Goal: Information Seeking & Learning: Learn about a topic

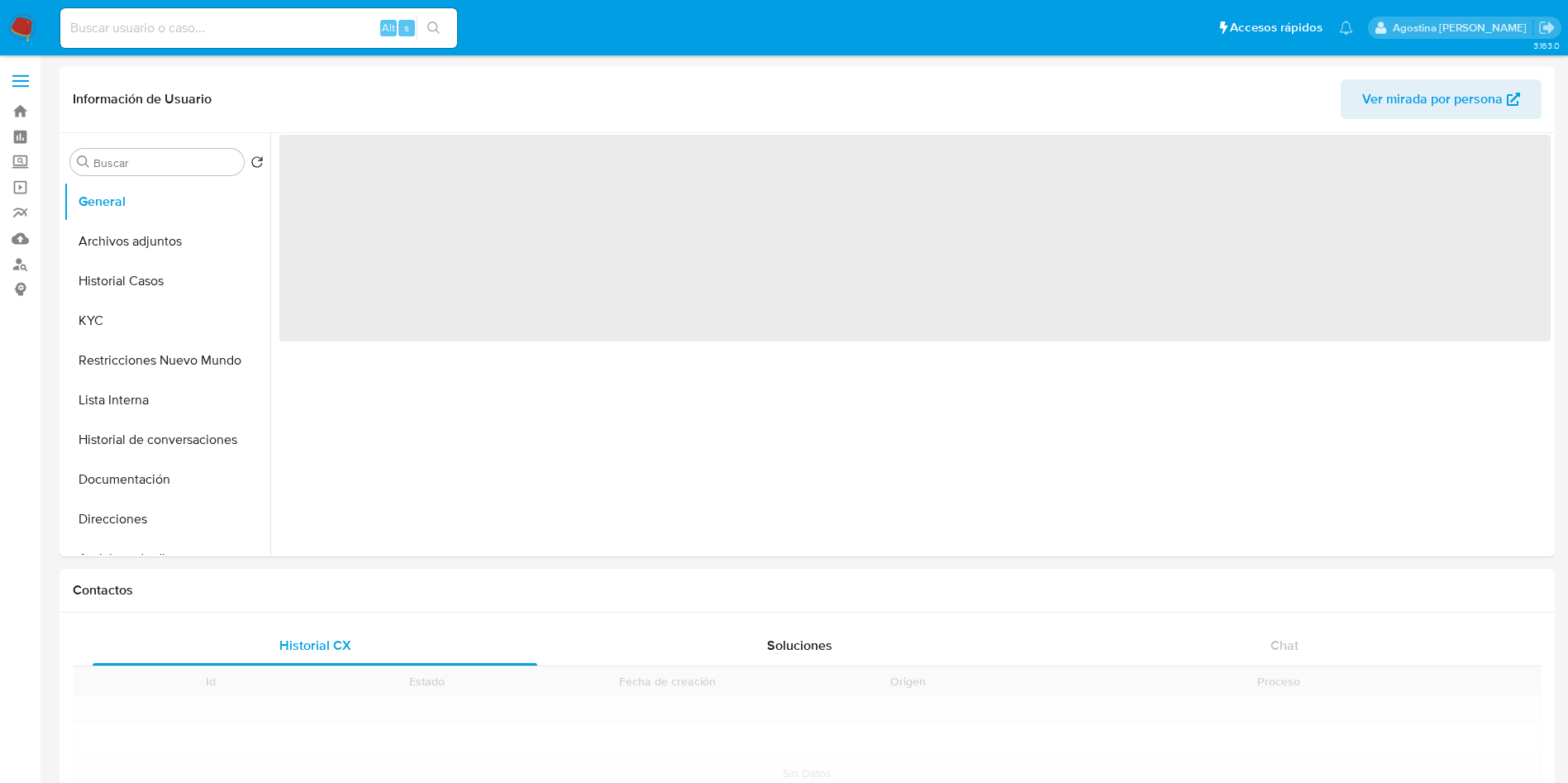
select select "10"
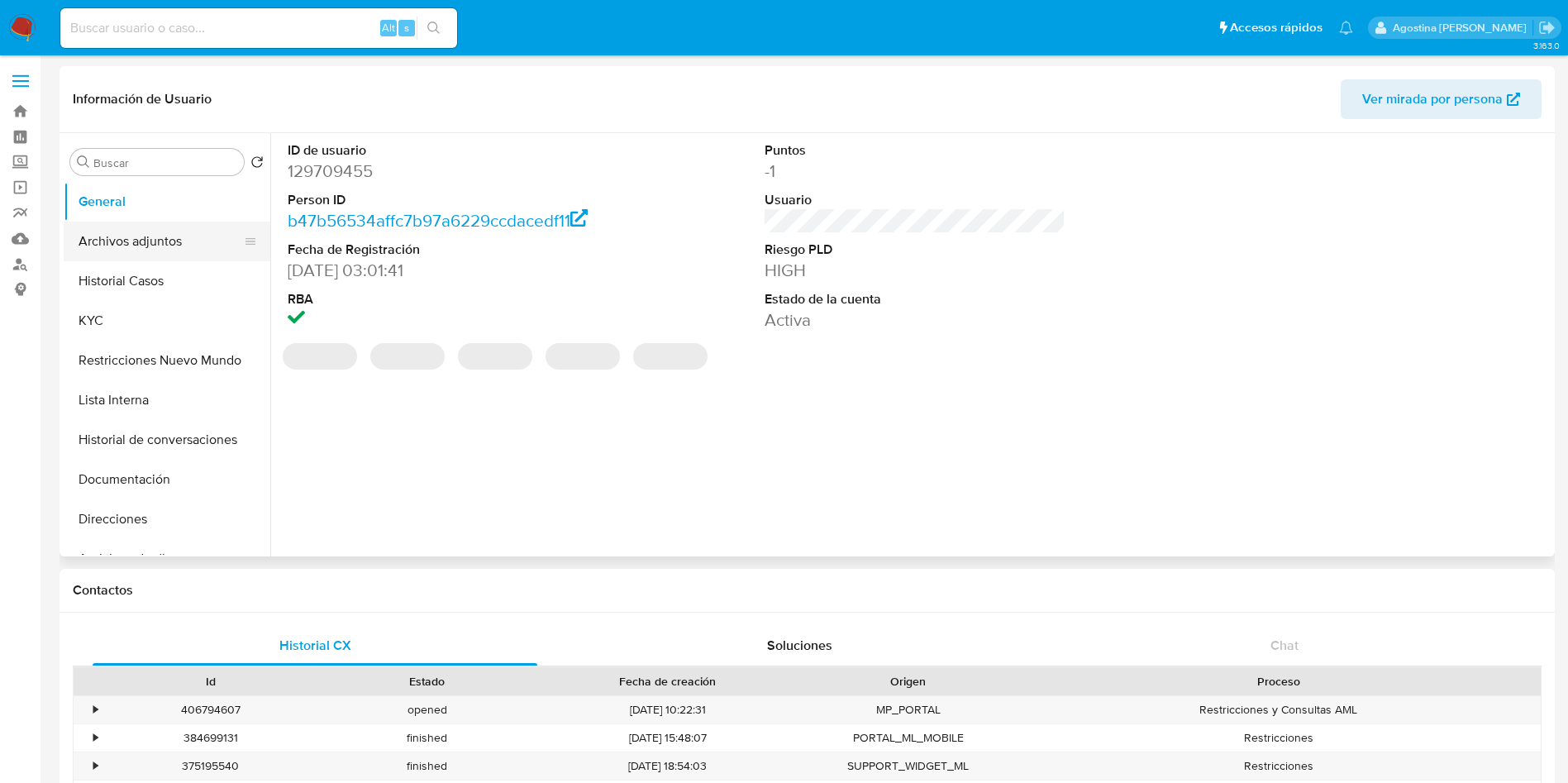
click at [187, 224] on button "Archivos adjuntos" at bounding box center [160, 241] width 194 height 40
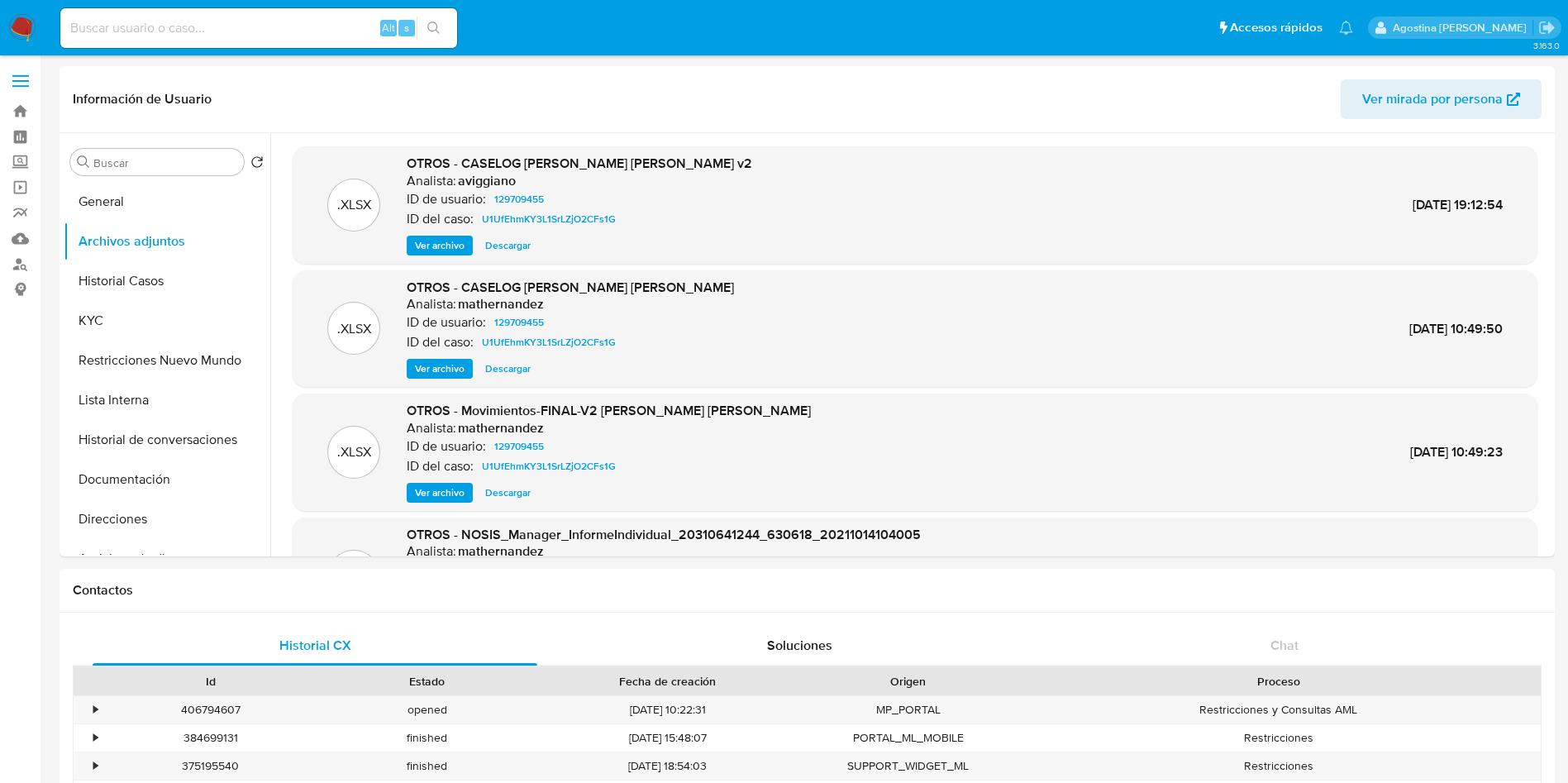
drag, startPoint x: 148, startPoint y: 285, endPoint x: 204, endPoint y: 57, distance: 234.8
click at [148, 285] on button "Historial Casos" at bounding box center [167, 281] width 207 height 40
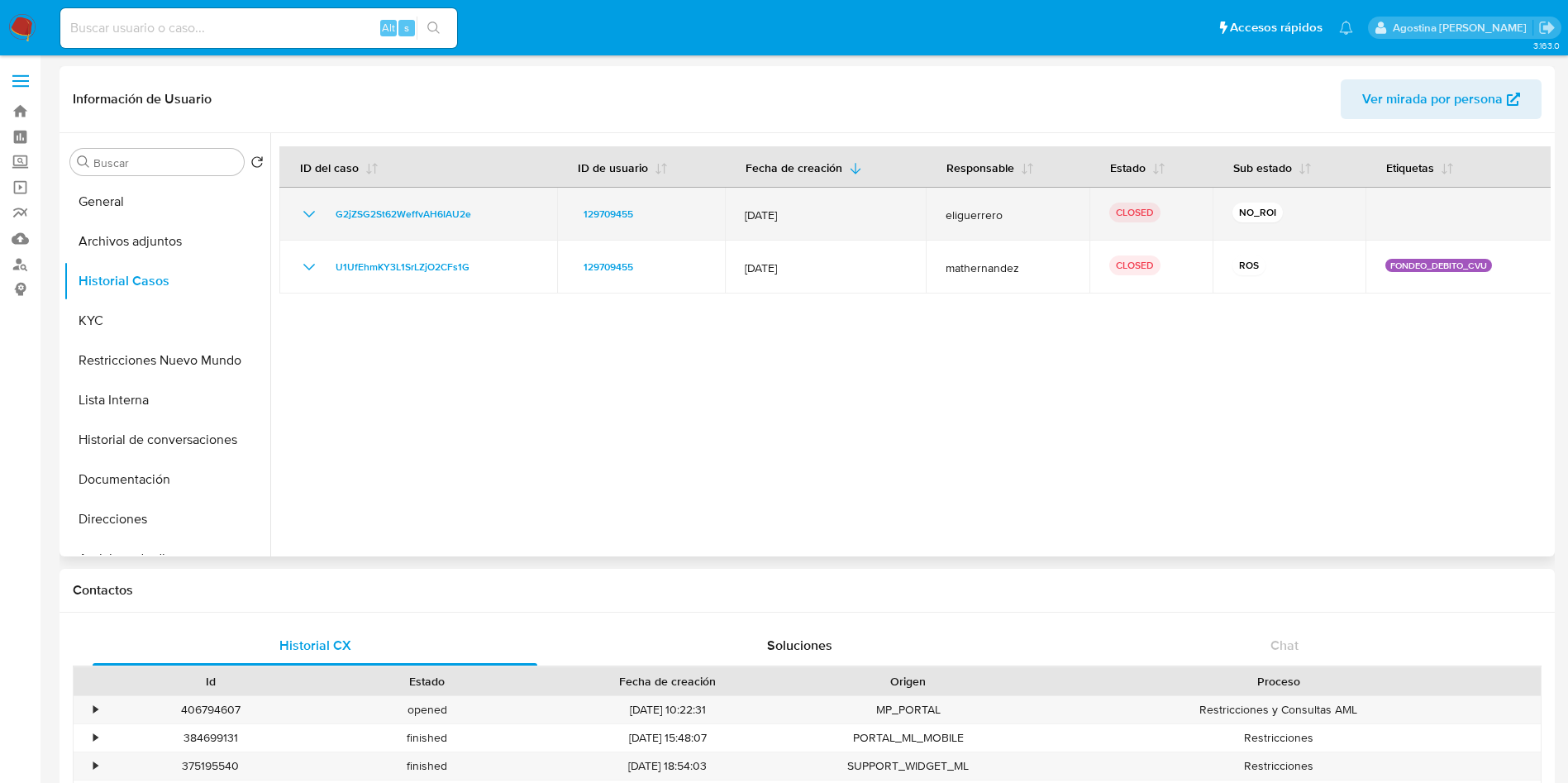
click at [316, 213] on icon "Mostrar/Ocultar" at bounding box center [308, 213] width 19 height 19
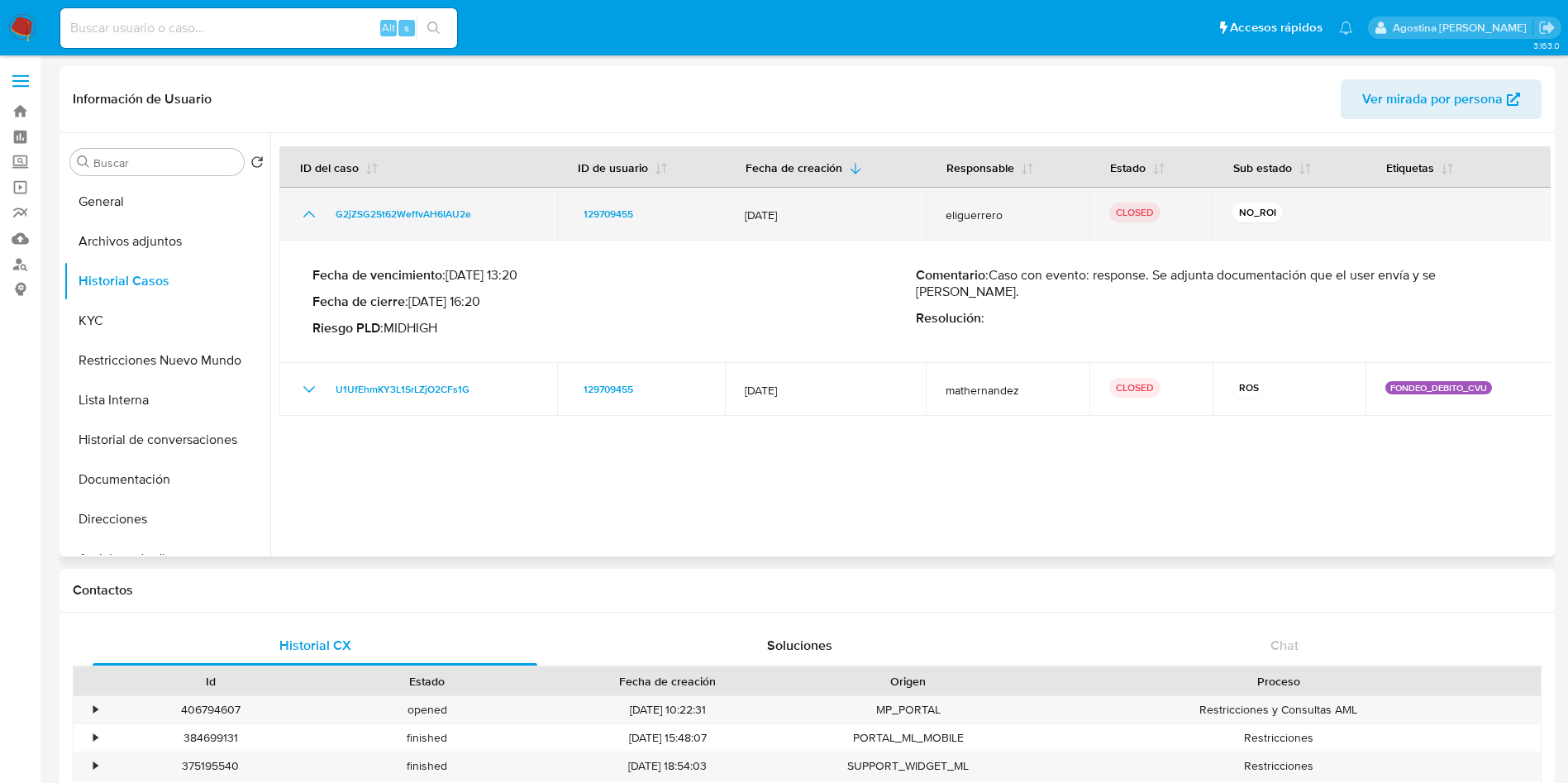
click at [316, 213] on icon "Mostrar/Ocultar" at bounding box center [308, 213] width 19 height 19
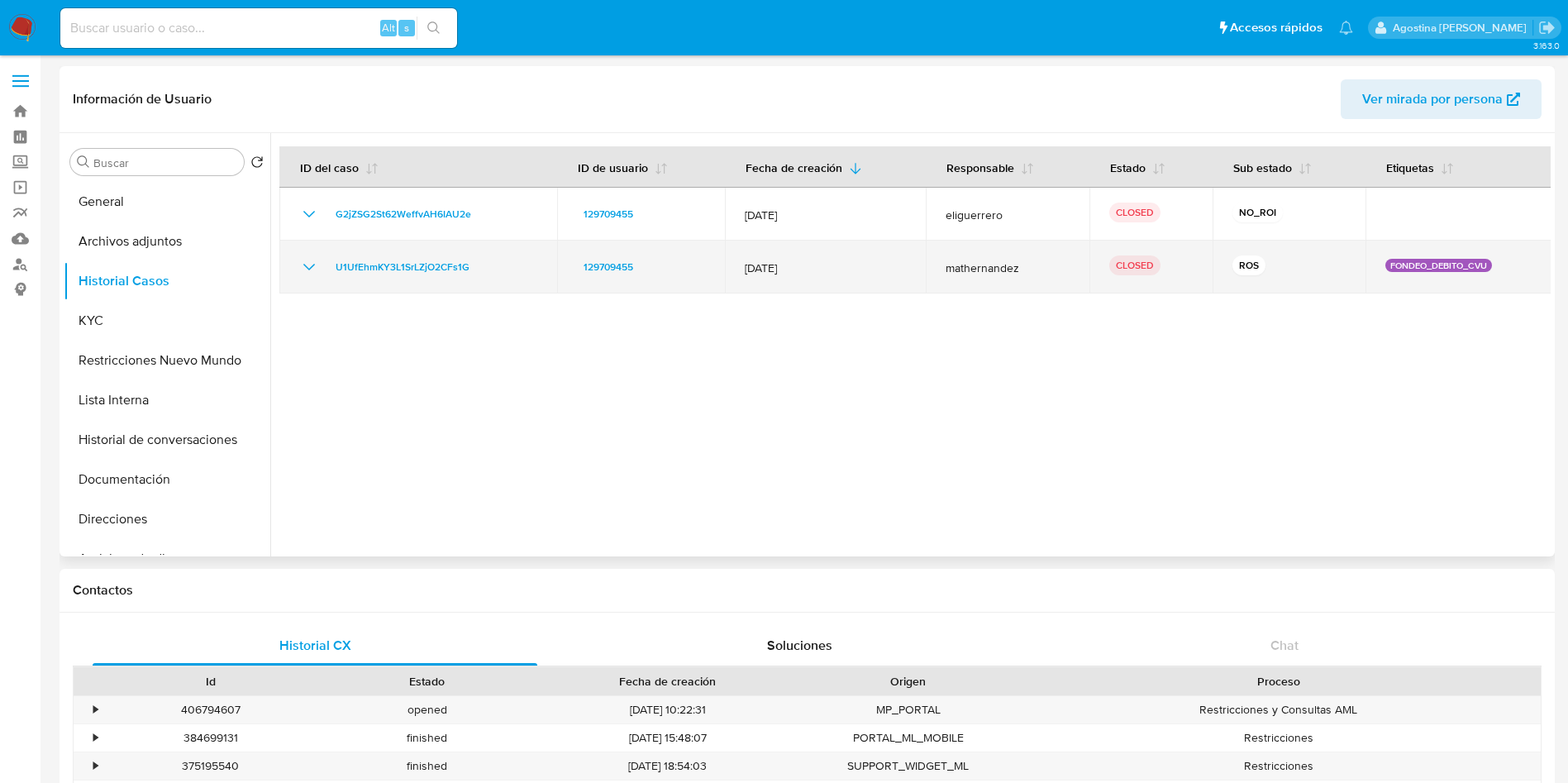
click at [308, 267] on icon "Mostrar/Ocultar" at bounding box center [308, 267] width 19 height 19
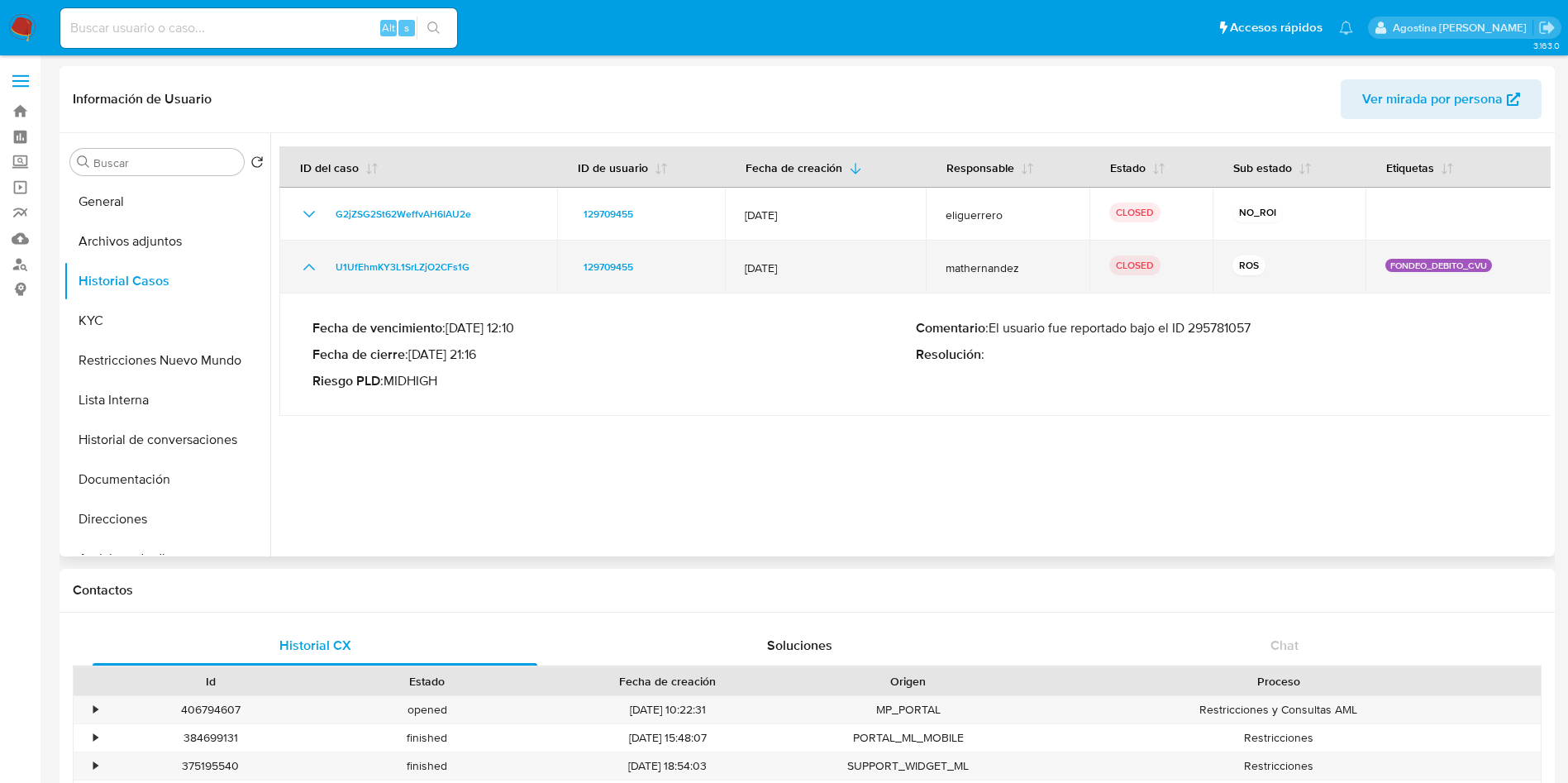
click at [308, 267] on icon "Mostrar/Ocultar" at bounding box center [308, 267] width 19 height 19
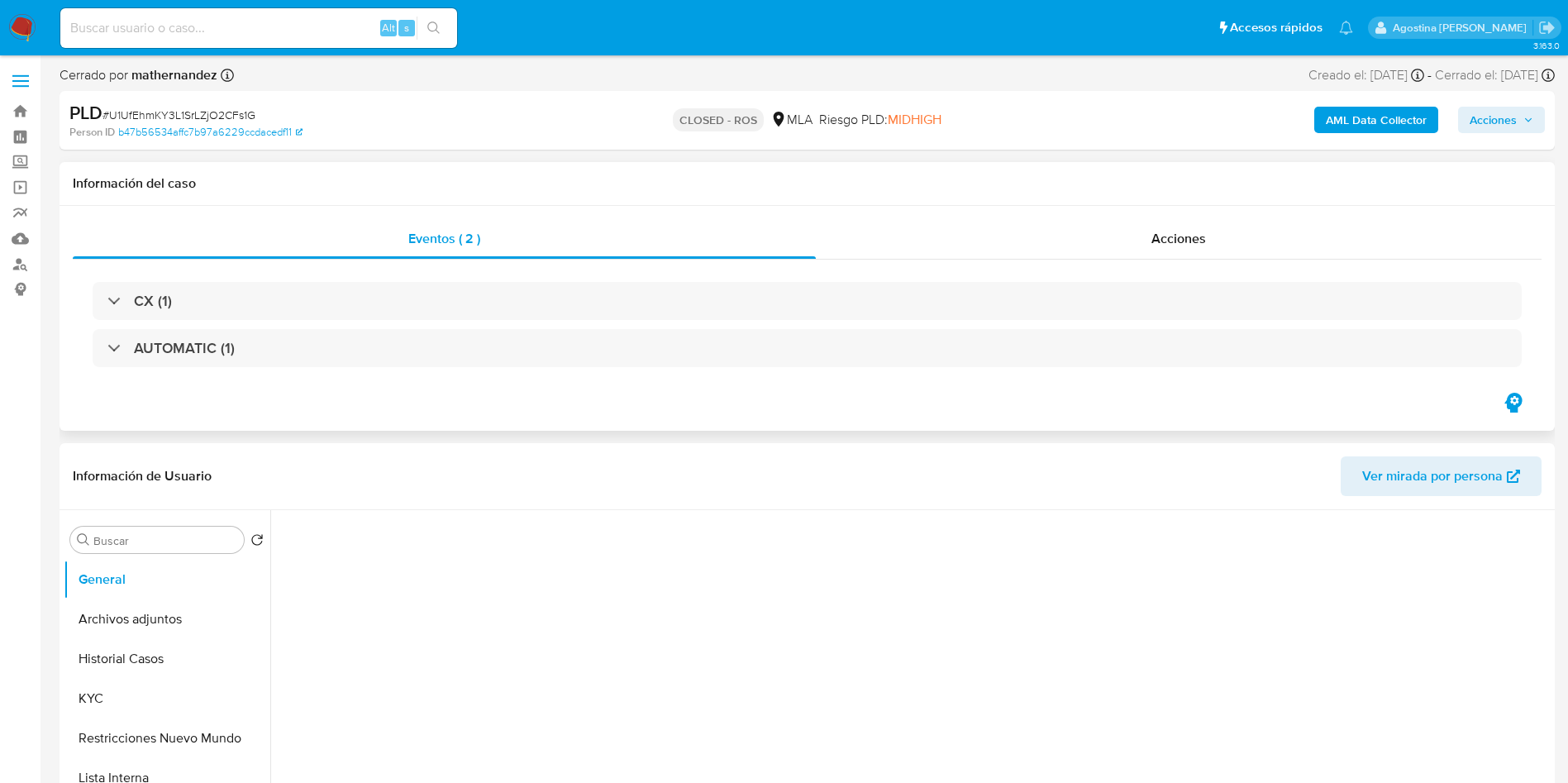
select select "10"
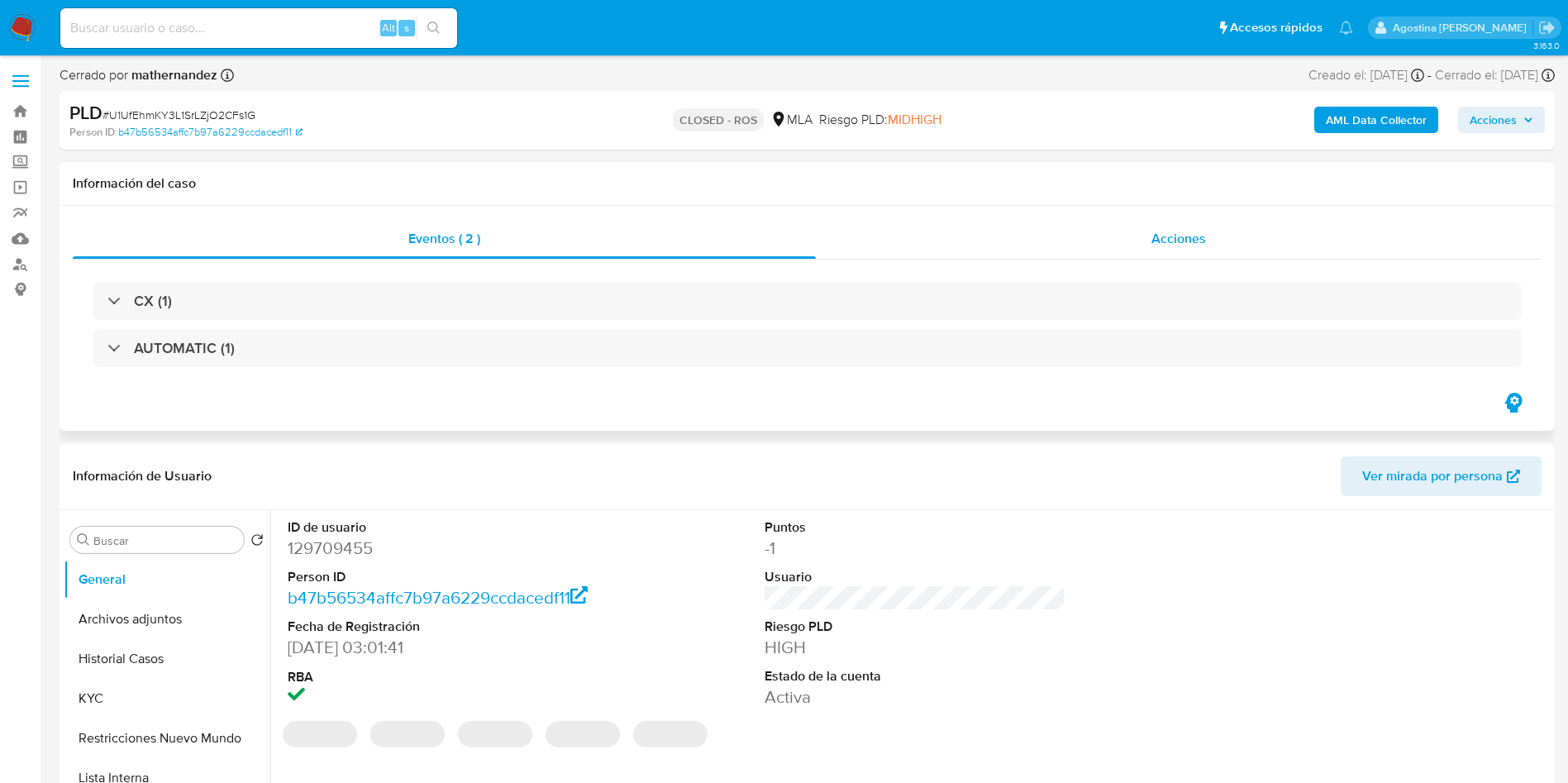
click at [1198, 251] on div "Acciones" at bounding box center [1179, 238] width 726 height 40
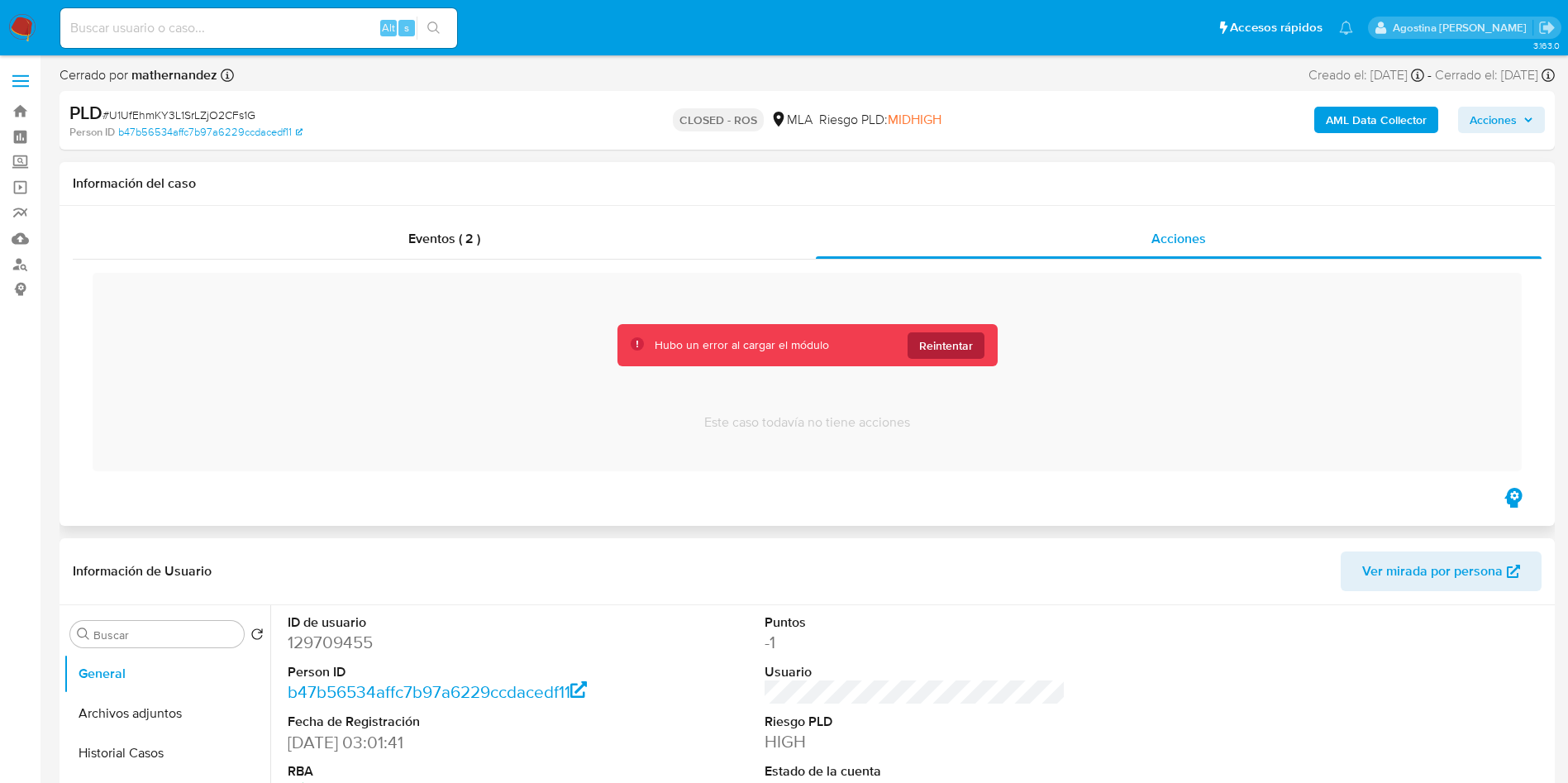
click at [947, 337] on span "Reintentar" at bounding box center [946, 346] width 54 height 27
click at [925, 348] on span "Reintentar" at bounding box center [946, 346] width 54 height 27
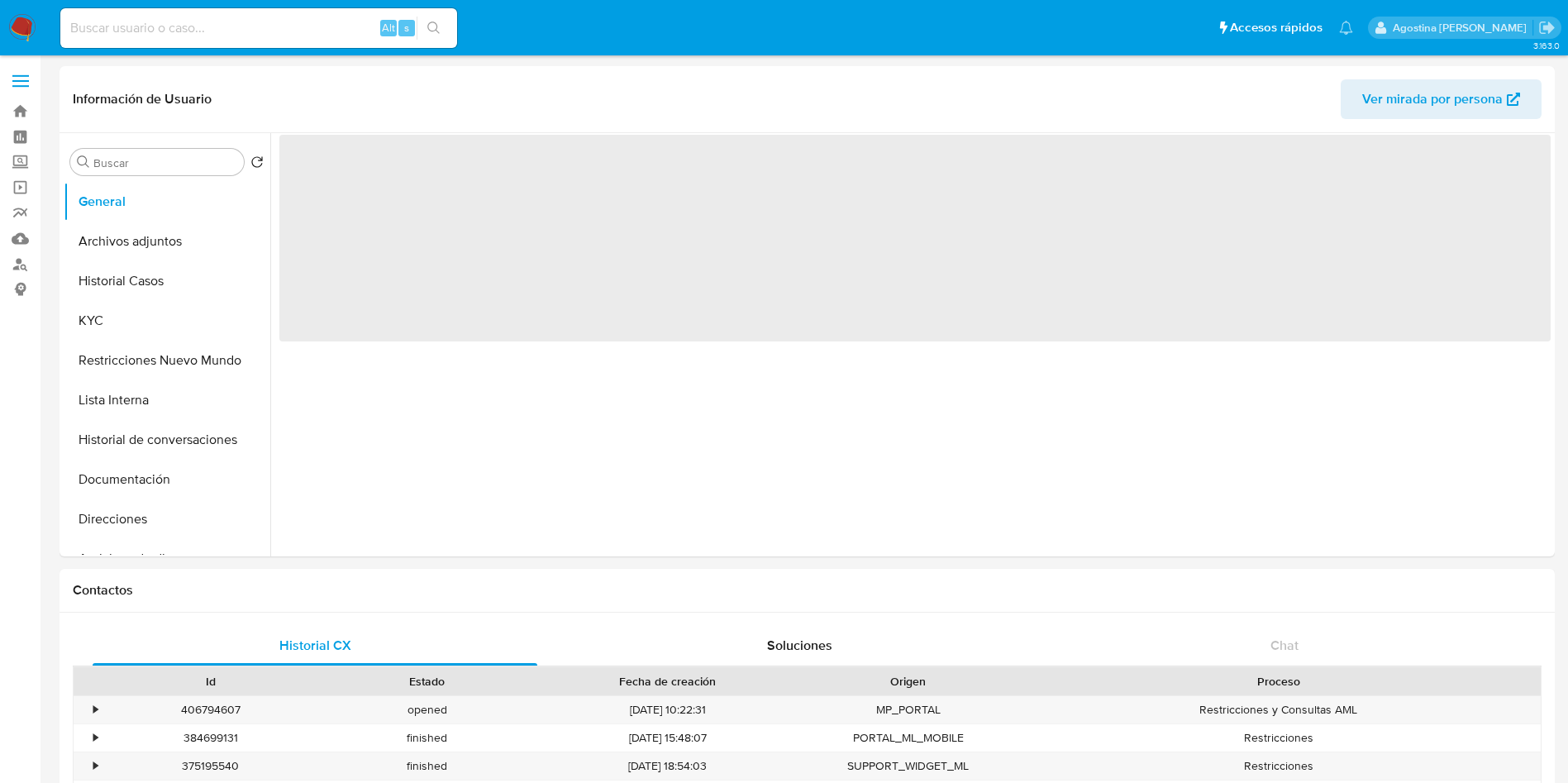
select select "10"
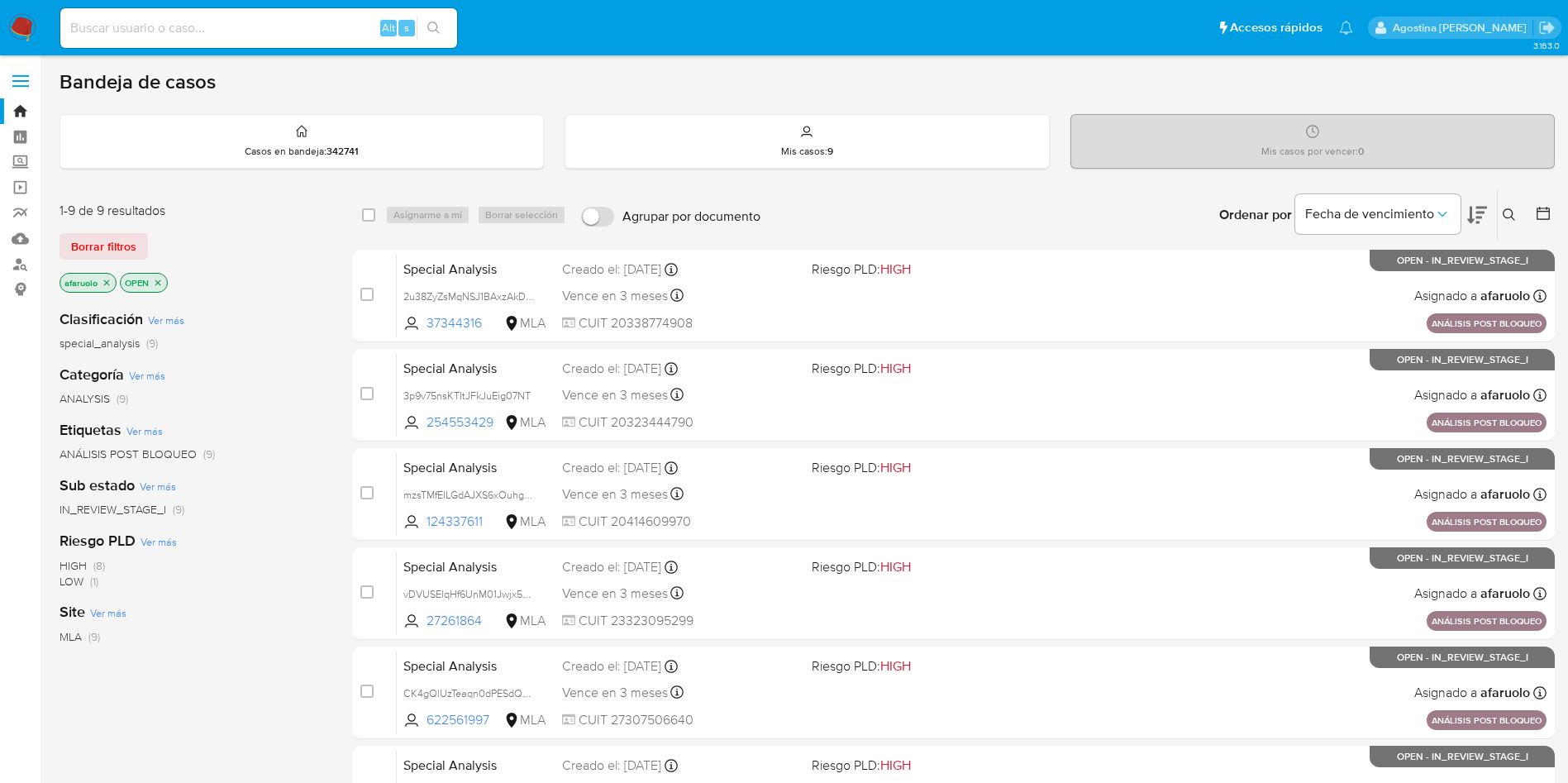
click at [353, 19] on input at bounding box center [258, 28] width 396 height 21
paste input "256727000"
type input "256727000"
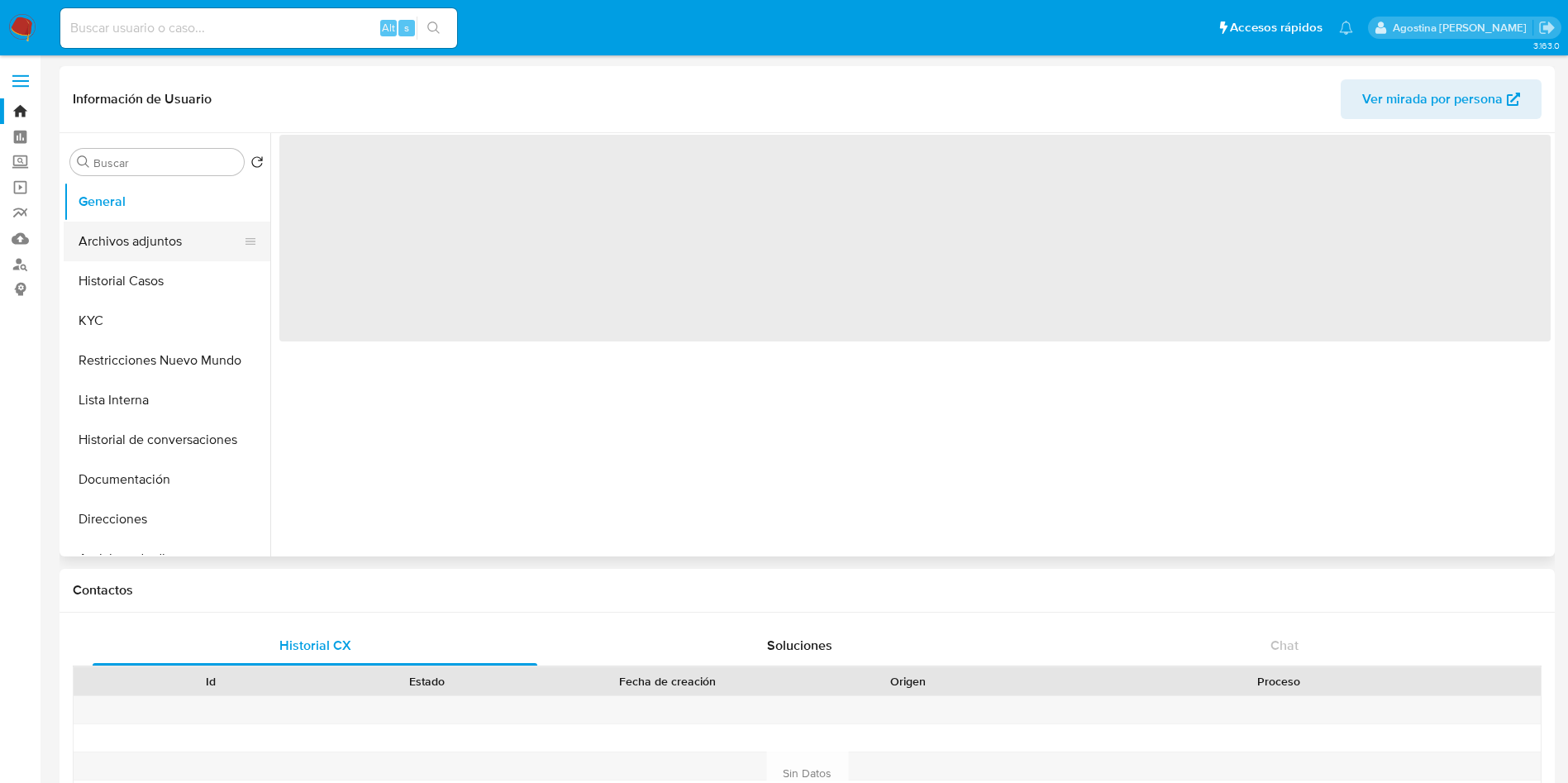
select select "10"
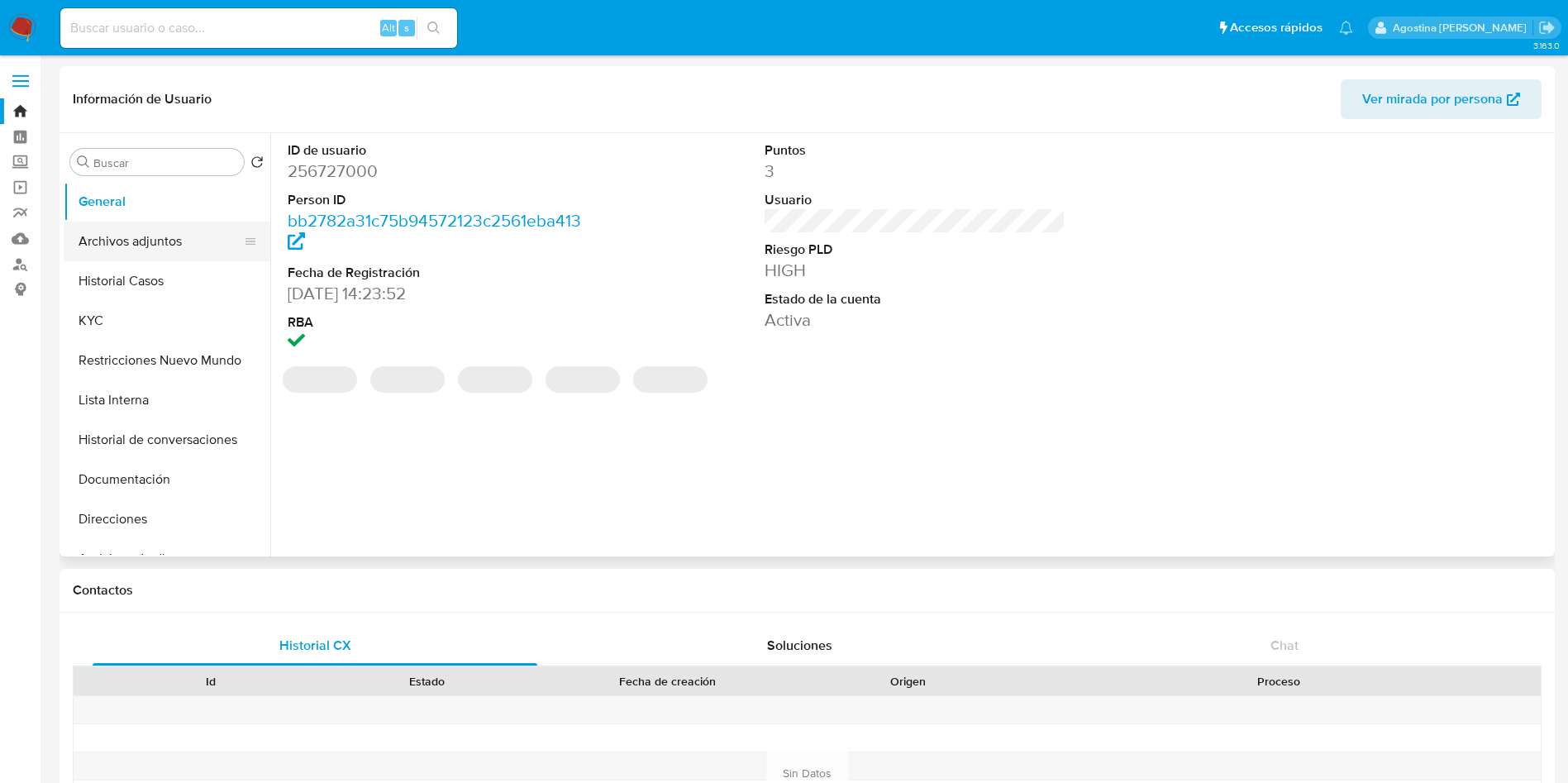
click at [150, 249] on button "Archivos adjuntos" at bounding box center [160, 241] width 194 height 40
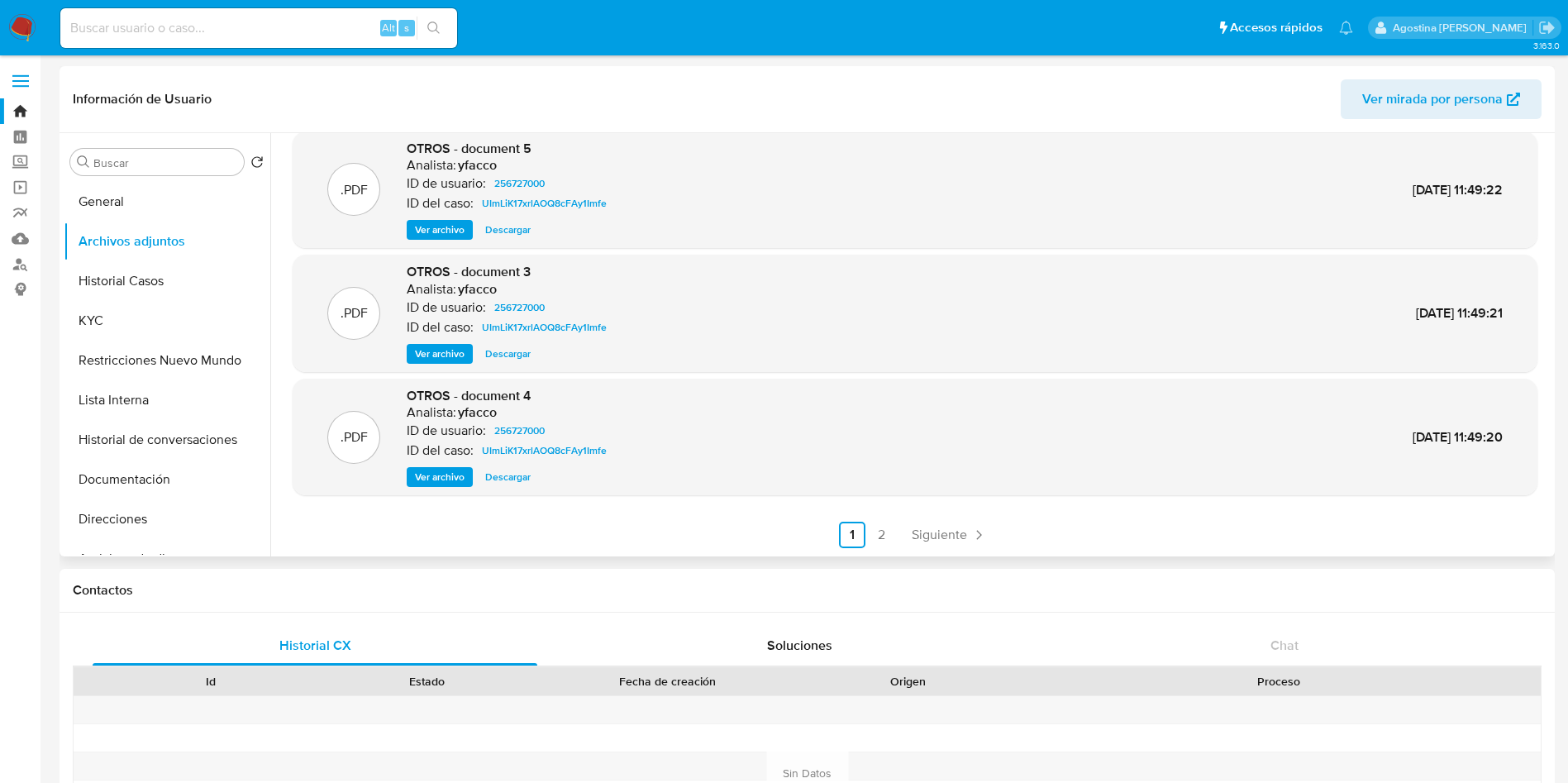
click at [893, 526] on ul "Anterior 1 2 Siguiente" at bounding box center [915, 535] width 1245 height 27
click at [885, 526] on link "2" at bounding box center [882, 535] width 27 height 27
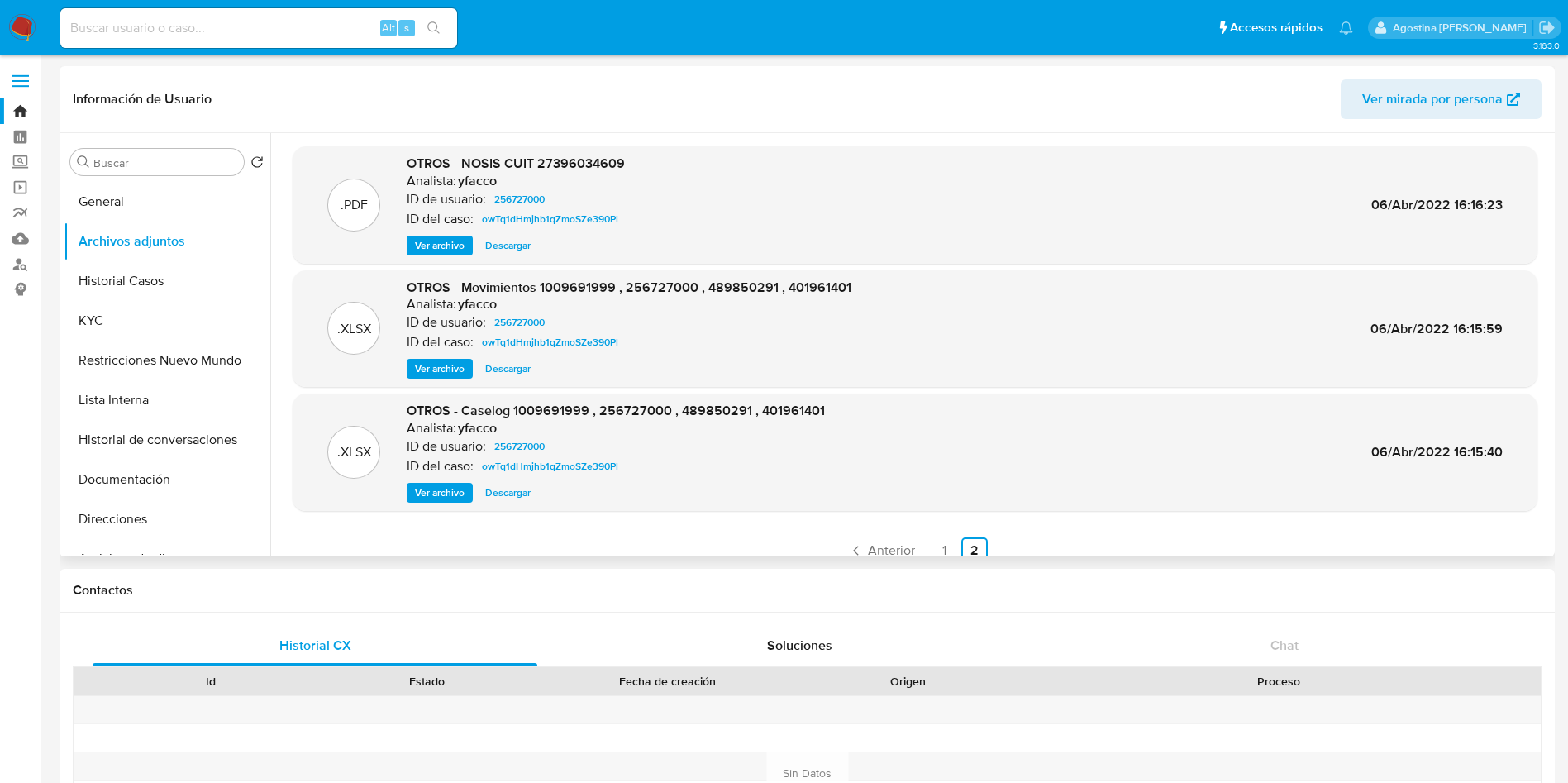
click at [466, 487] on button "Ver archivo" at bounding box center [439, 492] width 66 height 19
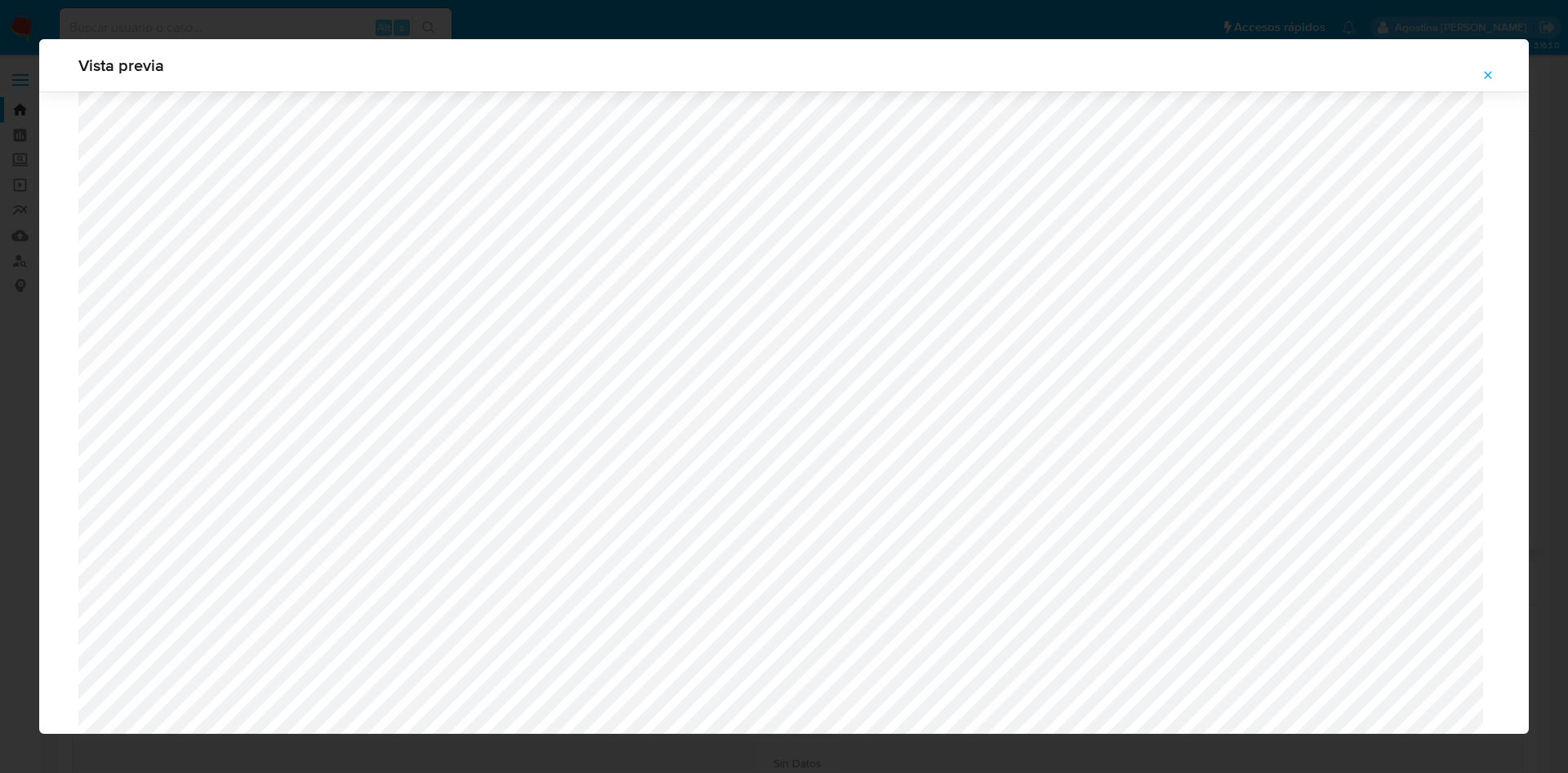
scroll to position [737, 0]
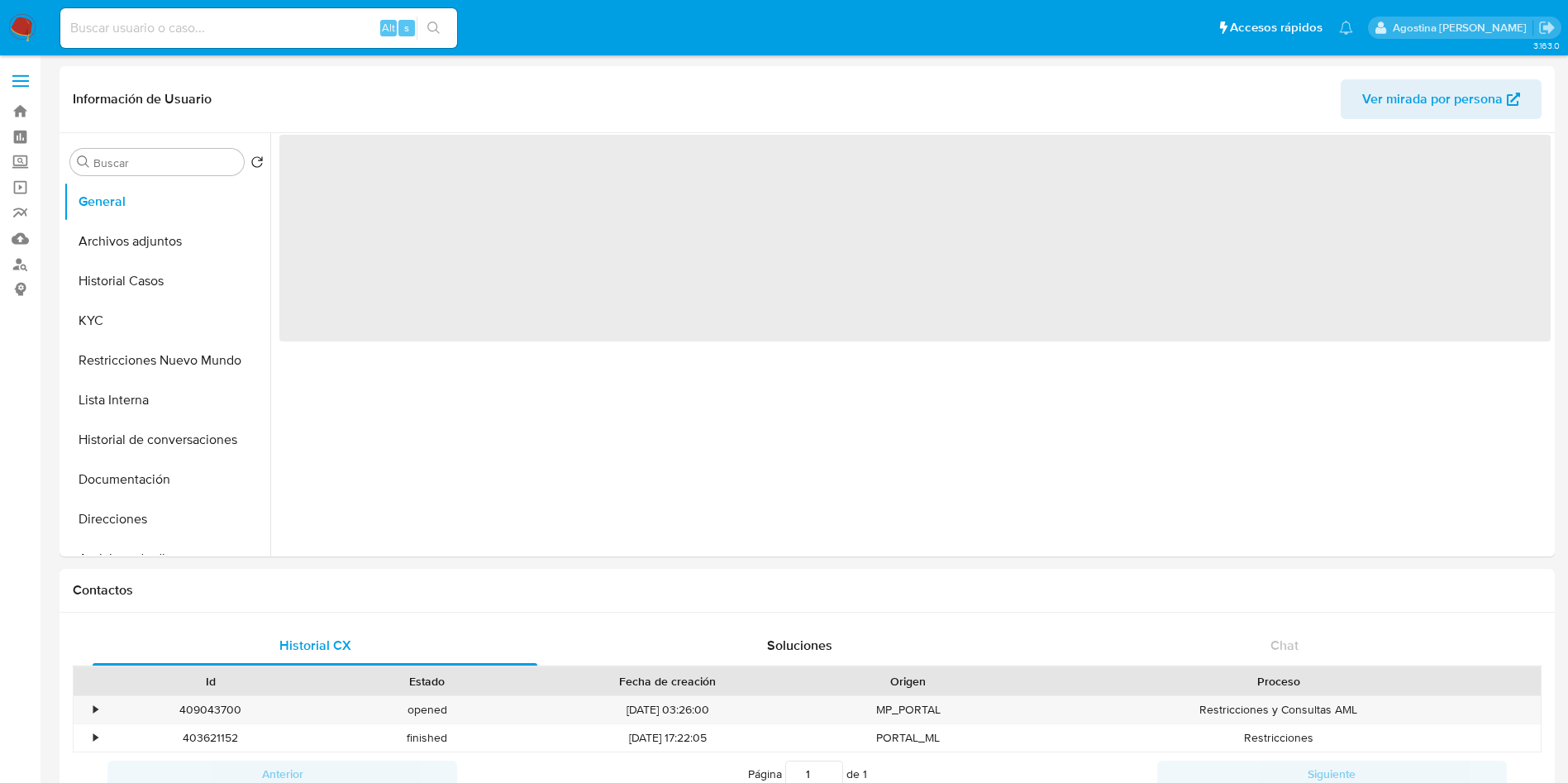
select select "10"
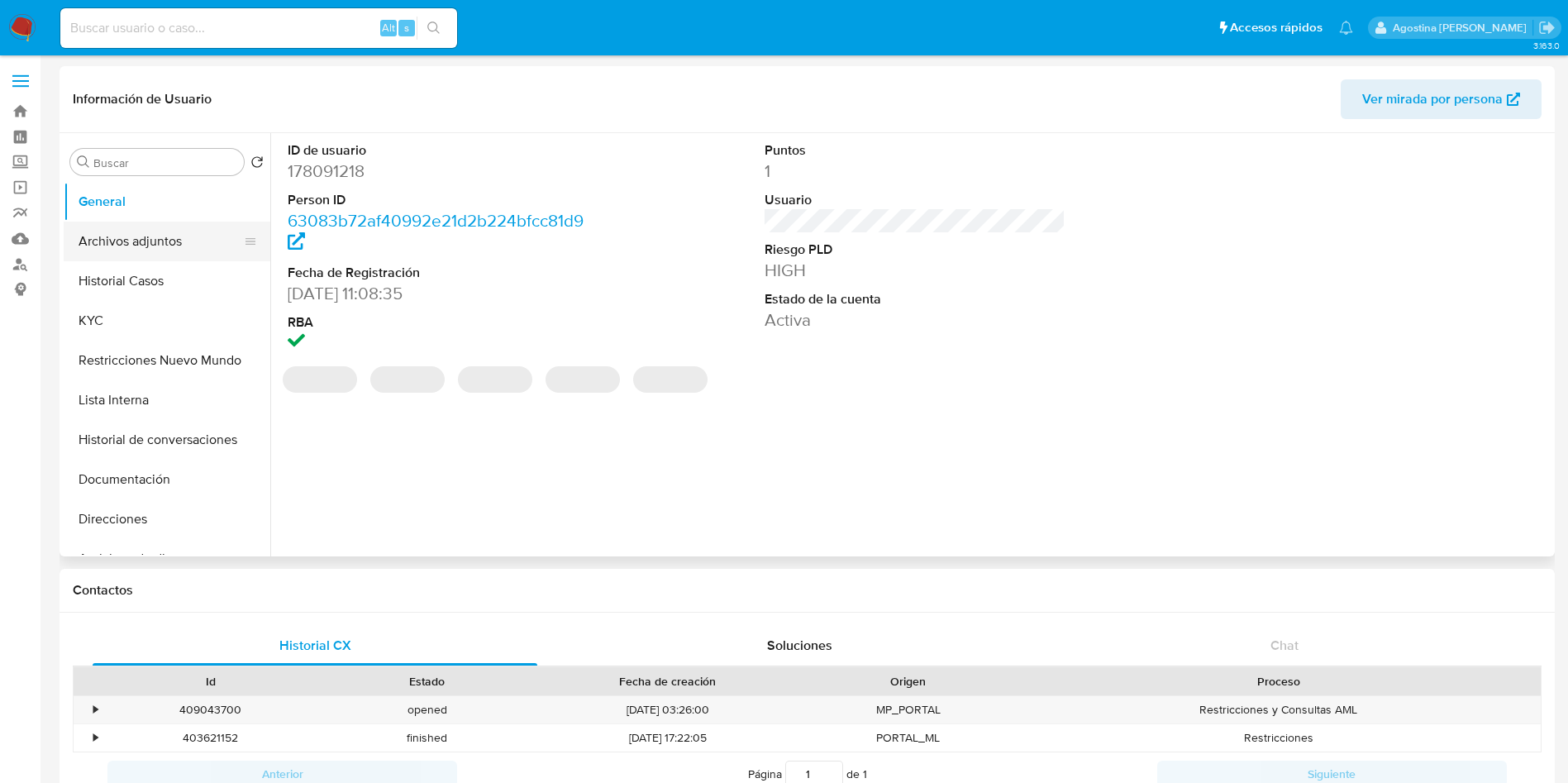
click at [141, 246] on button "Archivos adjuntos" at bounding box center [160, 241] width 194 height 40
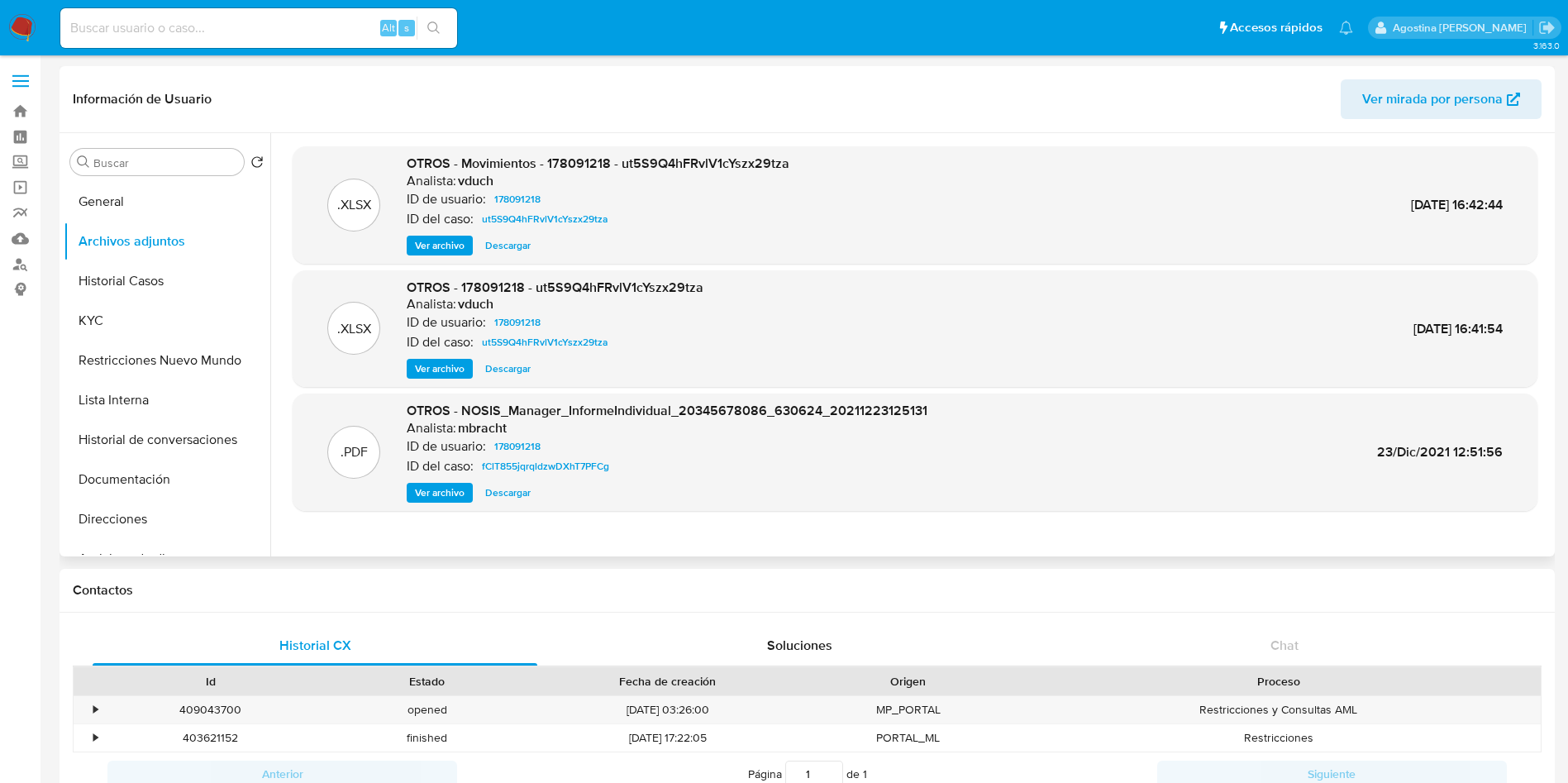
click at [449, 369] on span "Ver archivo" at bounding box center [440, 369] width 50 height 17
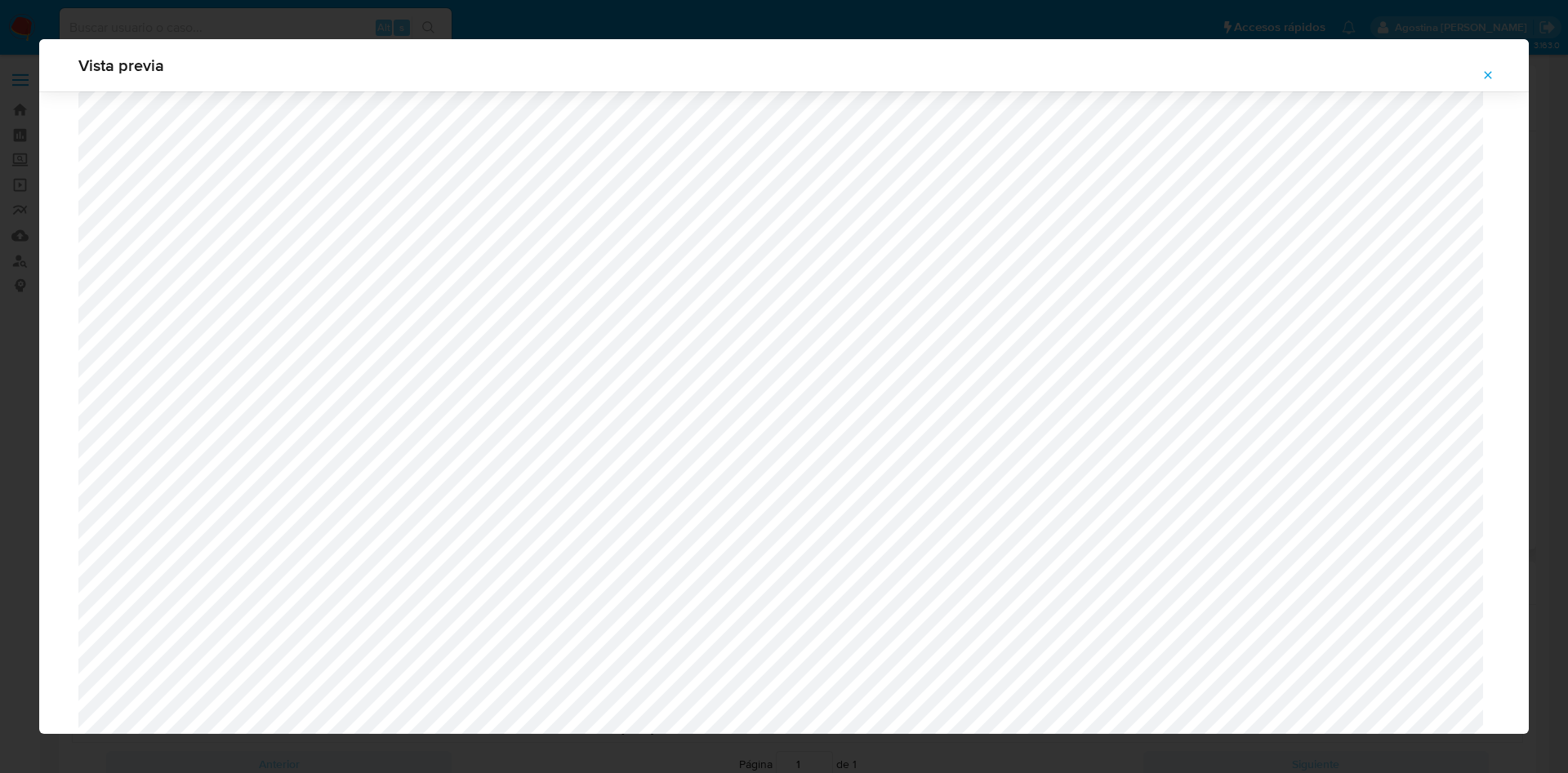
scroll to position [861, 0]
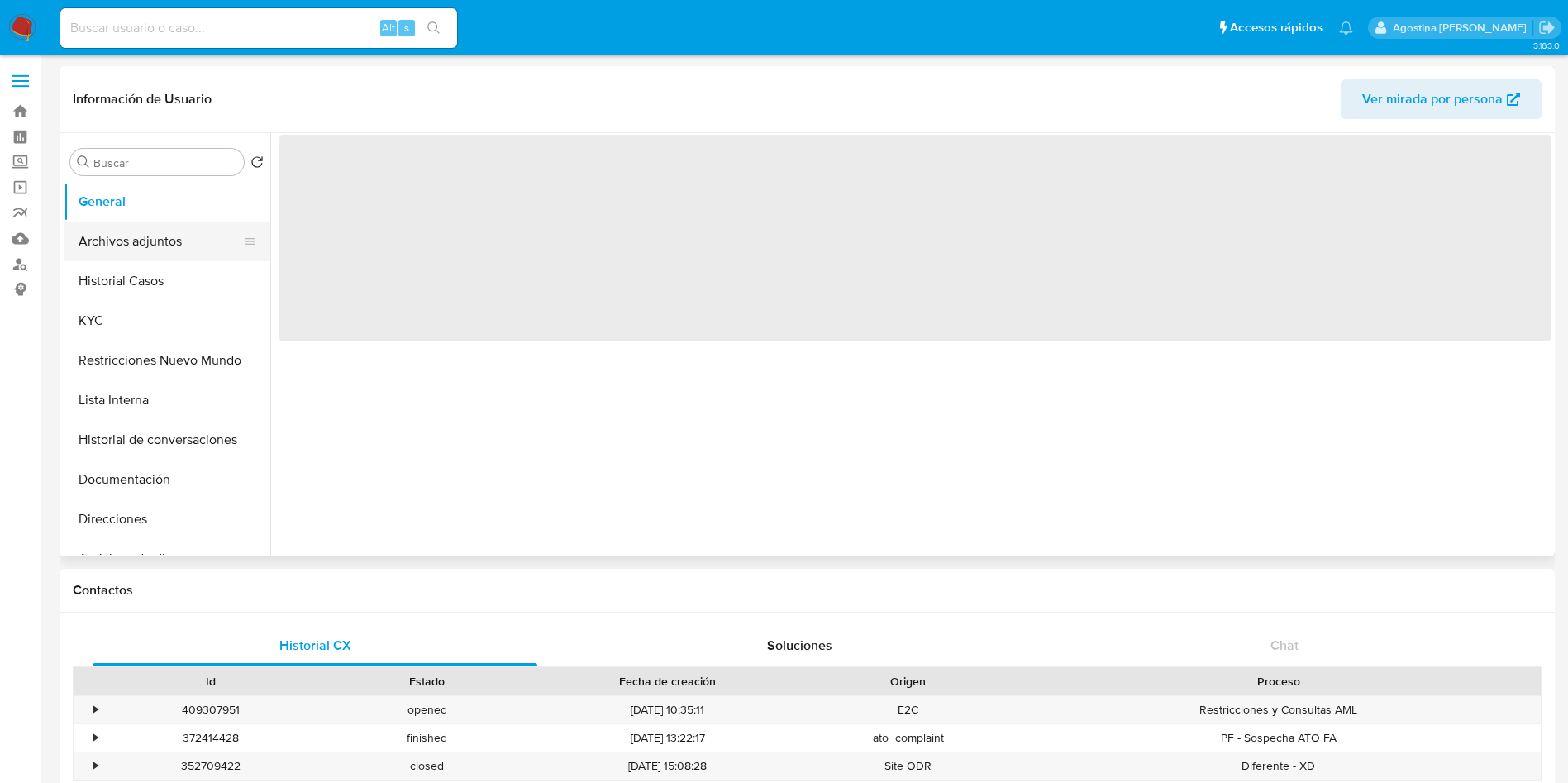
click at [179, 258] on button "Archivos adjuntos" at bounding box center [160, 241] width 194 height 40
select select "10"
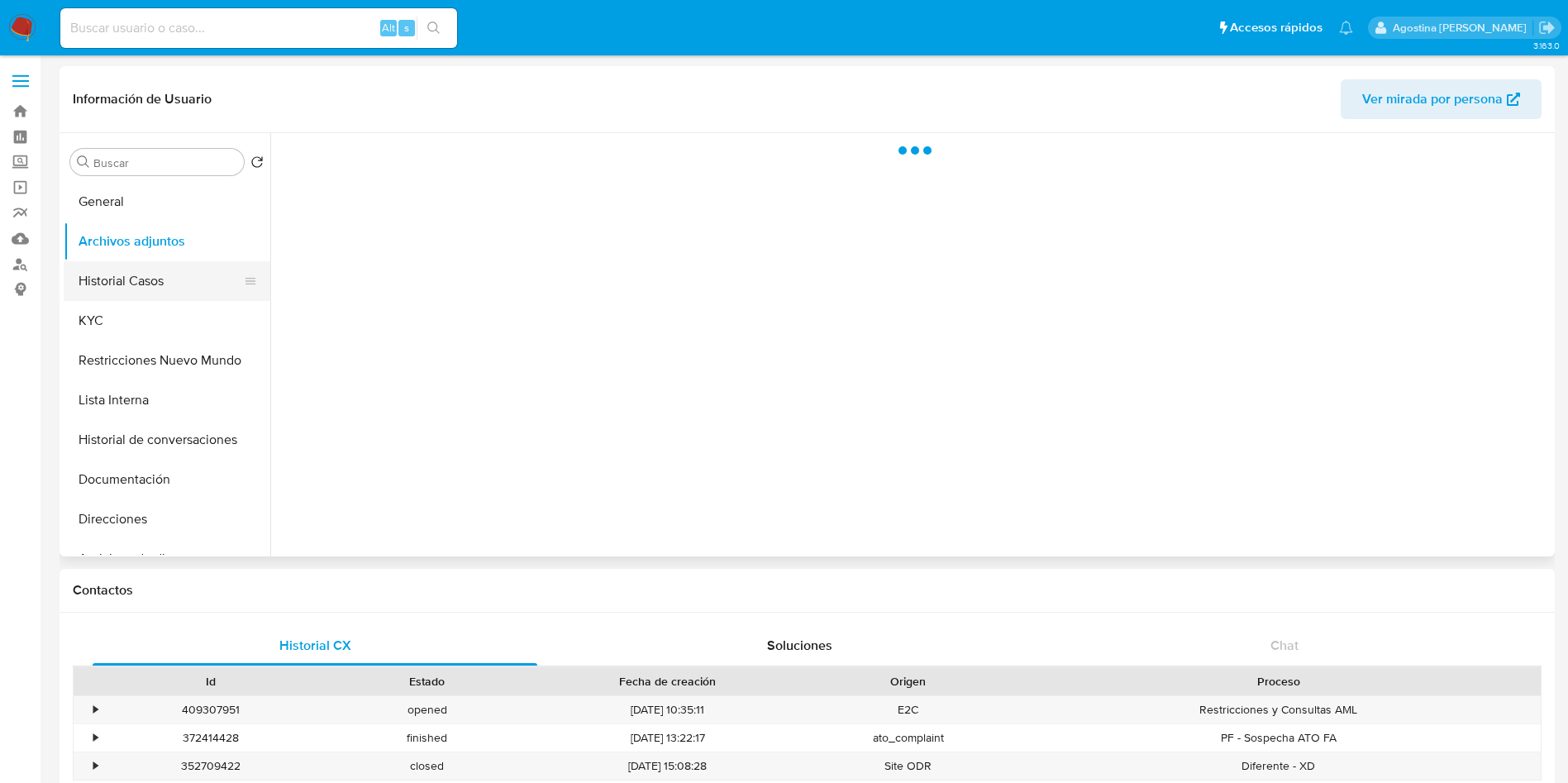
click at [173, 275] on button "Historial Casos" at bounding box center [160, 281] width 194 height 40
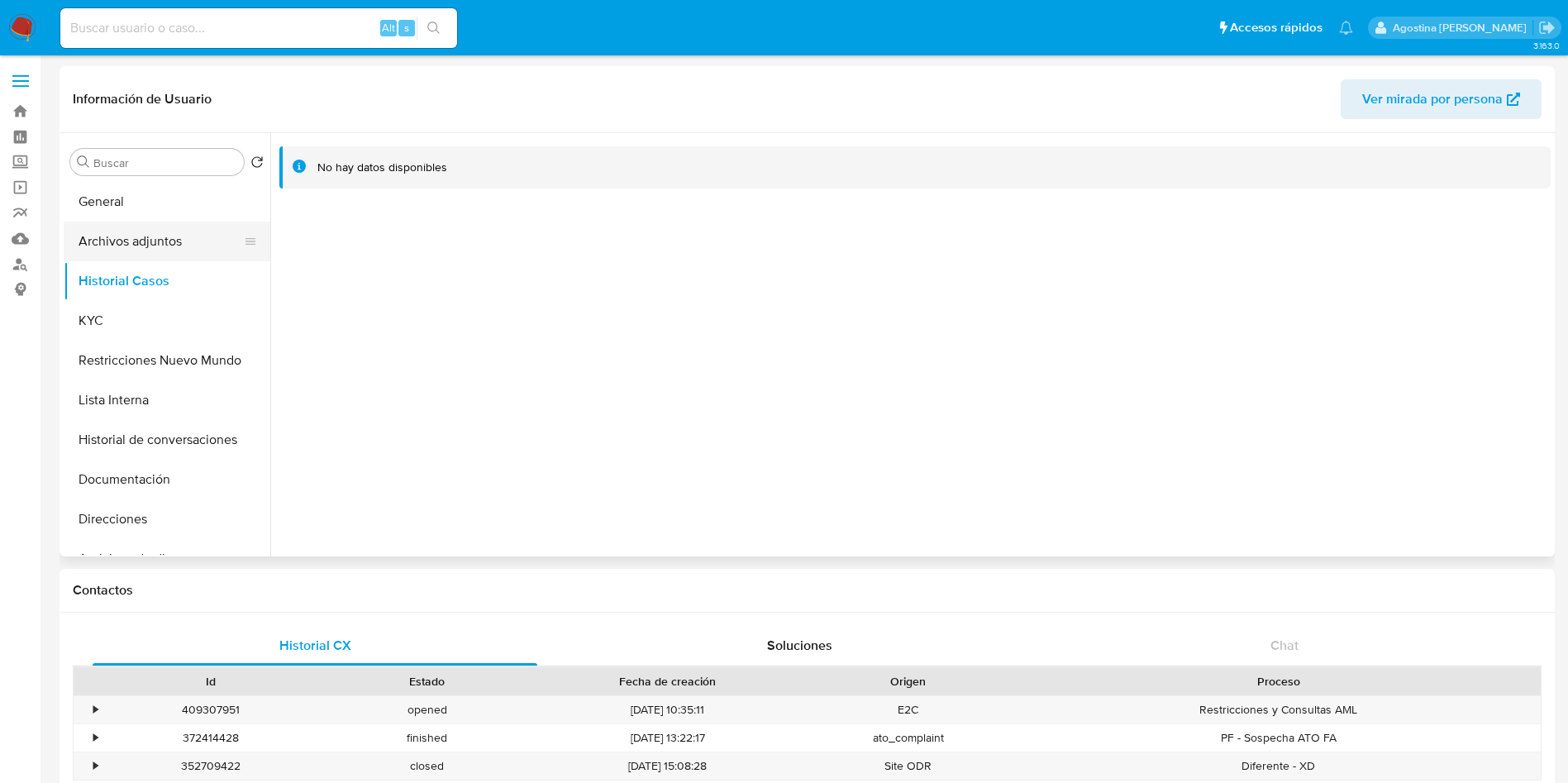
click at [169, 249] on button "Archivos adjuntos" at bounding box center [160, 241] width 194 height 40
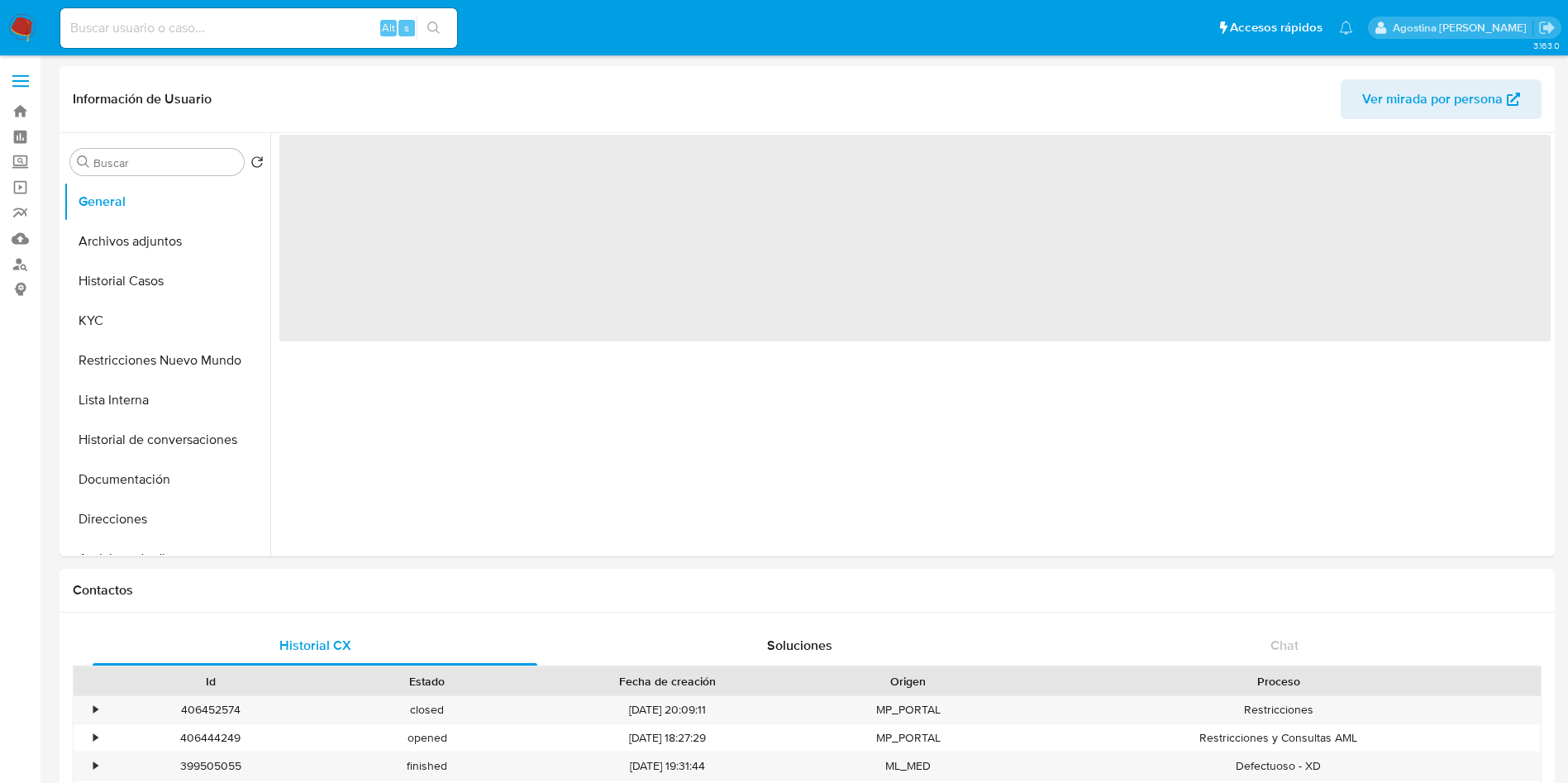
select select "10"
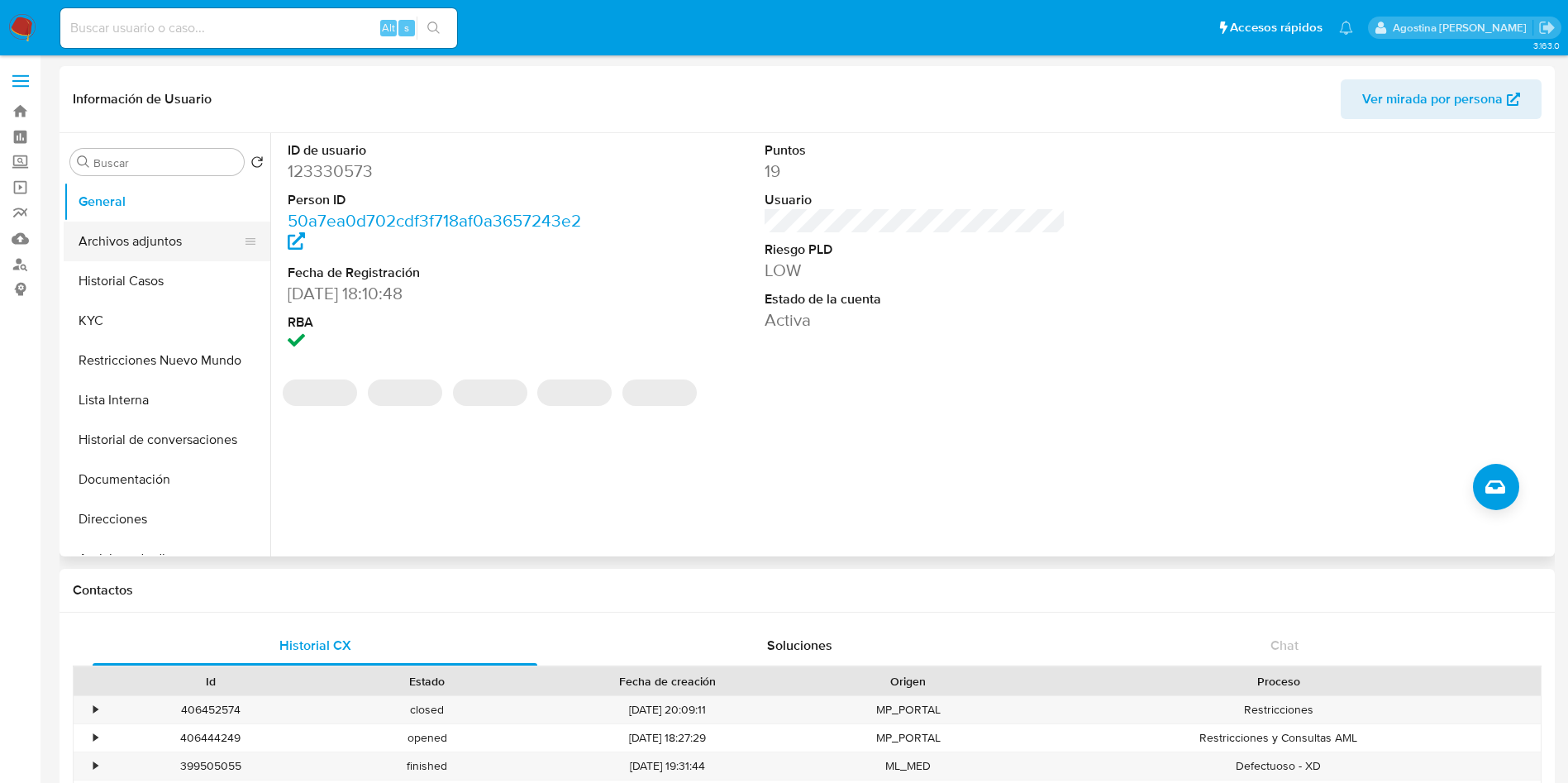
click at [158, 239] on button "Archivos adjuntos" at bounding box center [160, 241] width 194 height 40
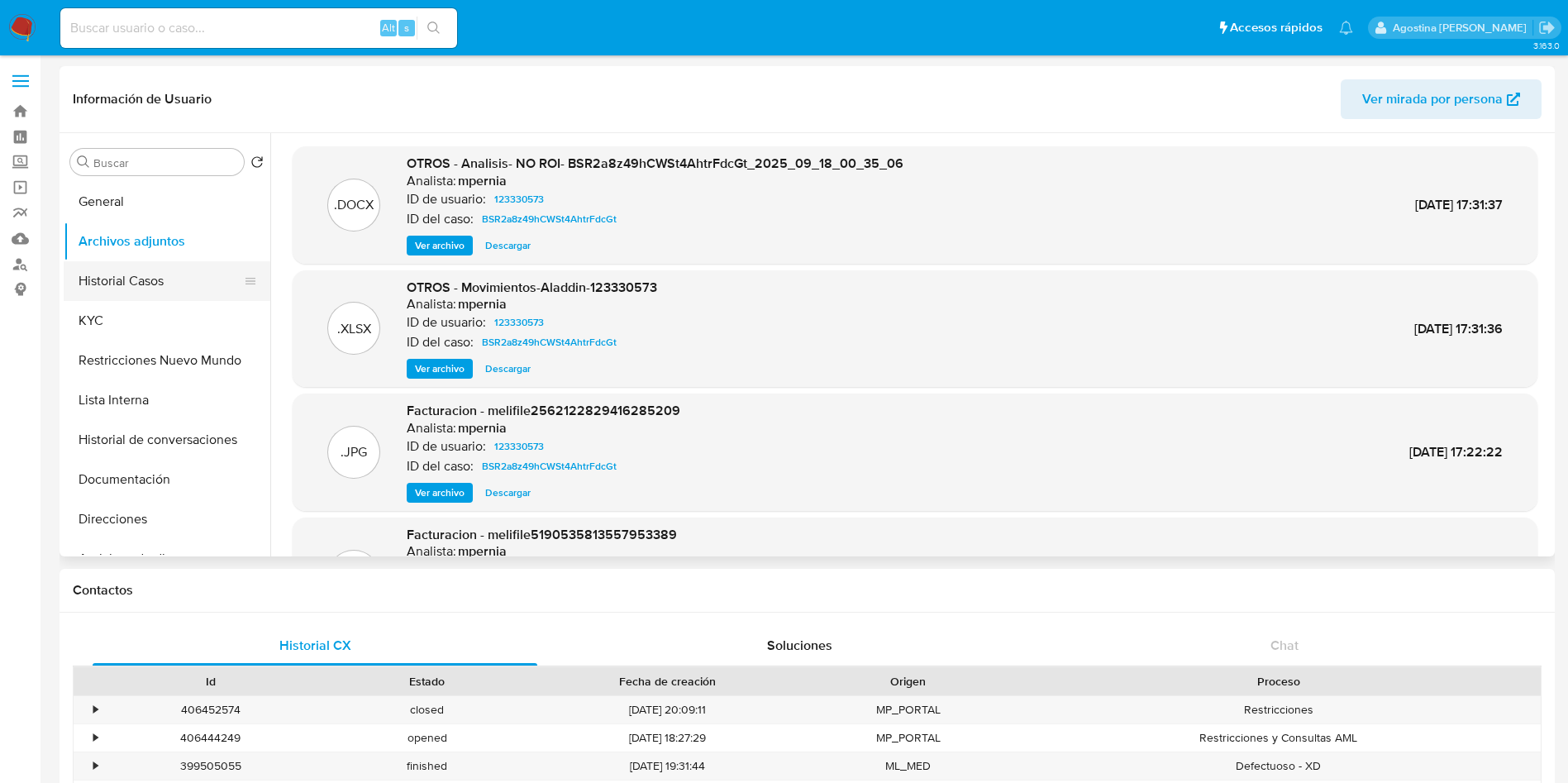
click at [172, 270] on button "Historial Casos" at bounding box center [160, 281] width 194 height 40
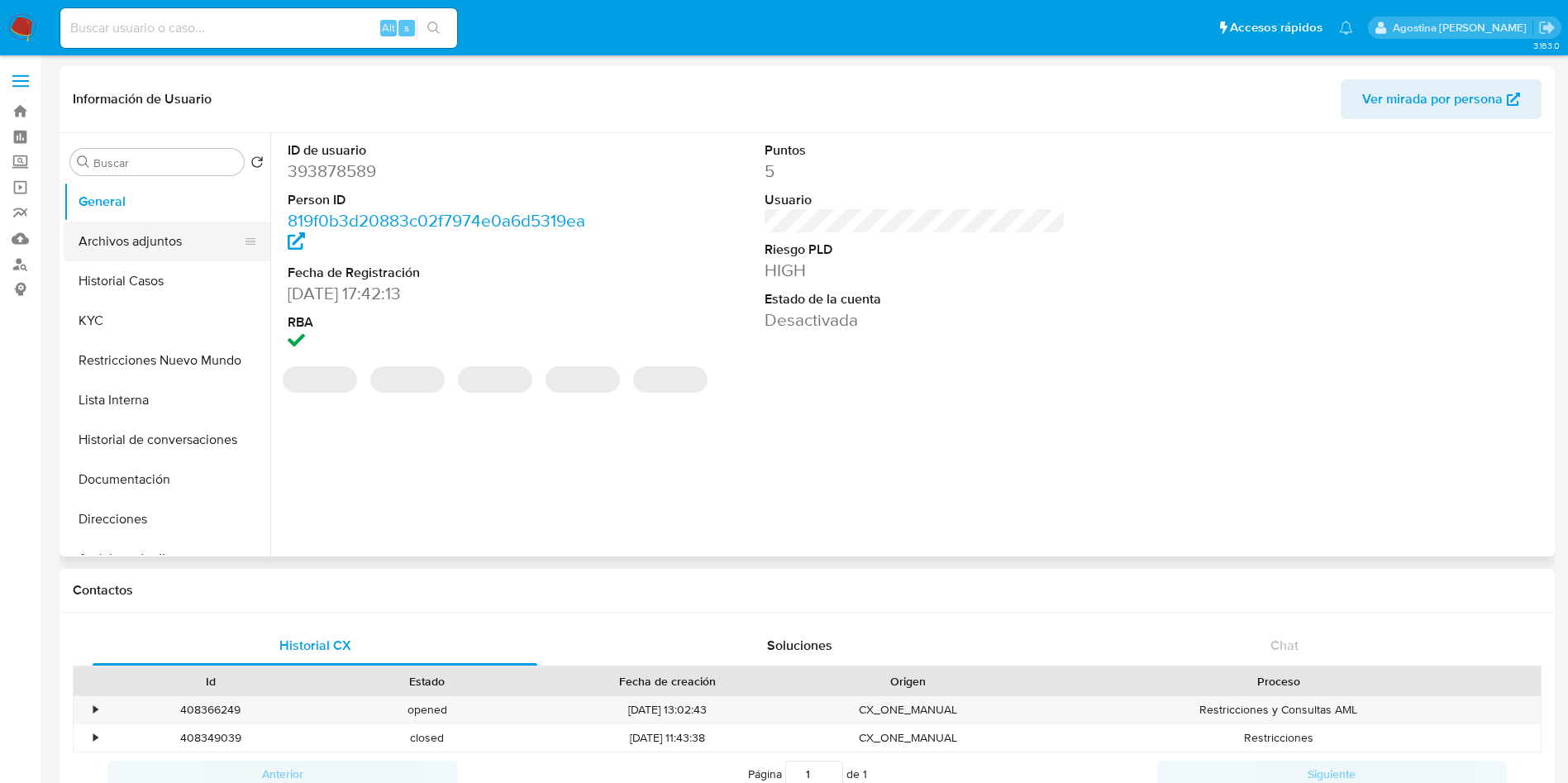
click at [94, 246] on button "Archivos adjuntos" at bounding box center [160, 241] width 194 height 40
select select "10"
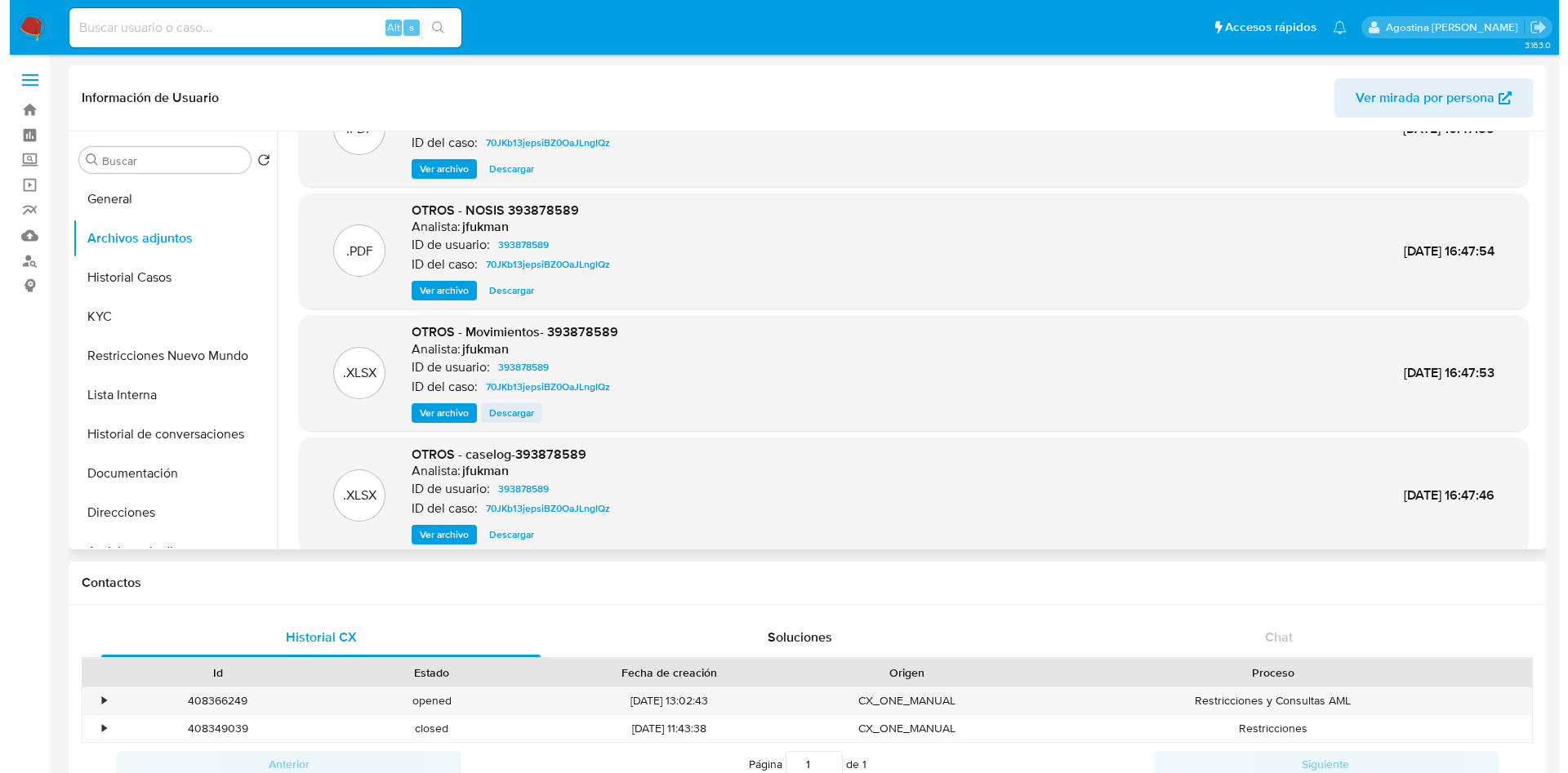
scroll to position [137, 0]
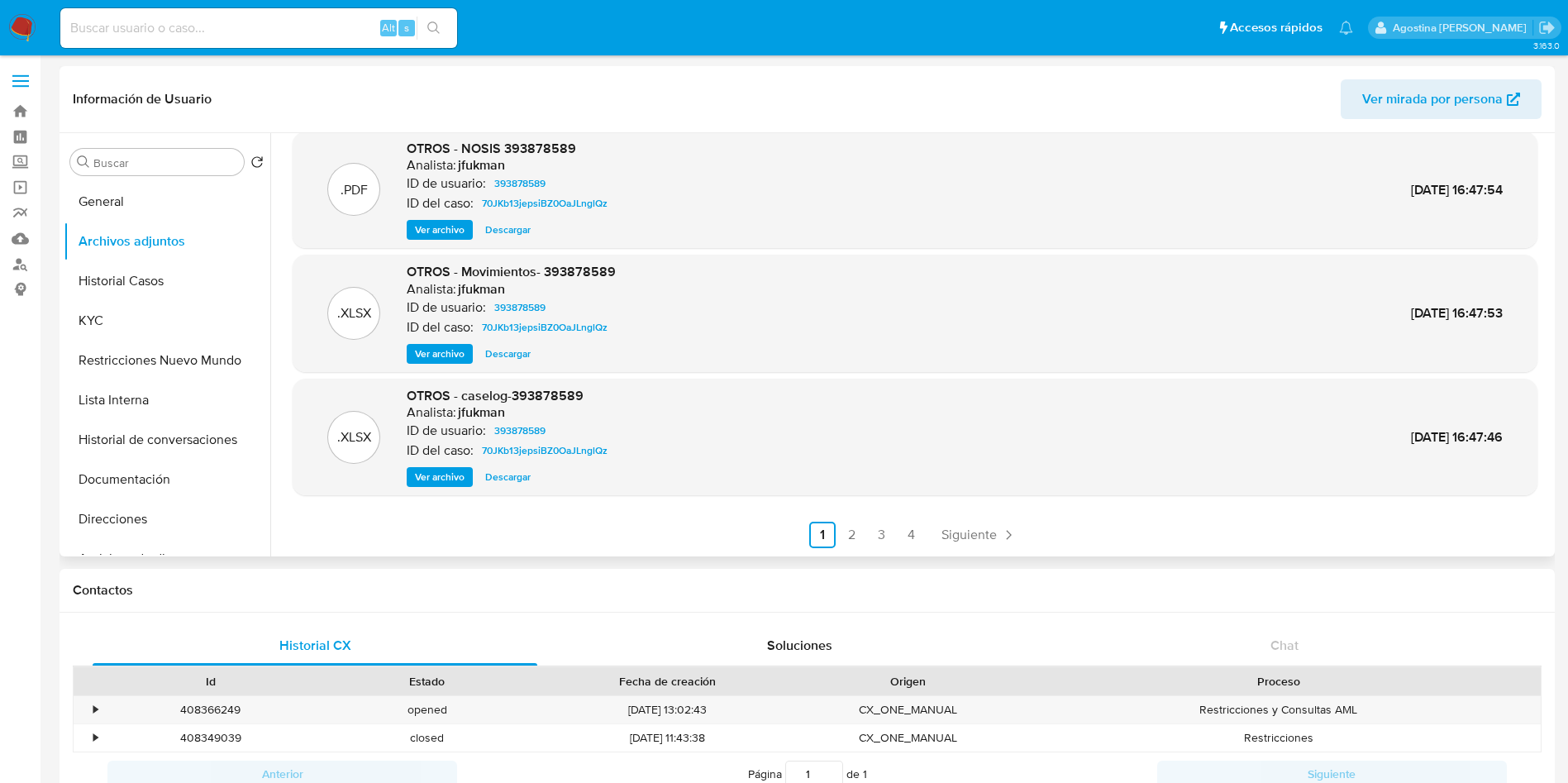
click at [449, 471] on span "Ver archivo" at bounding box center [440, 477] width 50 height 17
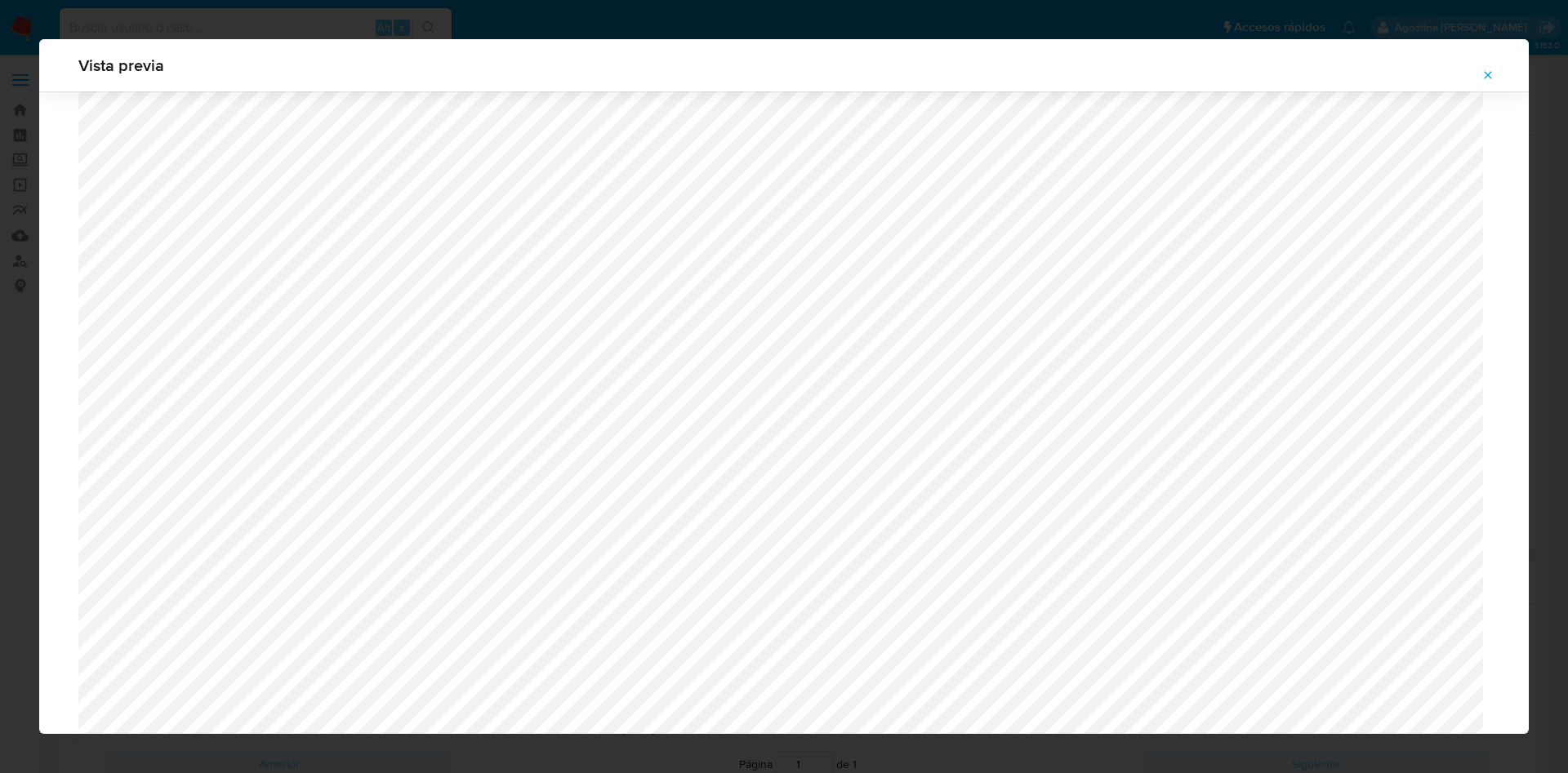
scroll to position [947, 0]
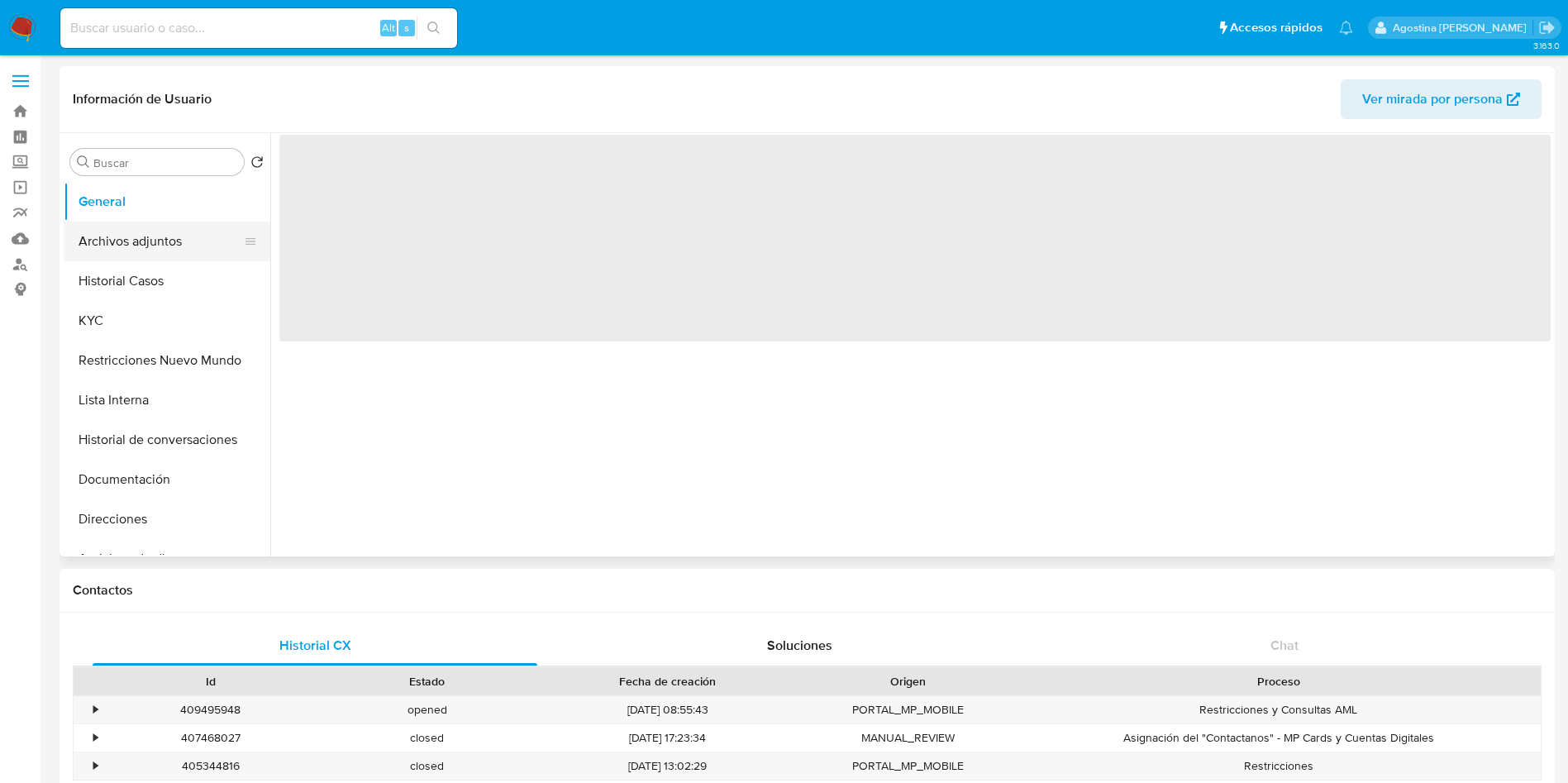
select select "10"
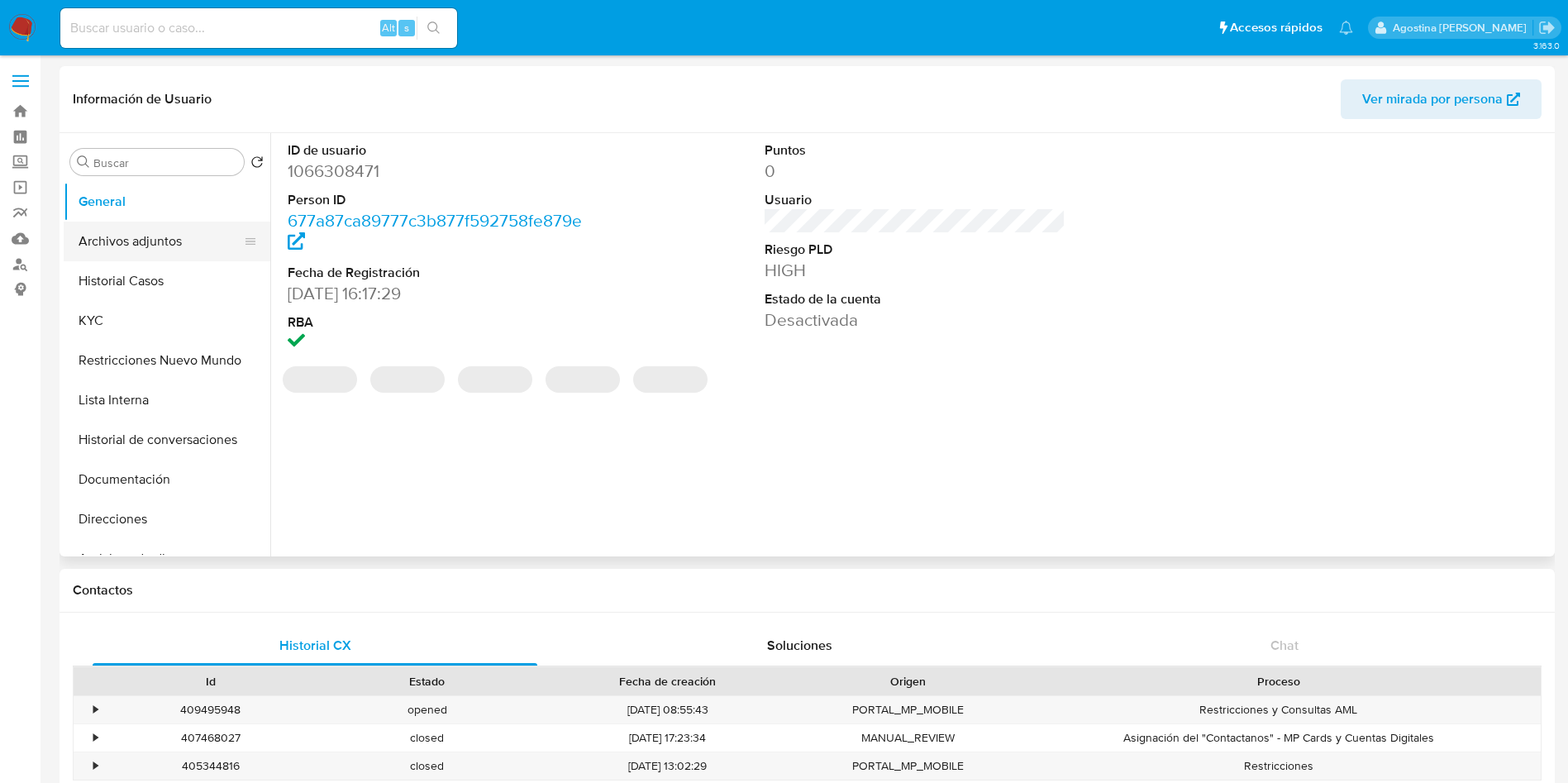
click at [179, 257] on button "Archivos adjuntos" at bounding box center [160, 241] width 194 height 40
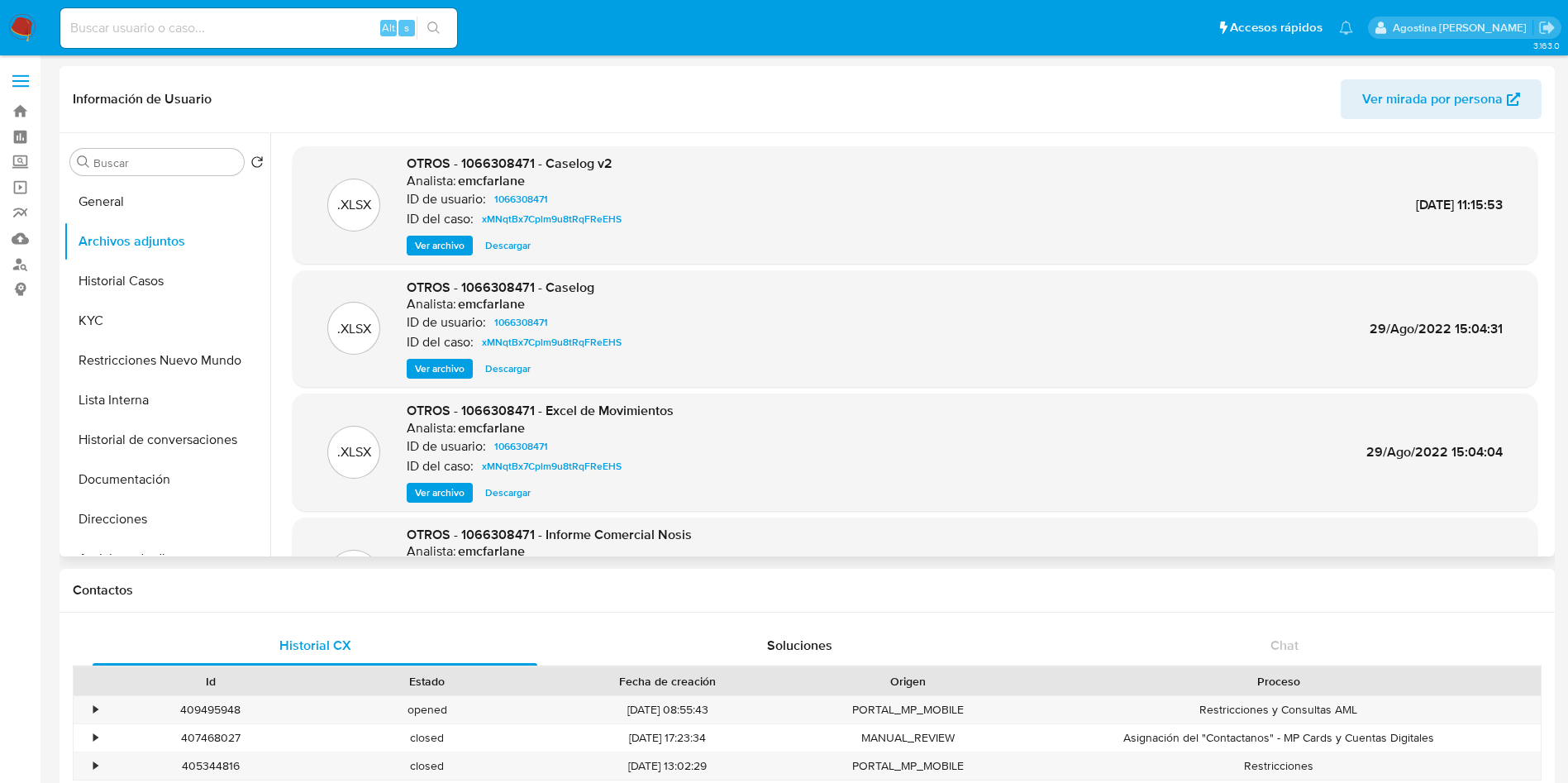
click at [430, 253] on span "Ver archivo" at bounding box center [440, 246] width 50 height 17
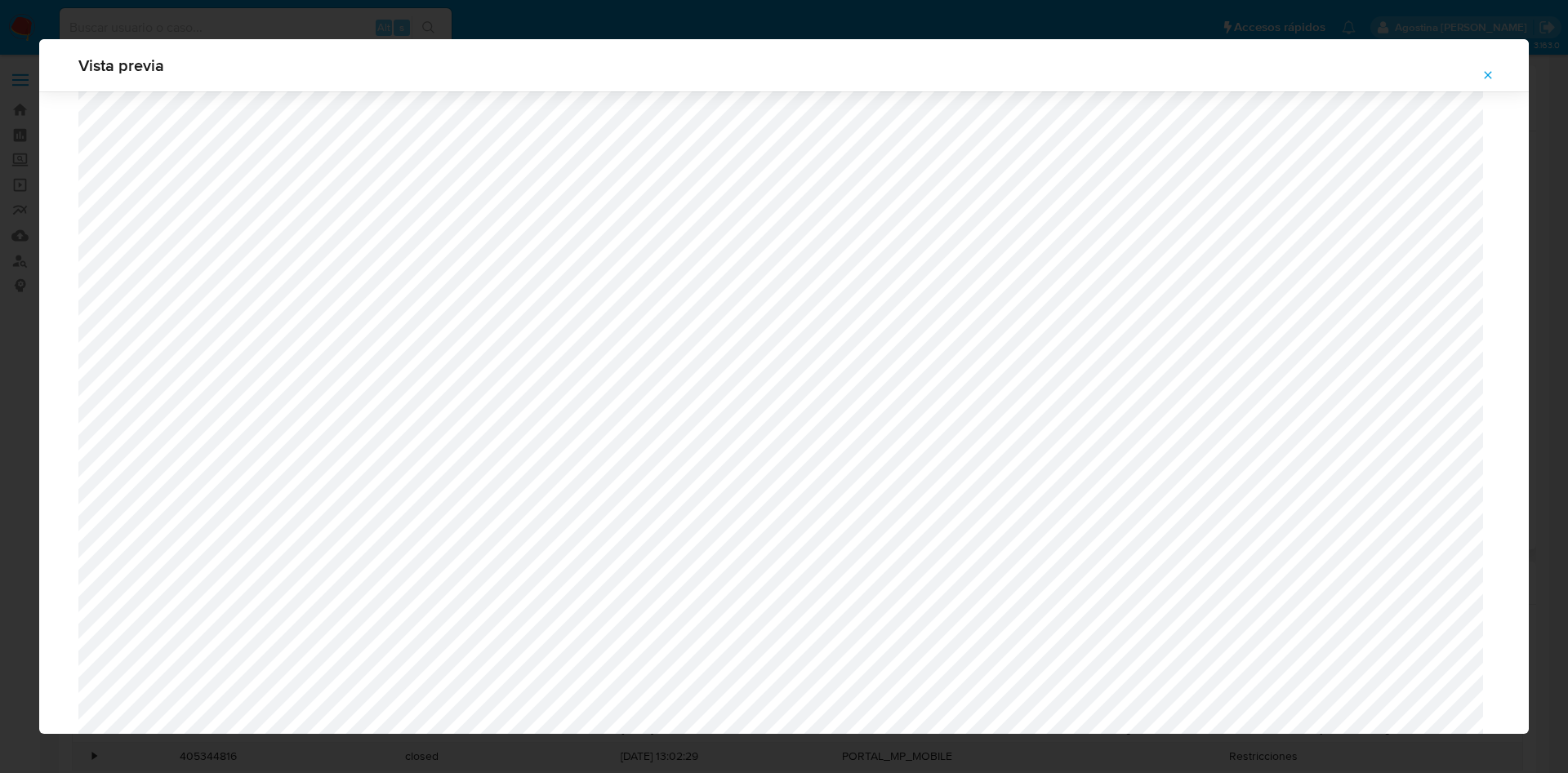
scroll to position [702, 0]
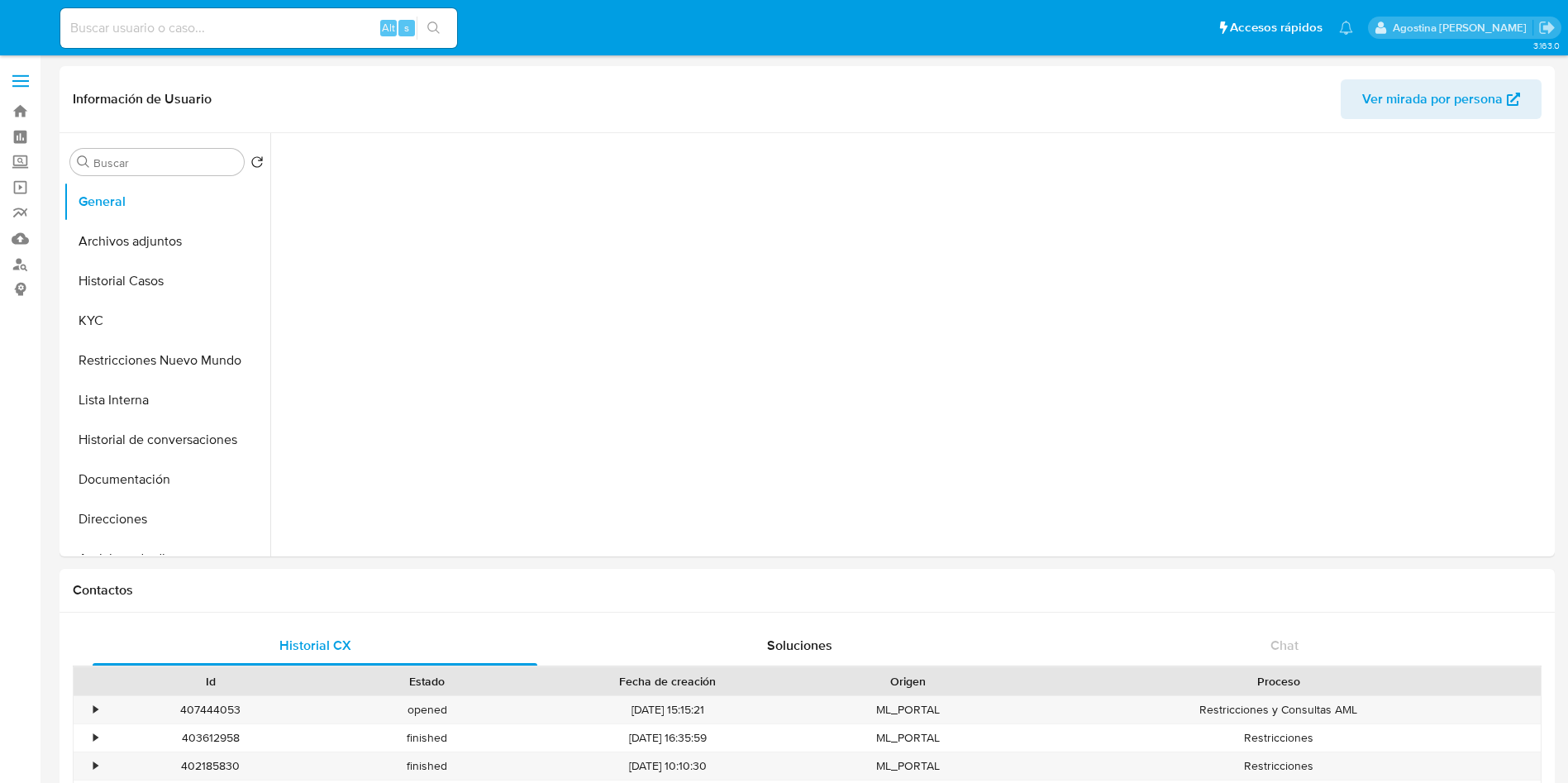
select select "10"
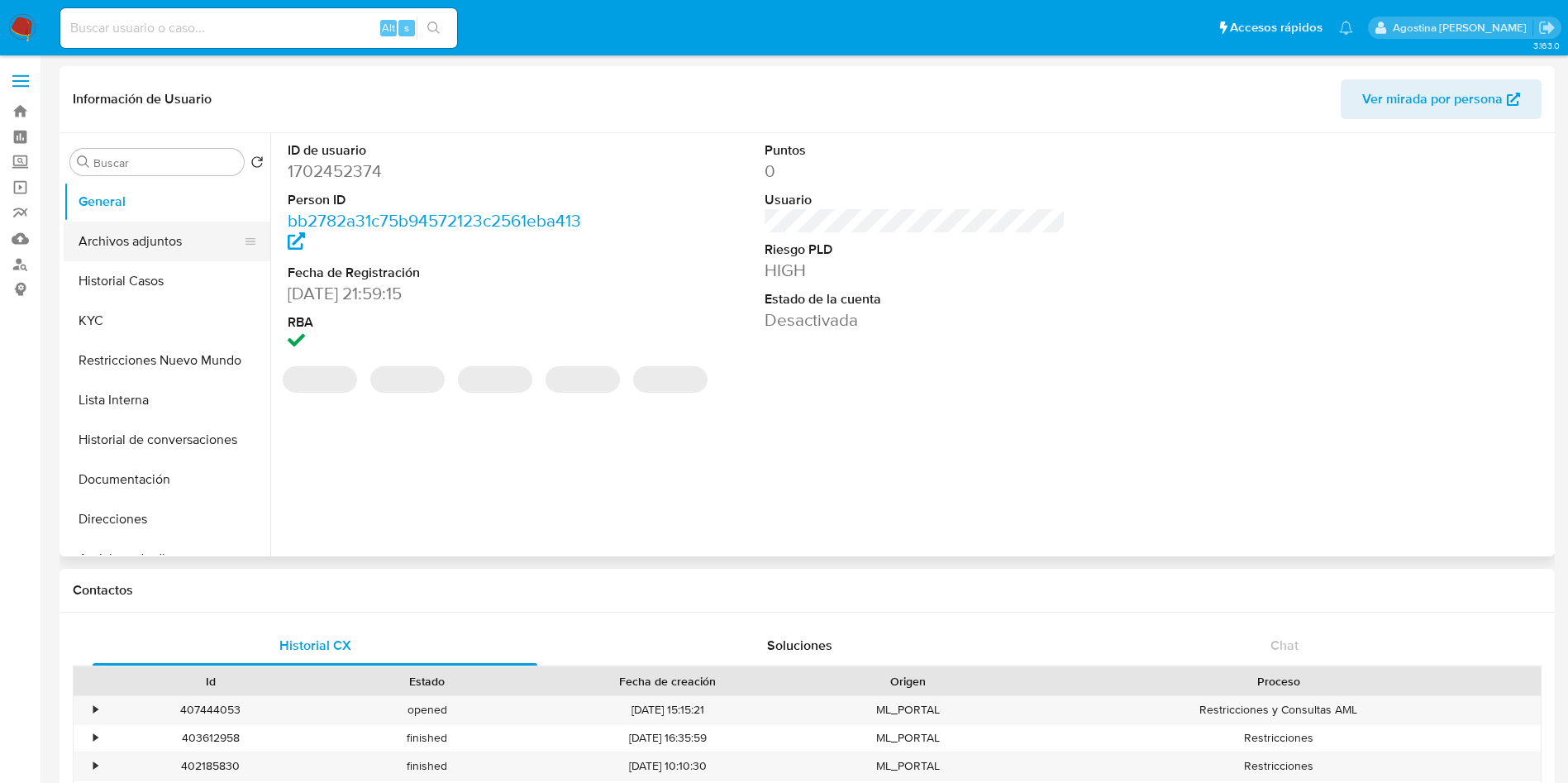
click at [148, 233] on button "Archivos adjuntos" at bounding box center [160, 241] width 194 height 40
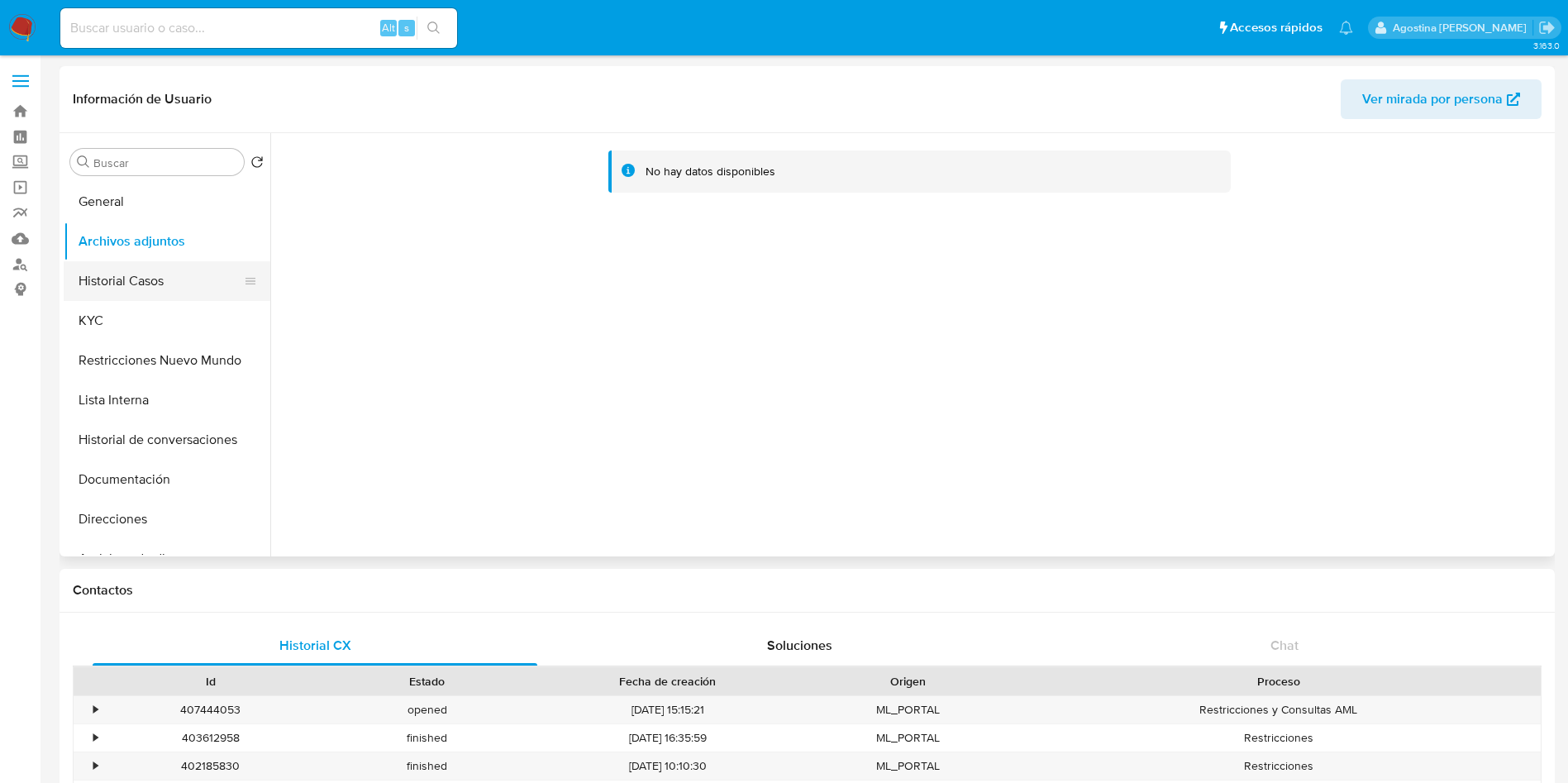
click at [119, 284] on button "Historial Casos" at bounding box center [160, 281] width 194 height 40
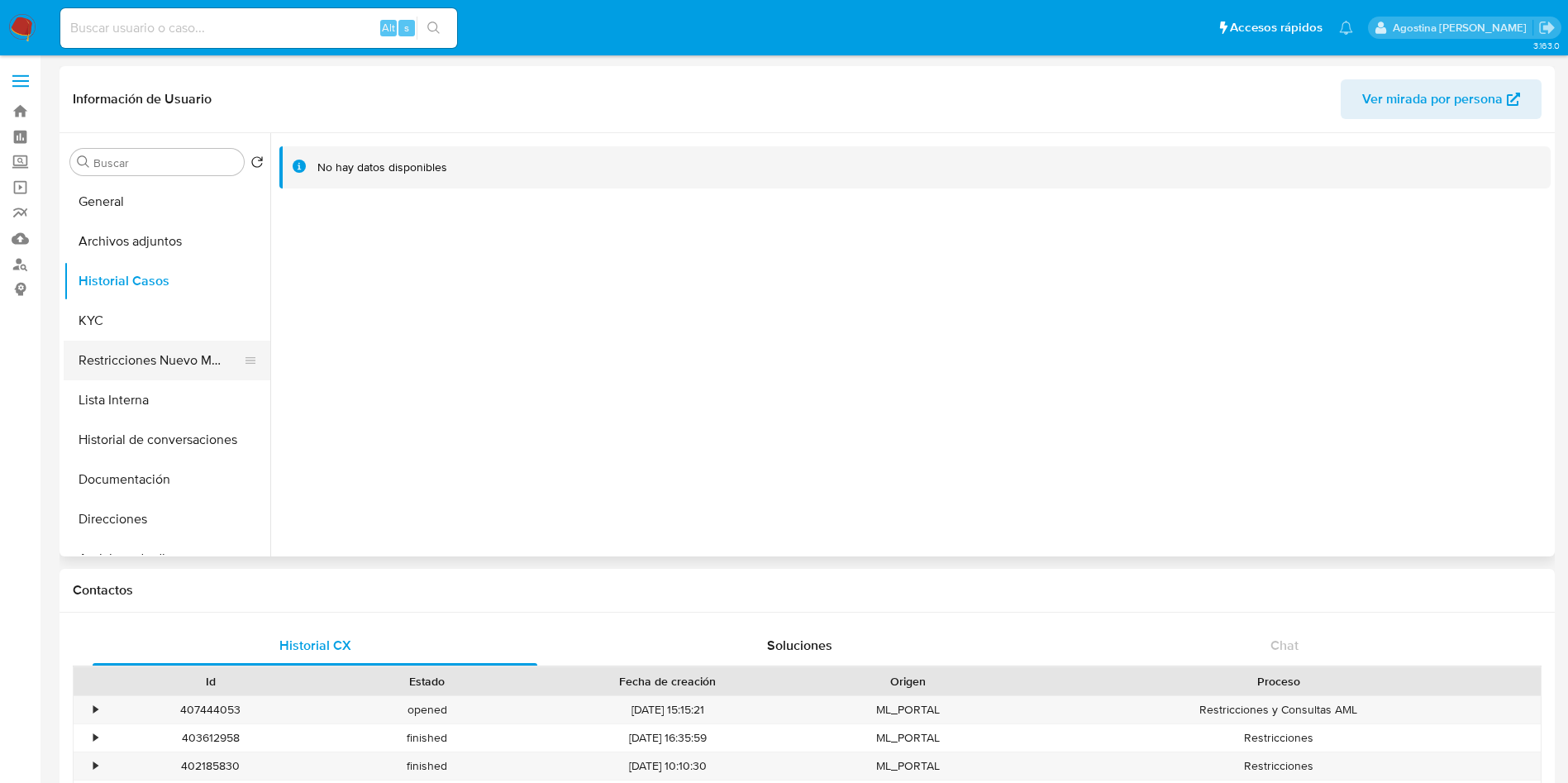
click at [212, 359] on button "Restricciones Nuevo Mundo" at bounding box center [160, 360] width 194 height 40
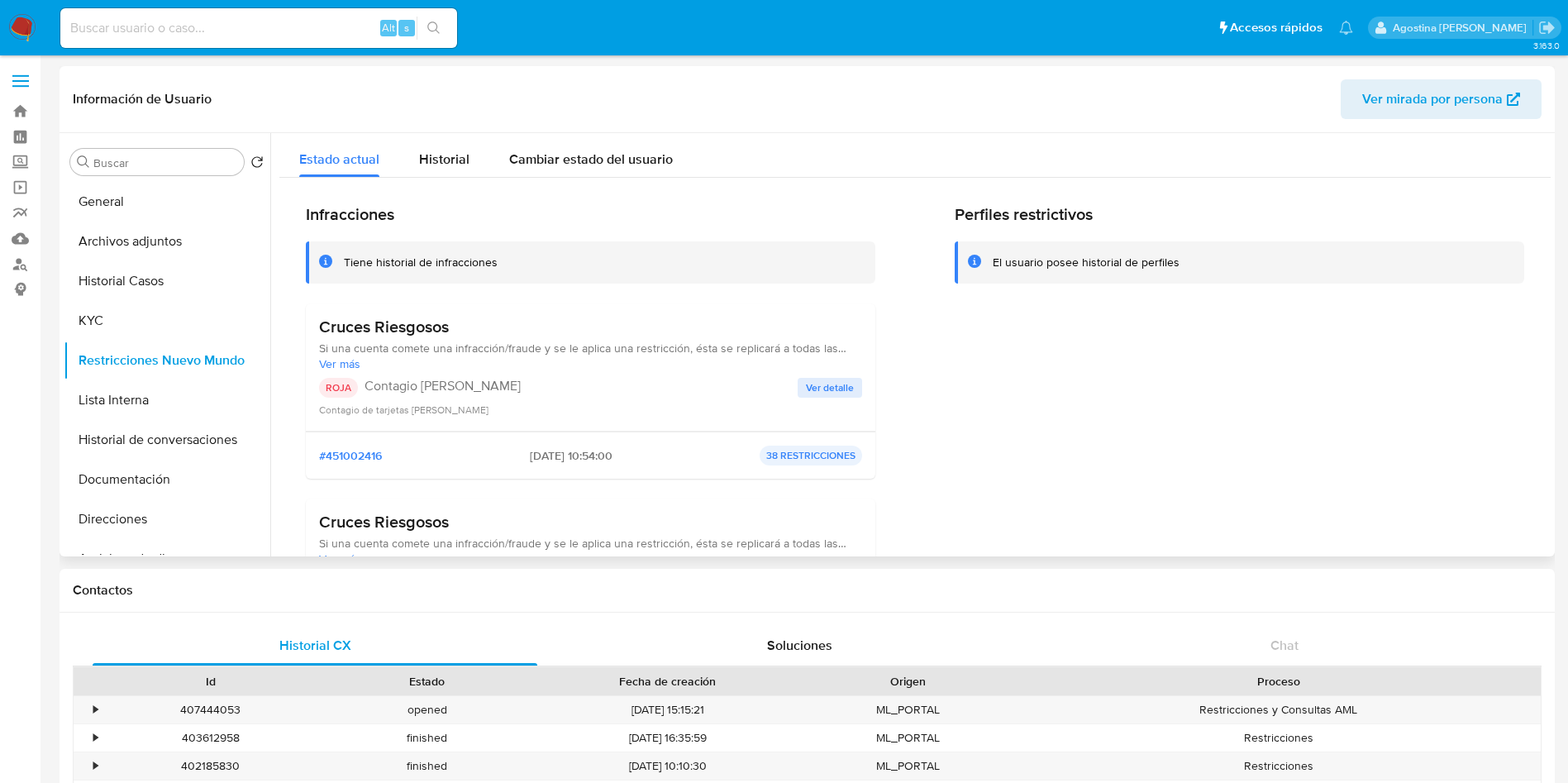
click at [826, 390] on span "Ver detalle" at bounding box center [830, 388] width 48 height 17
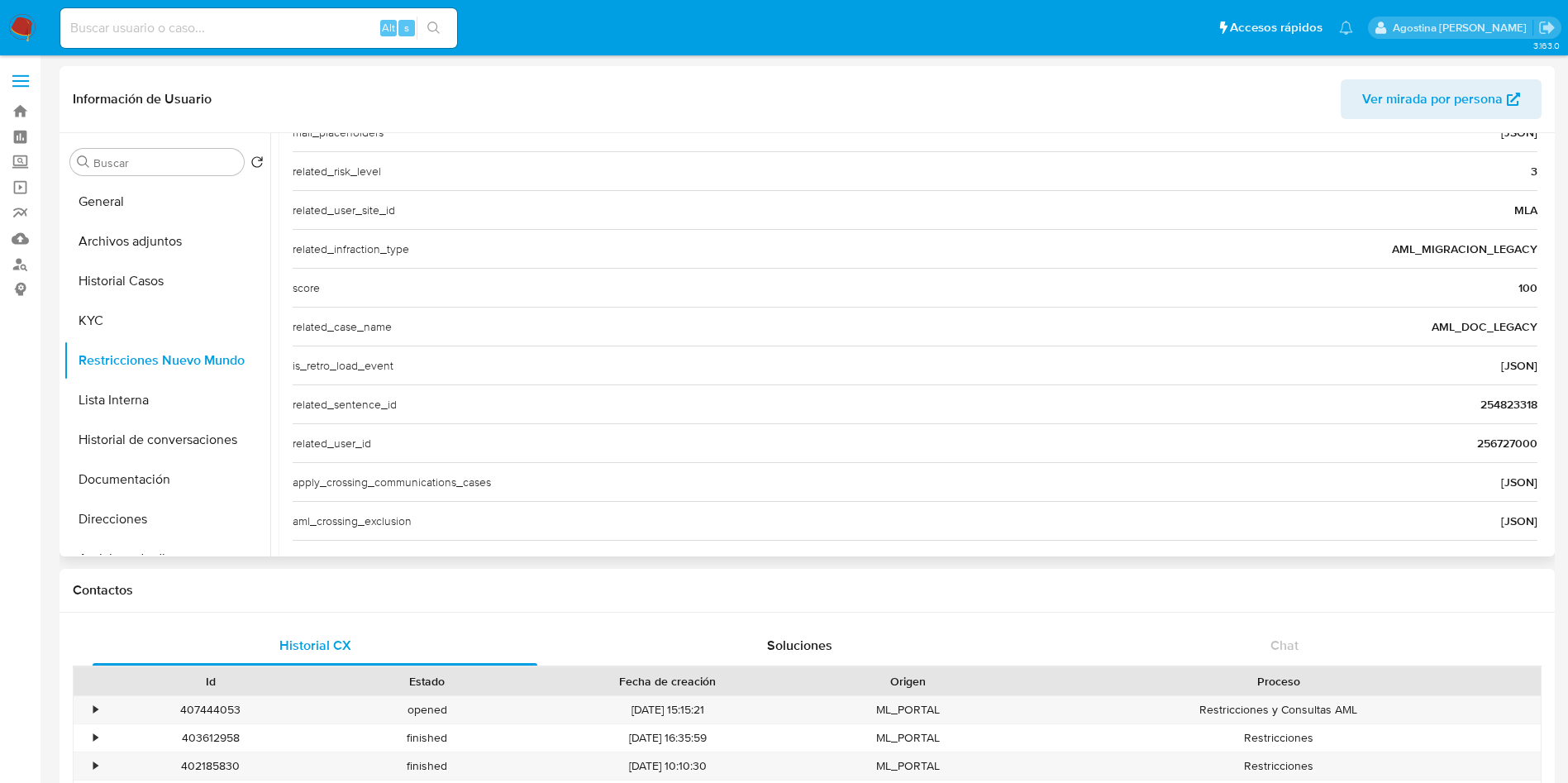
scroll to position [639, 0]
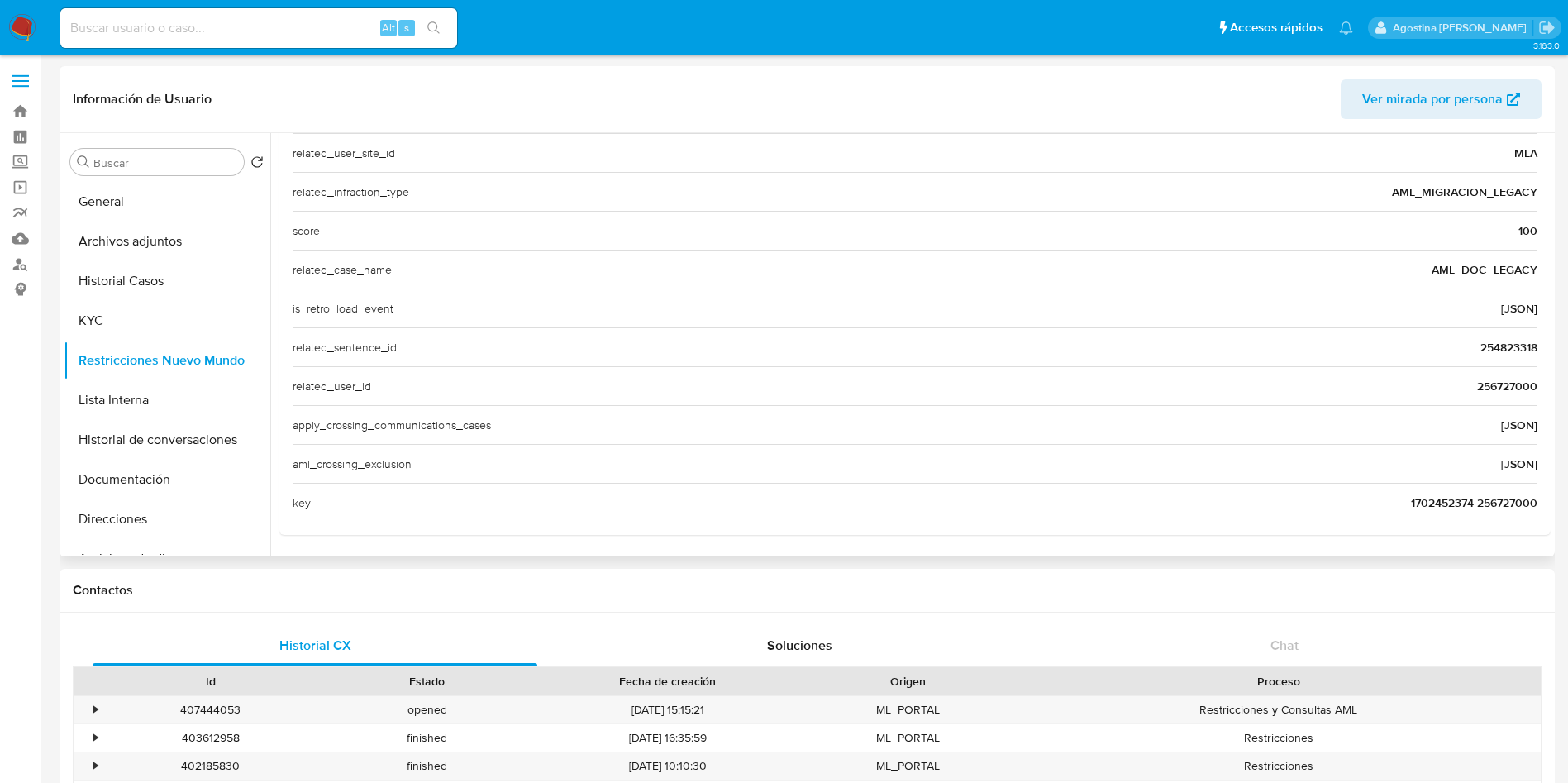
click at [1494, 391] on span "256727000" at bounding box center [1507, 386] width 60 height 17
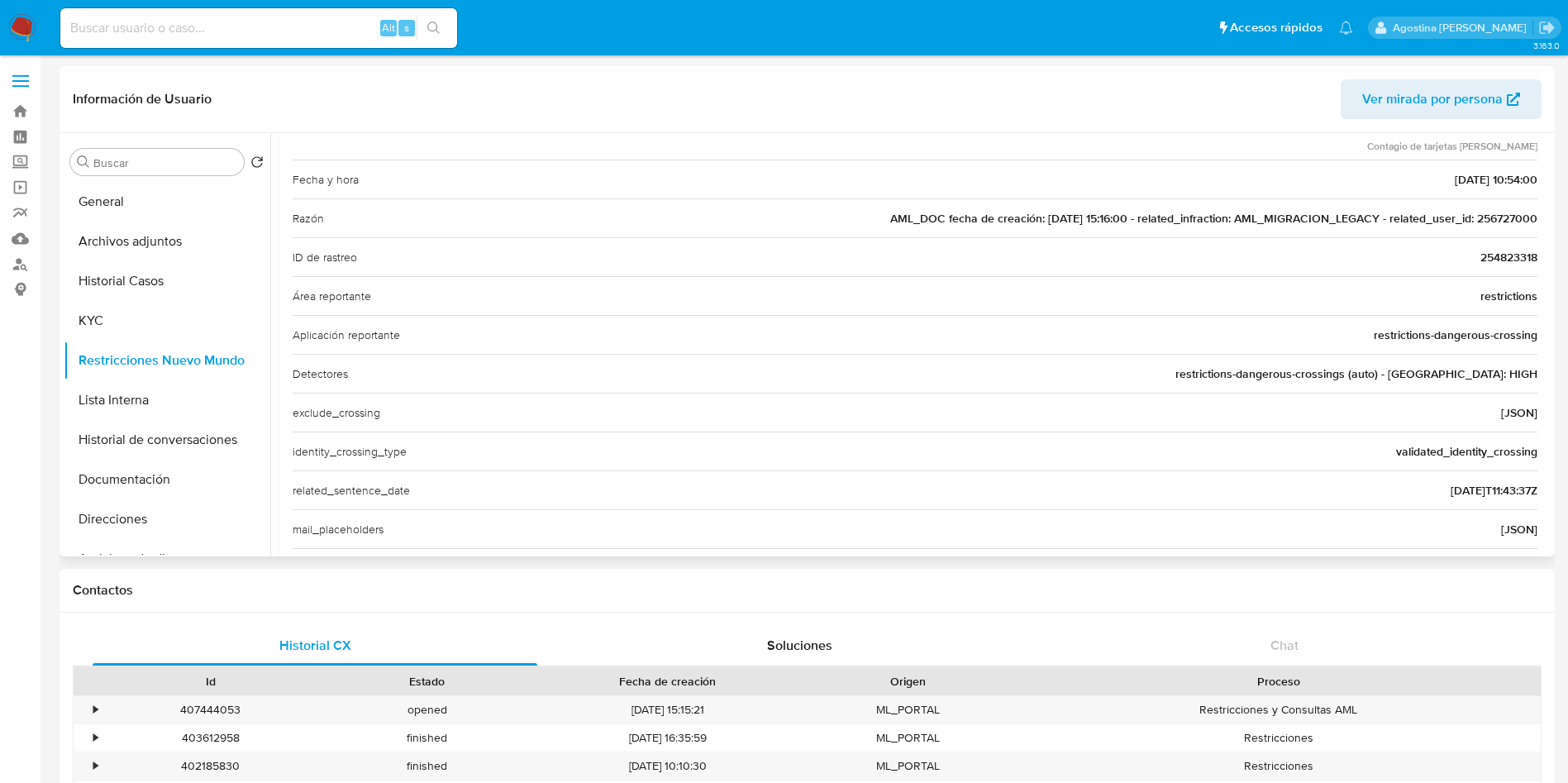
scroll to position [143, 0]
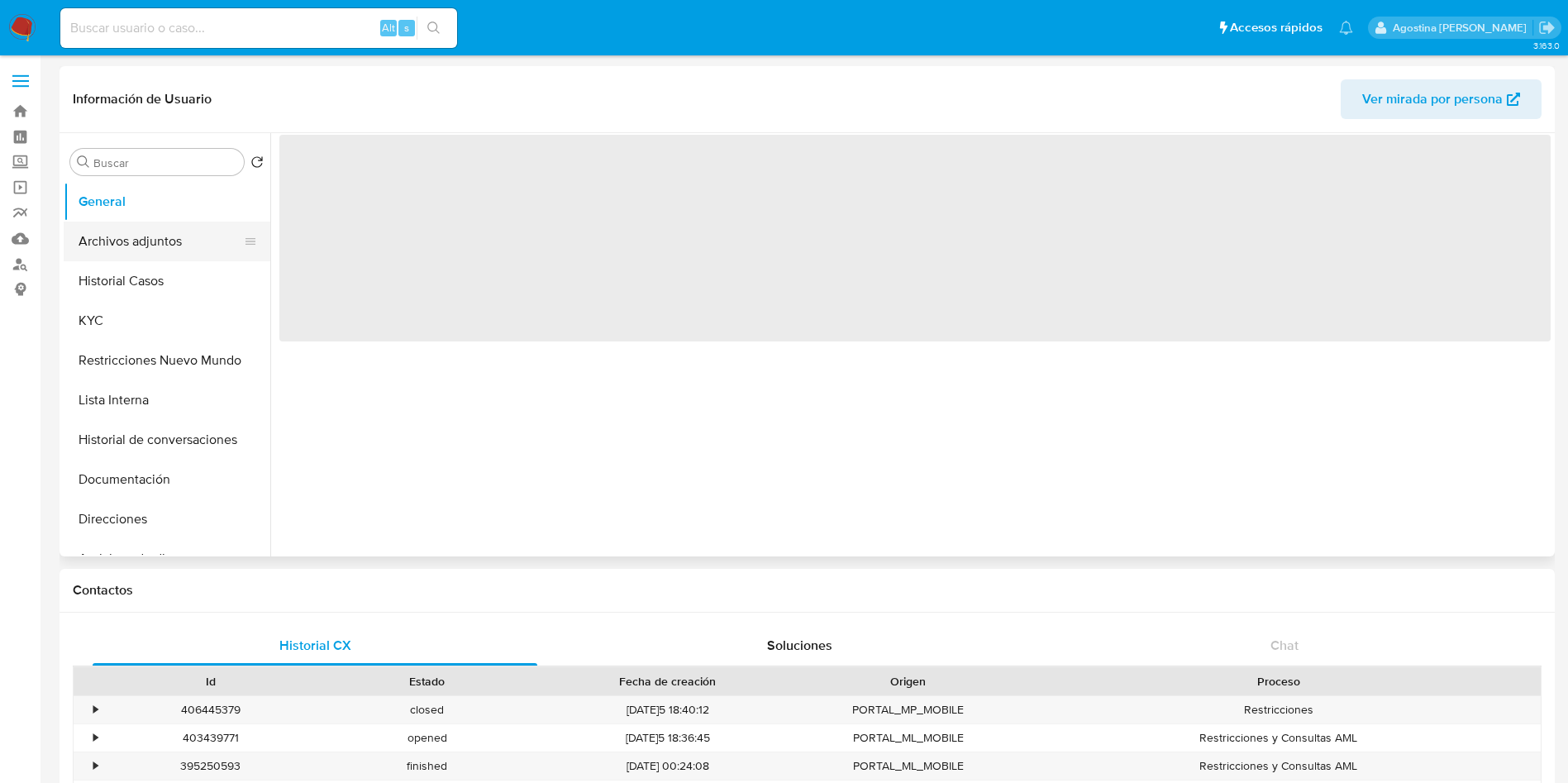
select select "10"
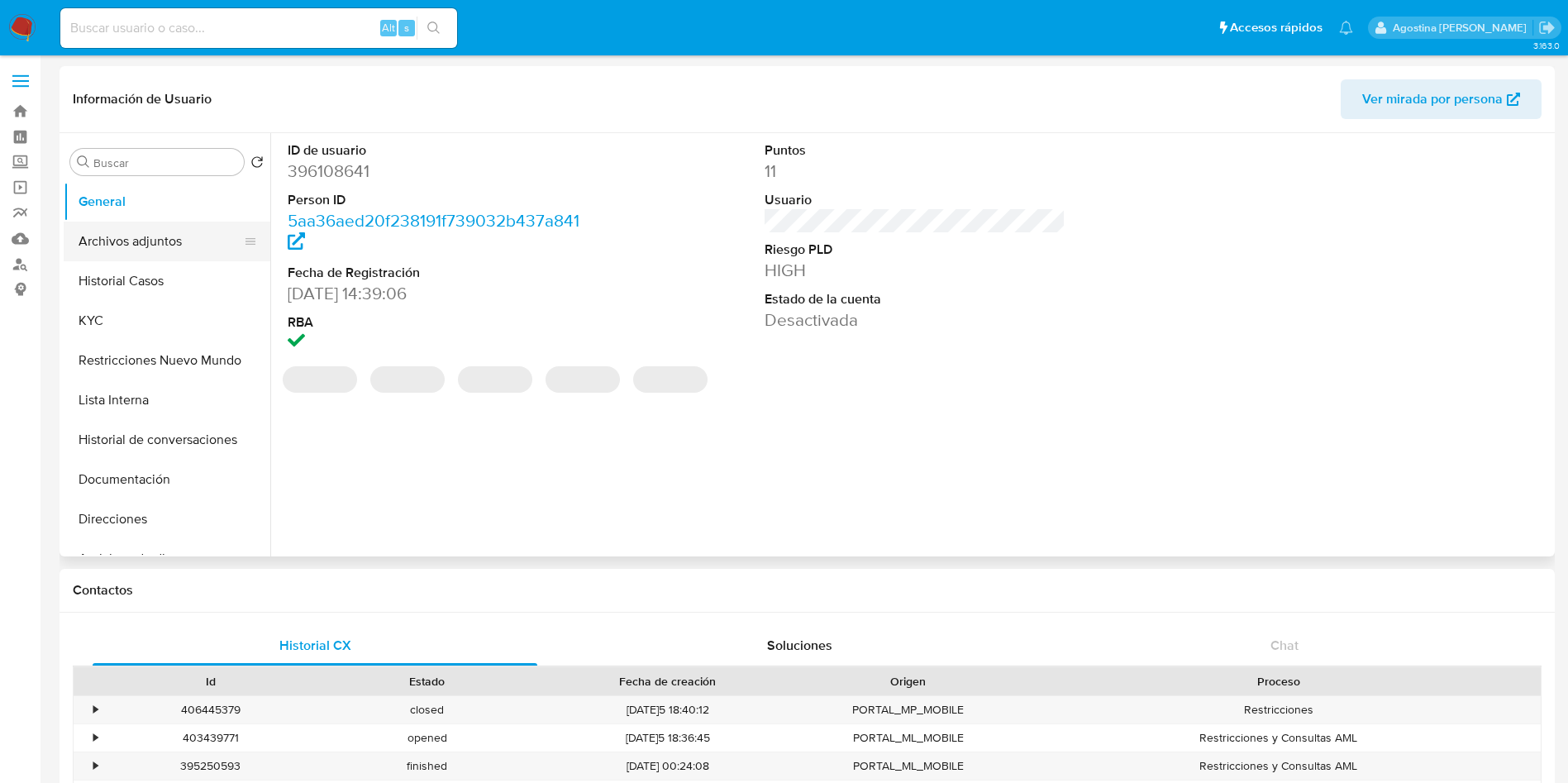
click at [127, 250] on button "Archivos adjuntos" at bounding box center [160, 241] width 194 height 40
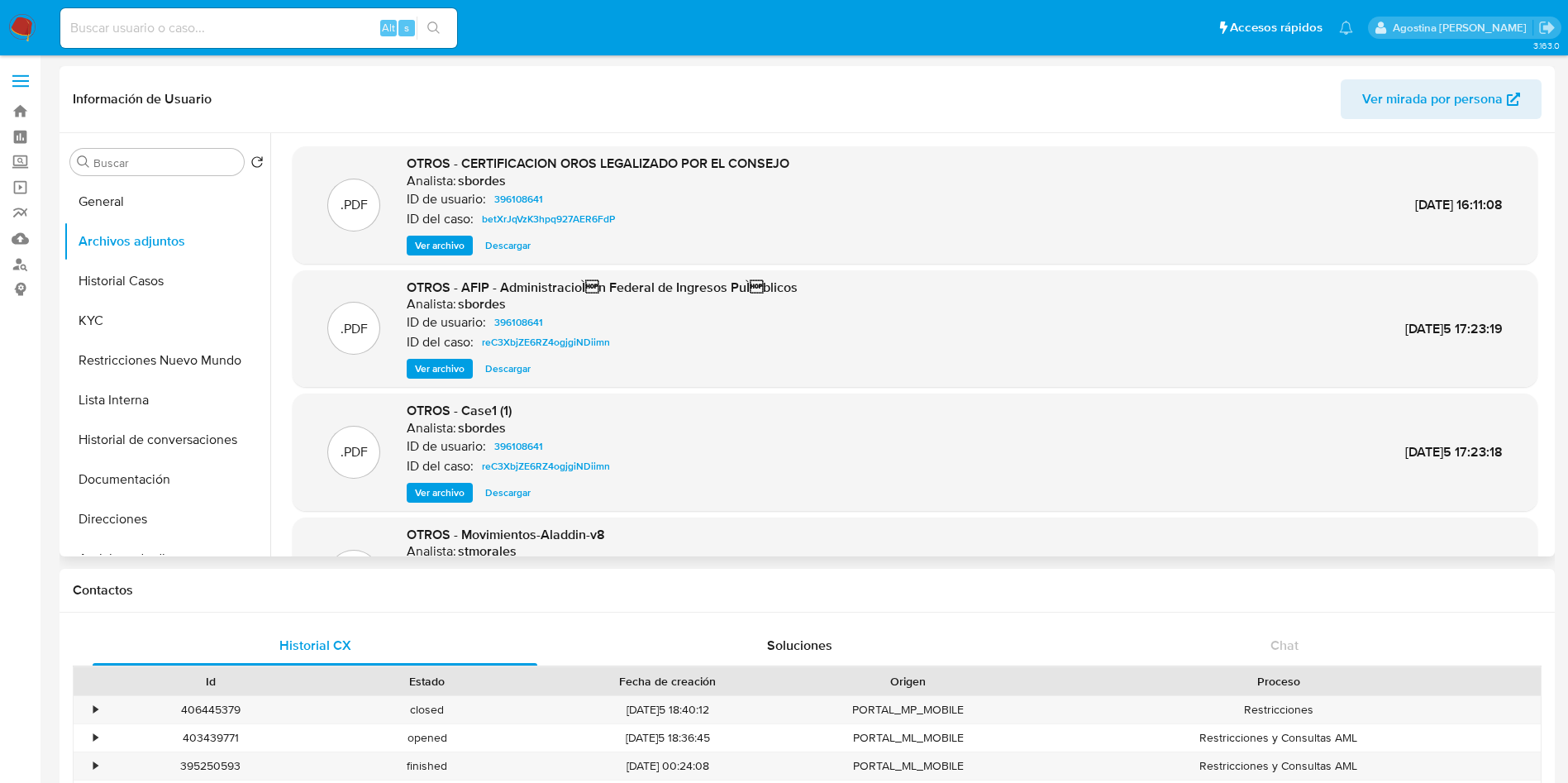
click at [465, 249] on button "Ver archivo" at bounding box center [439, 245] width 66 height 19
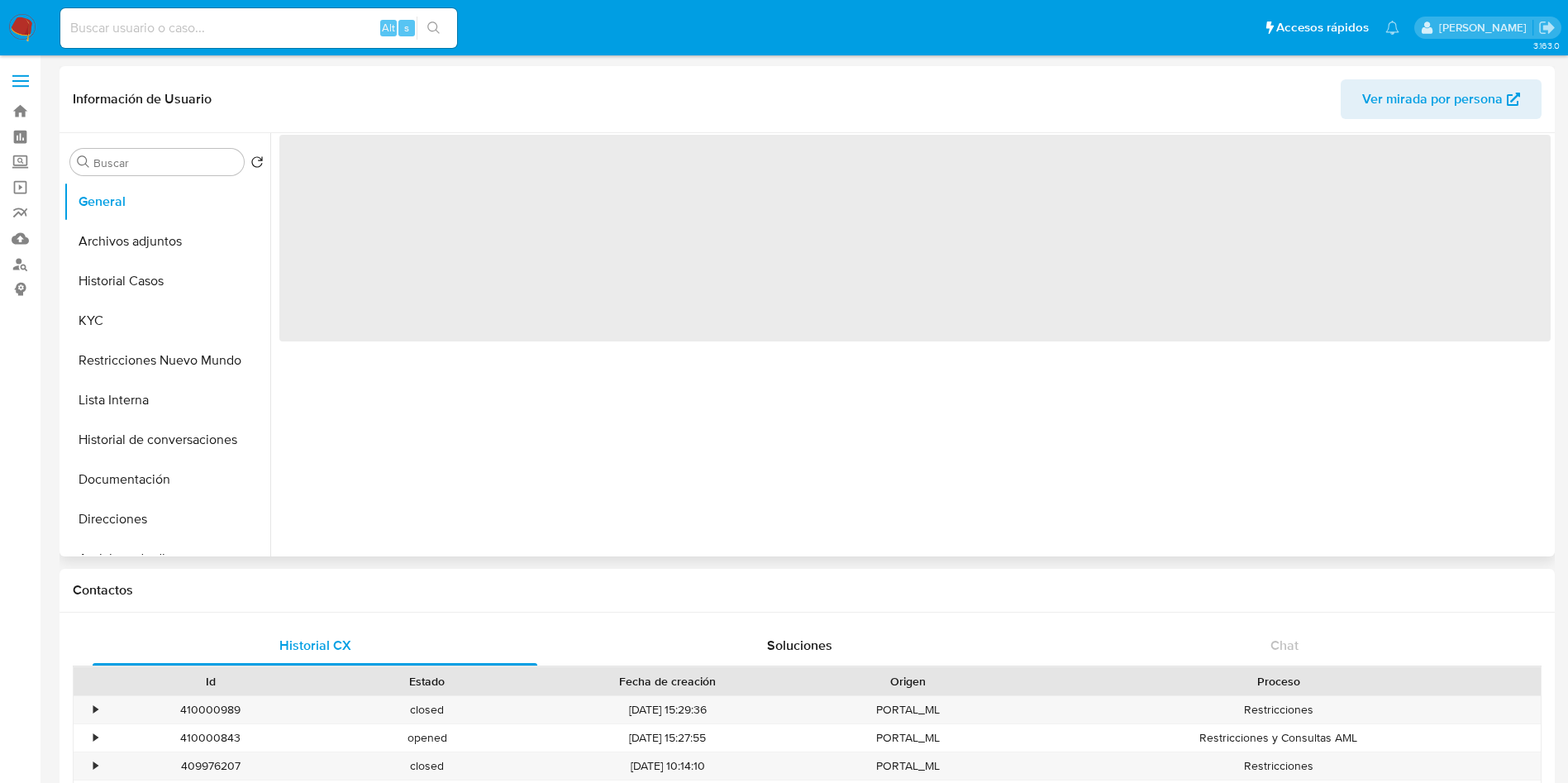
select select "10"
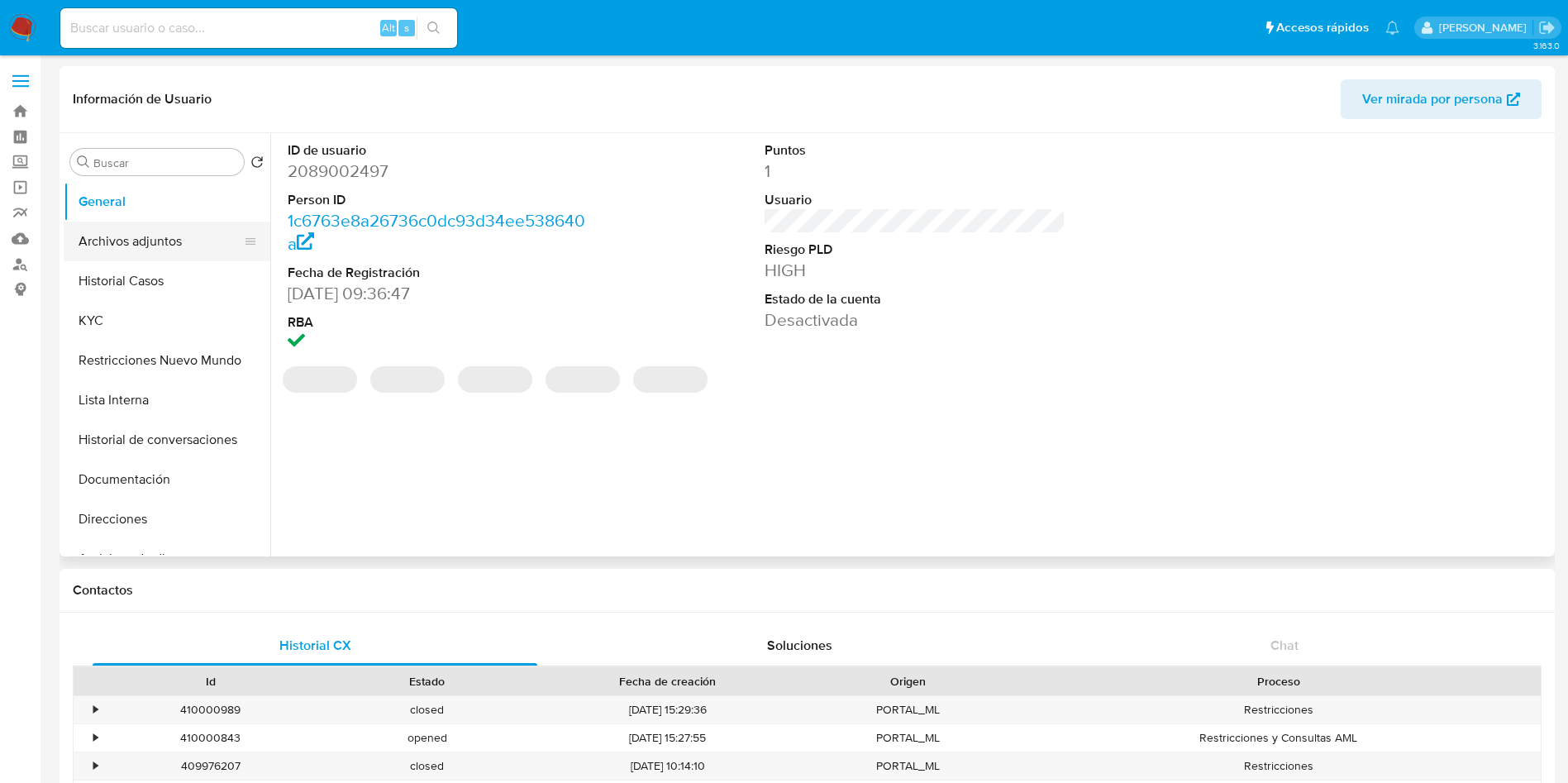
click at [137, 234] on button "Archivos adjuntos" at bounding box center [160, 241] width 194 height 40
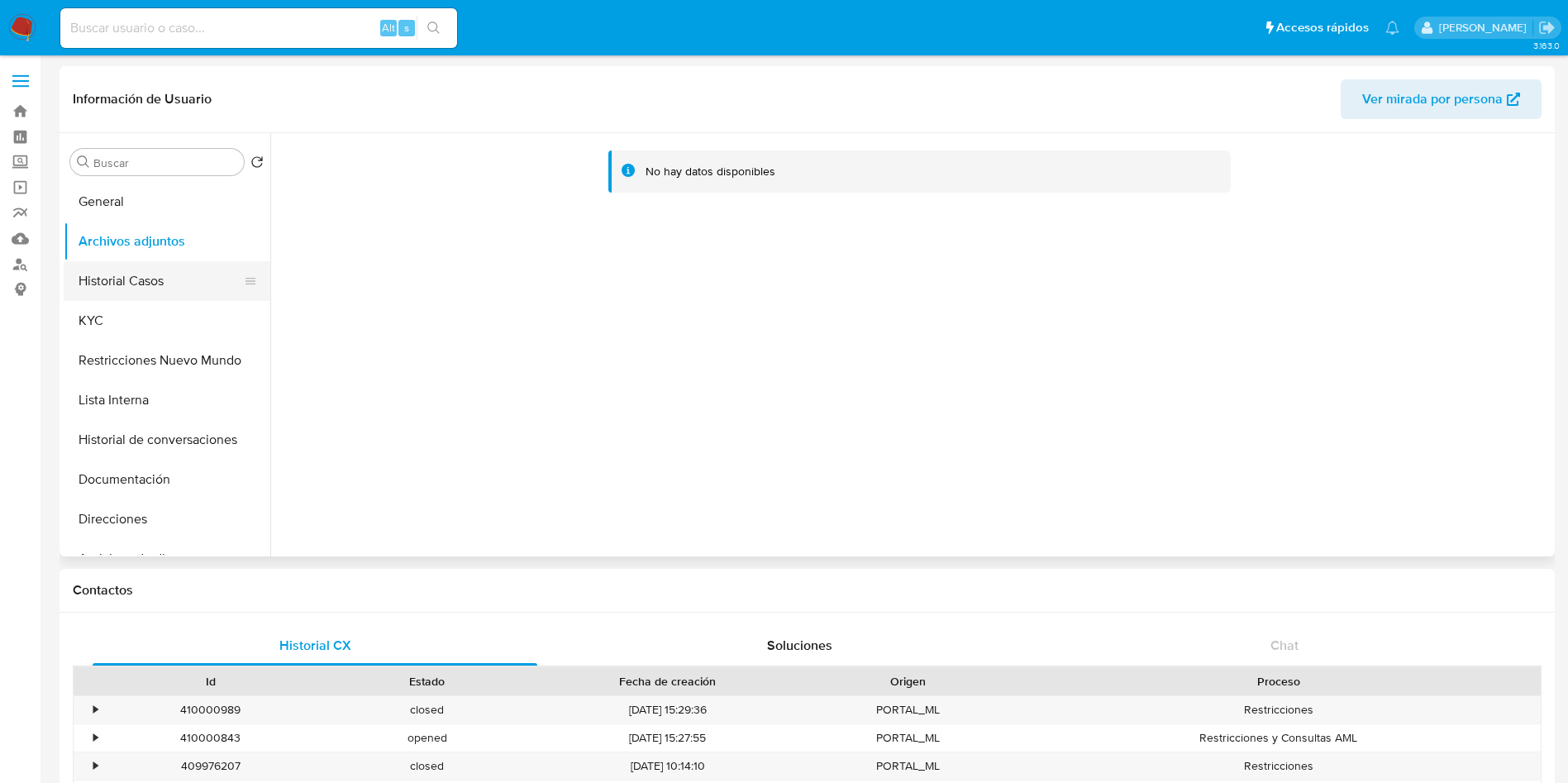
click at [189, 276] on button "Historial Casos" at bounding box center [160, 281] width 194 height 40
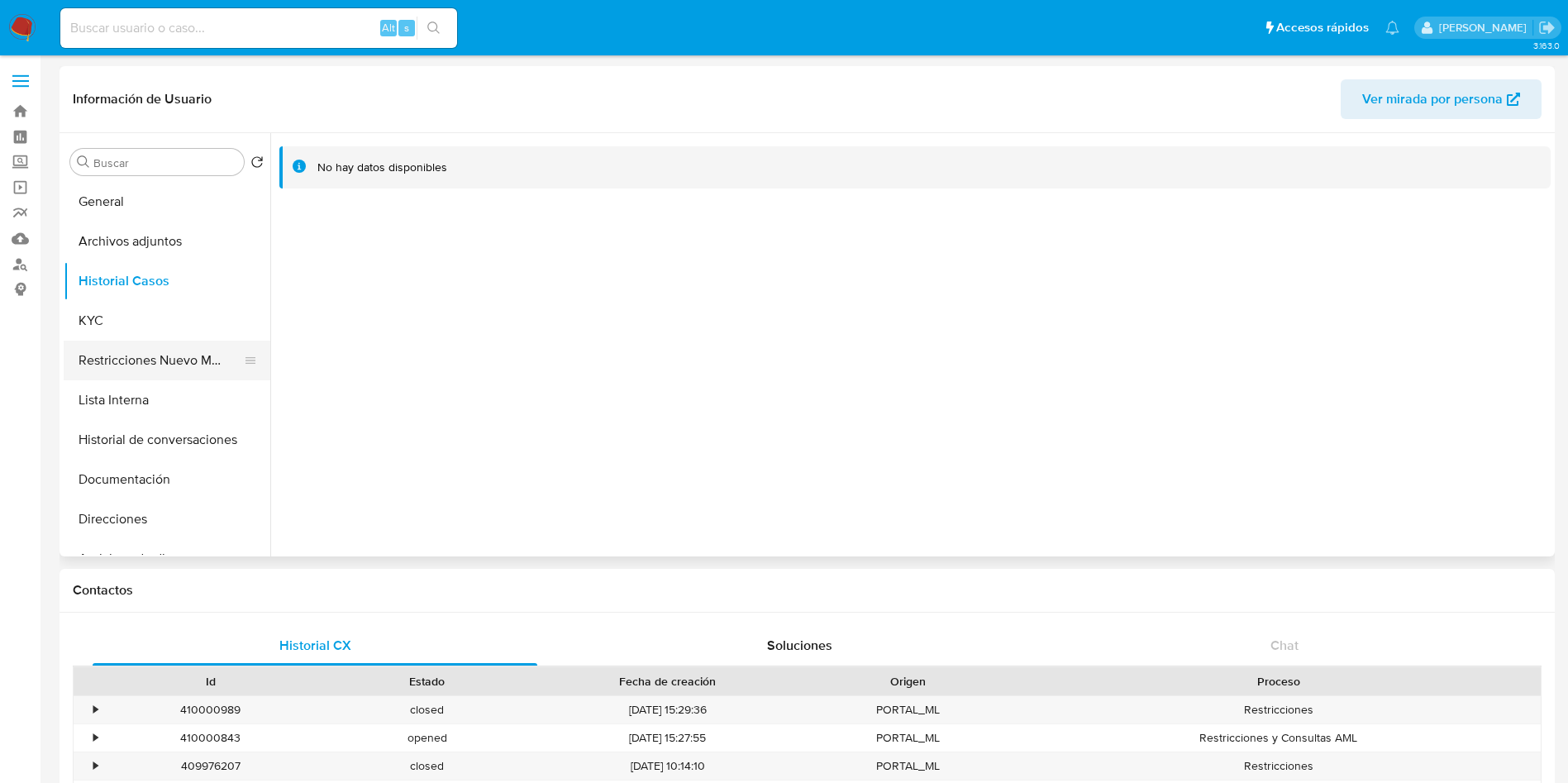
click at [221, 352] on button "Restricciones Nuevo Mundo" at bounding box center [160, 360] width 194 height 40
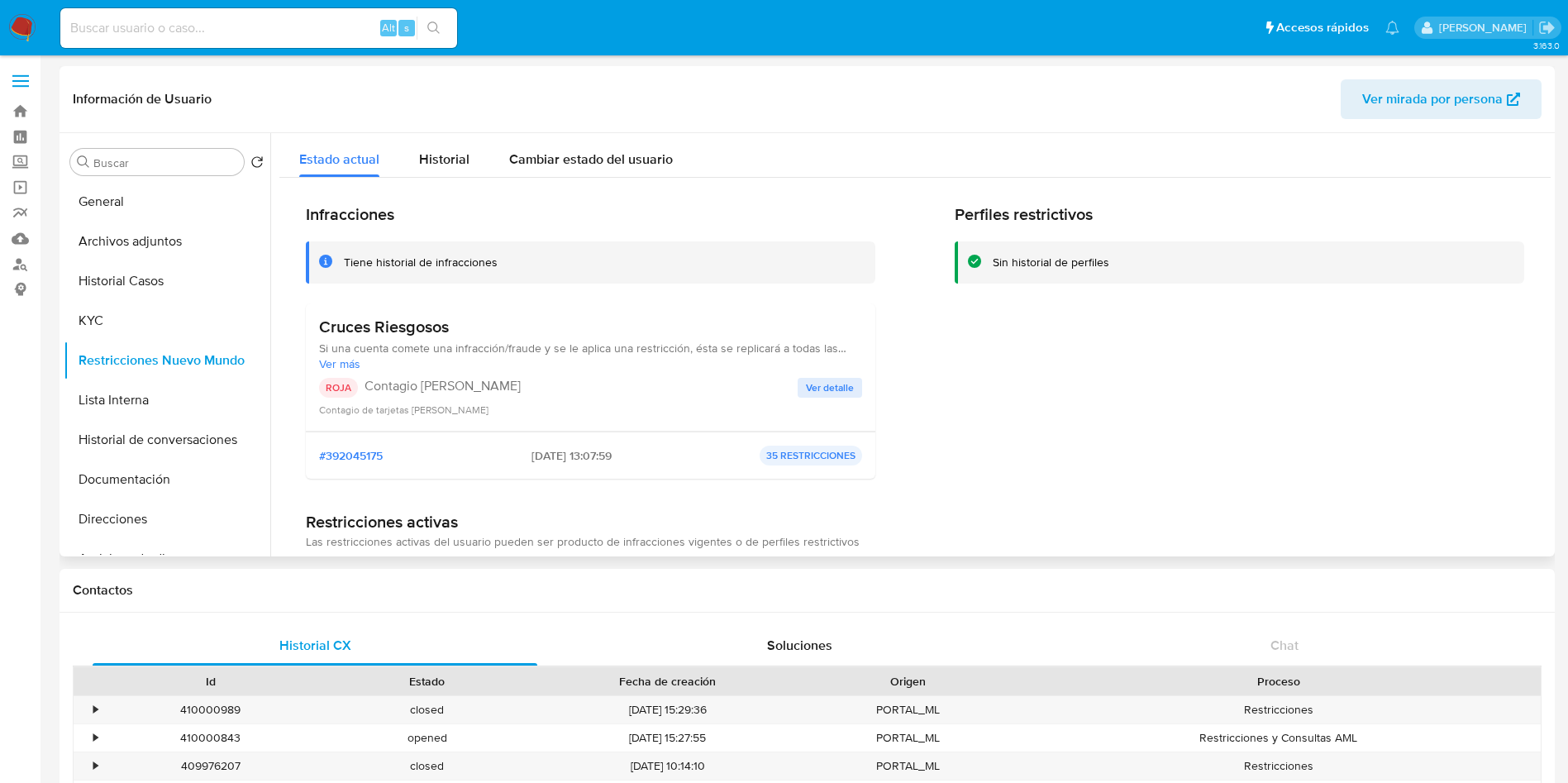
click at [809, 384] on span "Ver detalle" at bounding box center [830, 388] width 48 height 17
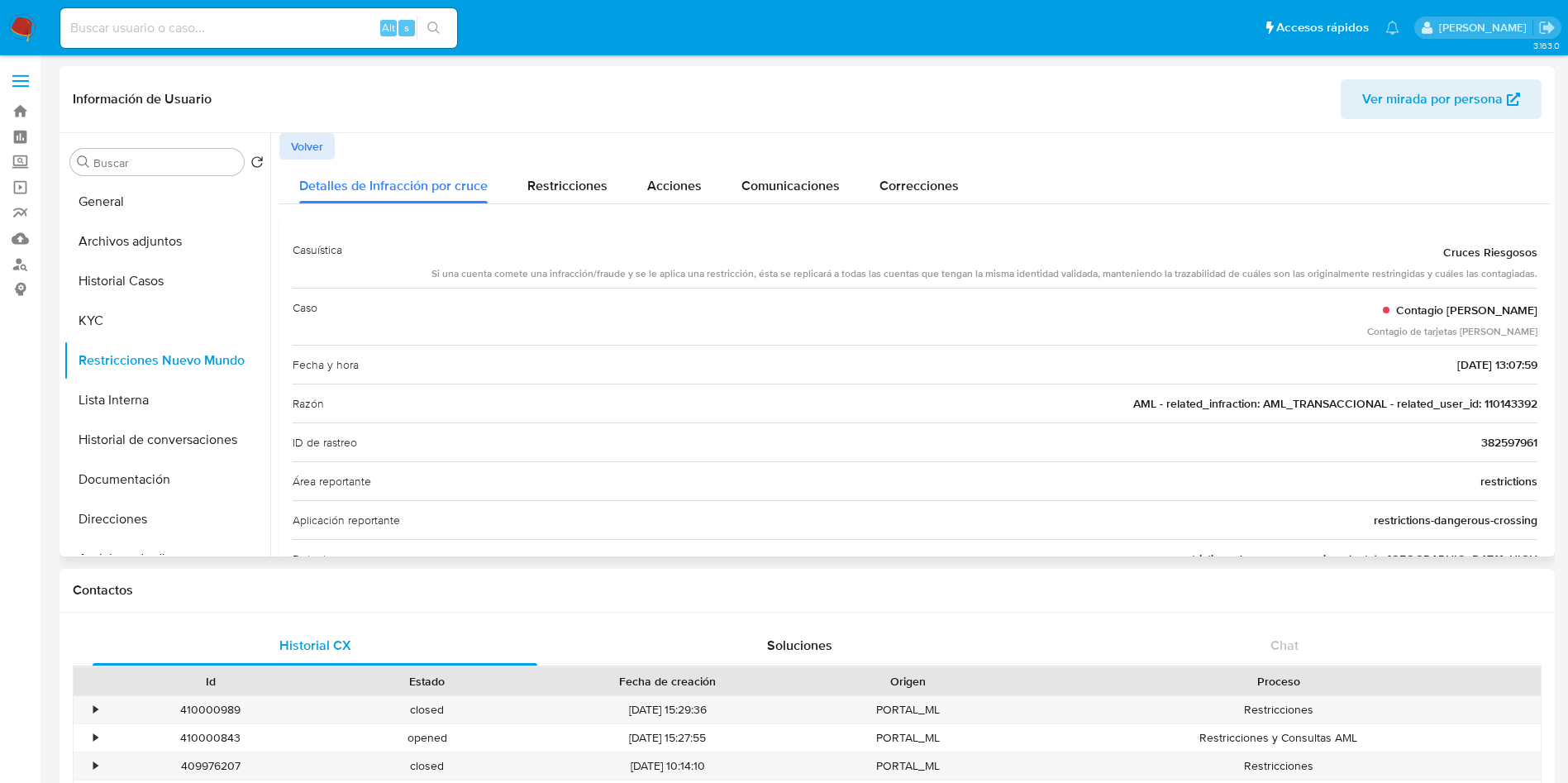
click at [304, 142] on span "Volver" at bounding box center [307, 145] width 32 height 23
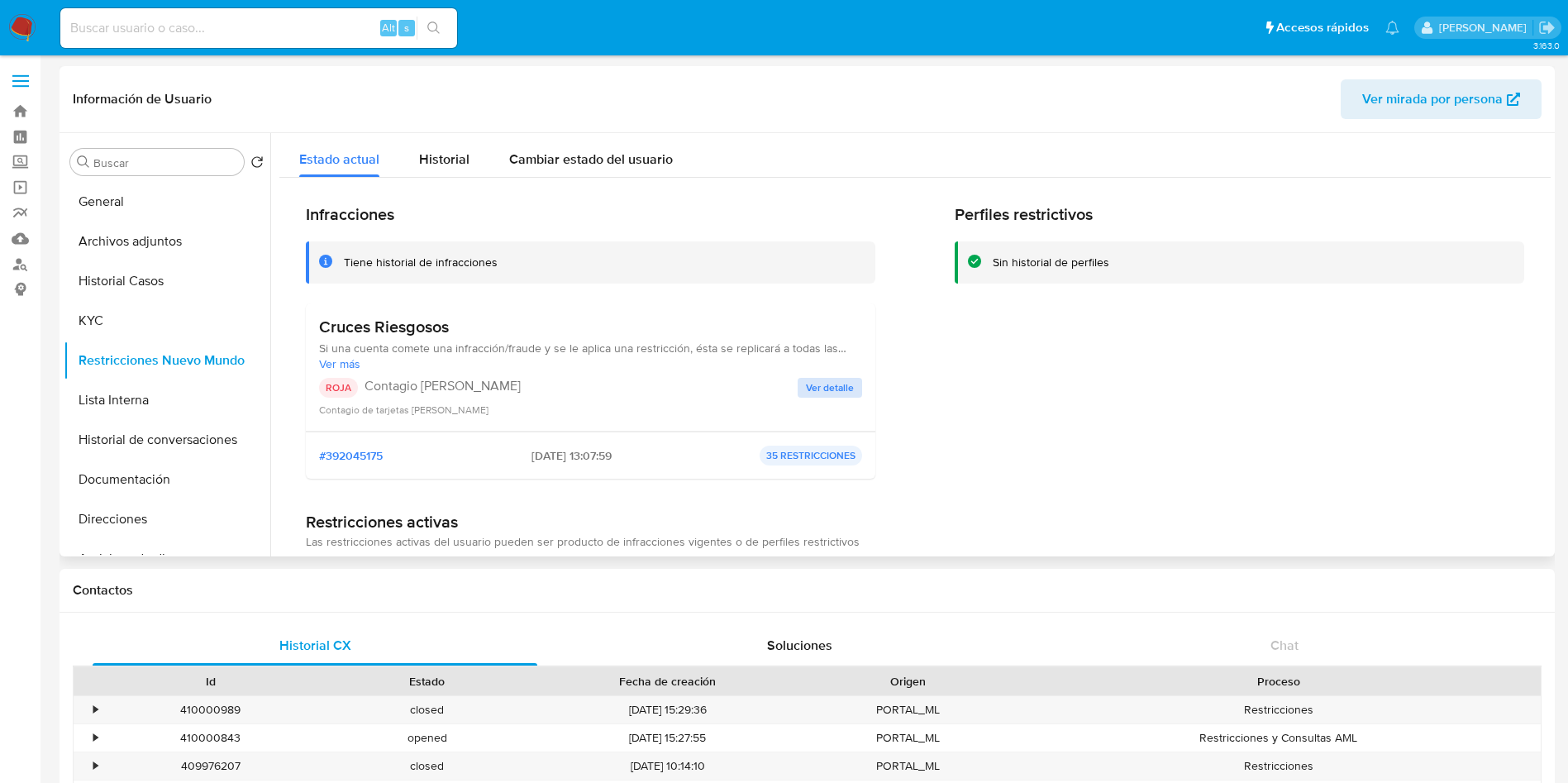
drag, startPoint x: 783, startPoint y: 376, endPoint x: 804, endPoint y: 383, distance: 22.1
click at [790, 375] on div "Cruces Riesgosos Si una cuenta comete una infracción/fraude y se le aplica una …" at bounding box center [590, 367] width 543 height 101
click at [810, 385] on span "Ver detalle" at bounding box center [830, 388] width 48 height 17
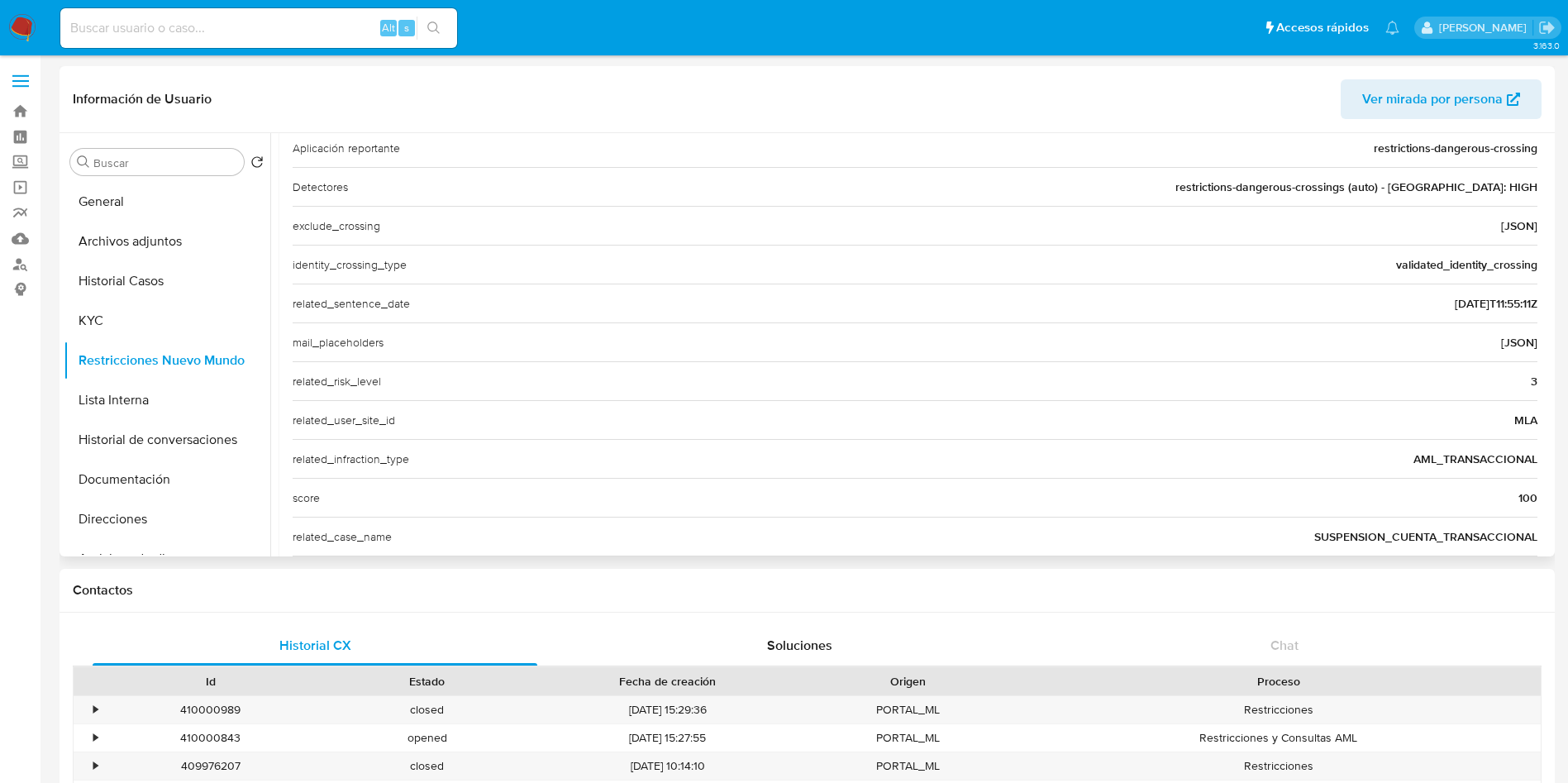
scroll to position [639, 0]
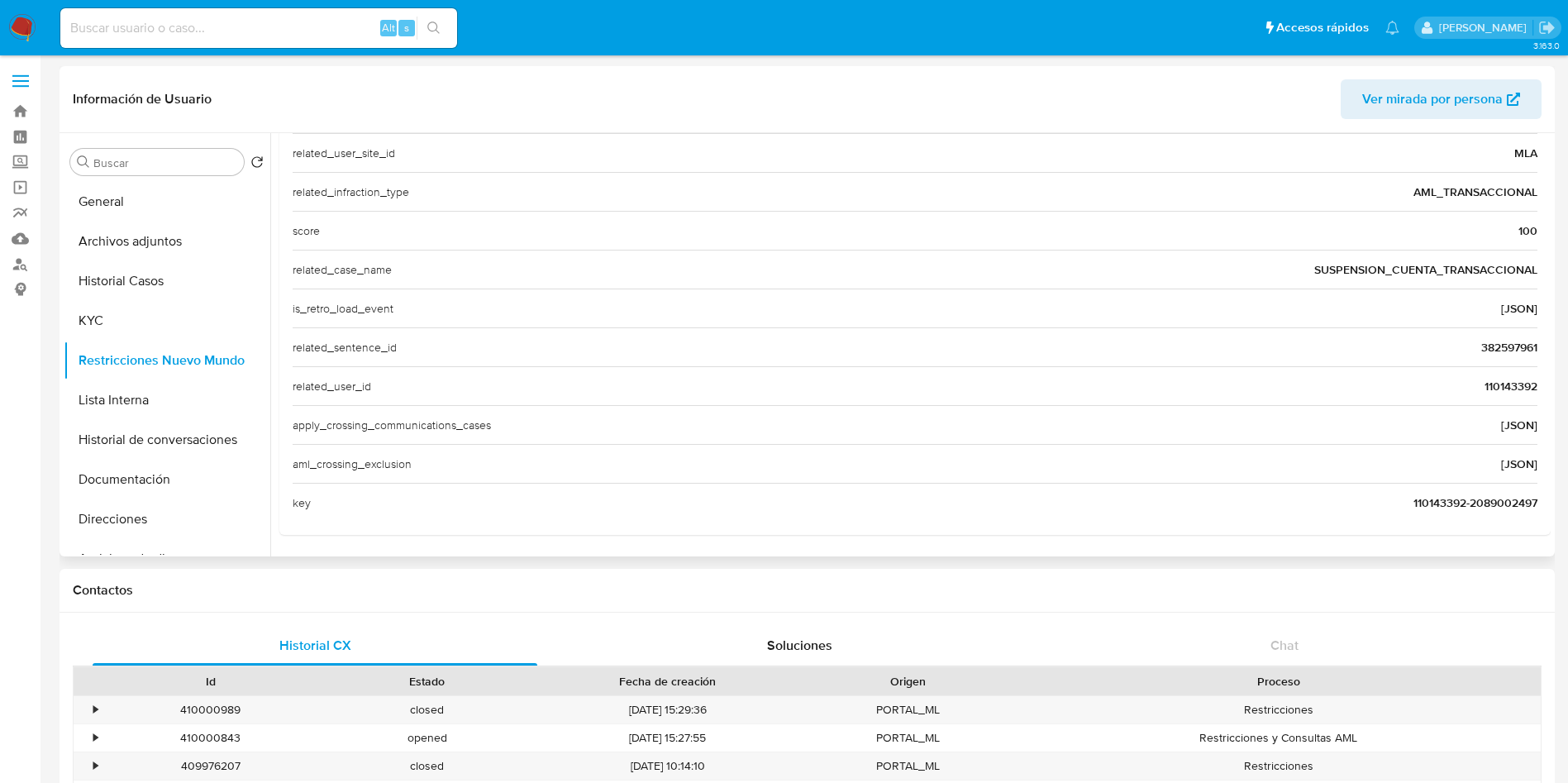
click at [1495, 380] on span "110143392" at bounding box center [1511, 386] width 53 height 17
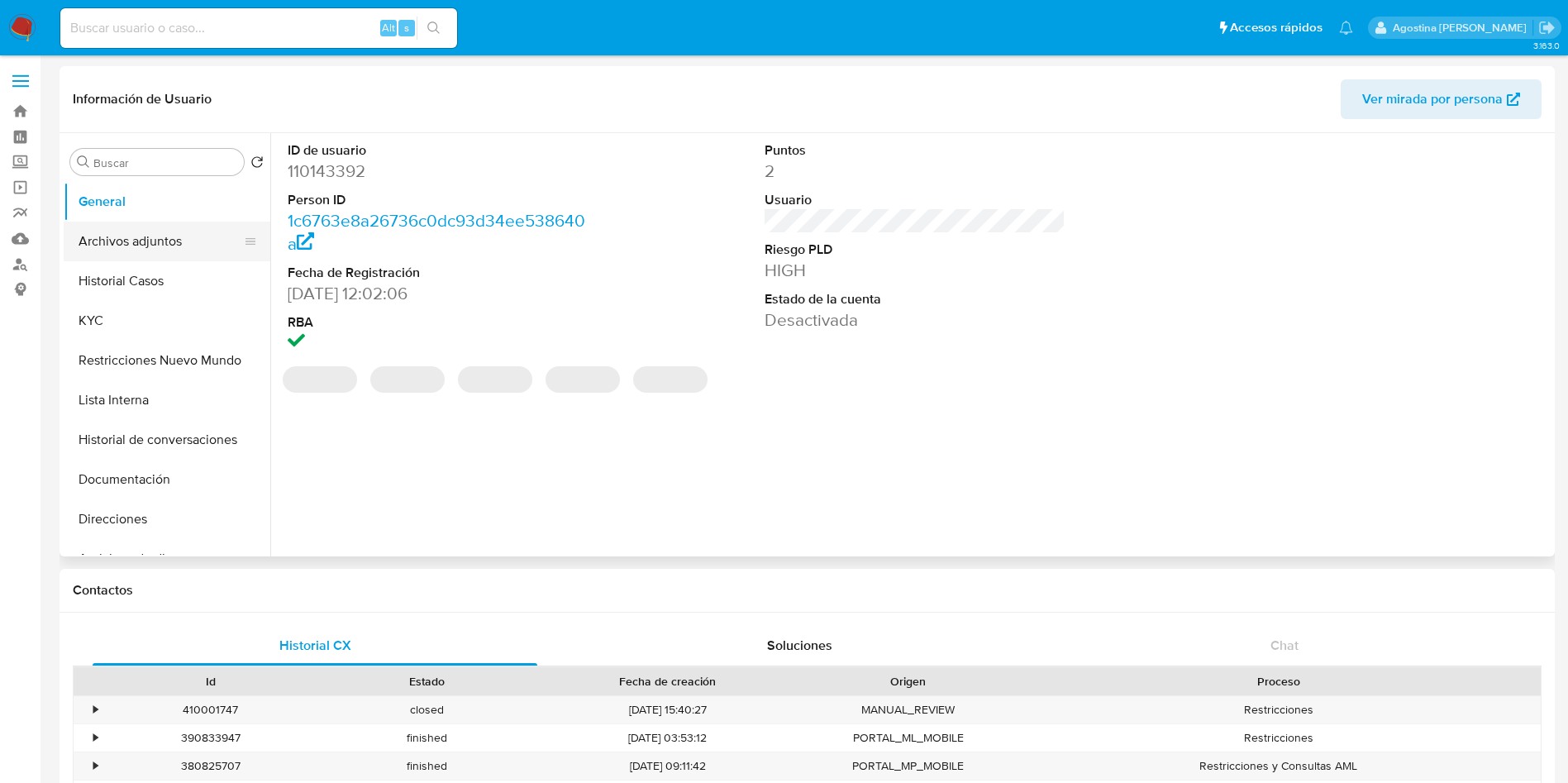
select select "10"
click at [165, 247] on button "Archivos adjuntos" at bounding box center [160, 241] width 194 height 40
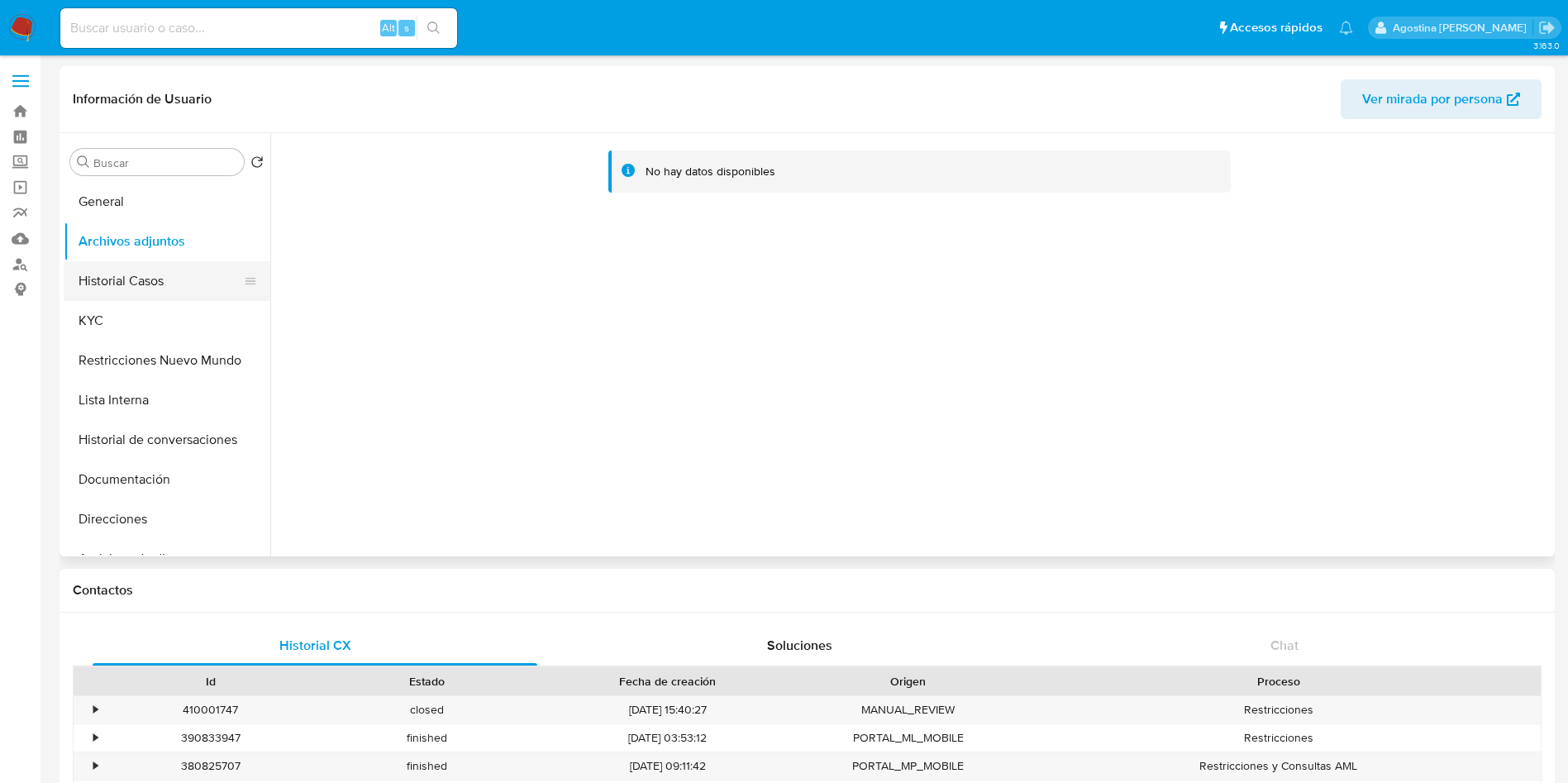
click at [194, 273] on button "Historial Casos" at bounding box center [160, 281] width 194 height 40
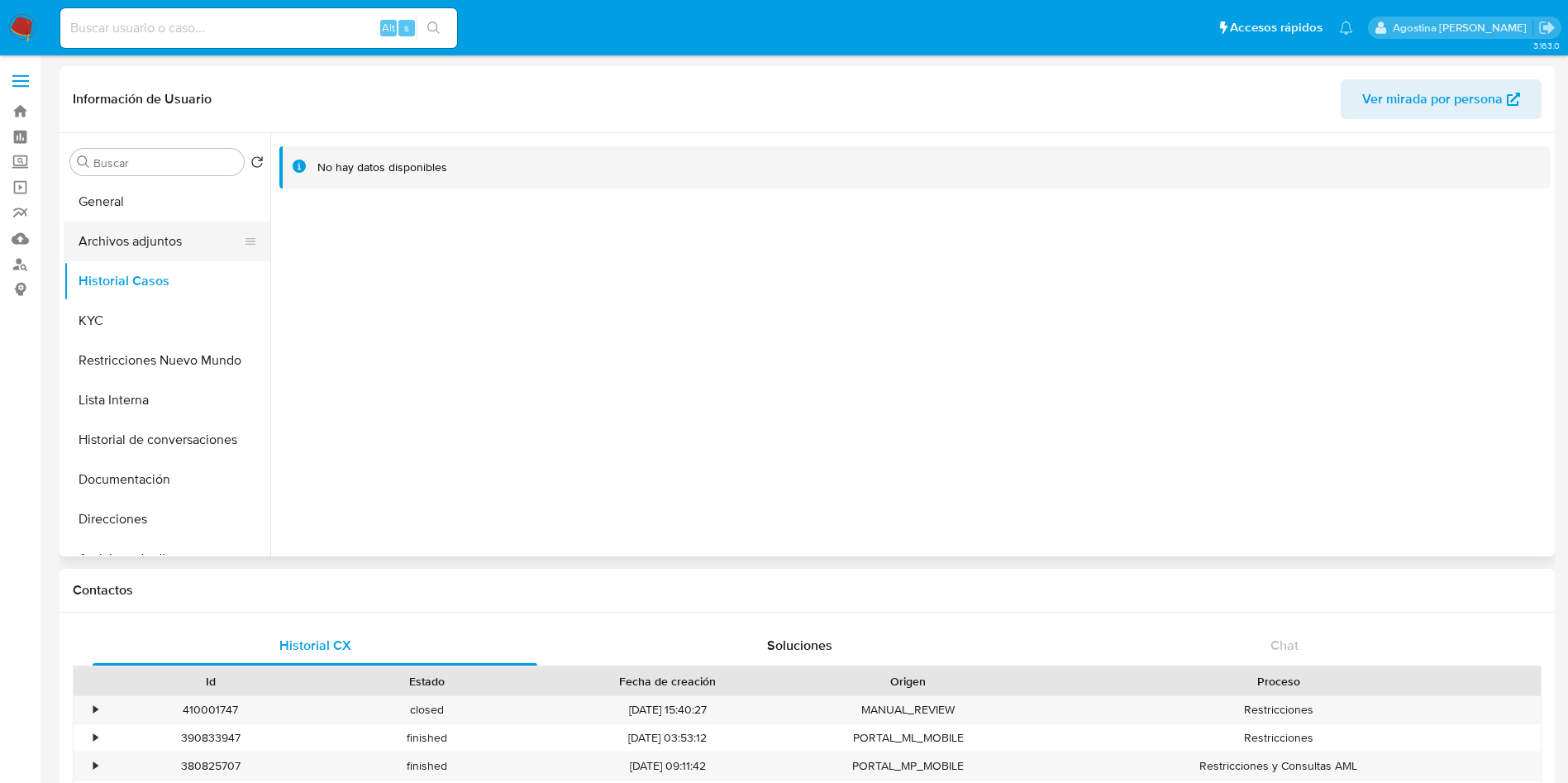
click at [192, 242] on button "Archivos adjuntos" at bounding box center [160, 241] width 194 height 40
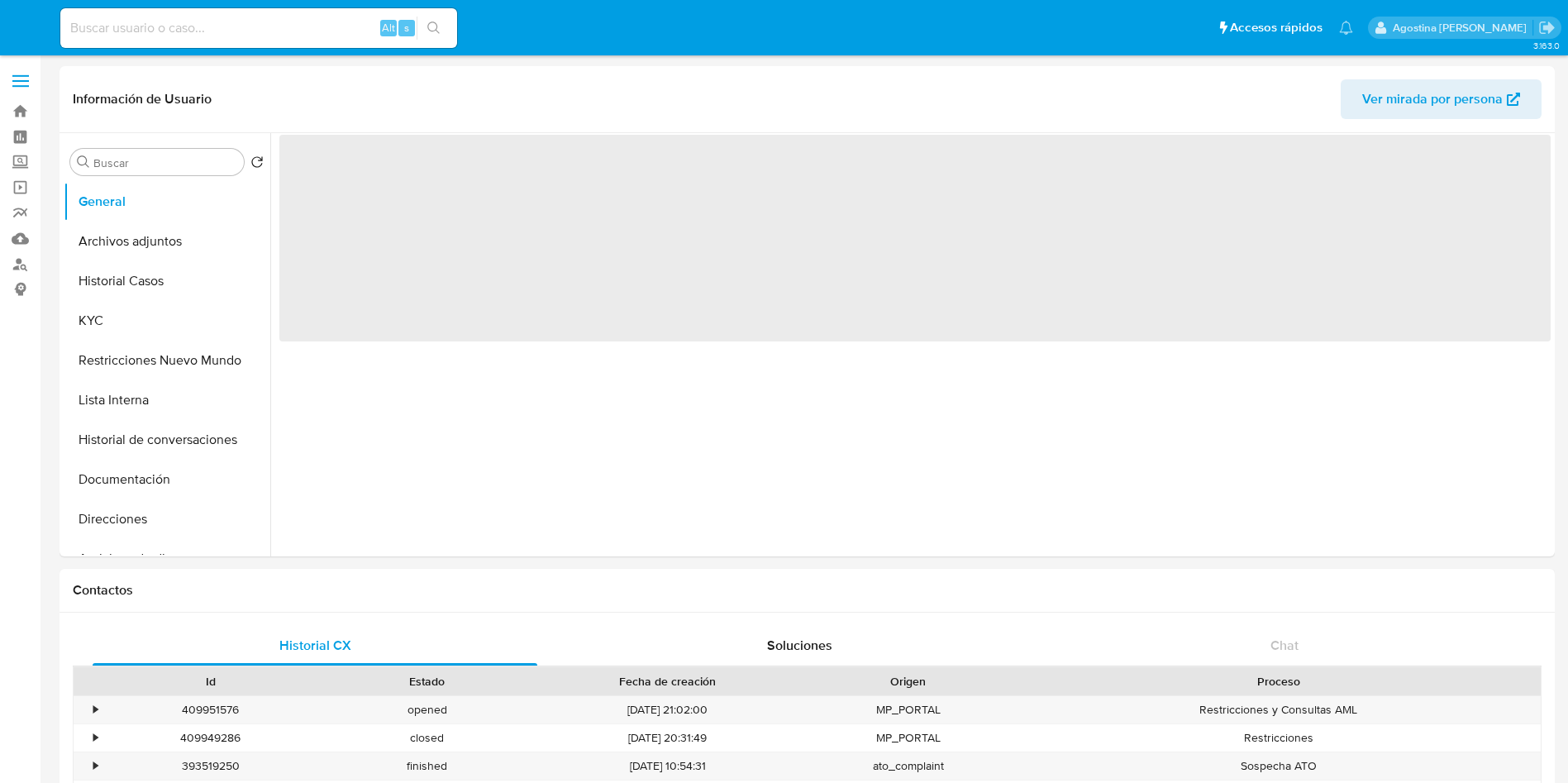
select select "10"
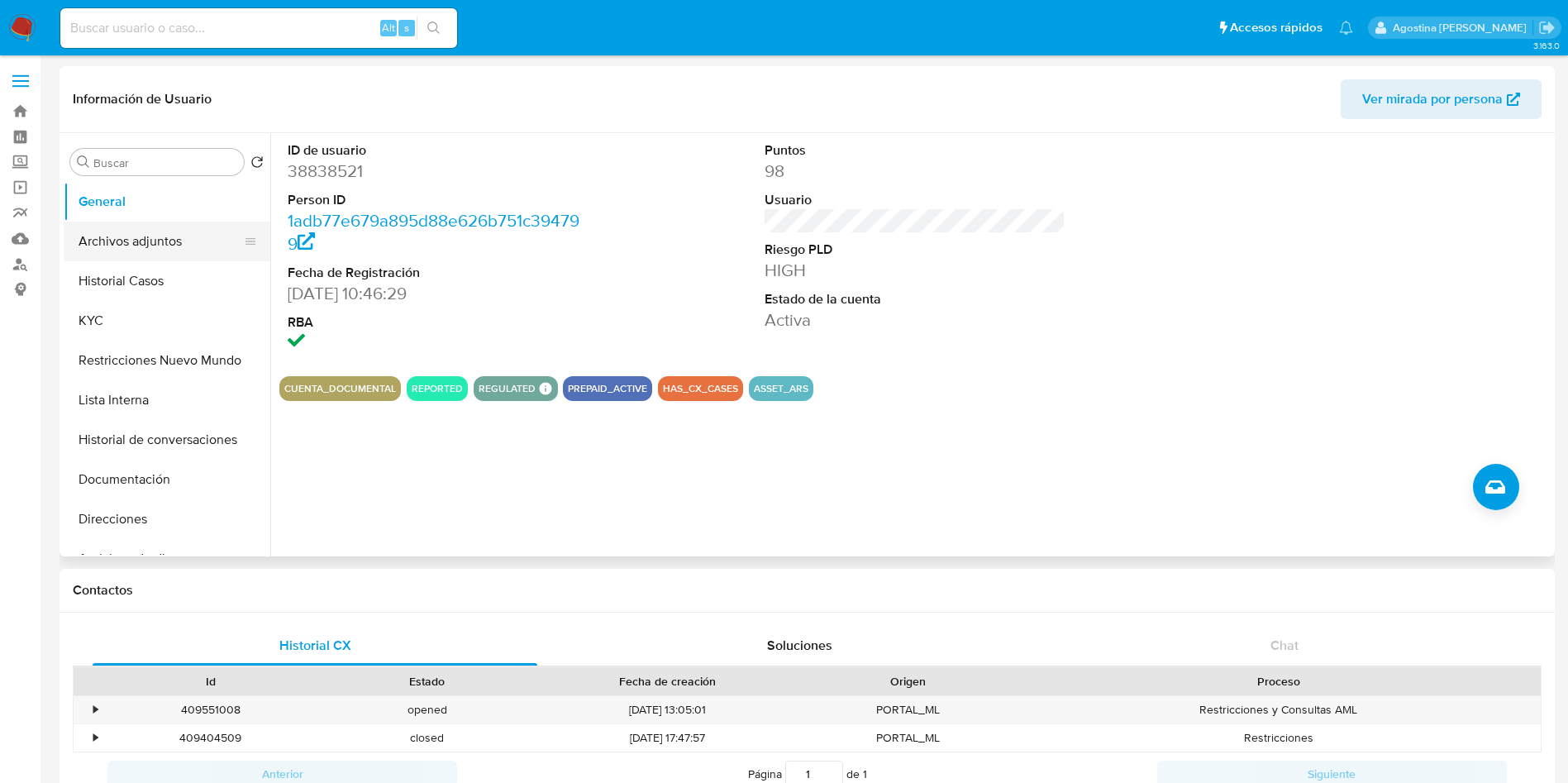
click at [185, 227] on button "Archivos adjuntos" at bounding box center [160, 241] width 194 height 40
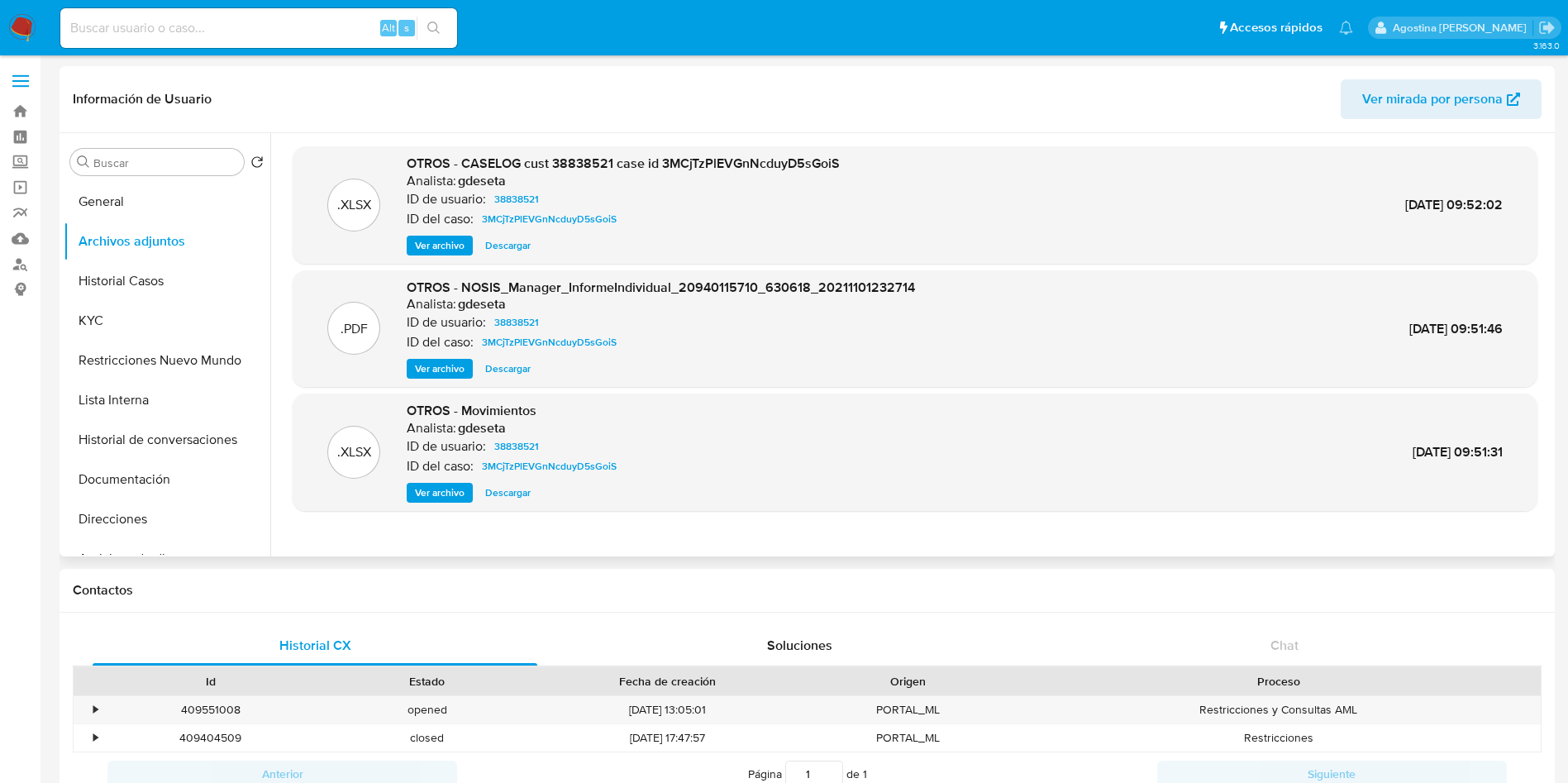
click at [467, 246] on button "Ver archivo" at bounding box center [439, 245] width 66 height 19
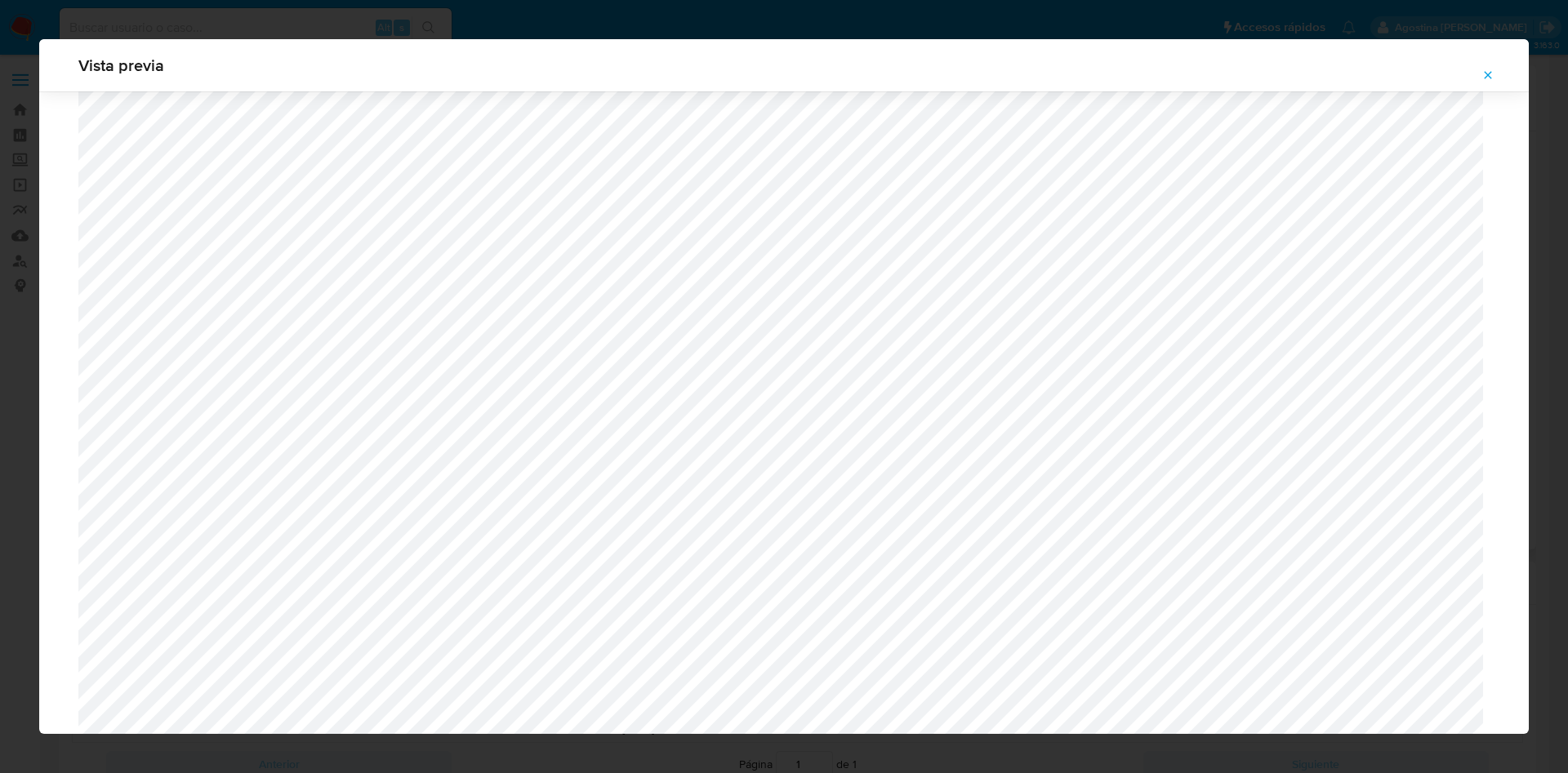
scroll to position [596, 0]
click at [1494, 72] on icon "Attachment preview" at bounding box center [1488, 75] width 13 height 13
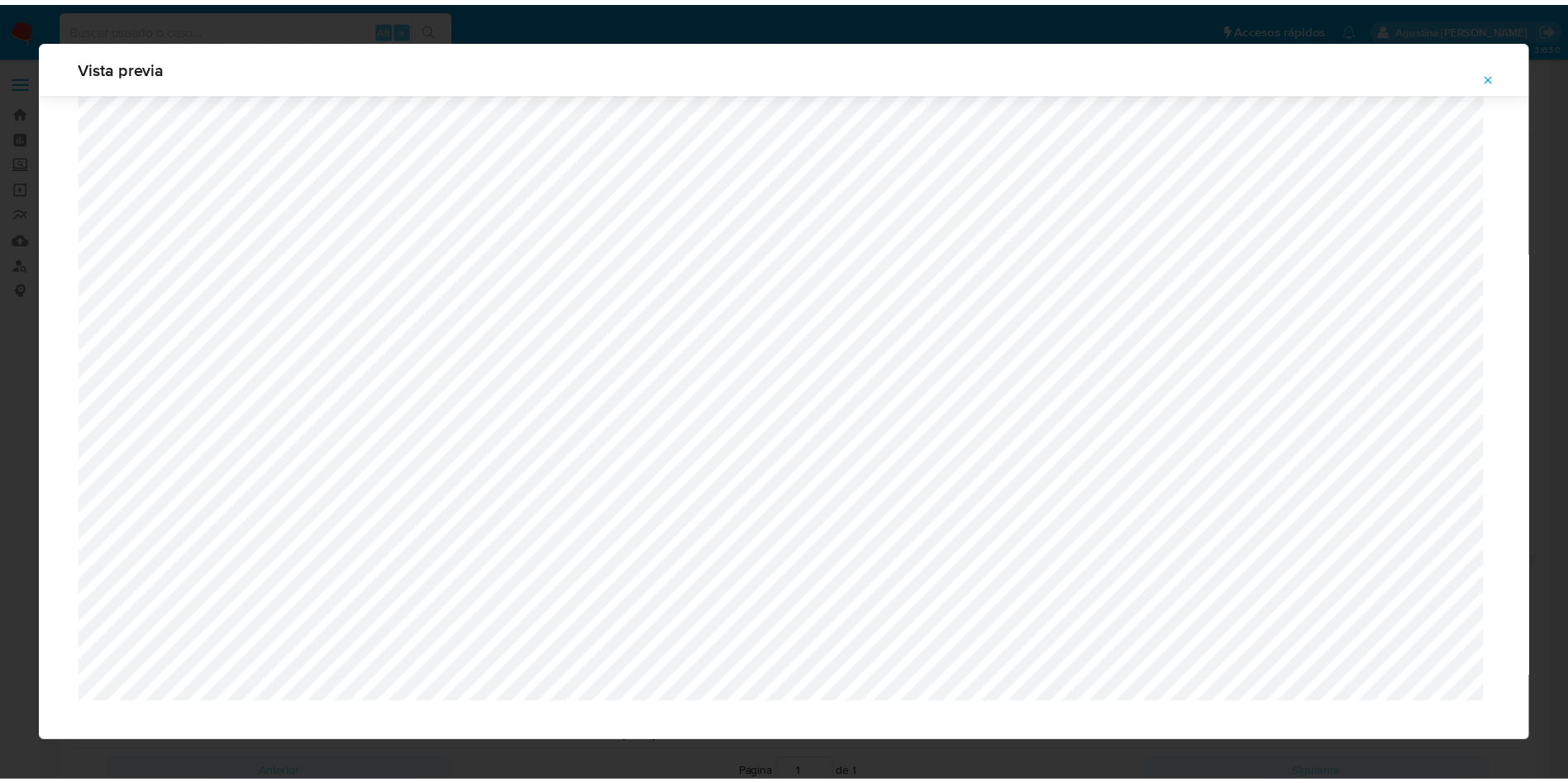
scroll to position [0, 0]
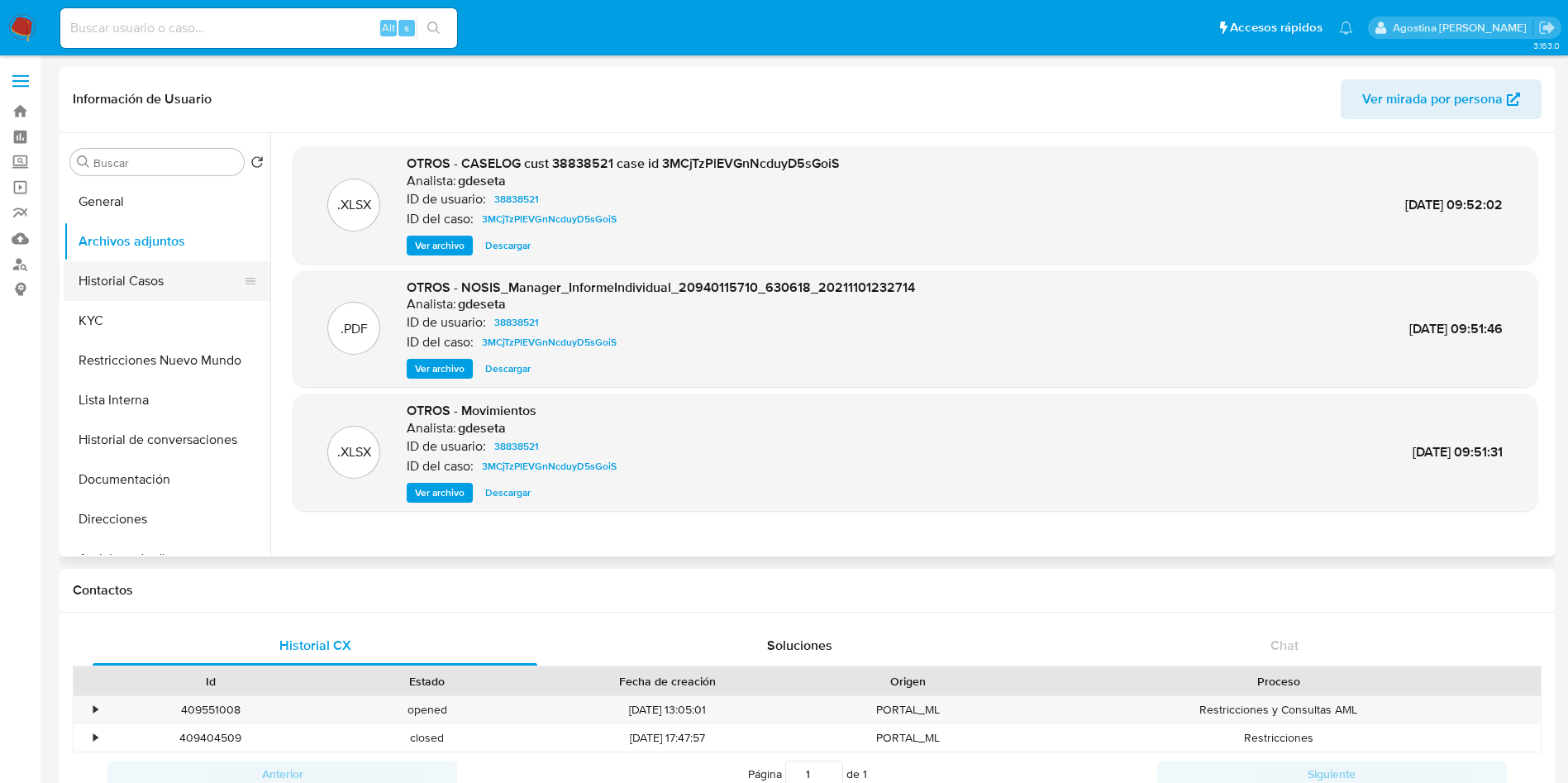
click at [121, 280] on button "Historial Casos" at bounding box center [160, 281] width 194 height 40
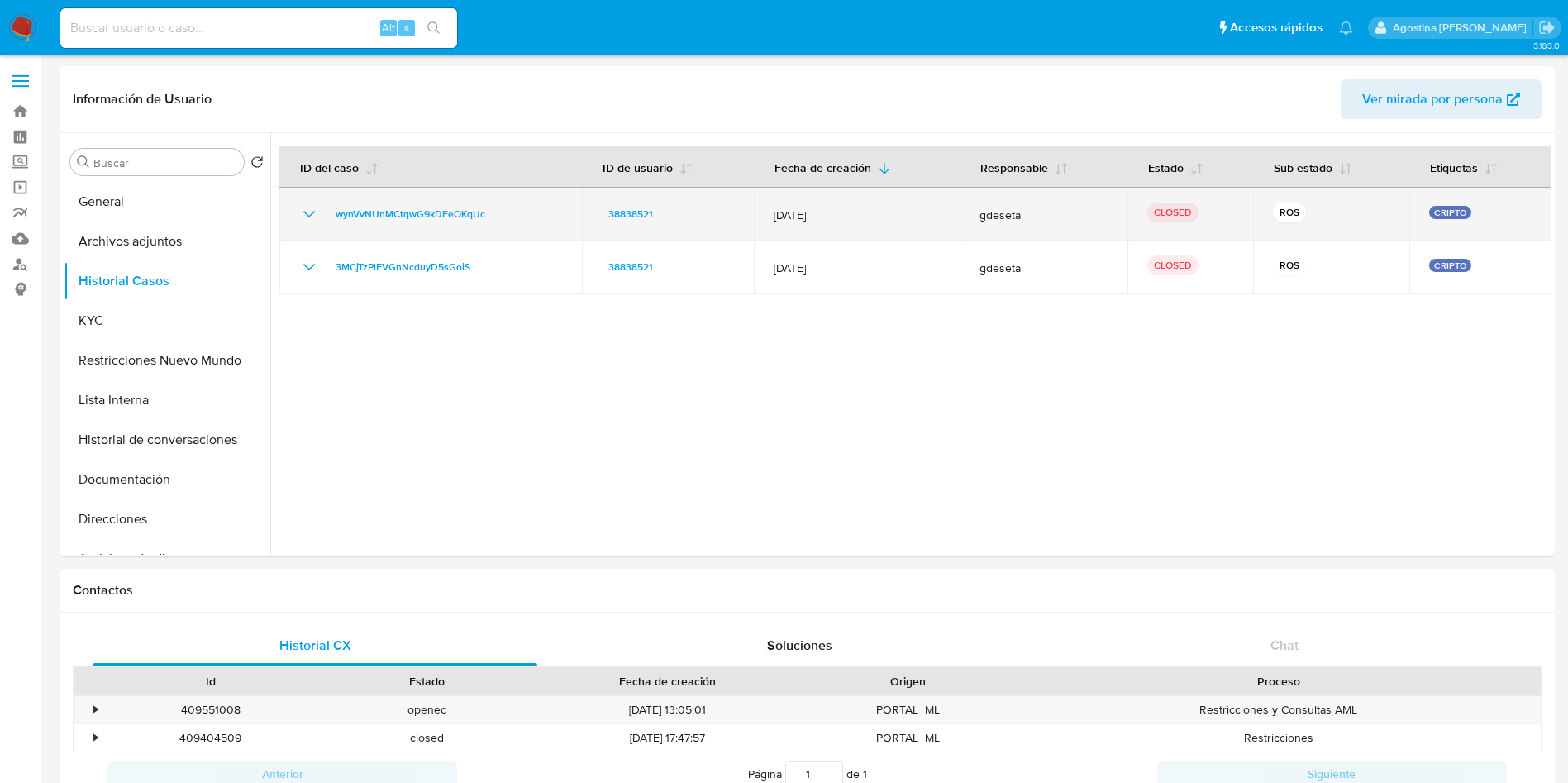
click at [316, 209] on icon "Mostrar/Ocultar" at bounding box center [308, 213] width 19 height 19
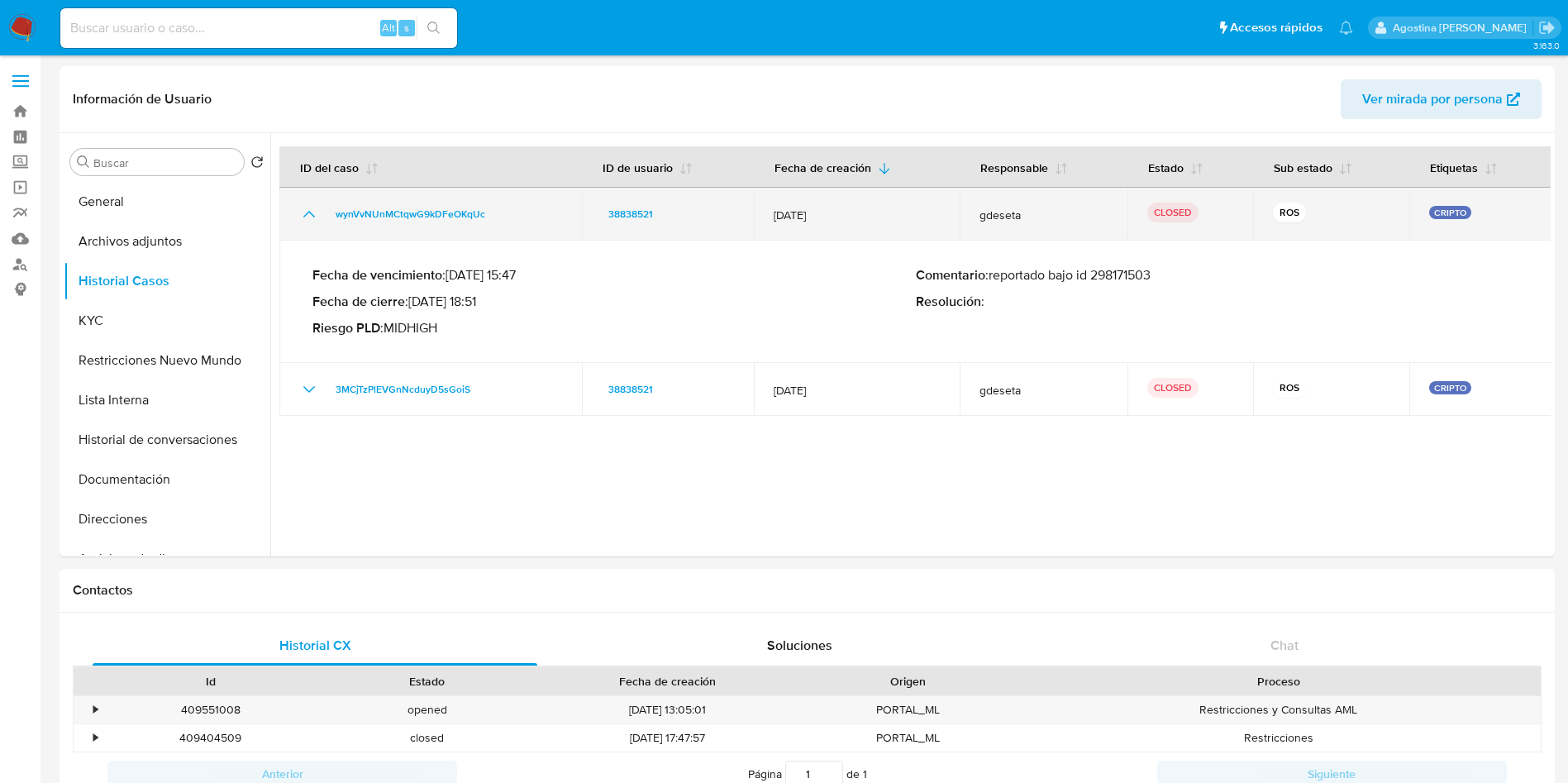
click at [316, 209] on icon "Mostrar/Ocultar" at bounding box center [308, 213] width 19 height 19
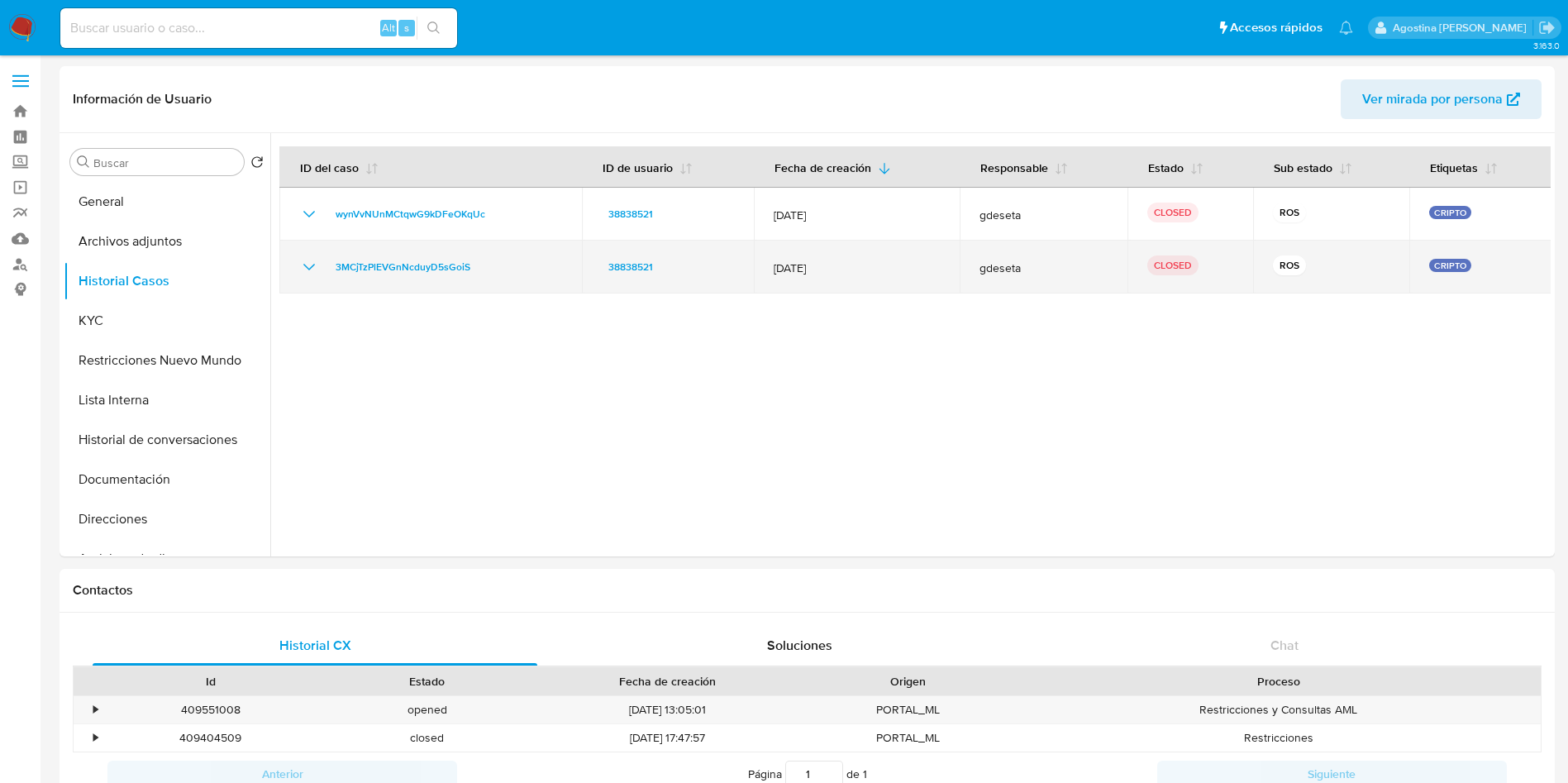
click at [307, 265] on icon "Mostrar/Ocultar" at bounding box center [308, 267] width 19 height 19
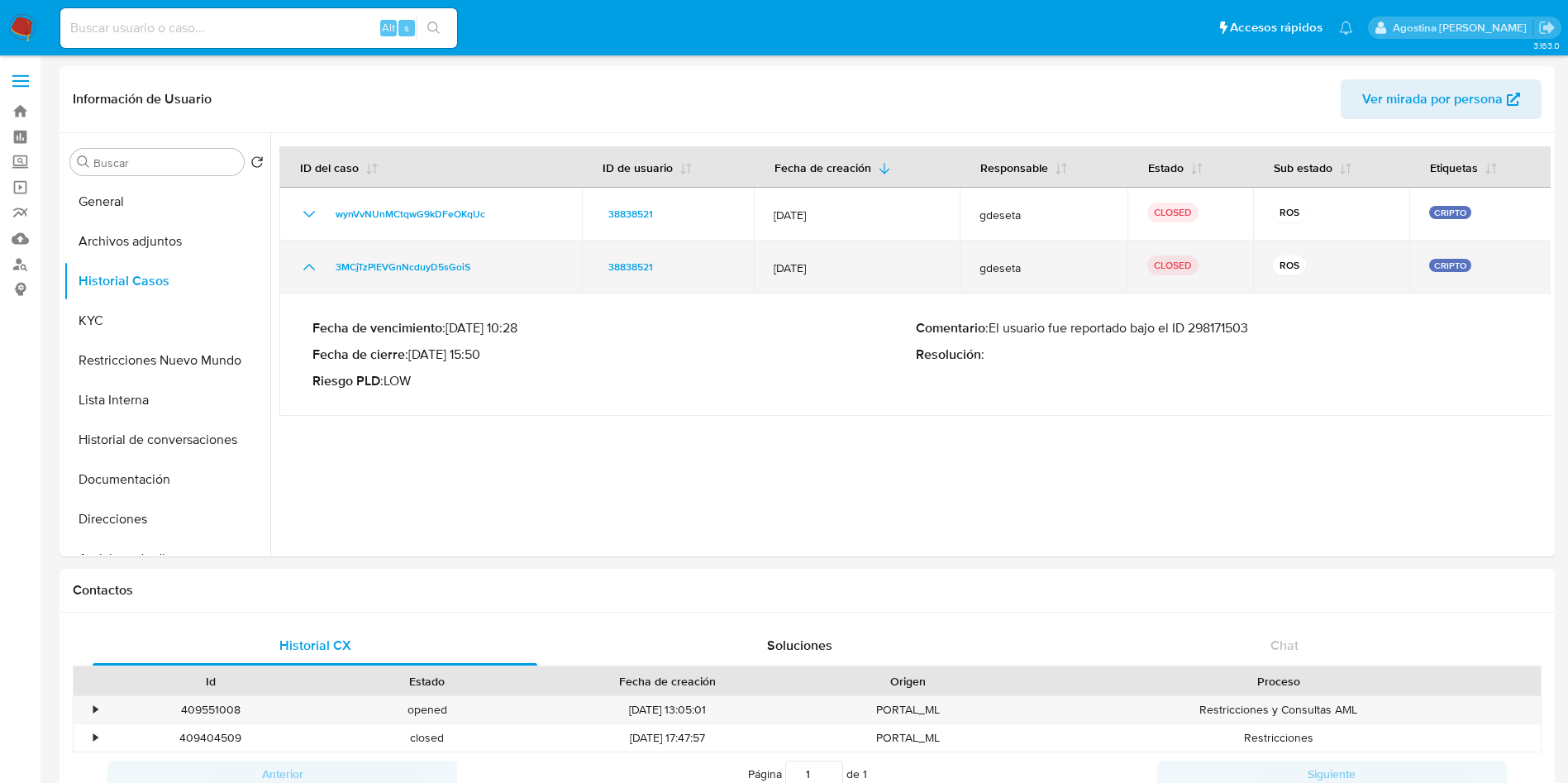
click at [307, 265] on icon "Mostrar/Ocultar" at bounding box center [308, 267] width 19 height 19
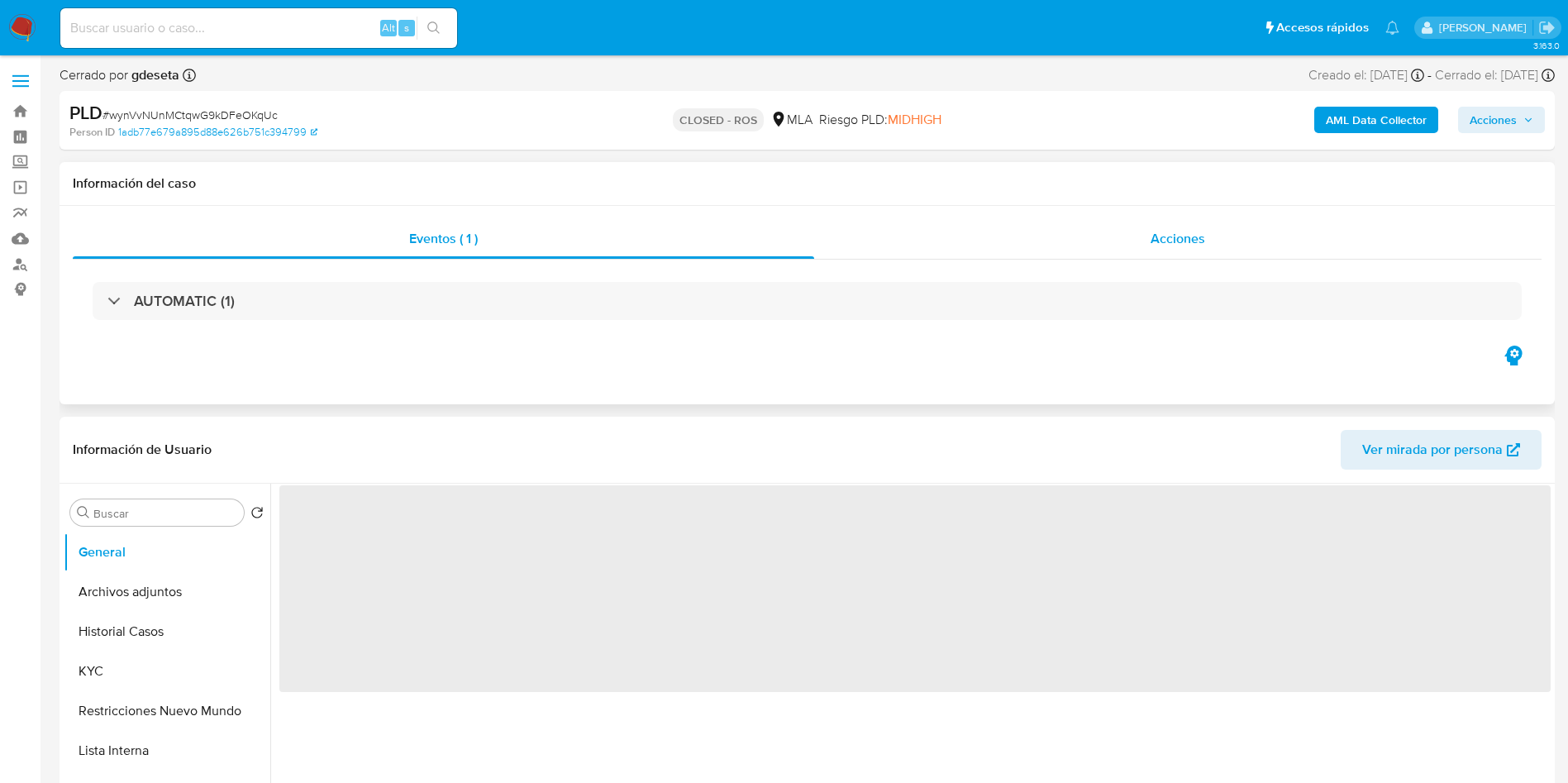
click at [926, 221] on div "Acciones" at bounding box center [1177, 238] width 727 height 40
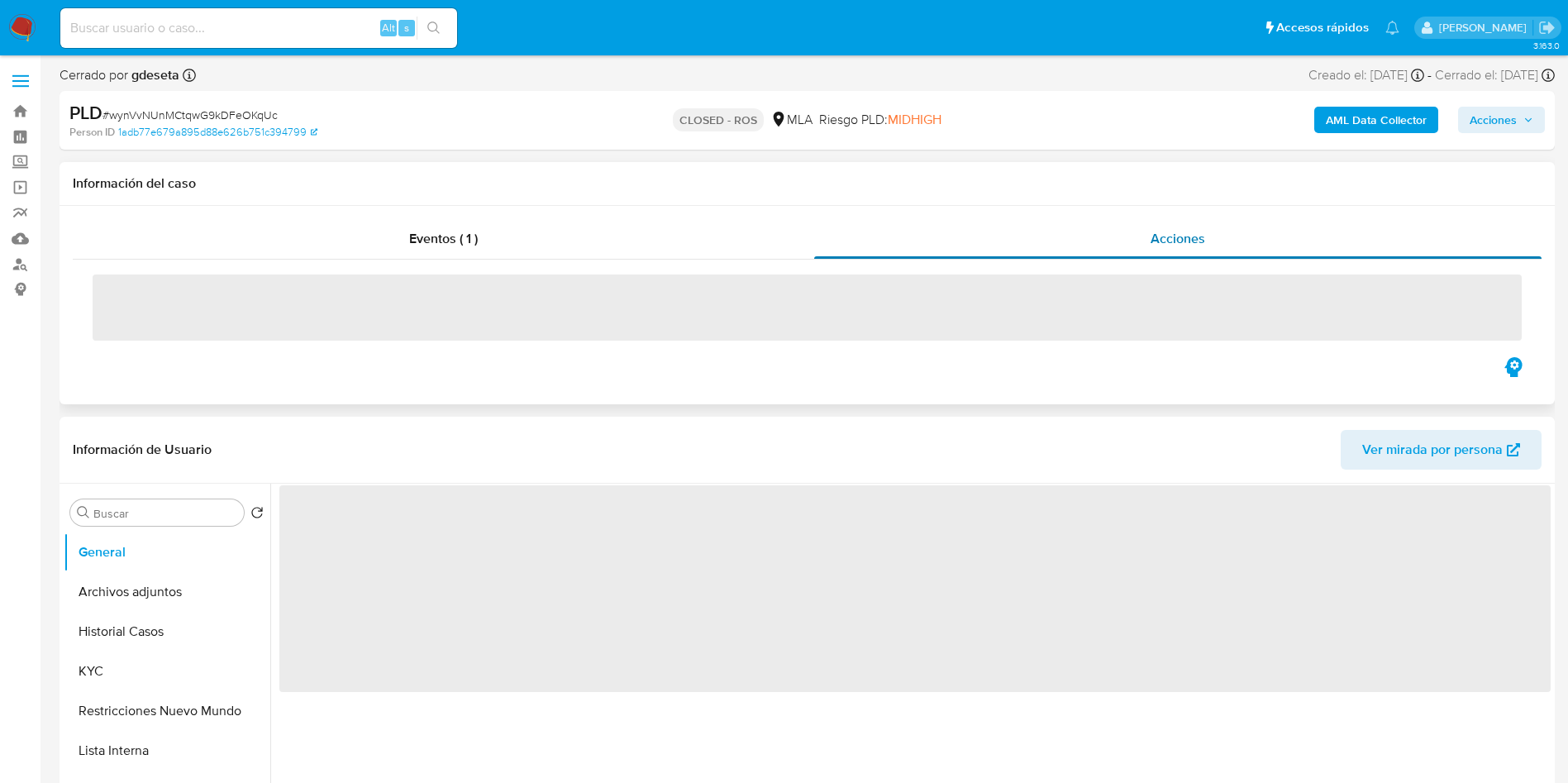
select select "10"
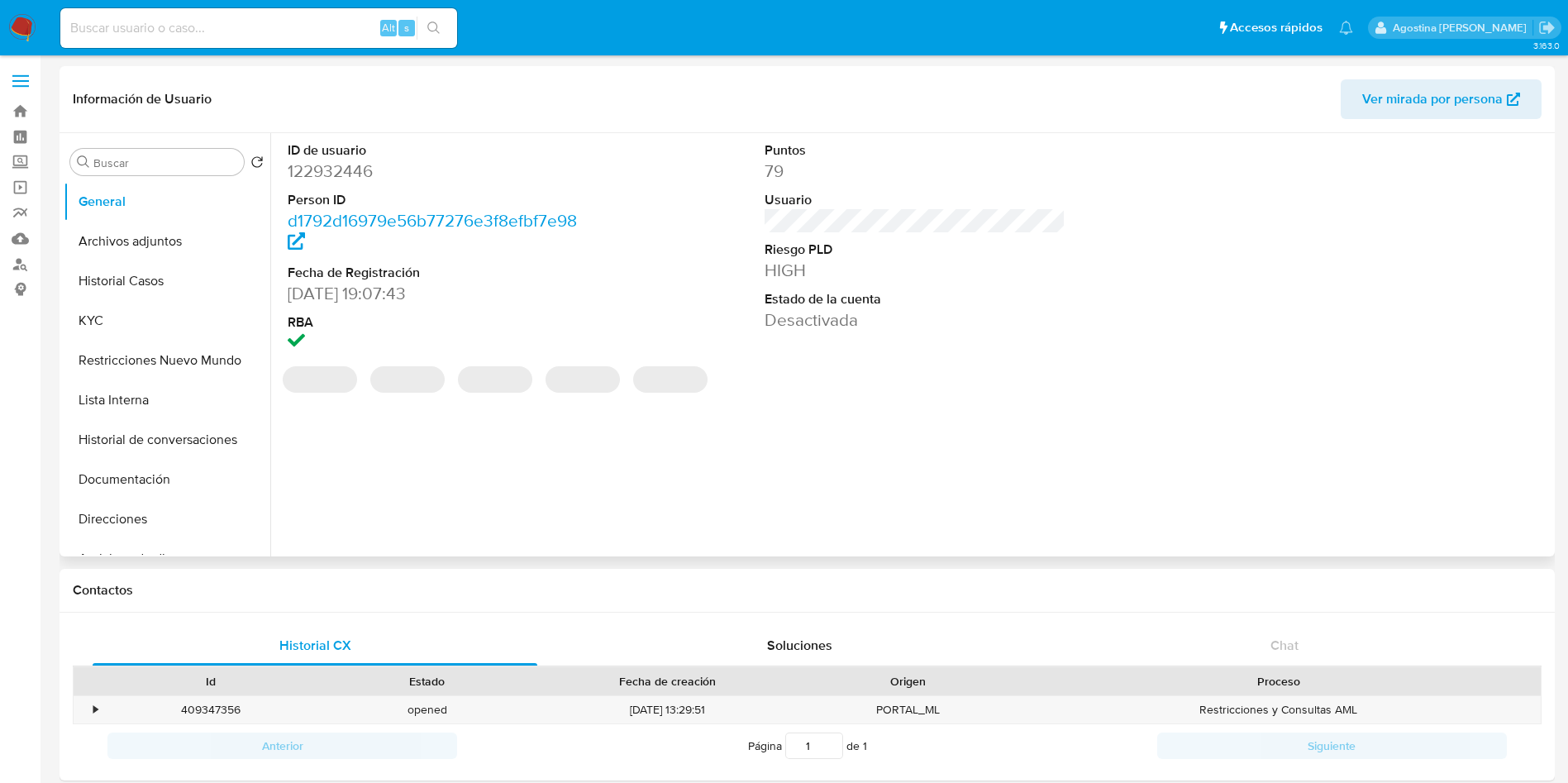
select select "10"
click at [169, 237] on button "Archivos adjuntos" at bounding box center [160, 241] width 194 height 40
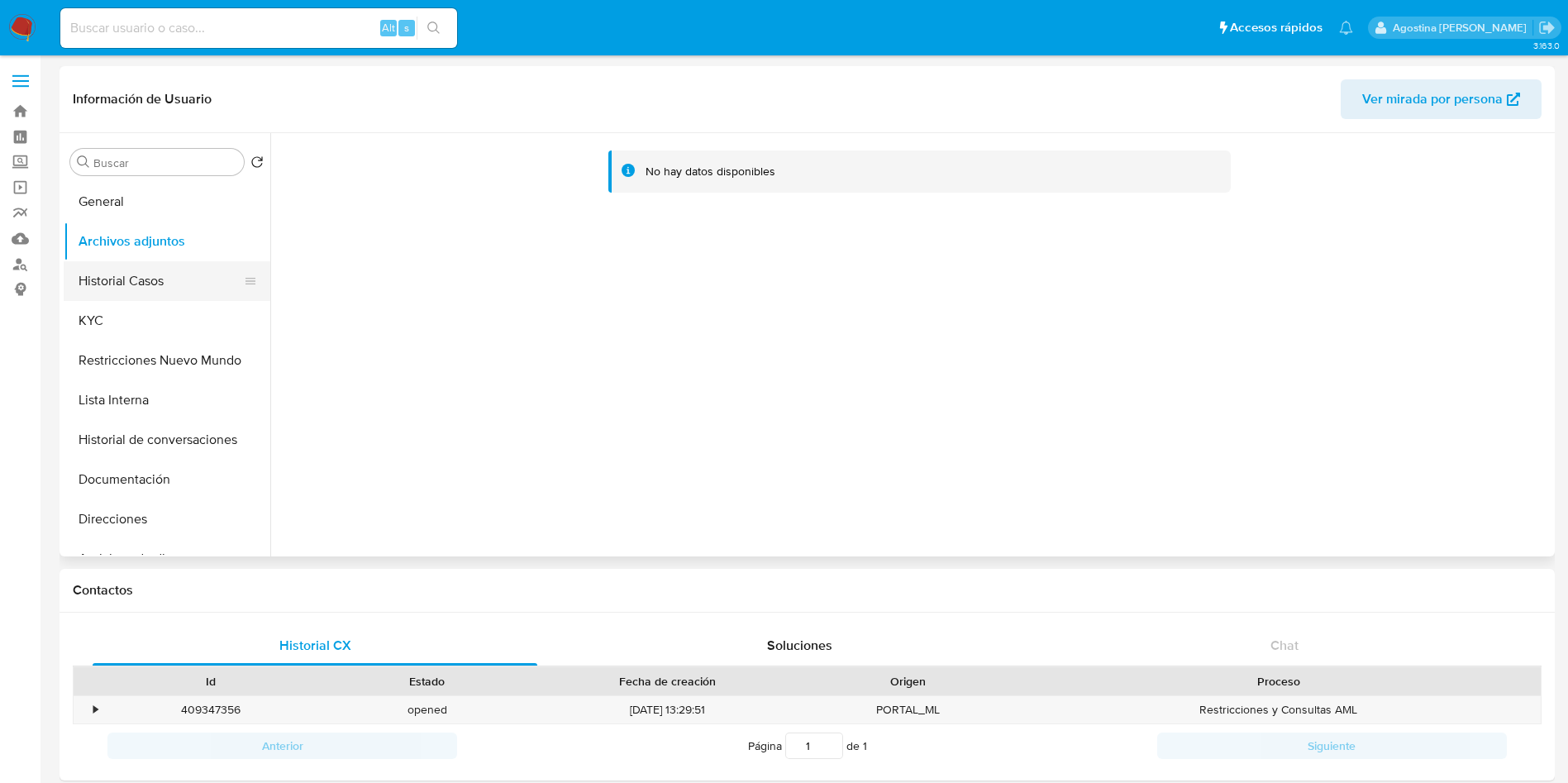
click at [211, 291] on button "Historial Casos" at bounding box center [160, 281] width 194 height 40
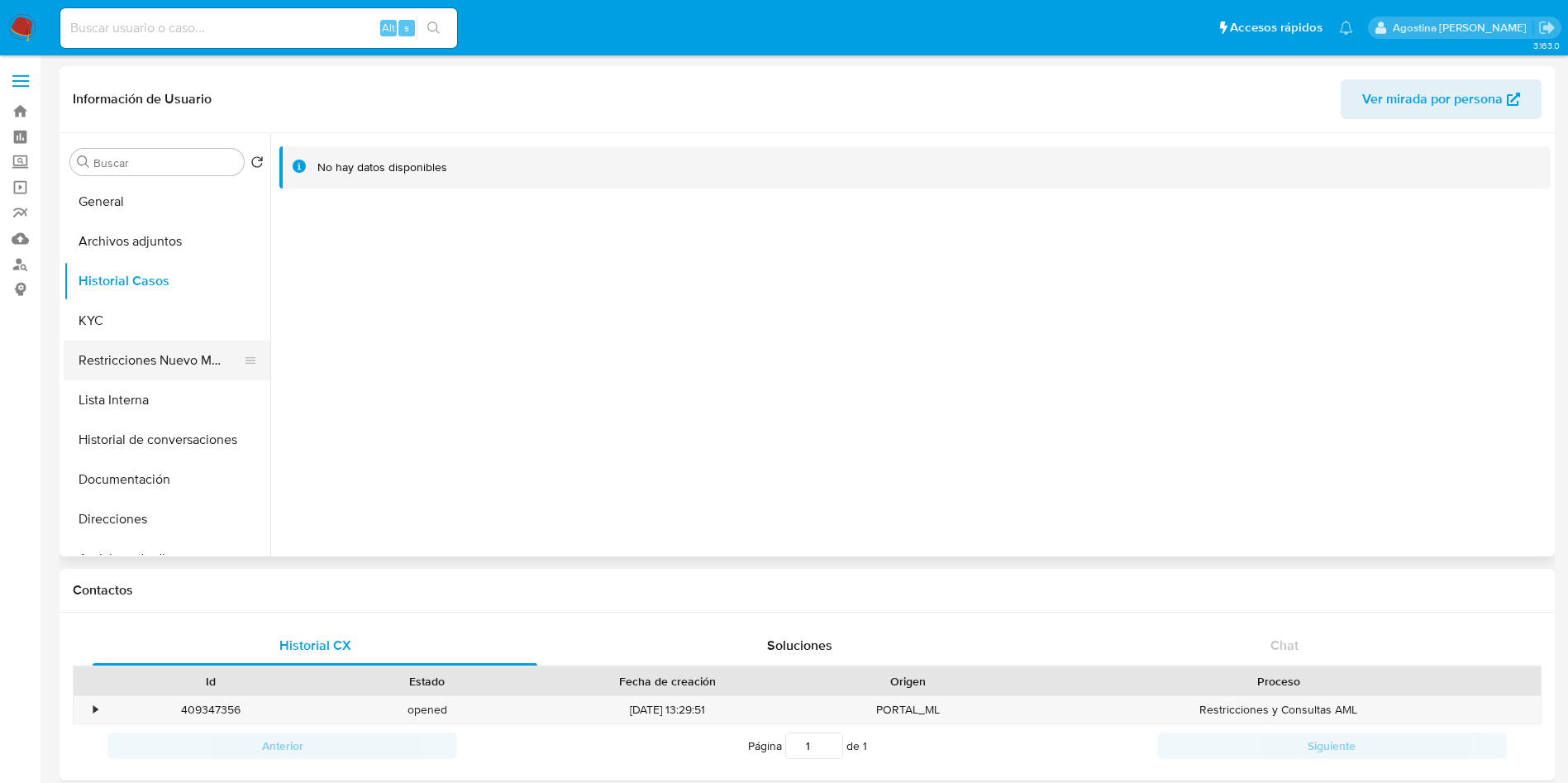
click at [180, 360] on button "Restricciones Nuevo Mundo" at bounding box center [160, 360] width 194 height 40
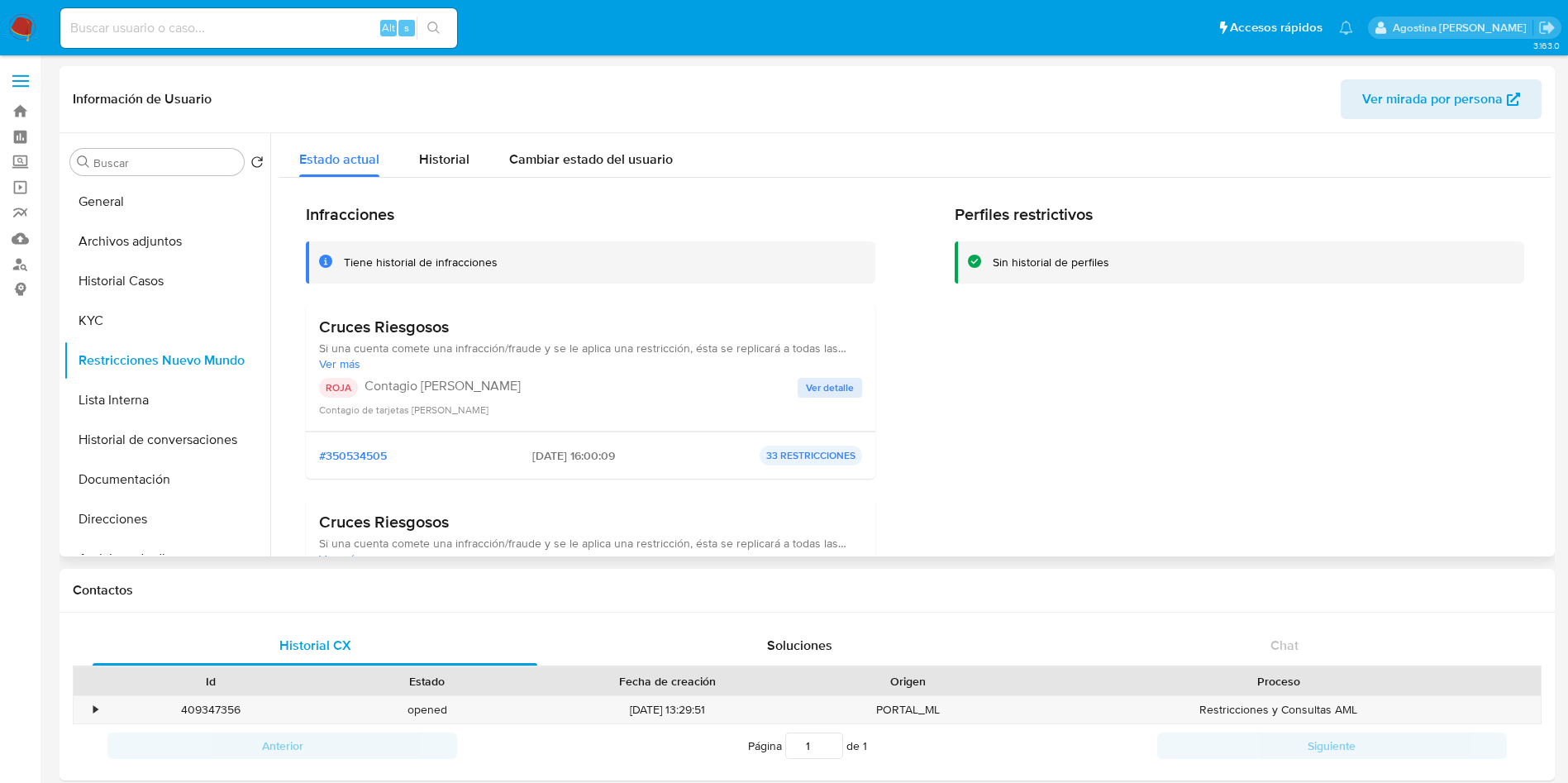
click at [841, 385] on span "Ver detalle" at bounding box center [830, 388] width 48 height 17
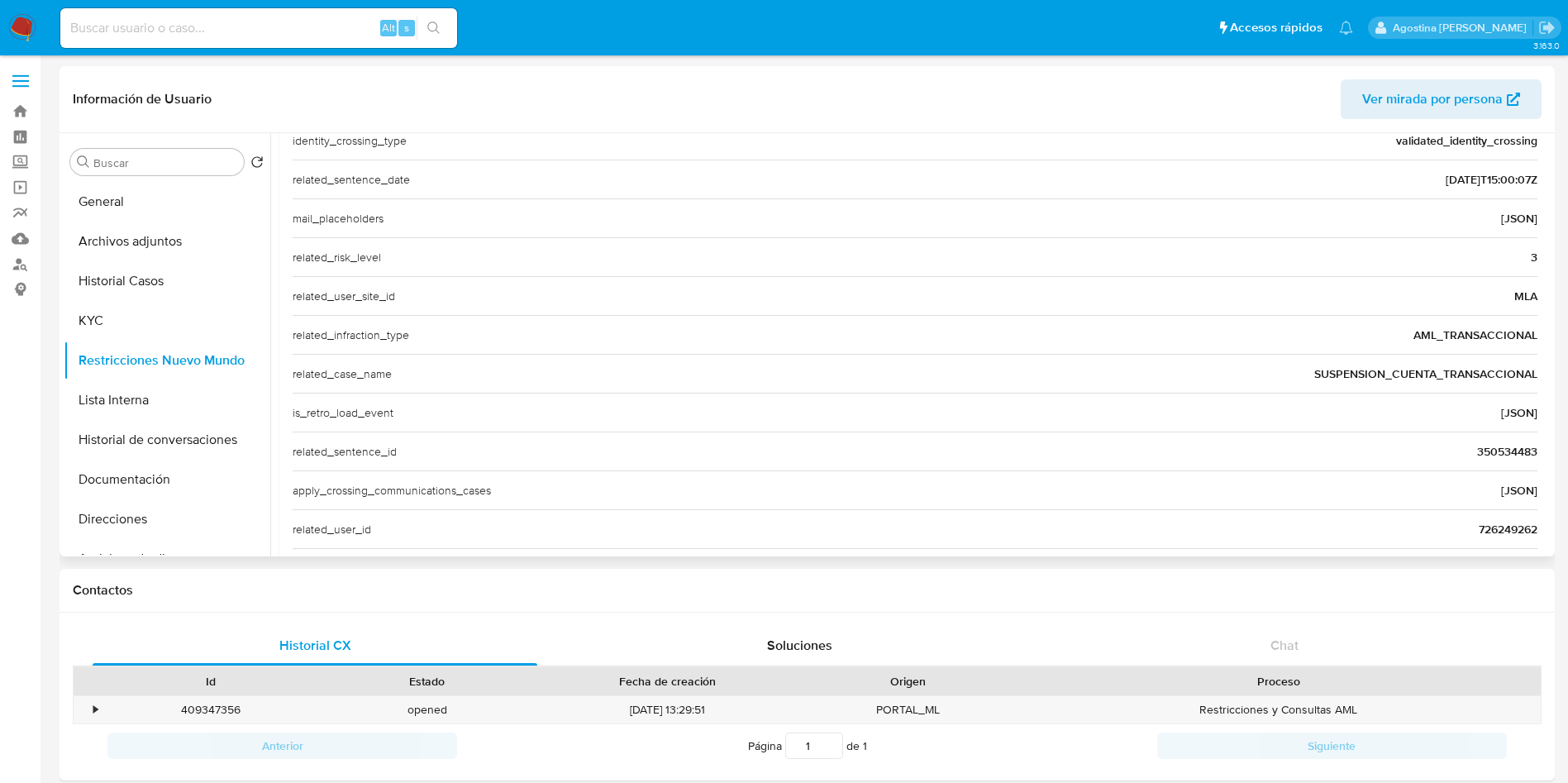
scroll to position [562, 0]
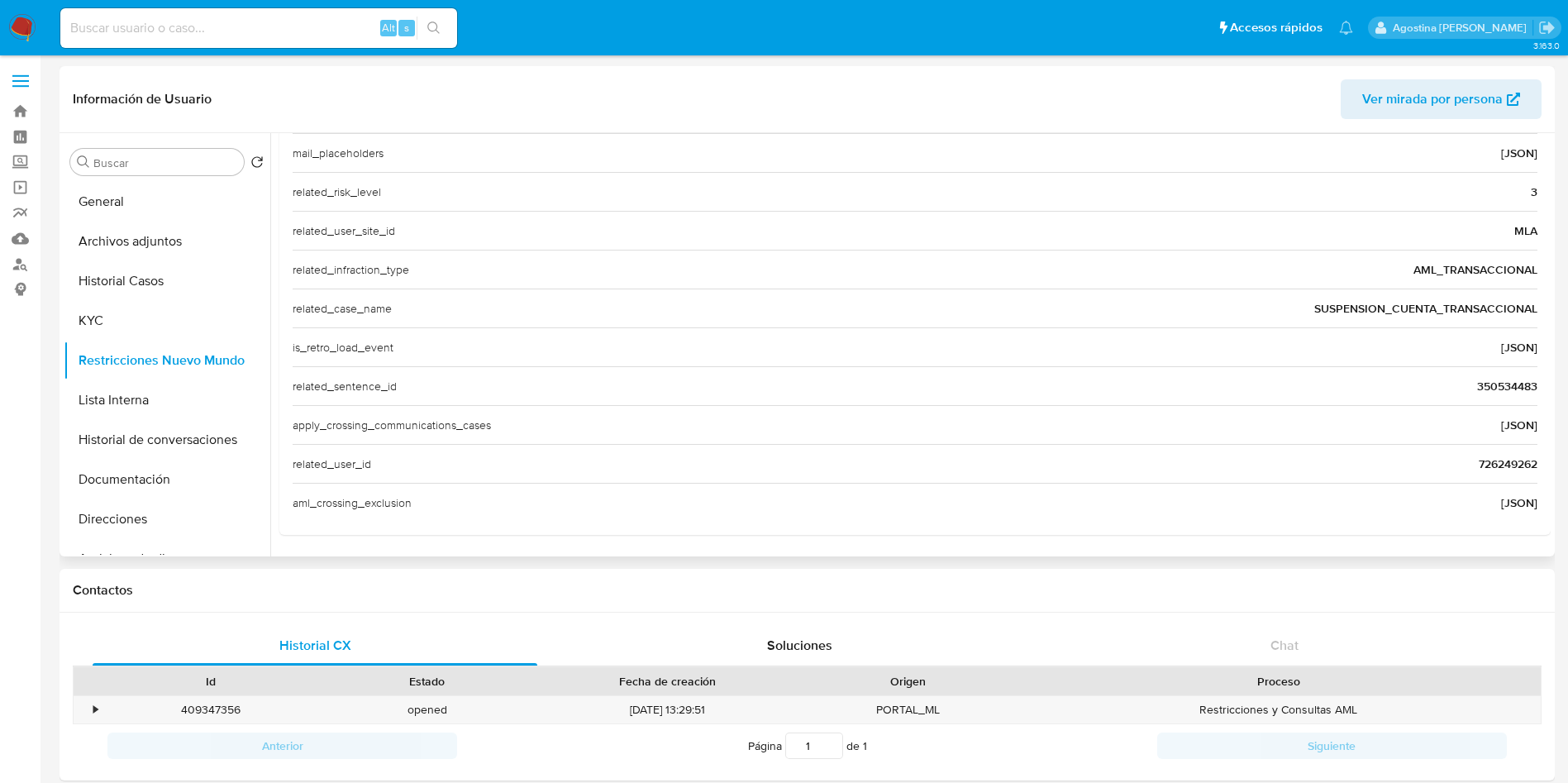
click at [1509, 382] on span "350534483" at bounding box center [1507, 386] width 60 height 17
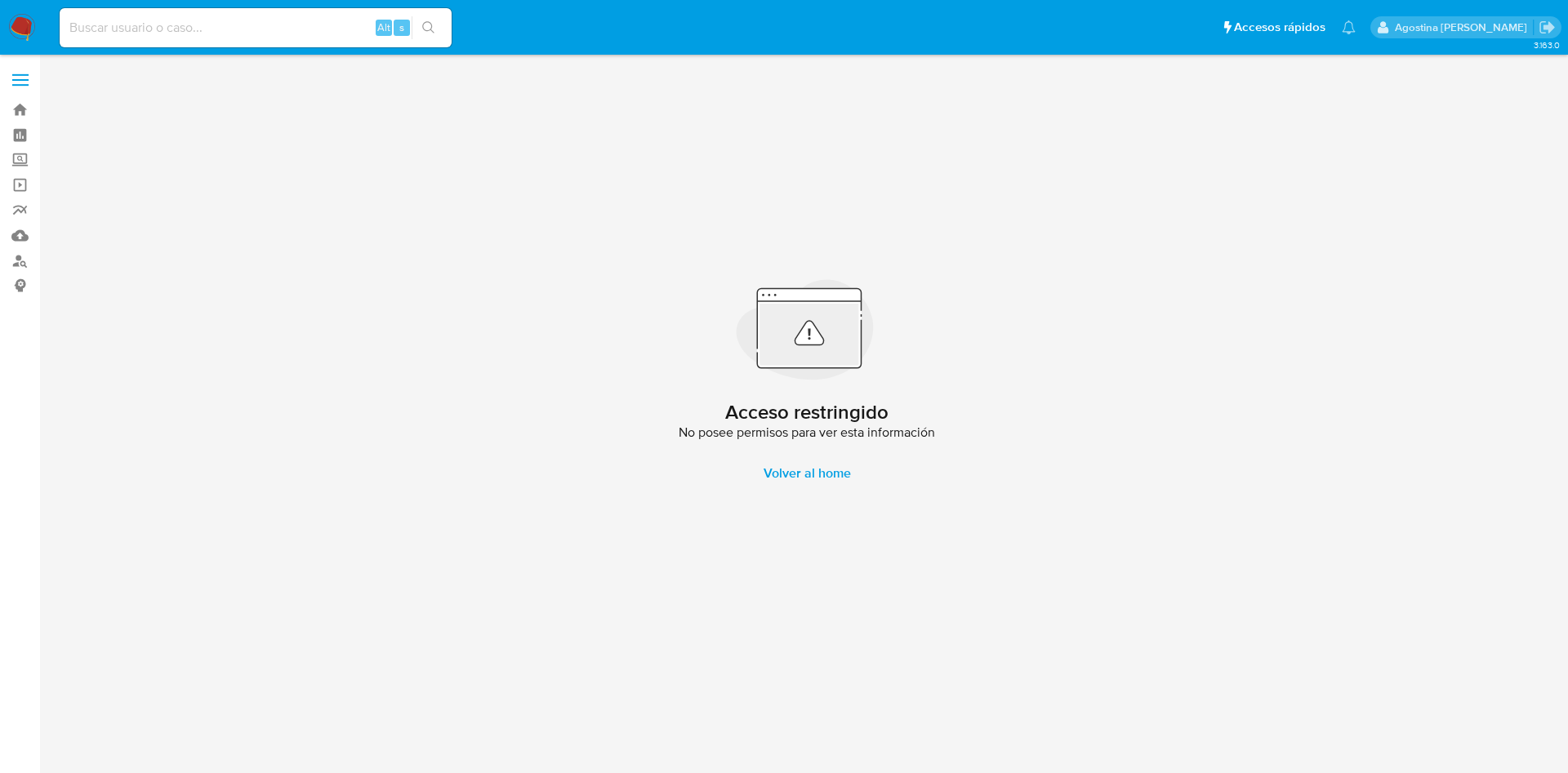
click at [253, 17] on input at bounding box center [255, 27] width 392 height 21
paste input "122932446"
type input "122932446"
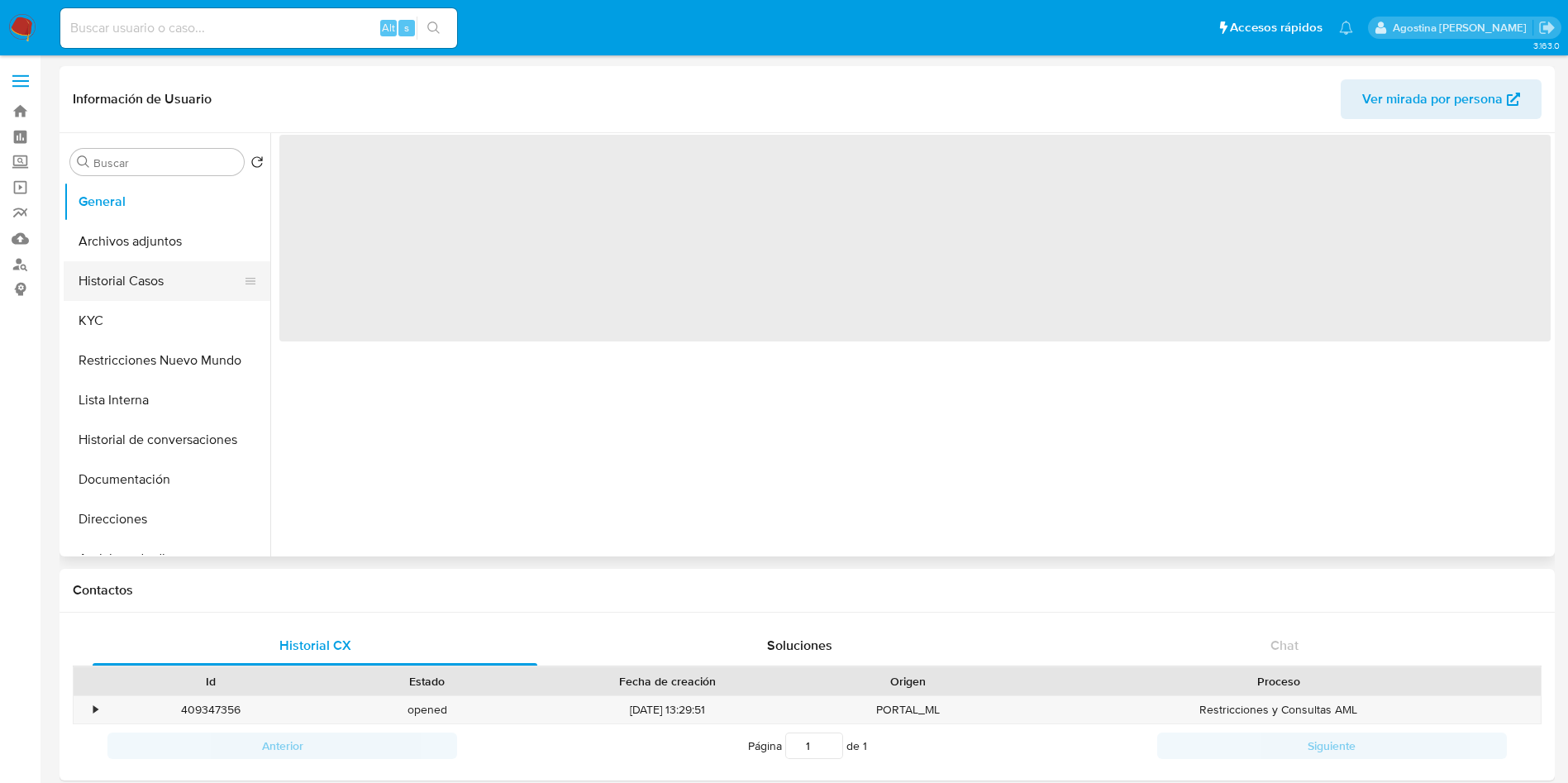
select select "10"
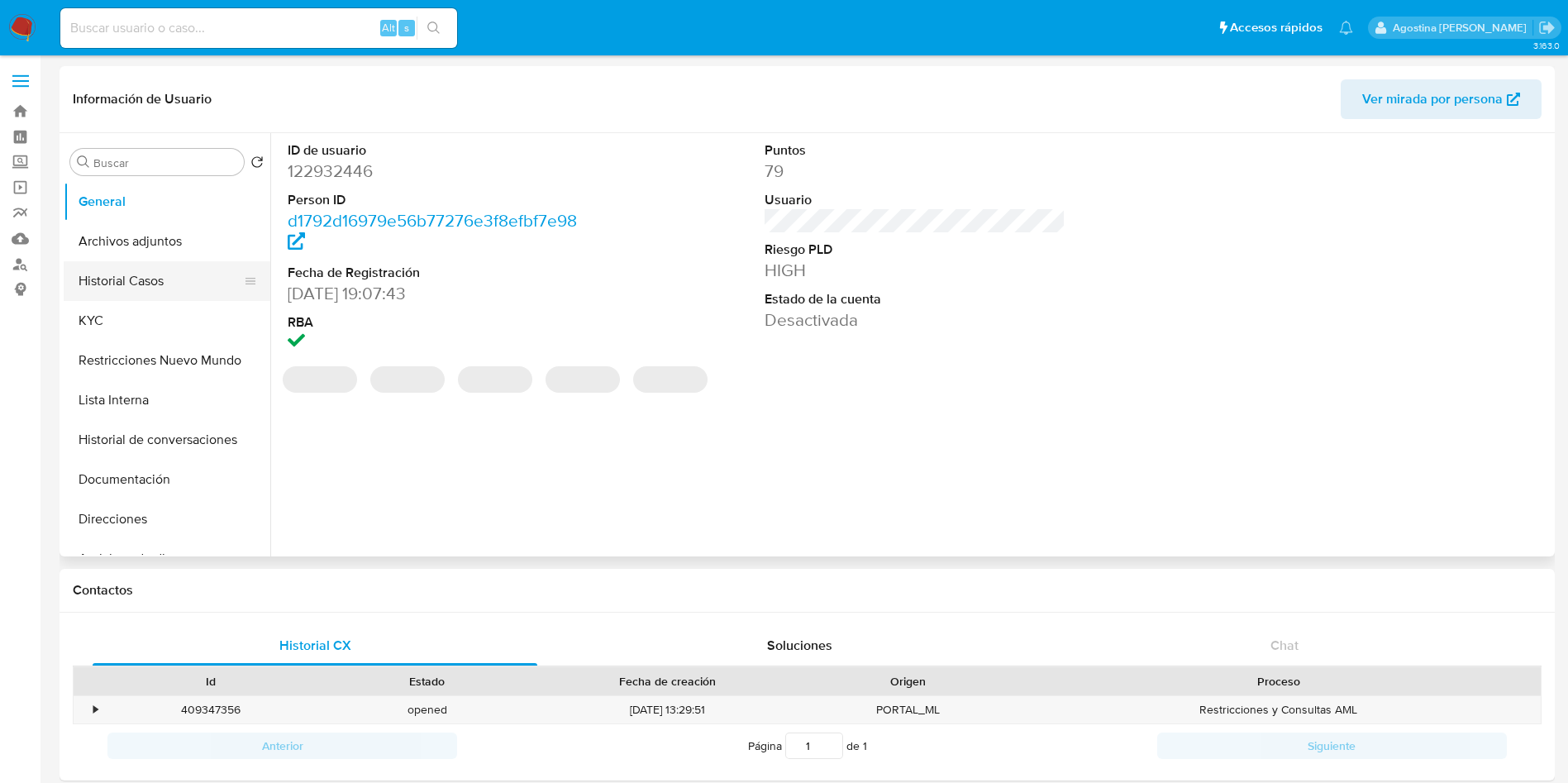
click at [169, 288] on button "Historial Casos" at bounding box center [160, 281] width 194 height 40
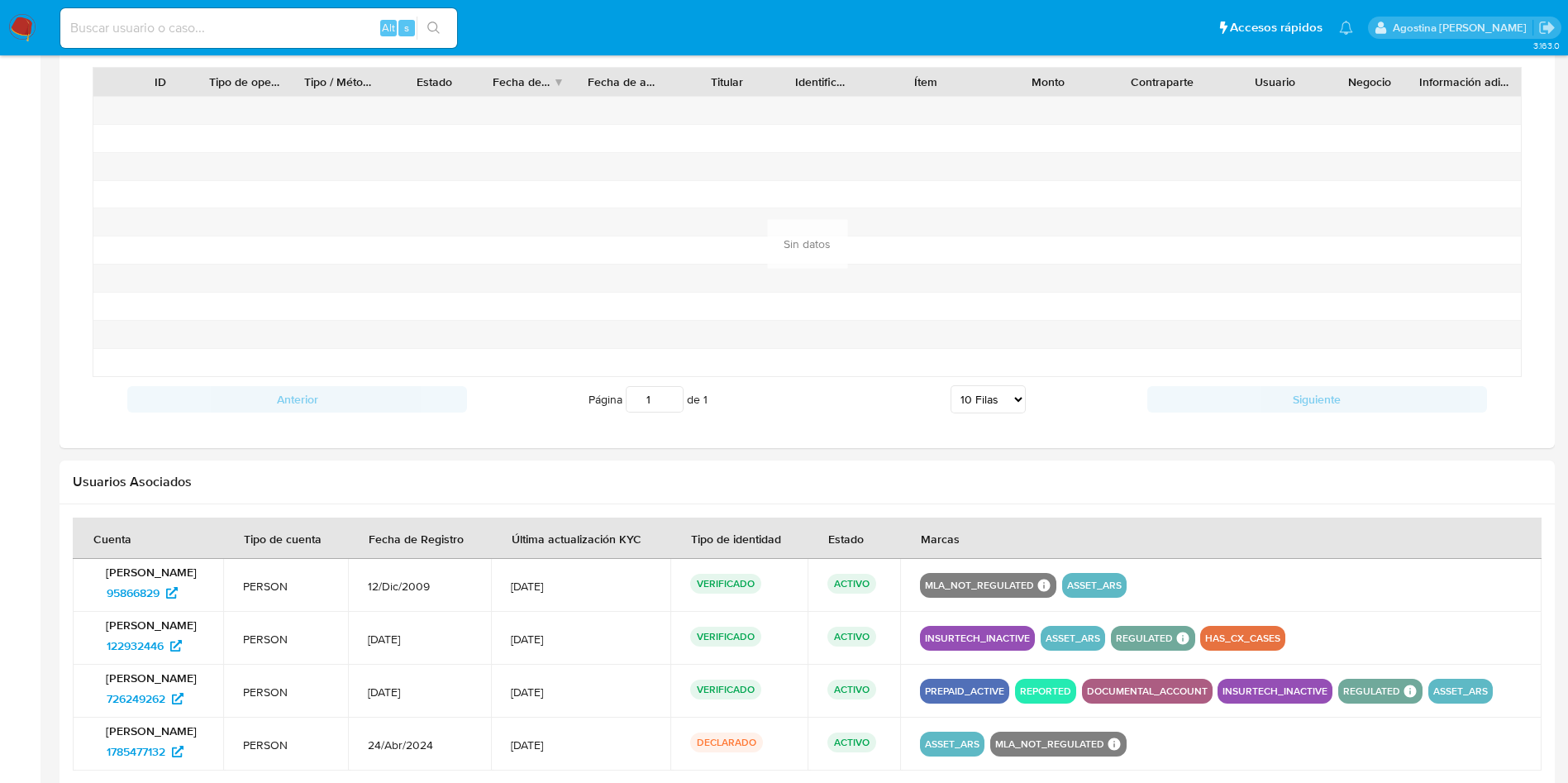
scroll to position [1260, 0]
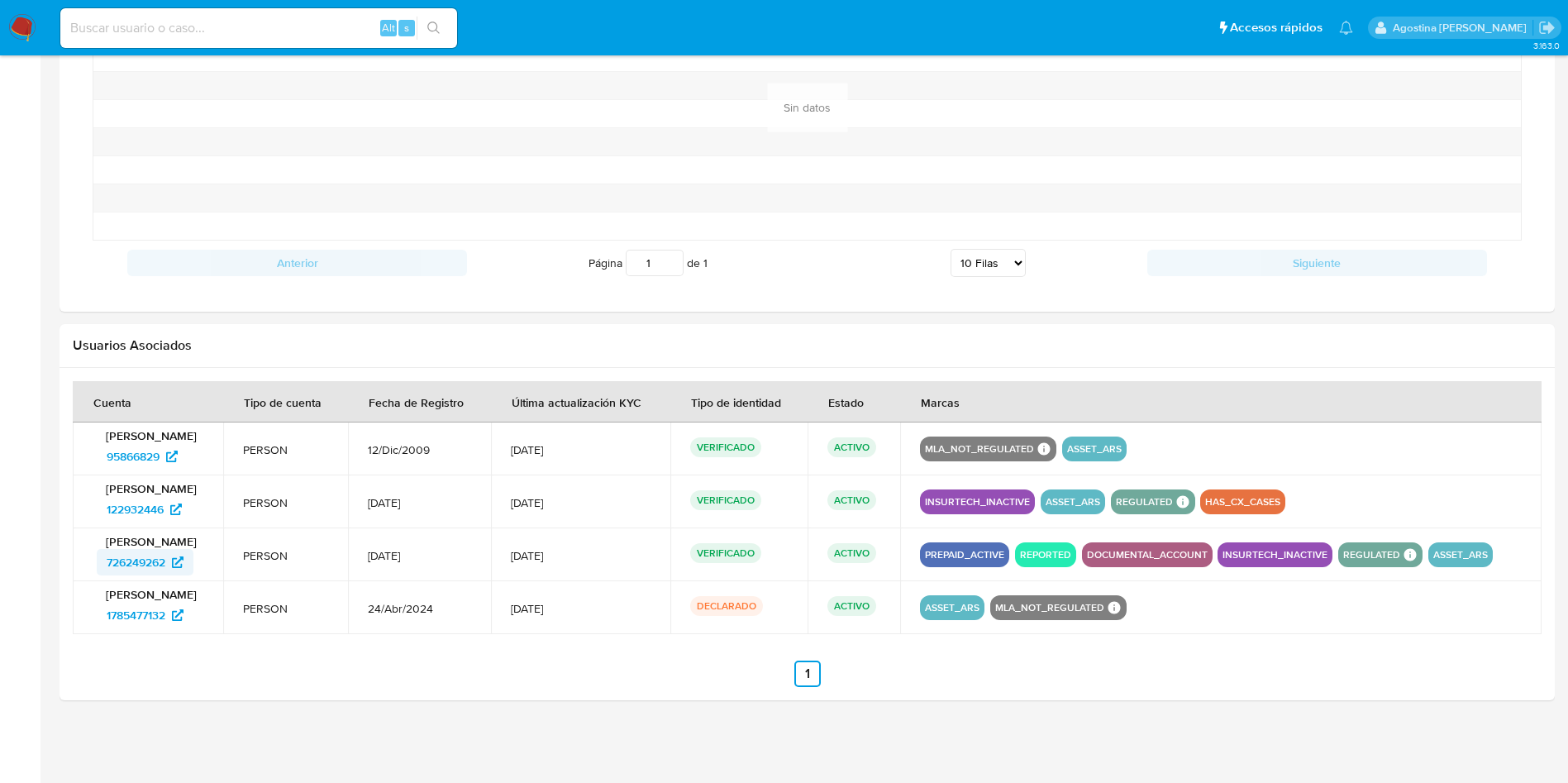
click at [121, 552] on span "726249262" at bounding box center [135, 562] width 58 height 27
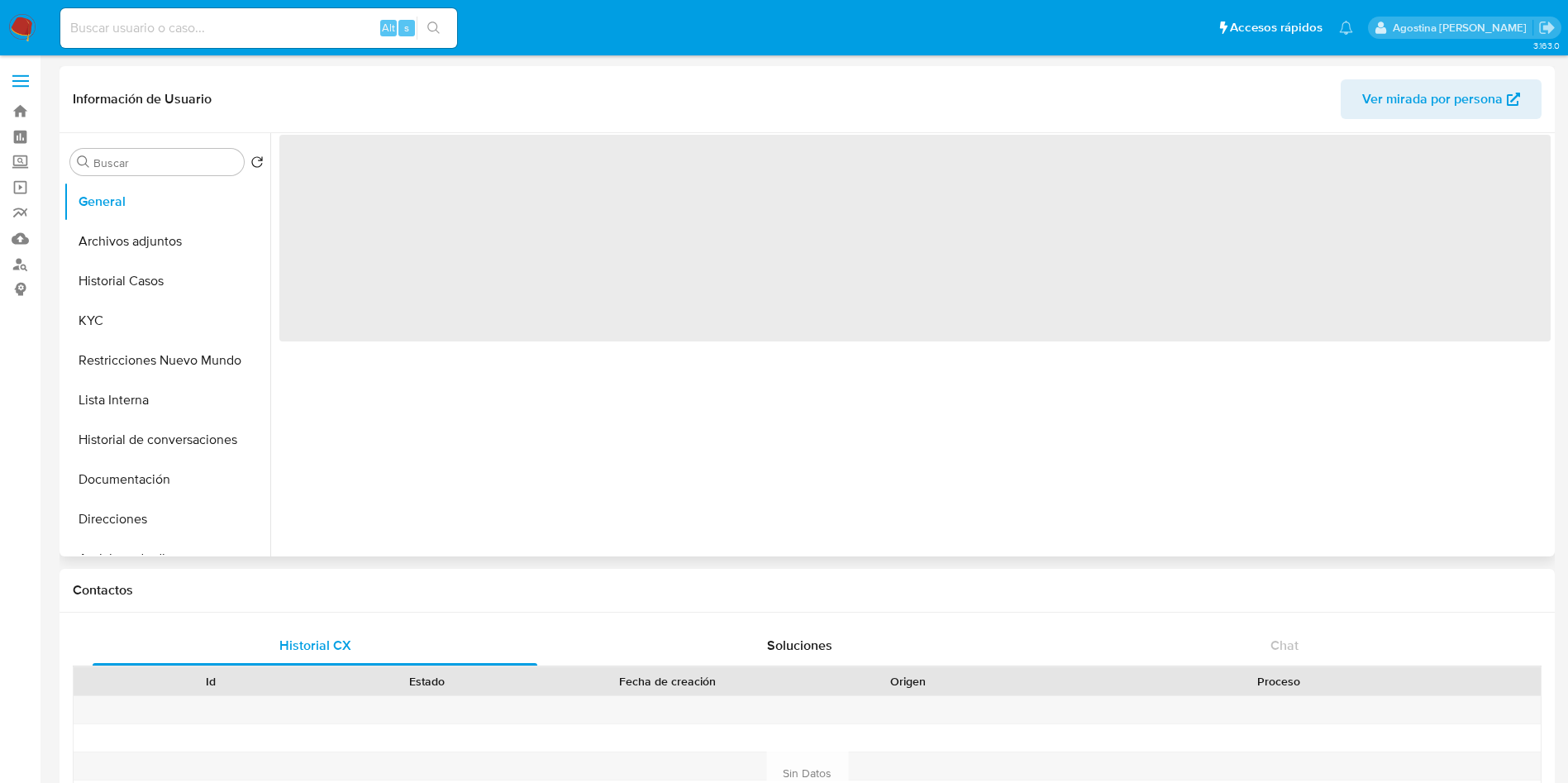
select select "10"
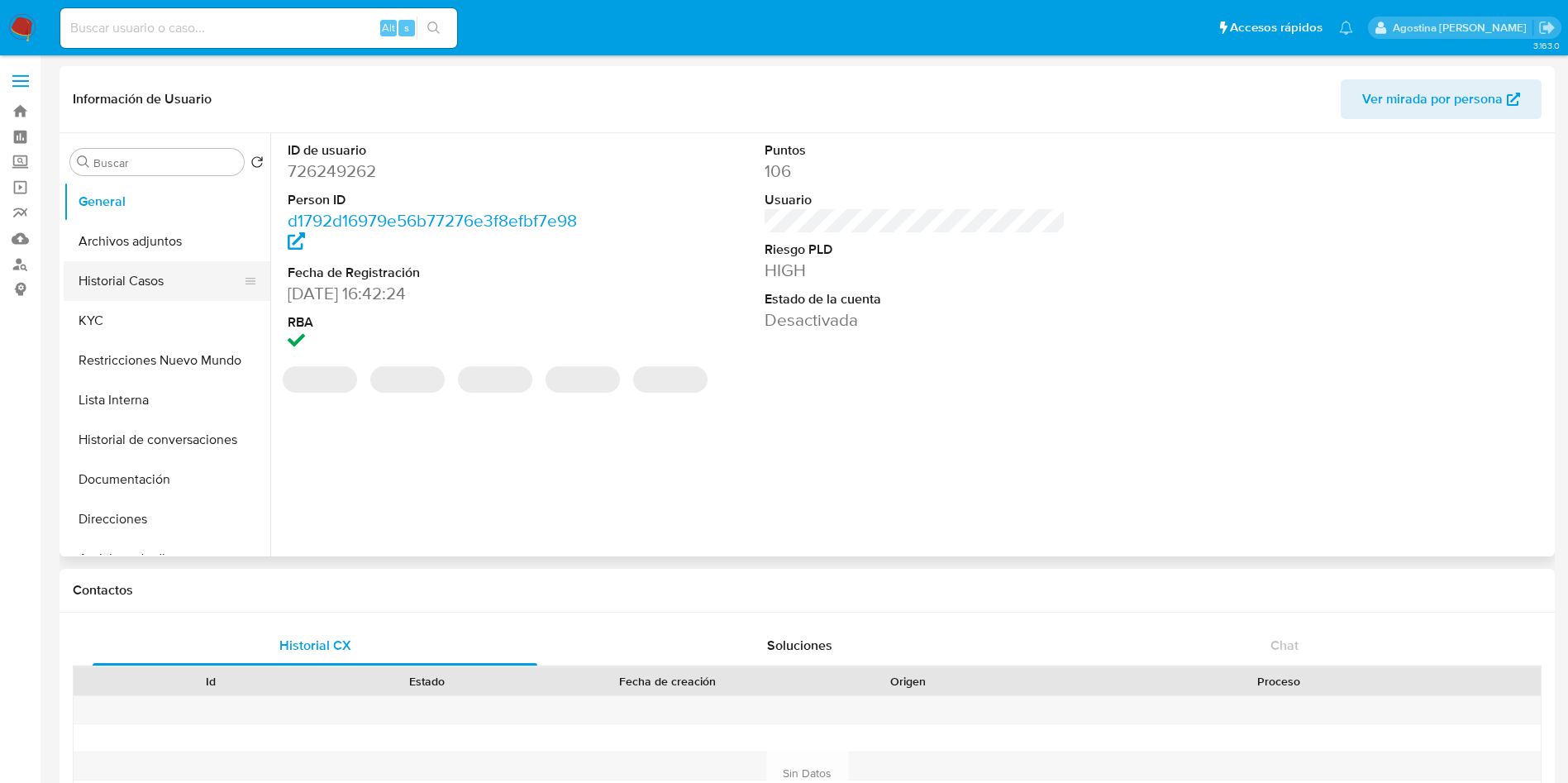
click at [140, 272] on button "Historial Casos" at bounding box center [160, 281] width 194 height 40
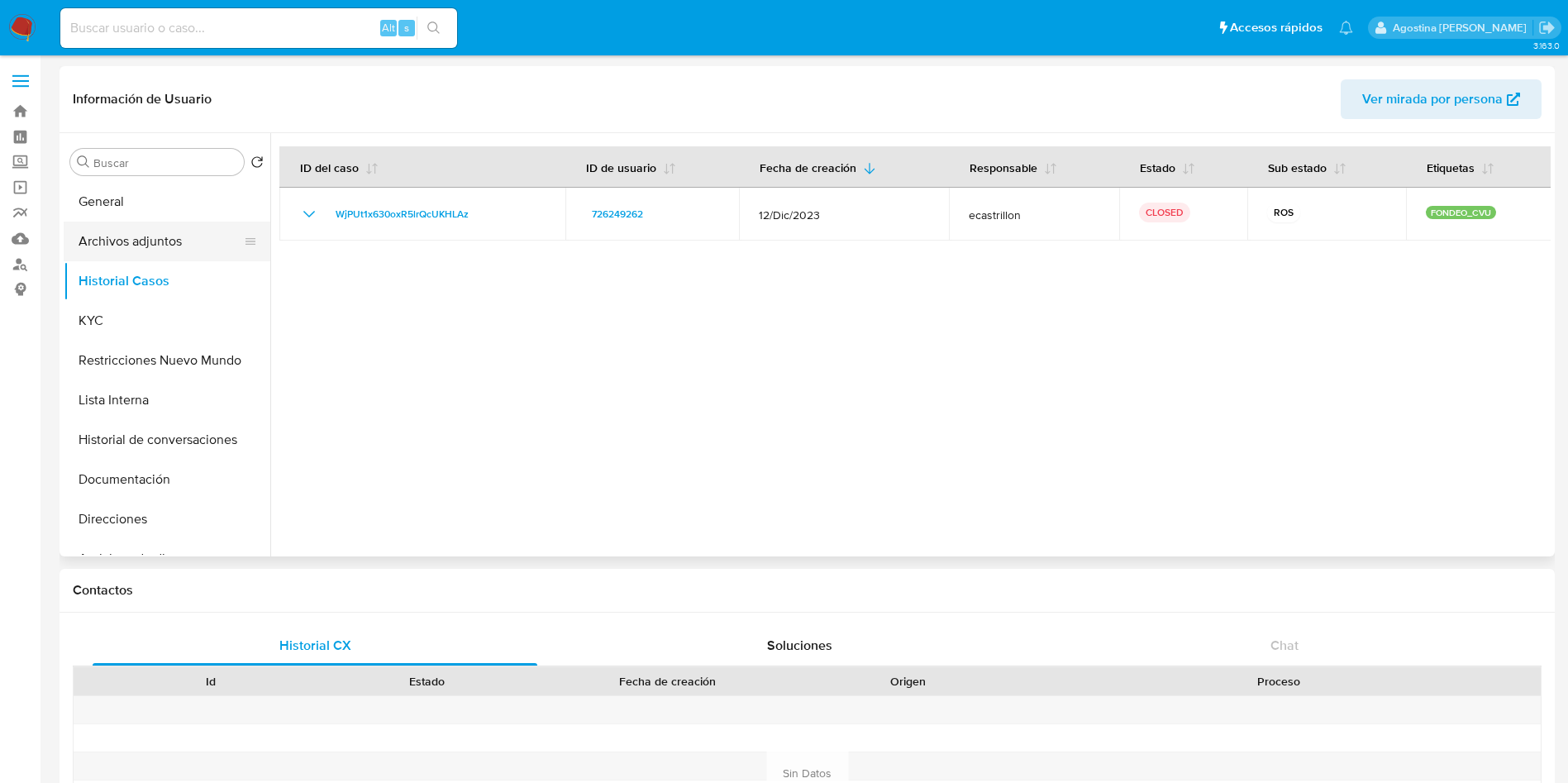
click at [141, 239] on button "Archivos adjuntos" at bounding box center [160, 241] width 194 height 40
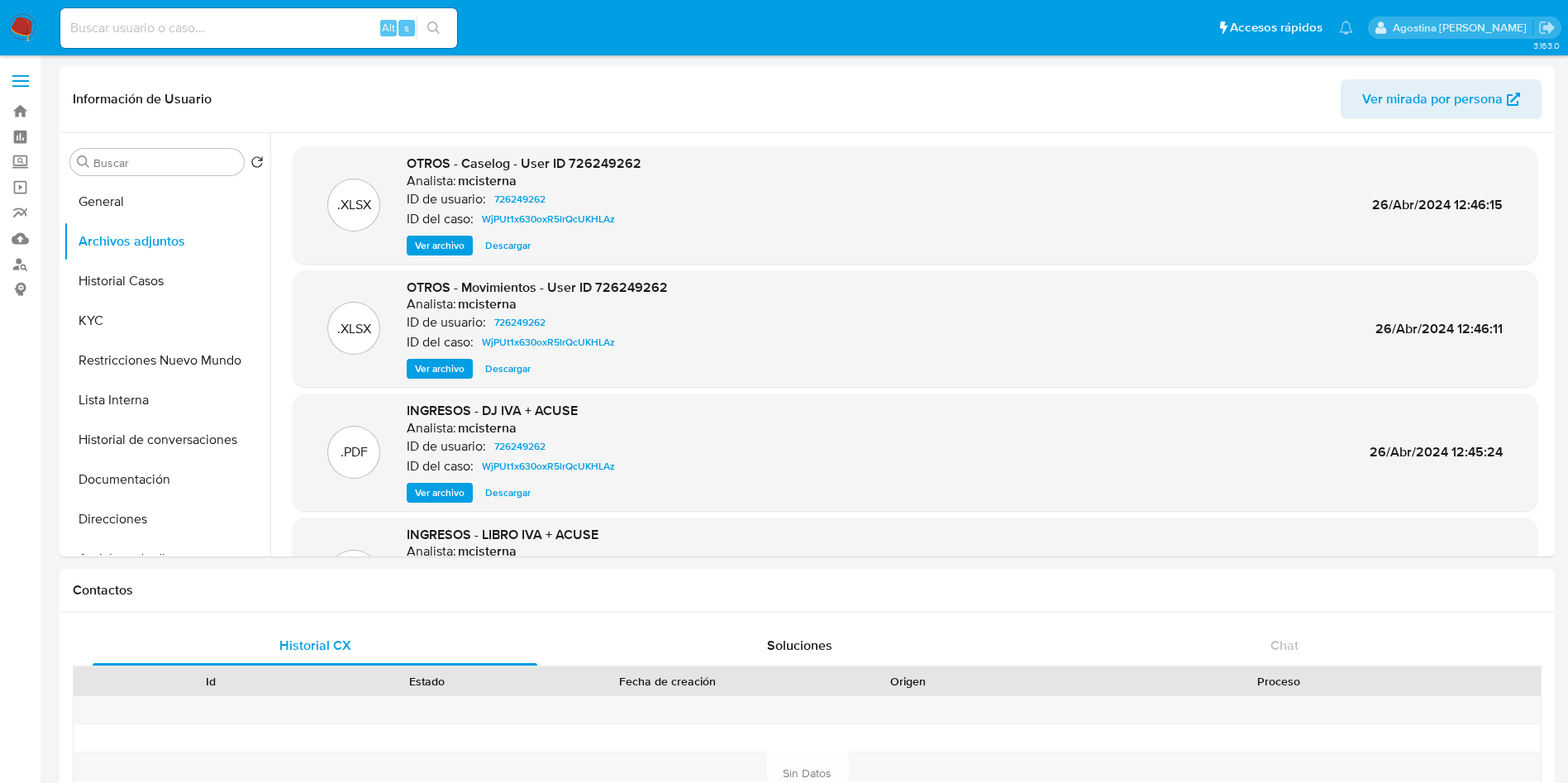
click at [453, 241] on span "Ver archivo" at bounding box center [440, 246] width 50 height 17
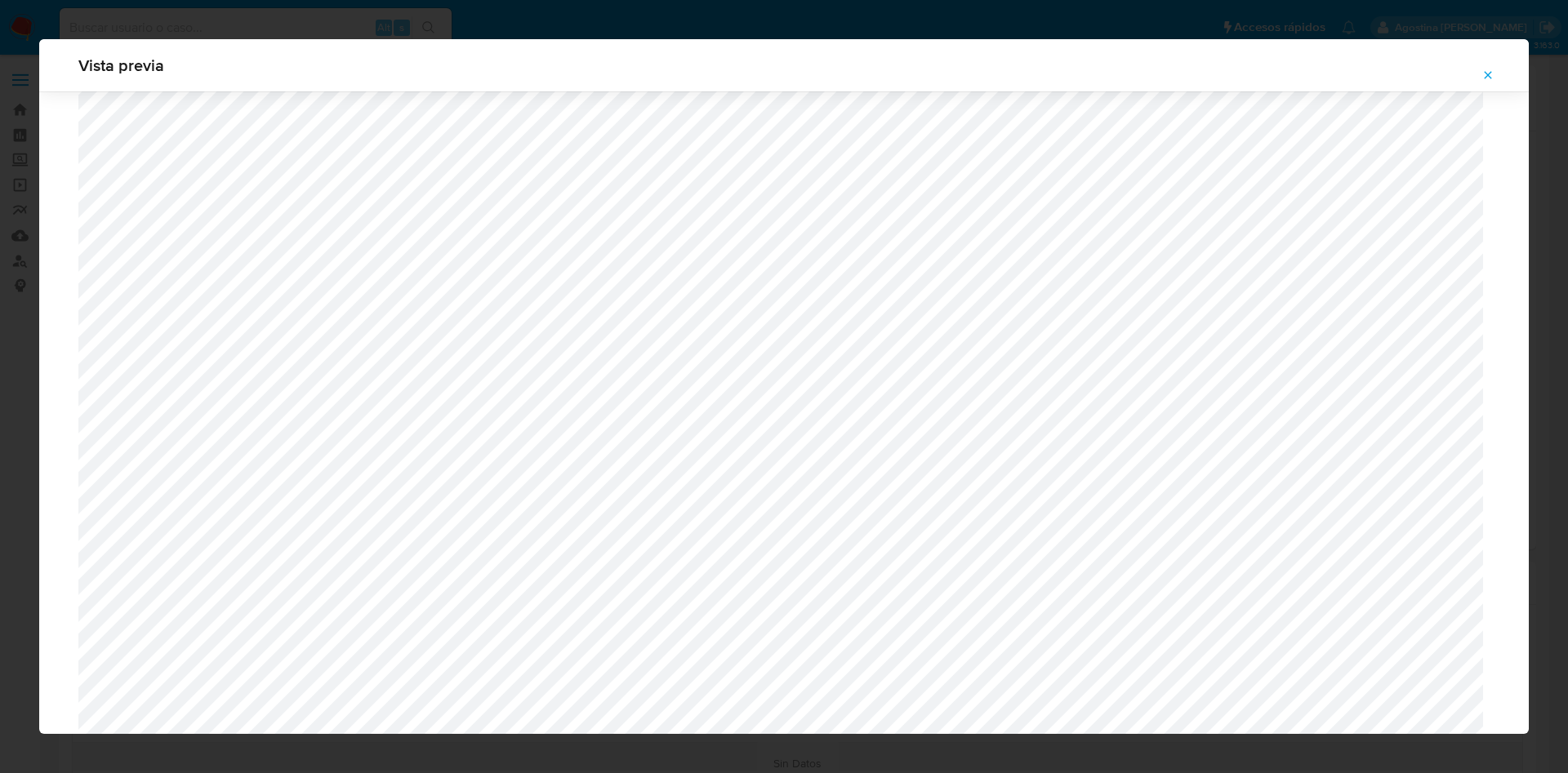
scroll to position [1192, 0]
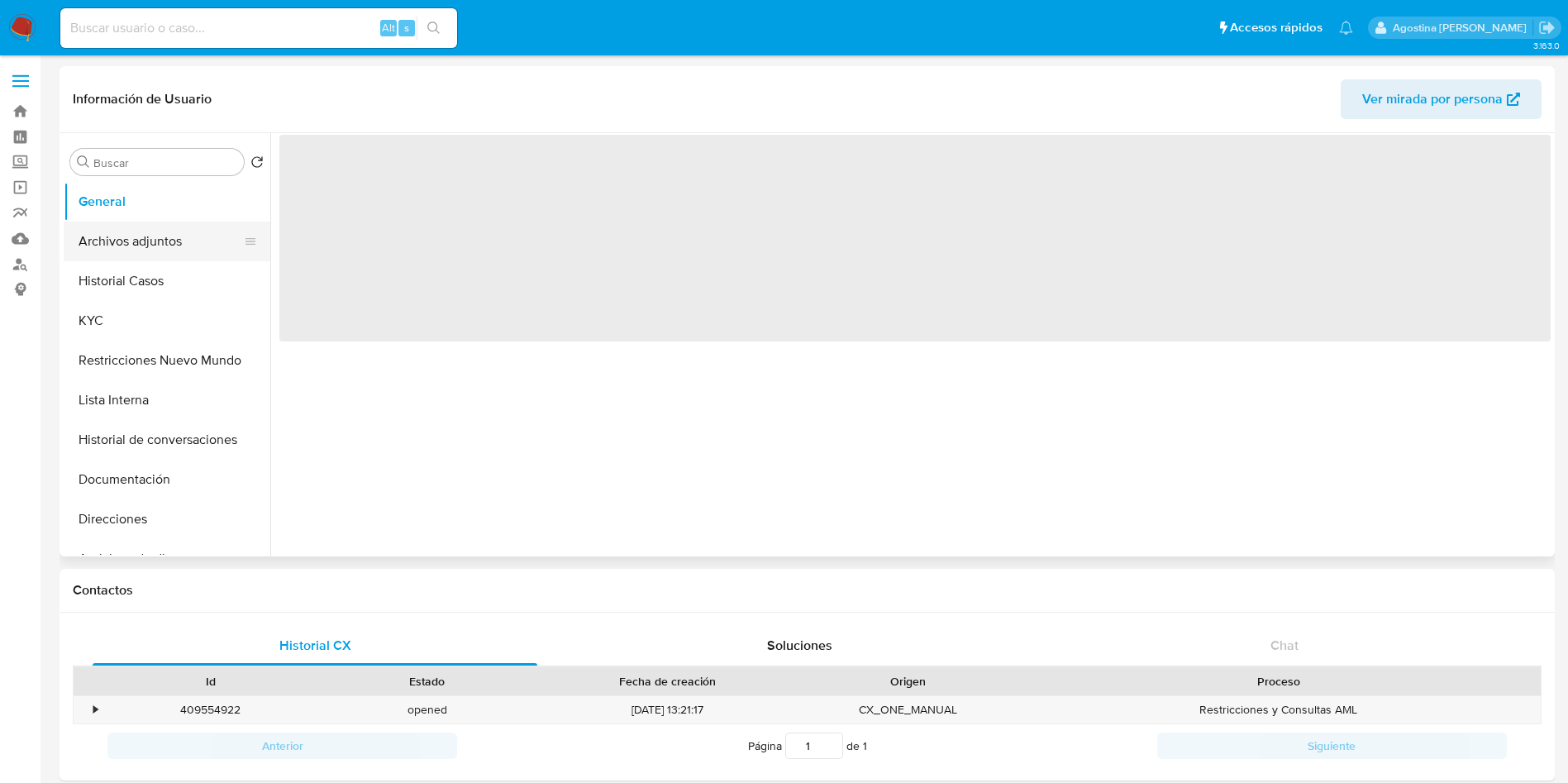
click at [195, 226] on button "Archivos adjuntos" at bounding box center [160, 241] width 194 height 40
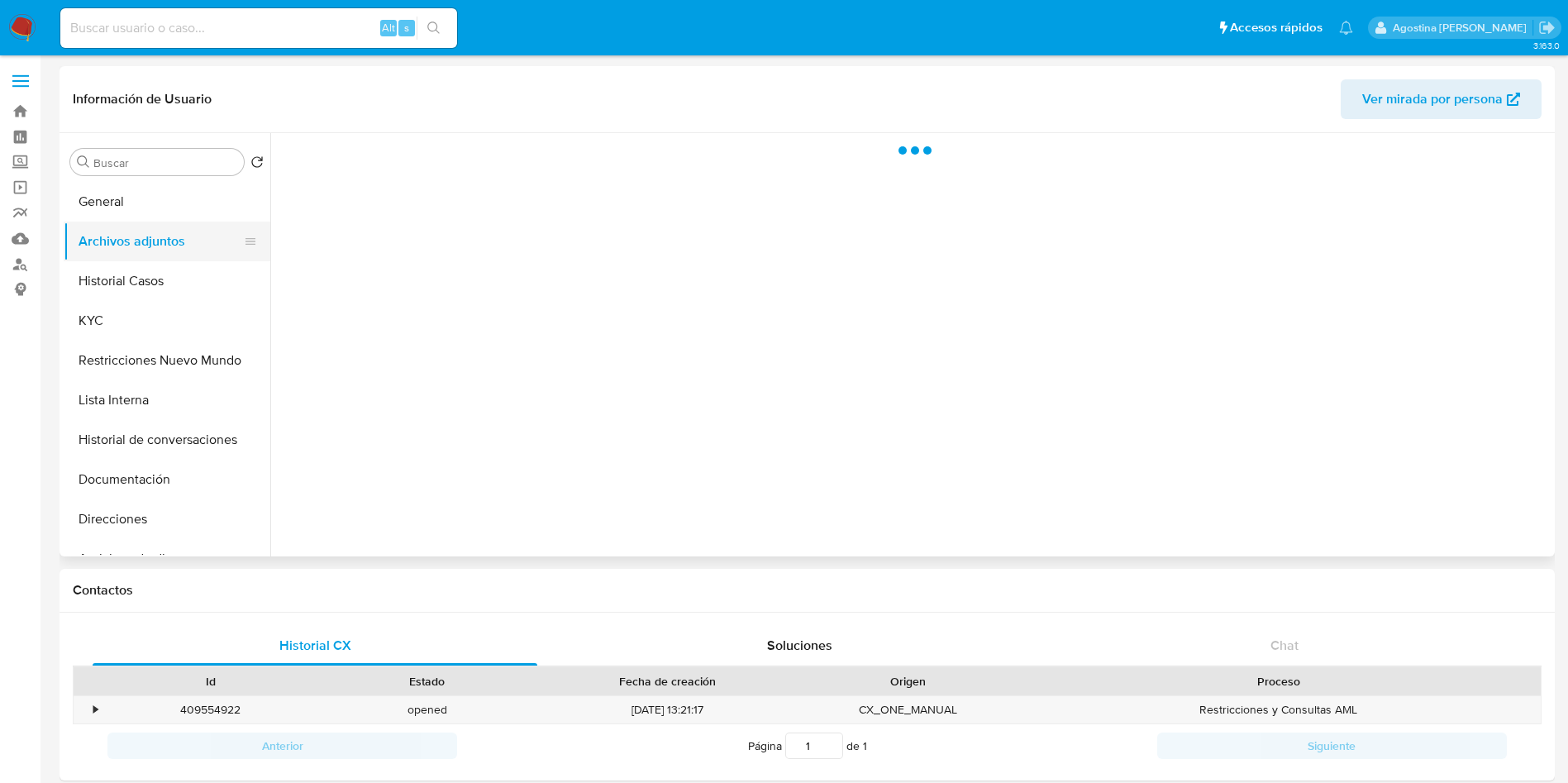
select select "10"
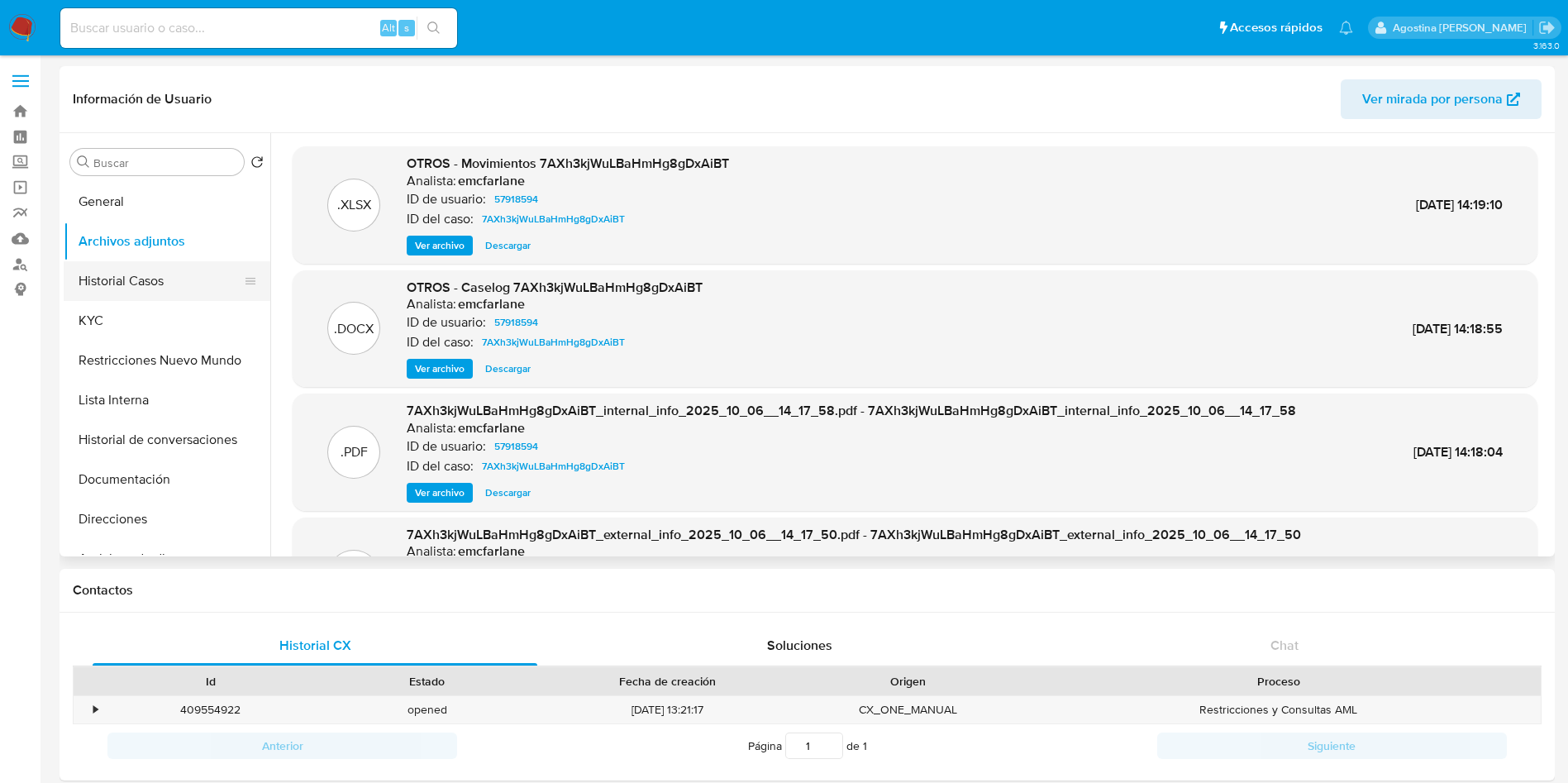
click at [200, 287] on button "Historial Casos" at bounding box center [160, 281] width 194 height 40
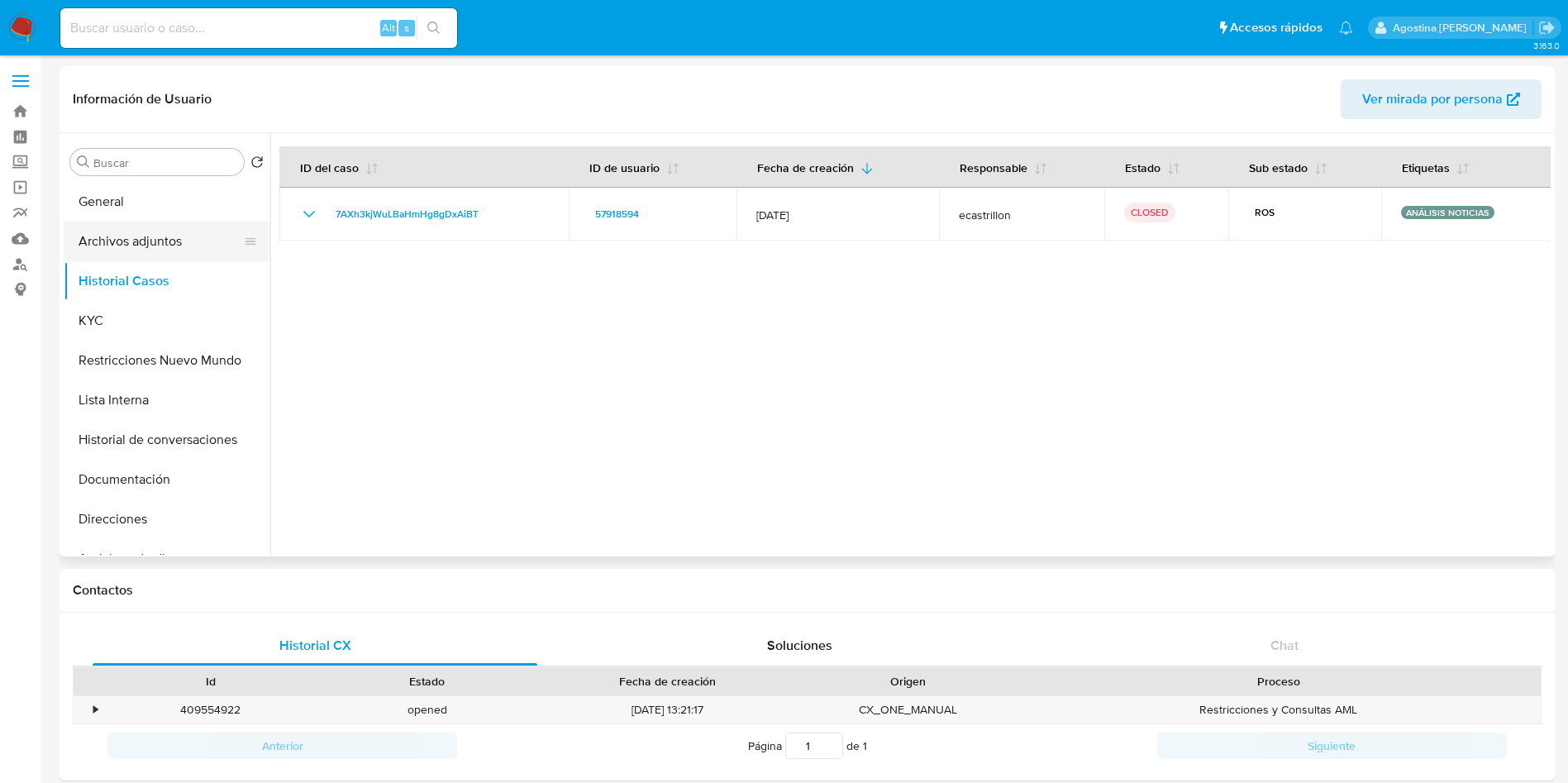
click at [168, 233] on button "Archivos adjuntos" at bounding box center [160, 241] width 194 height 40
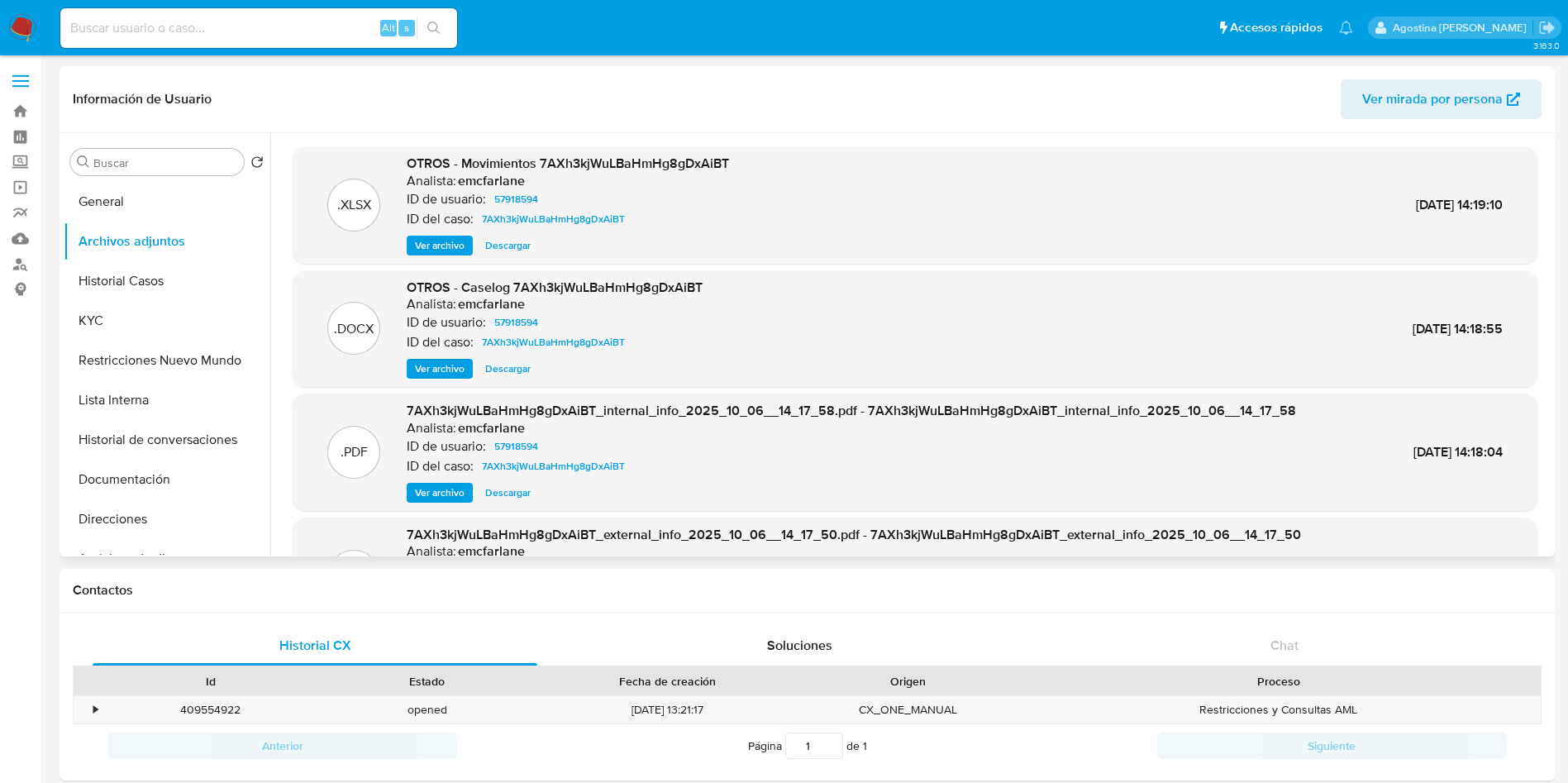
click at [438, 374] on span "Ver archivo" at bounding box center [440, 369] width 50 height 17
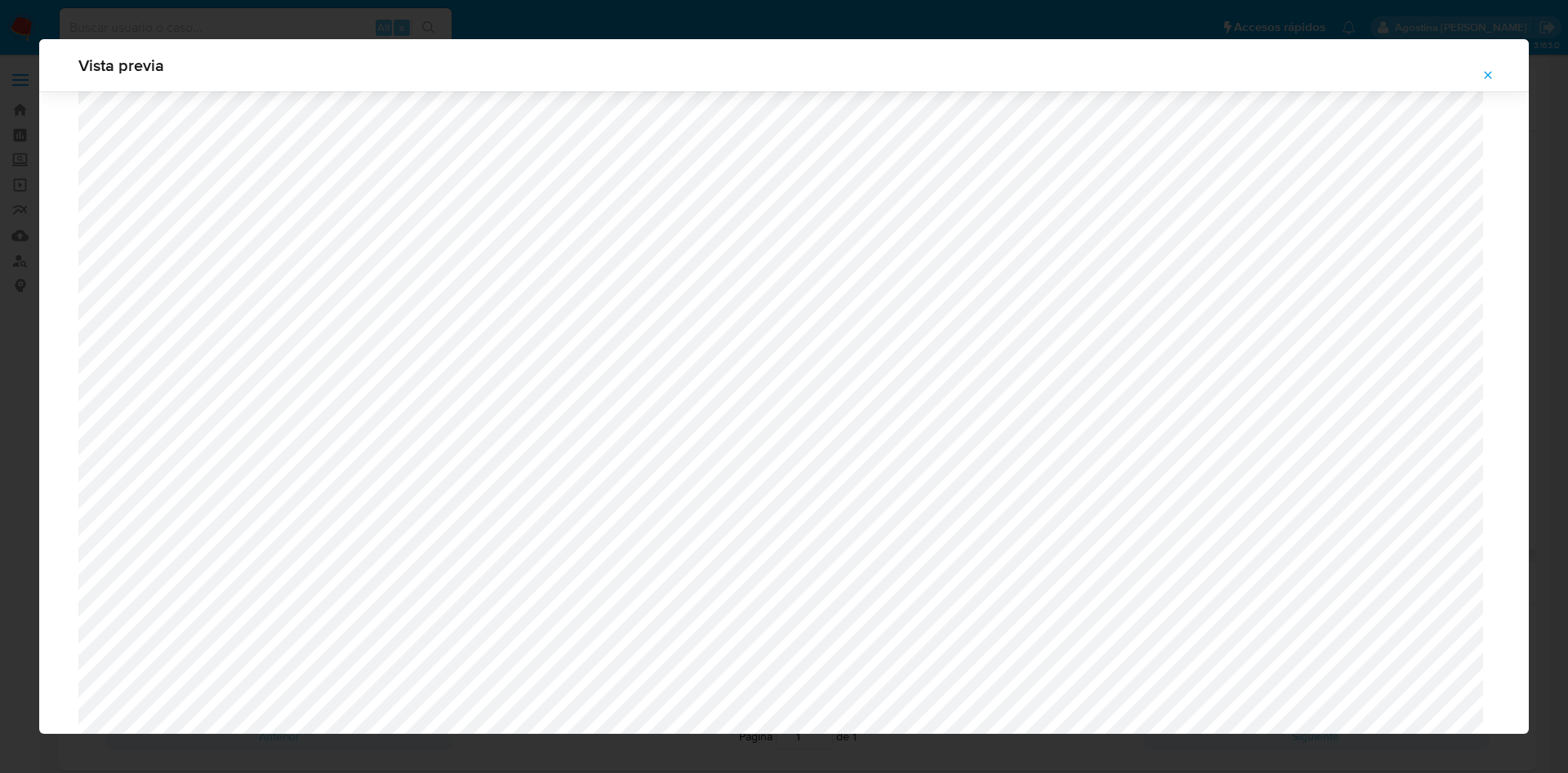
scroll to position [2172, 0]
click at [0, 330] on div "Vista previa" at bounding box center [784, 386] width 1568 height 773
click at [1472, 64] on button "Attachment preview" at bounding box center [1487, 75] width 36 height 27
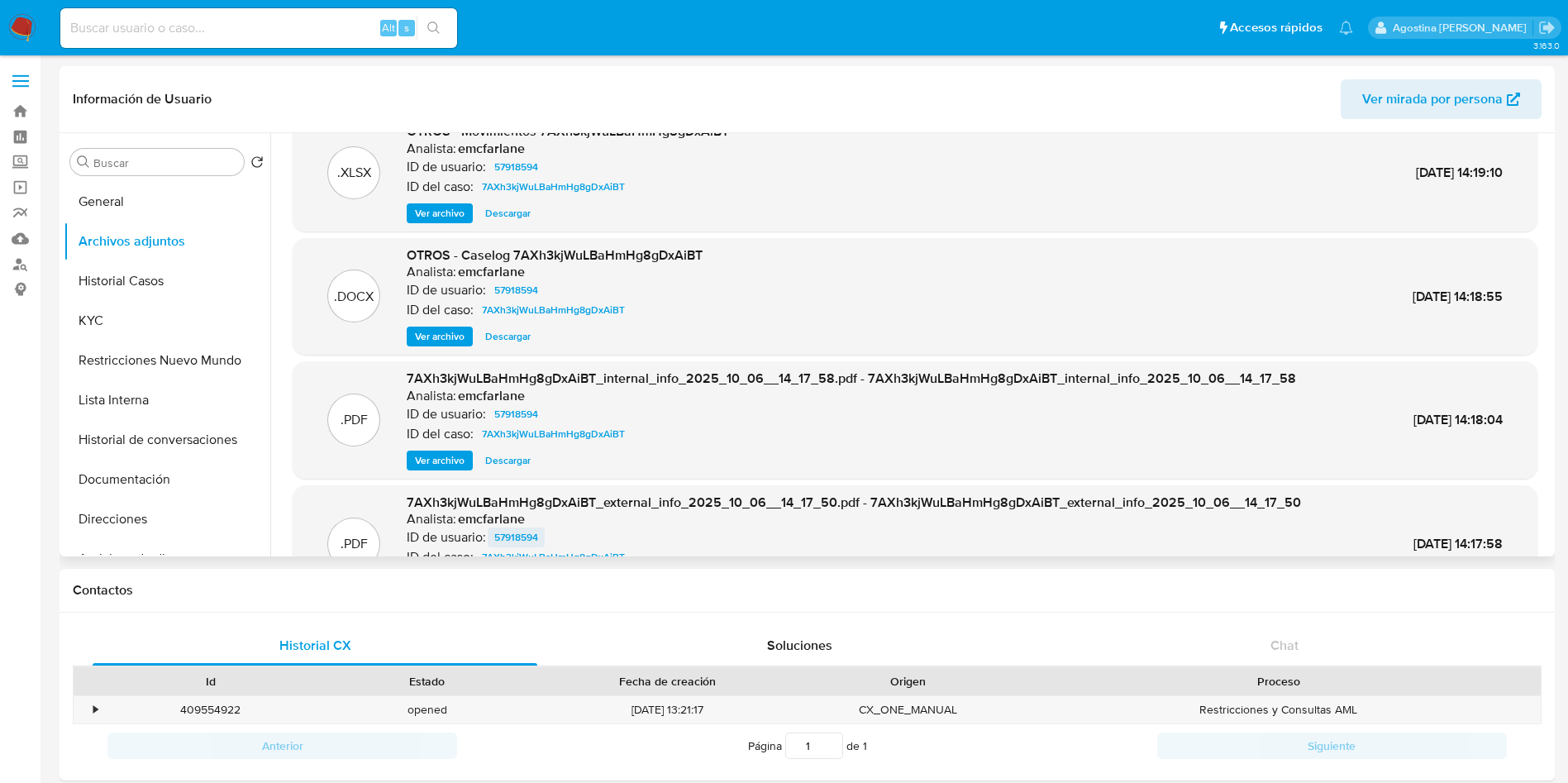
scroll to position [0, 0]
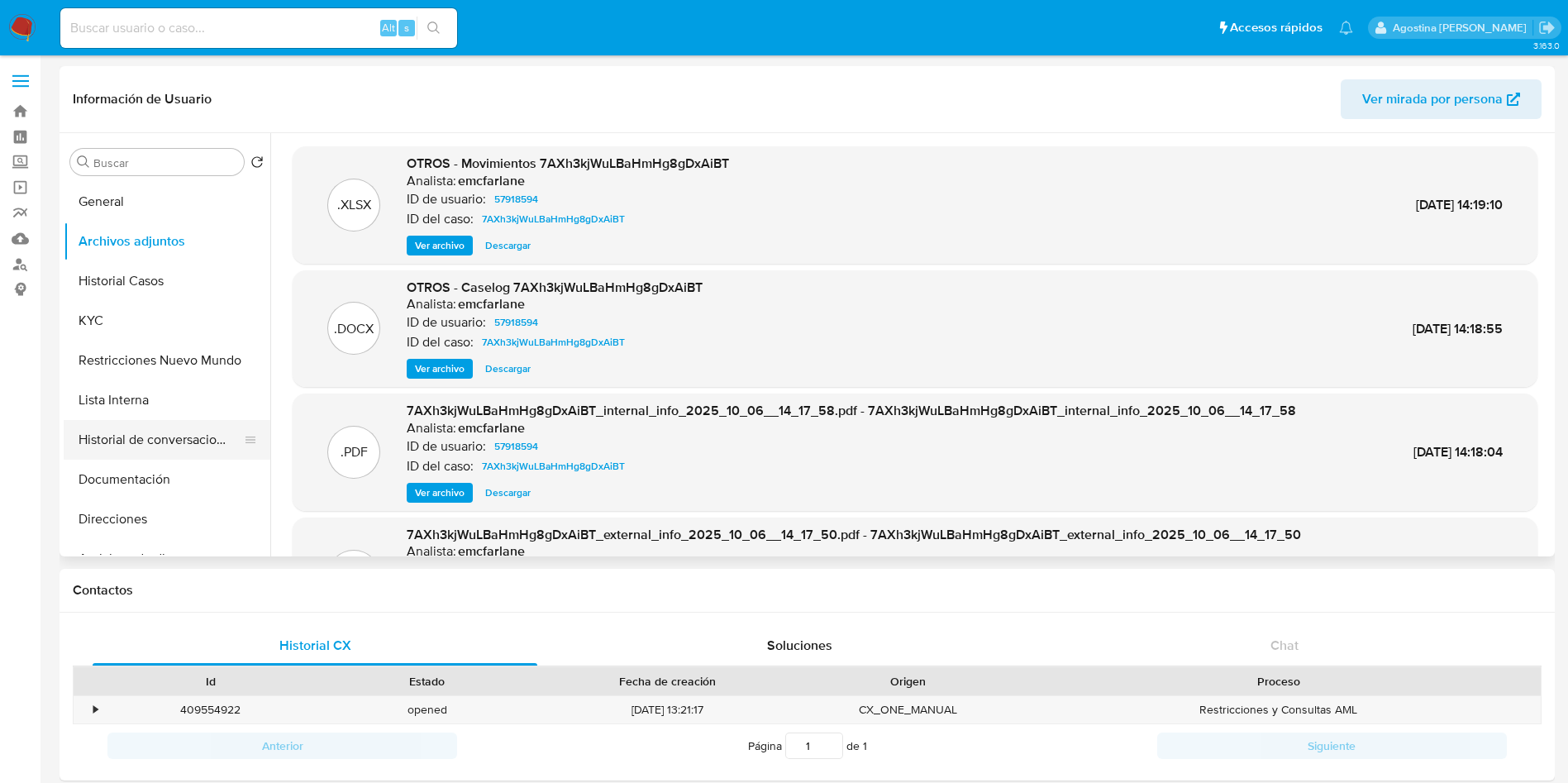
click at [179, 448] on button "Historial de conversaciones" at bounding box center [160, 439] width 194 height 40
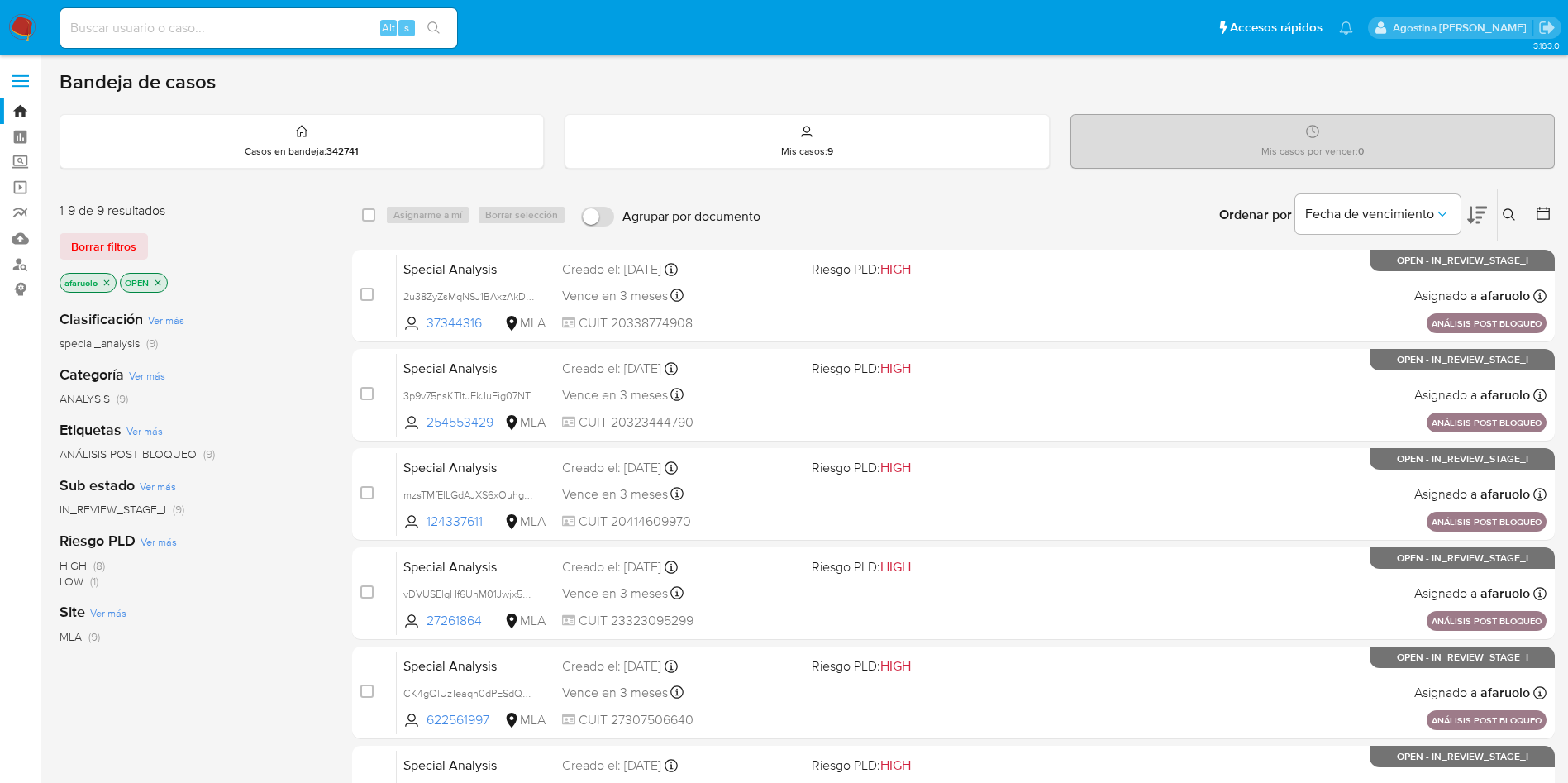
click at [303, 30] on input at bounding box center [258, 28] width 396 height 21
paste input "57918594"
type input "57918594"
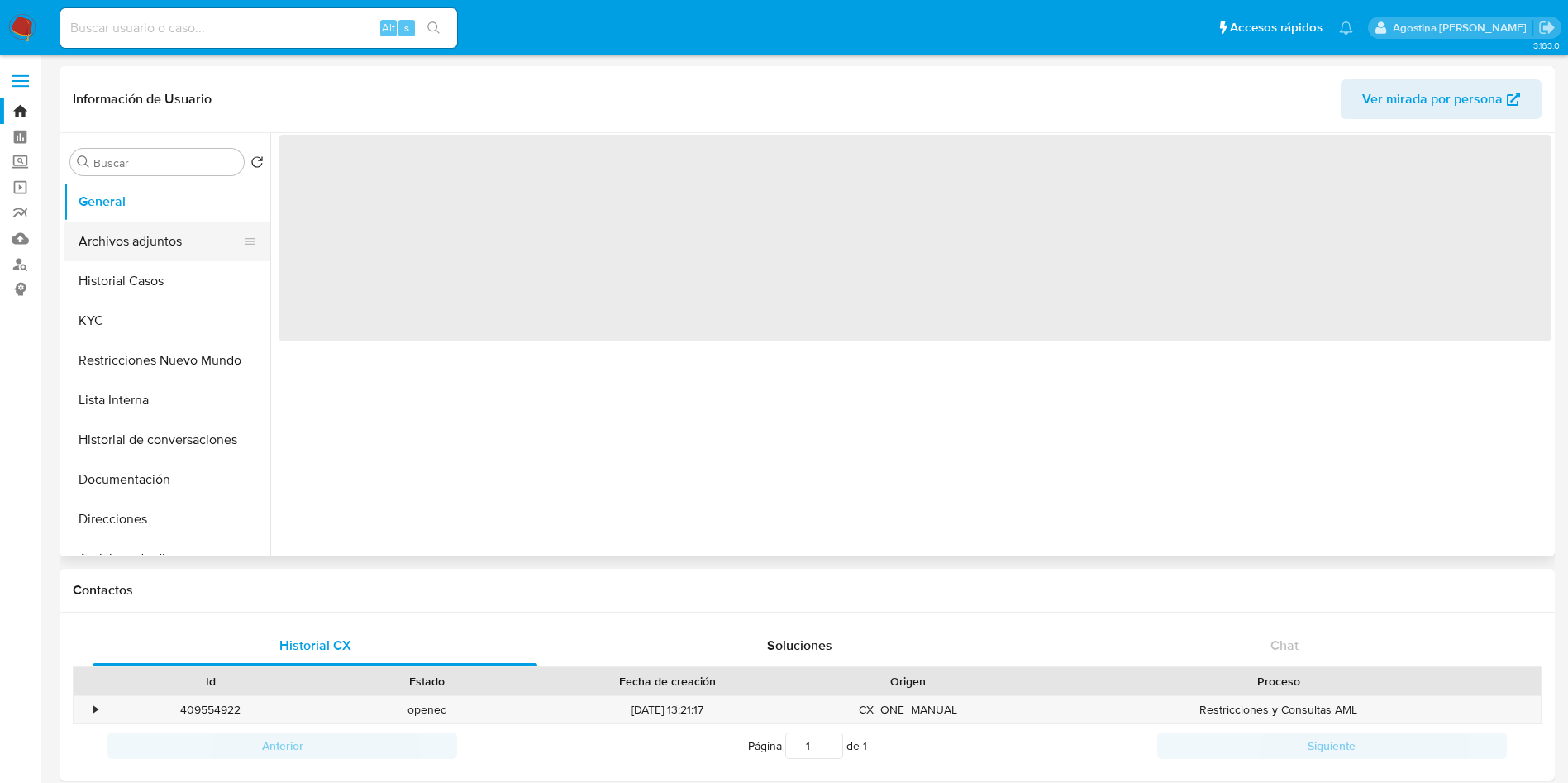
select select "10"
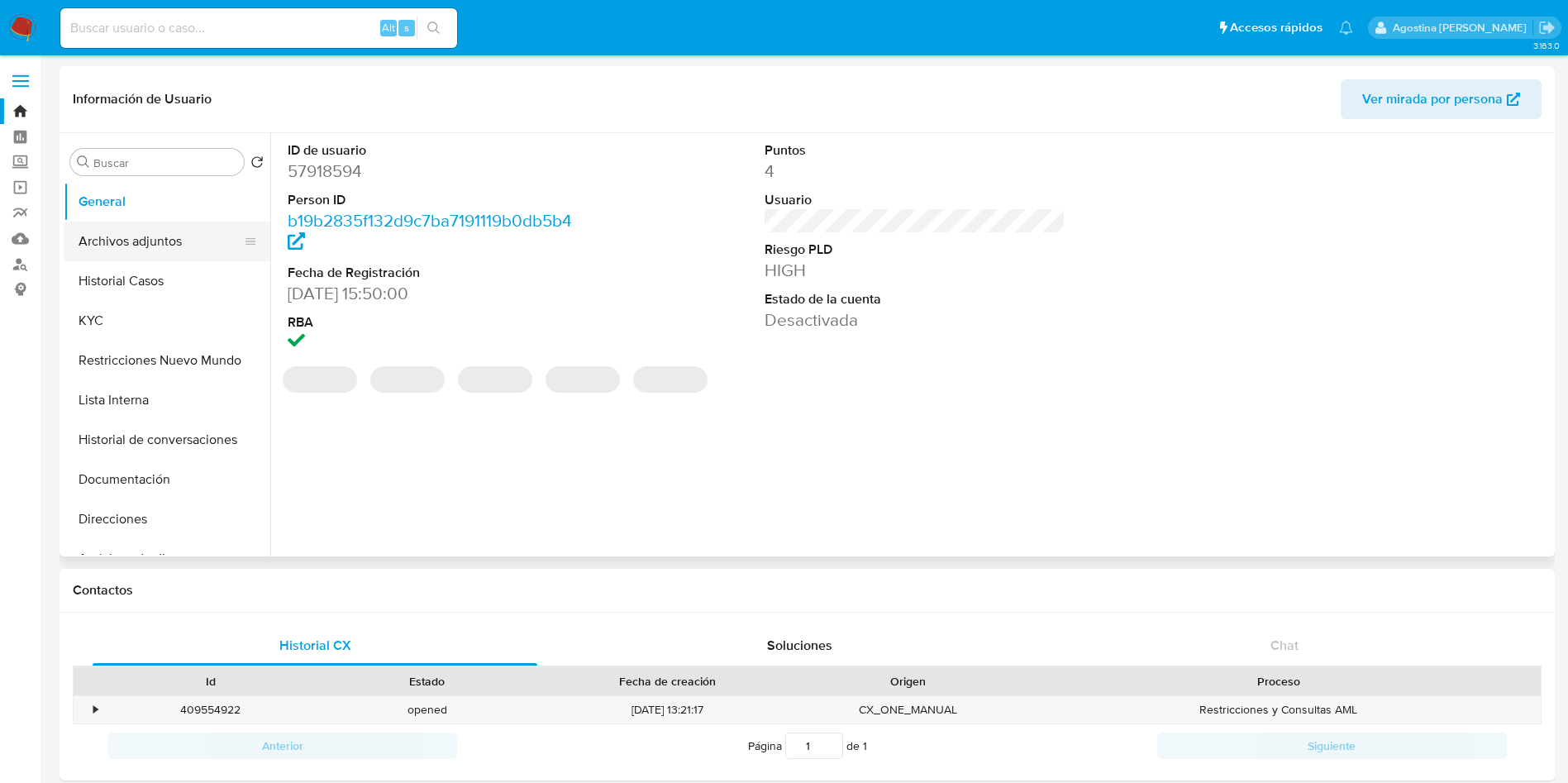
click at [203, 228] on button "Archivos adjuntos" at bounding box center [160, 241] width 194 height 40
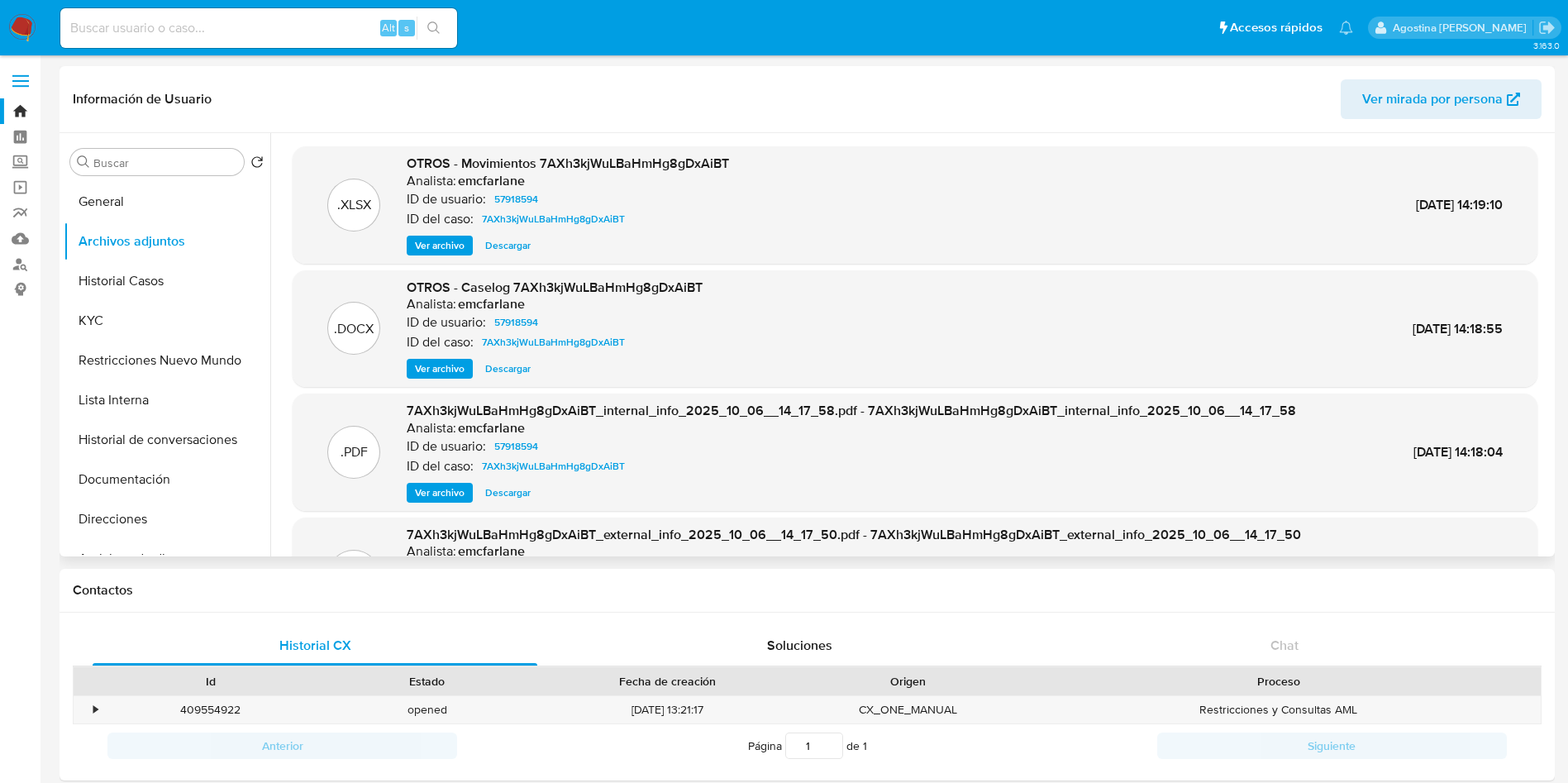
click at [420, 360] on span "Ver archivo" at bounding box center [440, 369] width 50 height 17
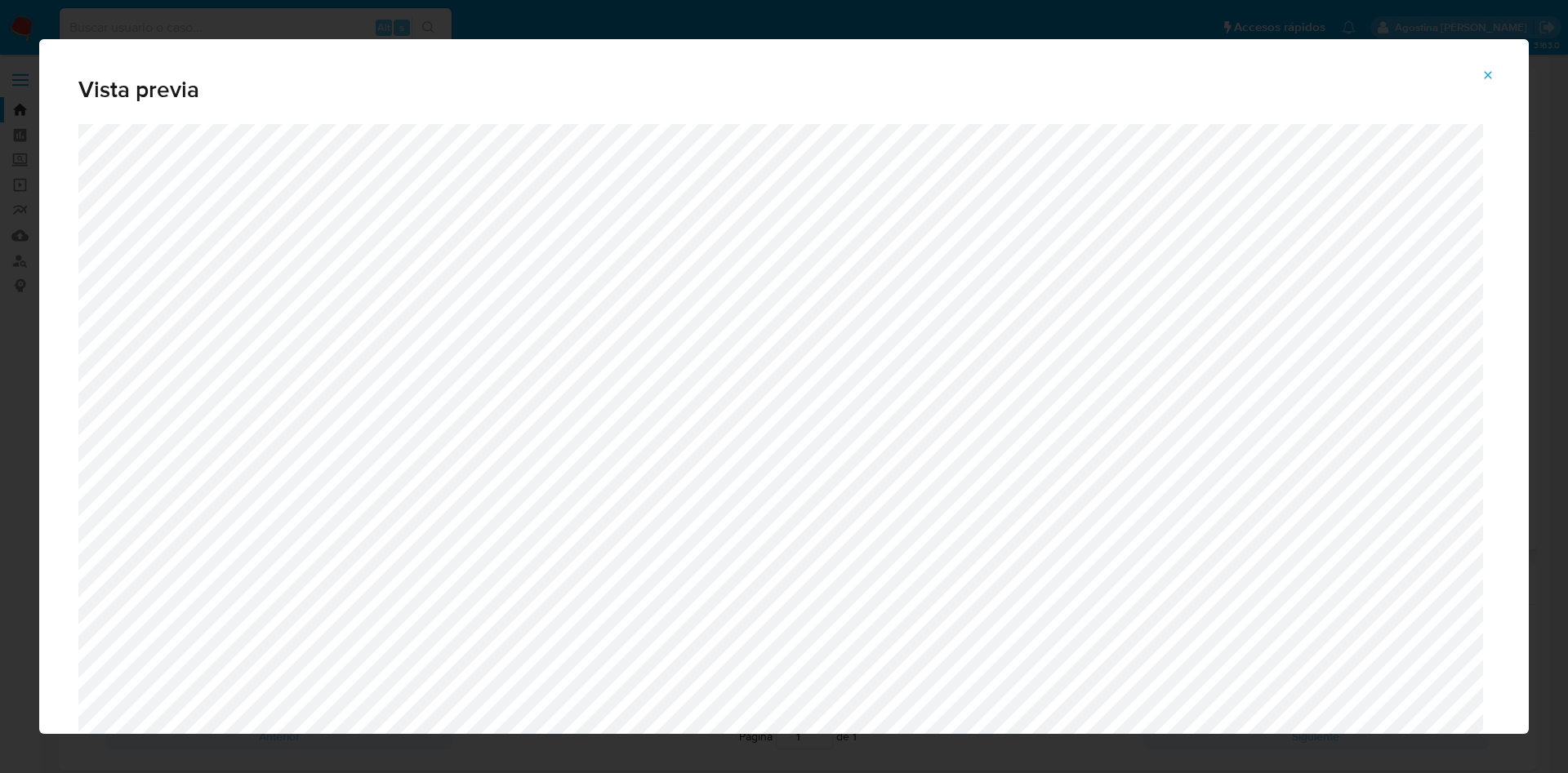
scroll to position [824, 0]
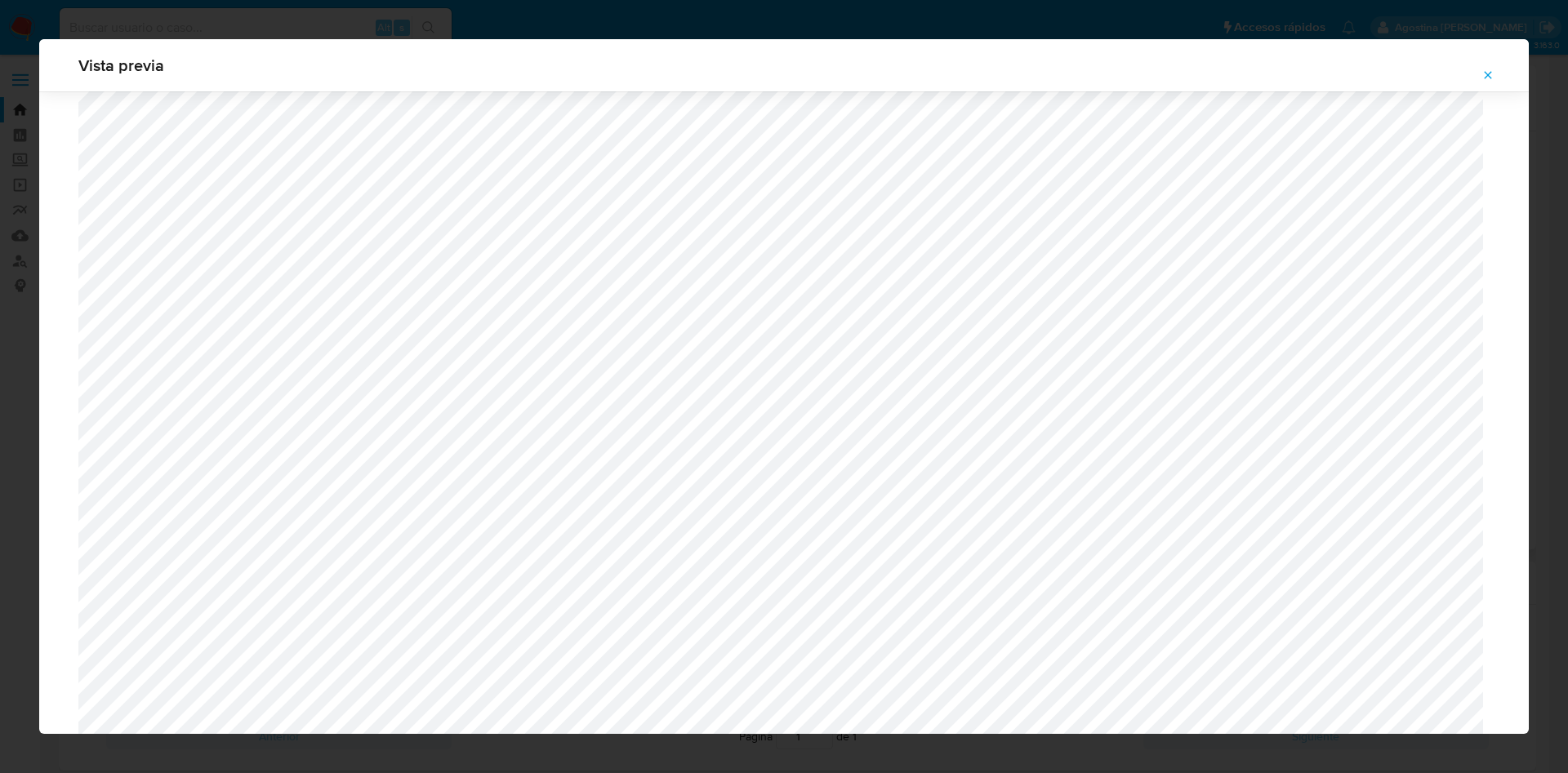
click at [1484, 62] on button "Attachment preview" at bounding box center [1487, 75] width 36 height 27
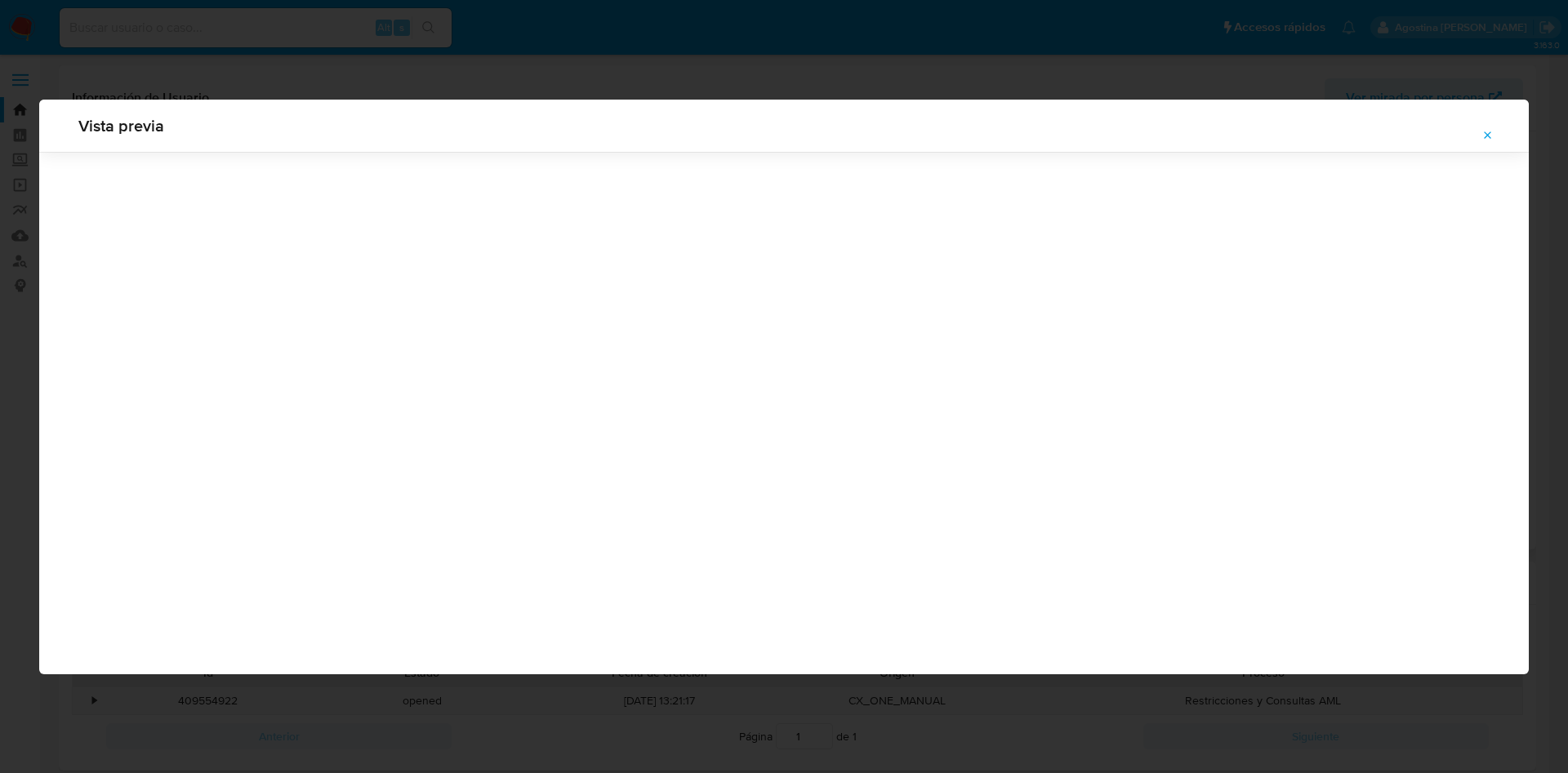
scroll to position [0, 0]
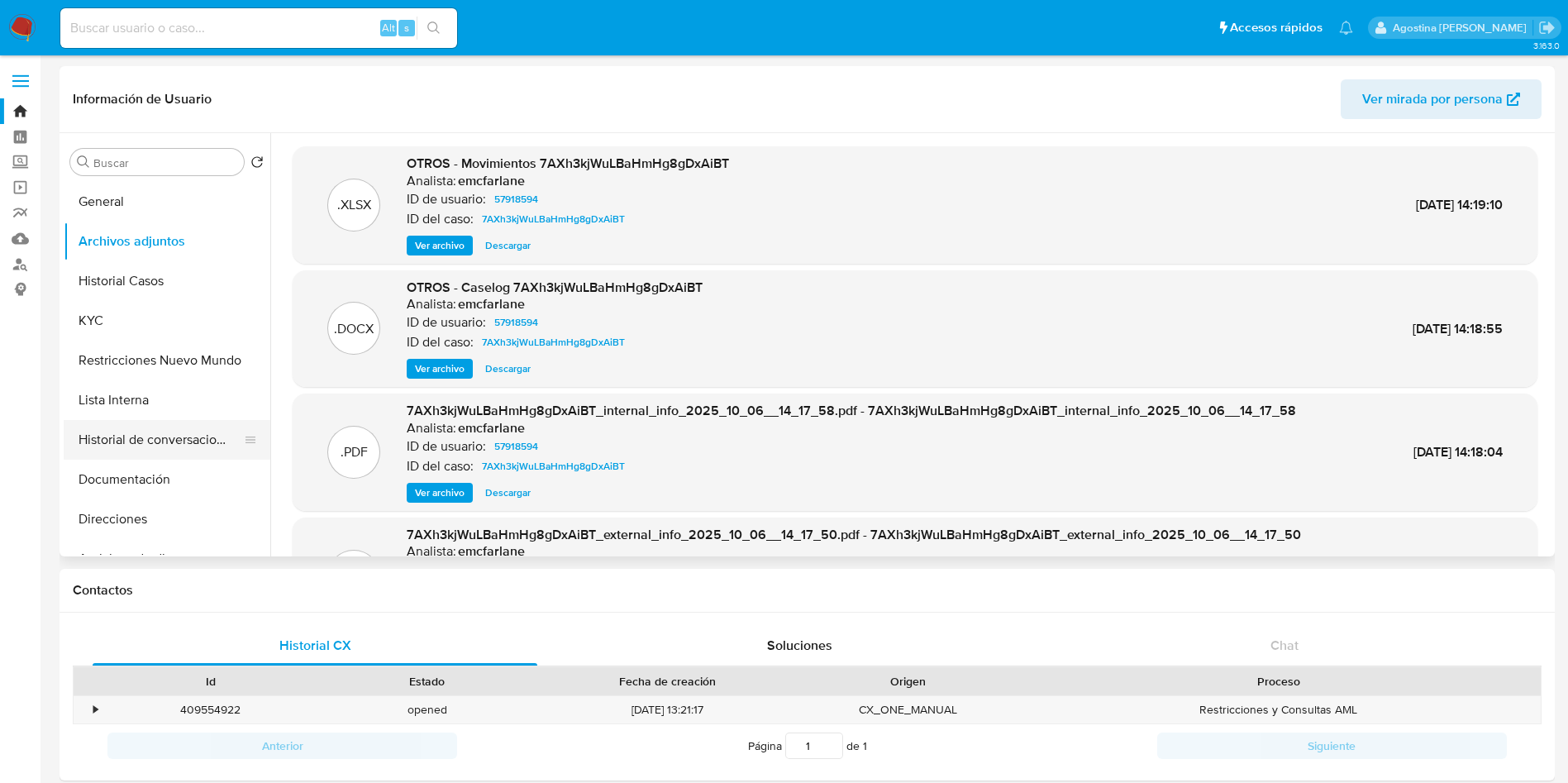
click at [187, 427] on button "Historial de conversaciones" at bounding box center [160, 439] width 194 height 40
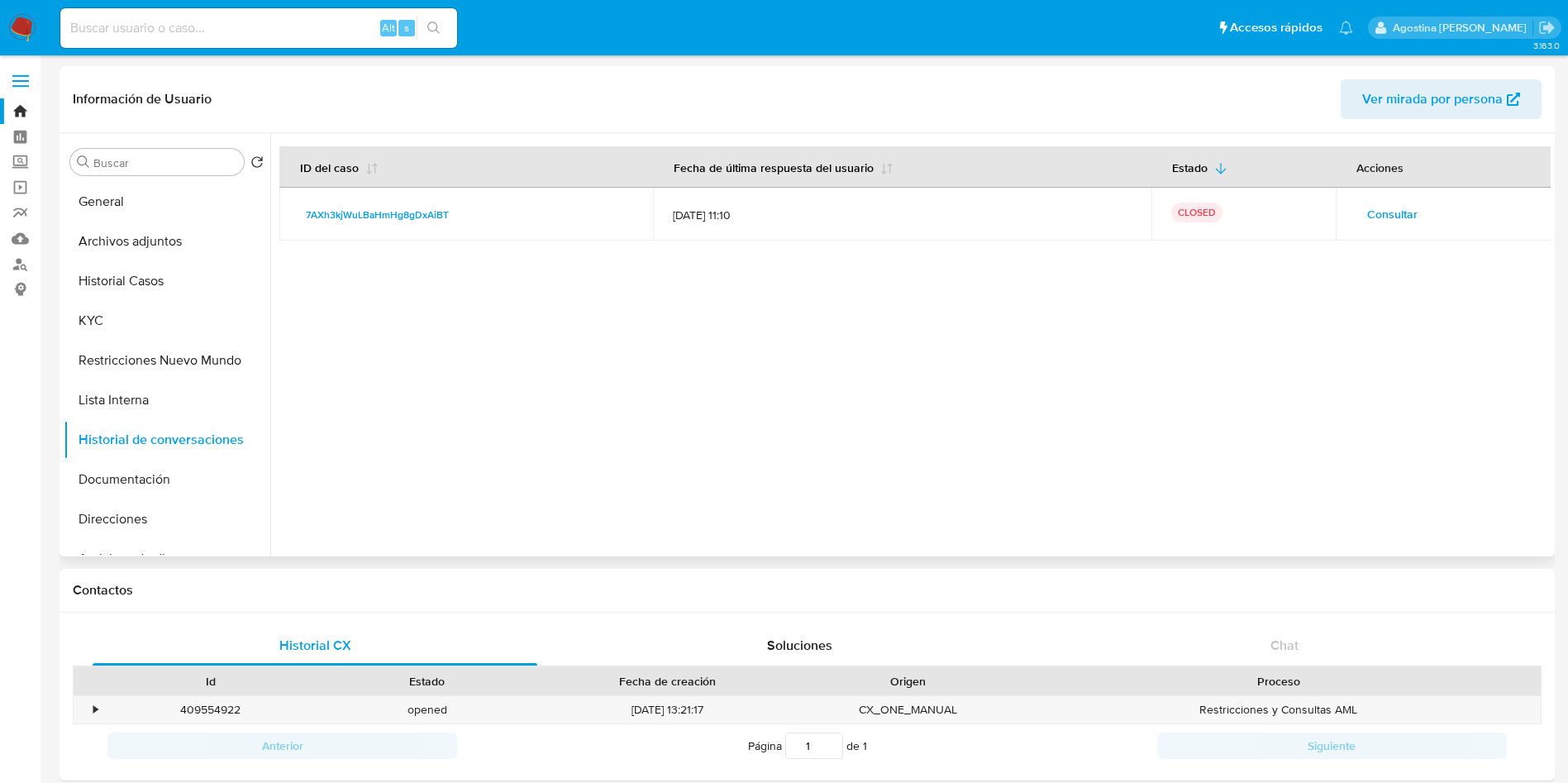
click at [1394, 217] on span "Consultar" at bounding box center [1392, 214] width 50 height 23
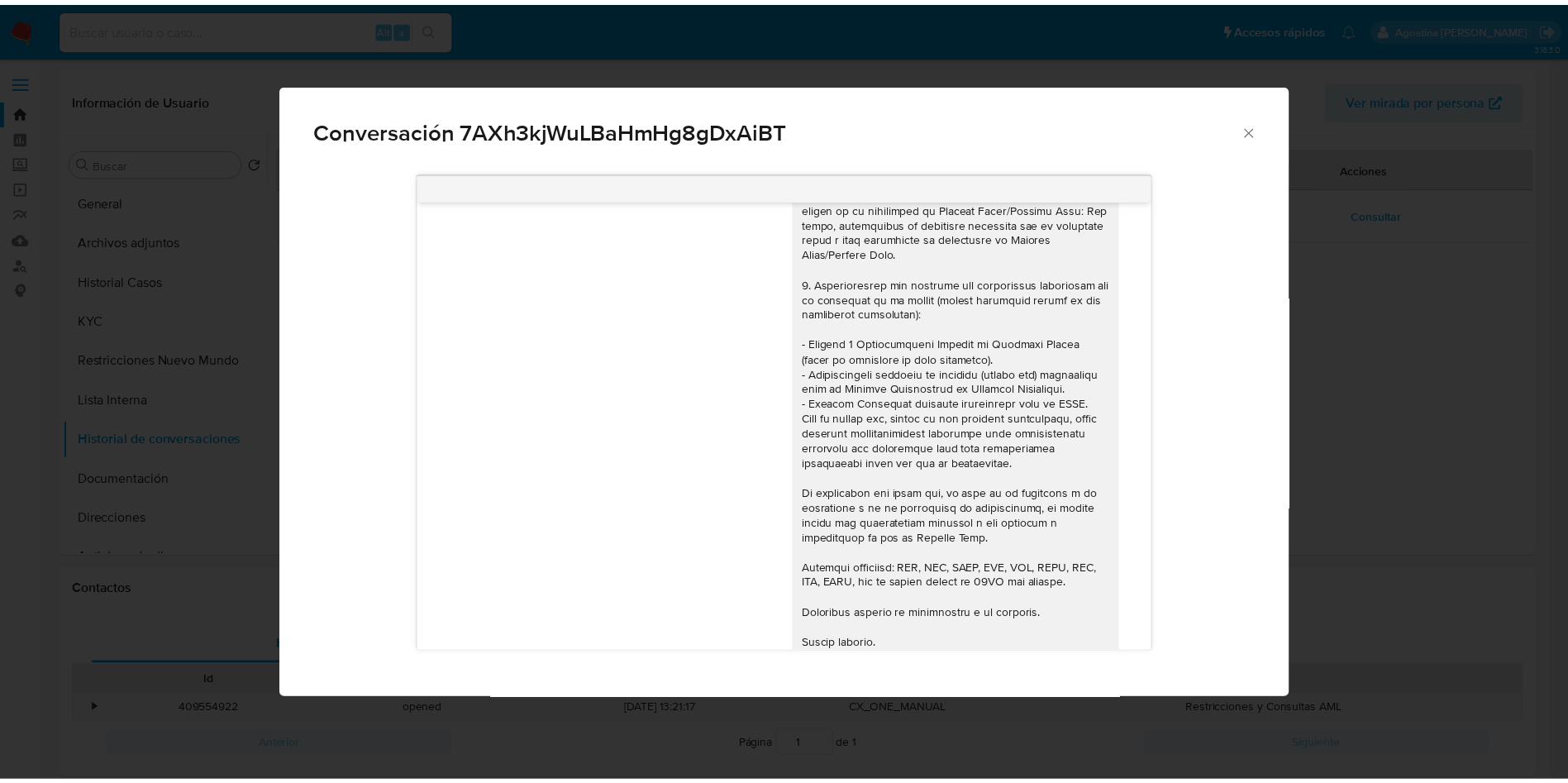
scroll to position [1415, 0]
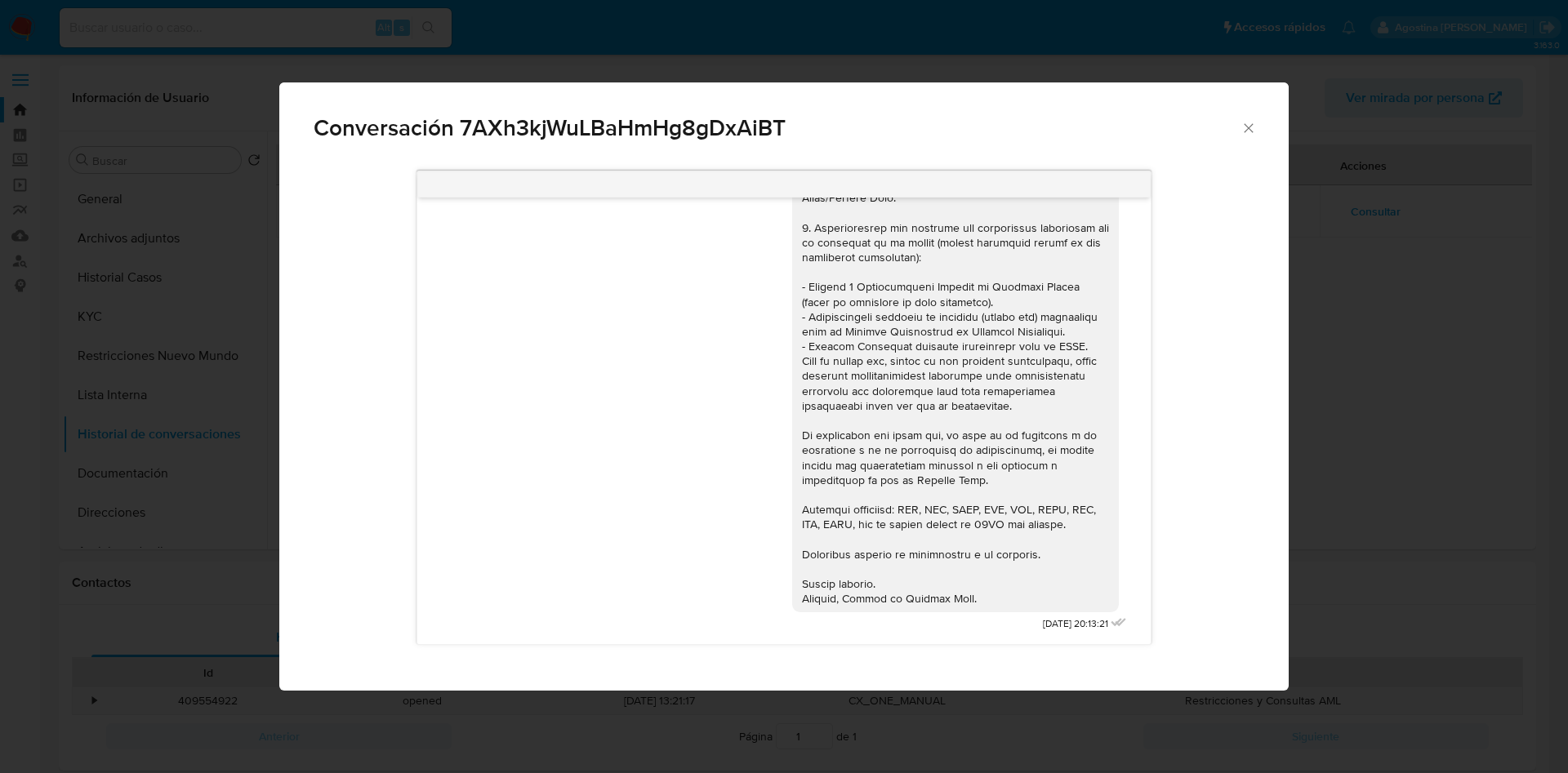
click at [116, 306] on div "Conversación 7AXh3kjWuLBaHmHg8gDxAiBT 21/07/2025 13:11:30 Ok. 21/07/2025 14:10:…" at bounding box center [784, 386] width 1568 height 773
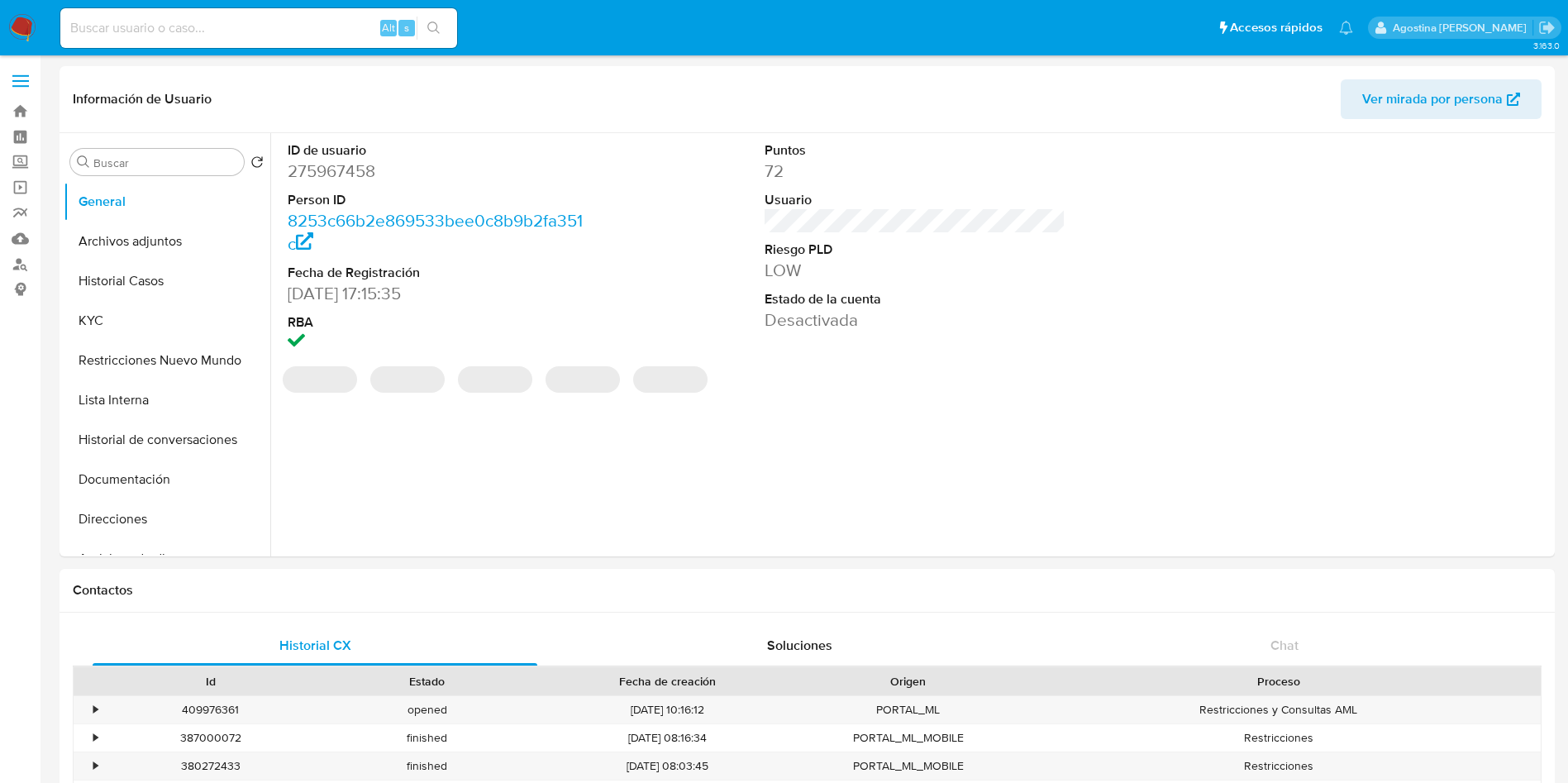
select select "10"
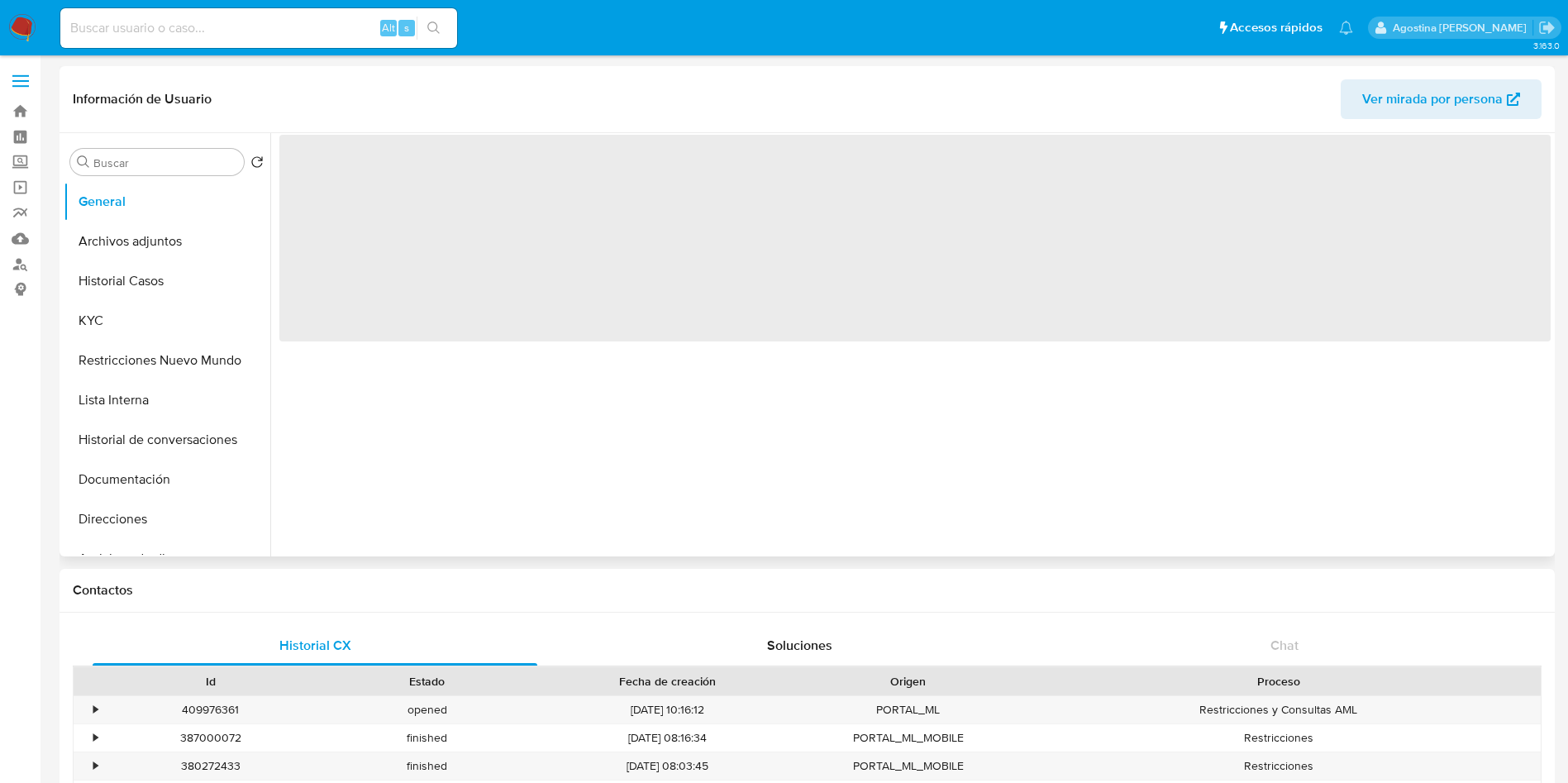
select select "10"
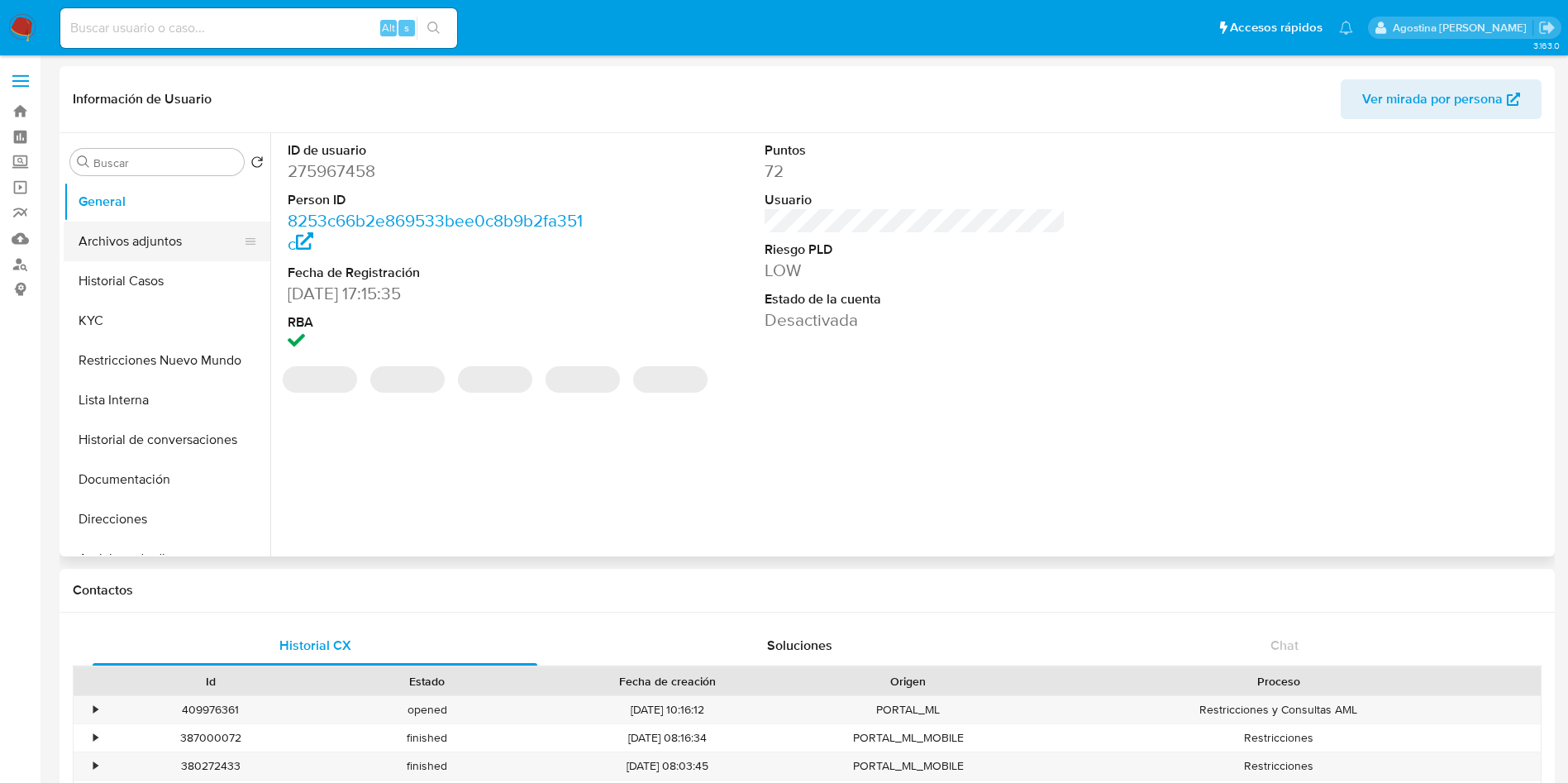
click at [169, 227] on button "Archivos adjuntos" at bounding box center [160, 241] width 194 height 40
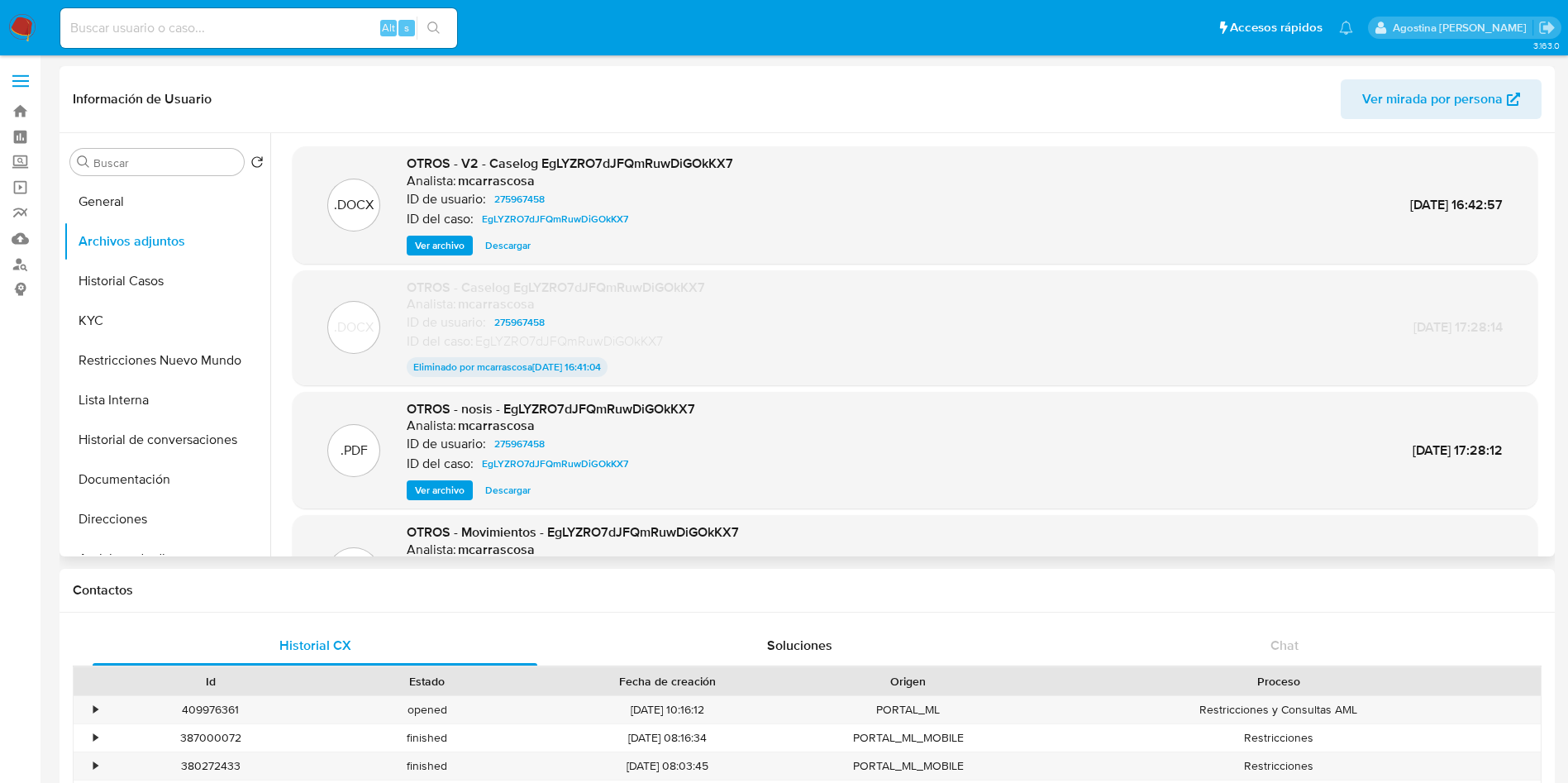
click at [447, 241] on span "Ver archivo" at bounding box center [440, 246] width 50 height 17
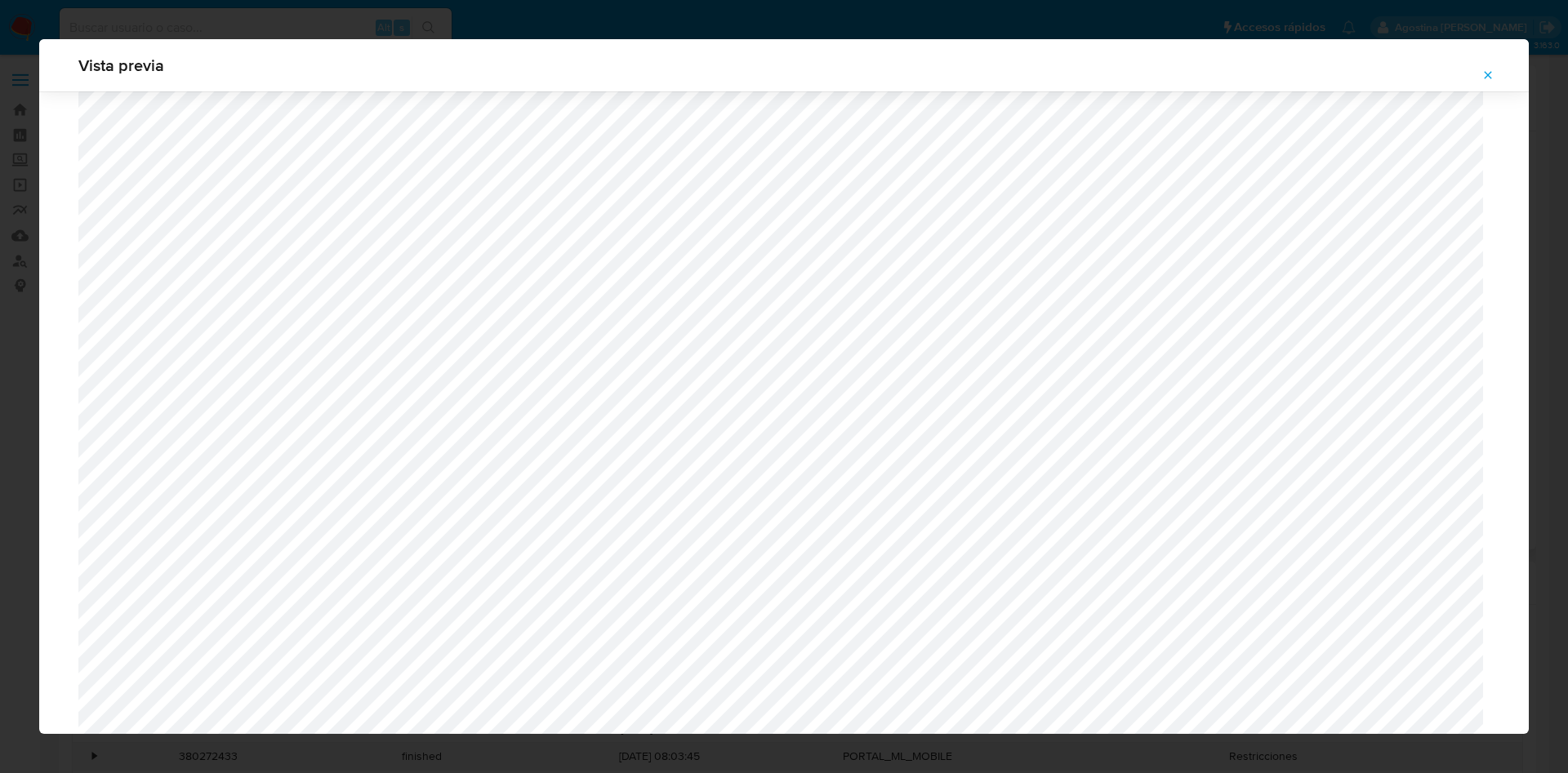
scroll to position [1559, 0]
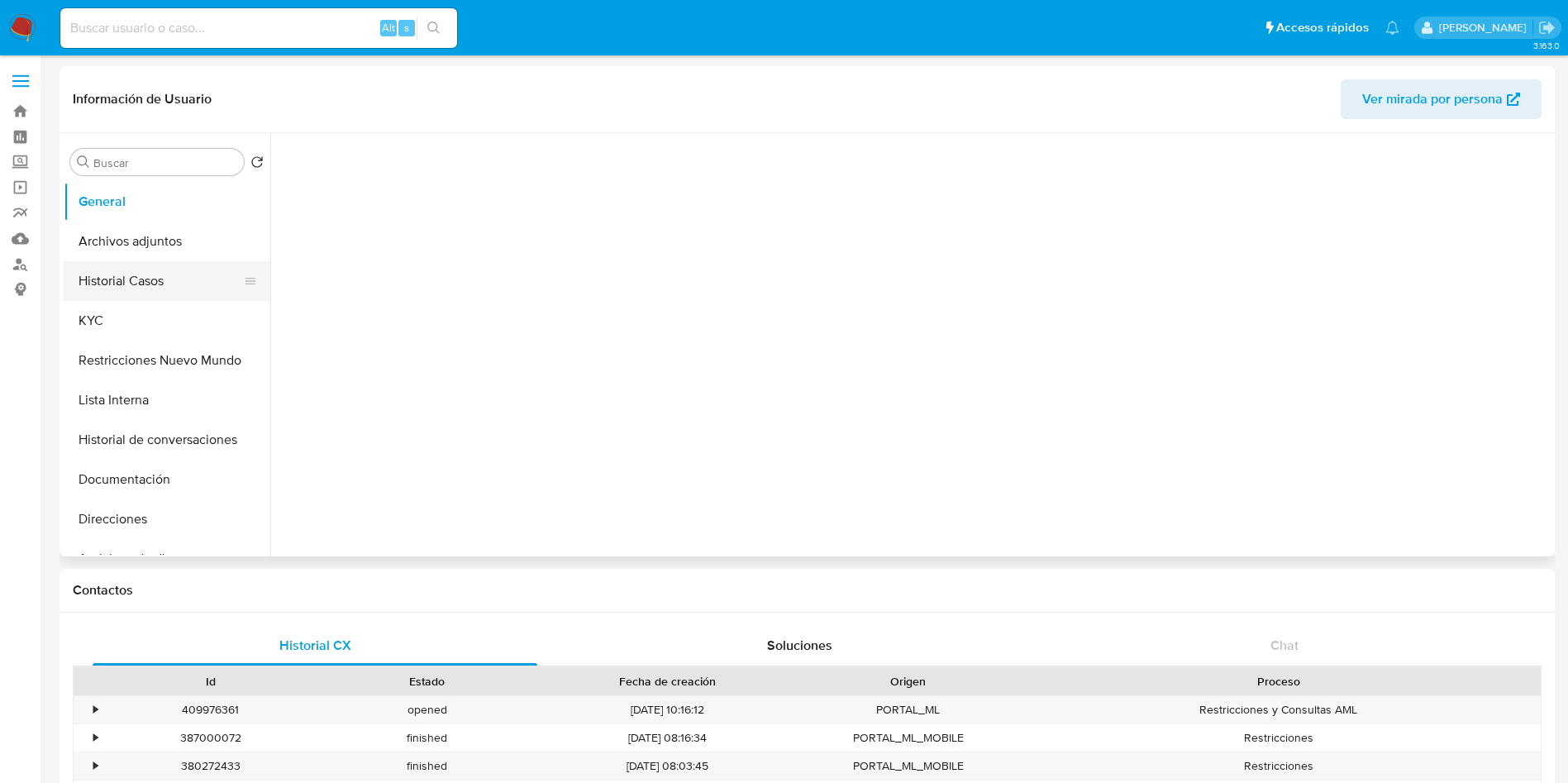
select select "10"
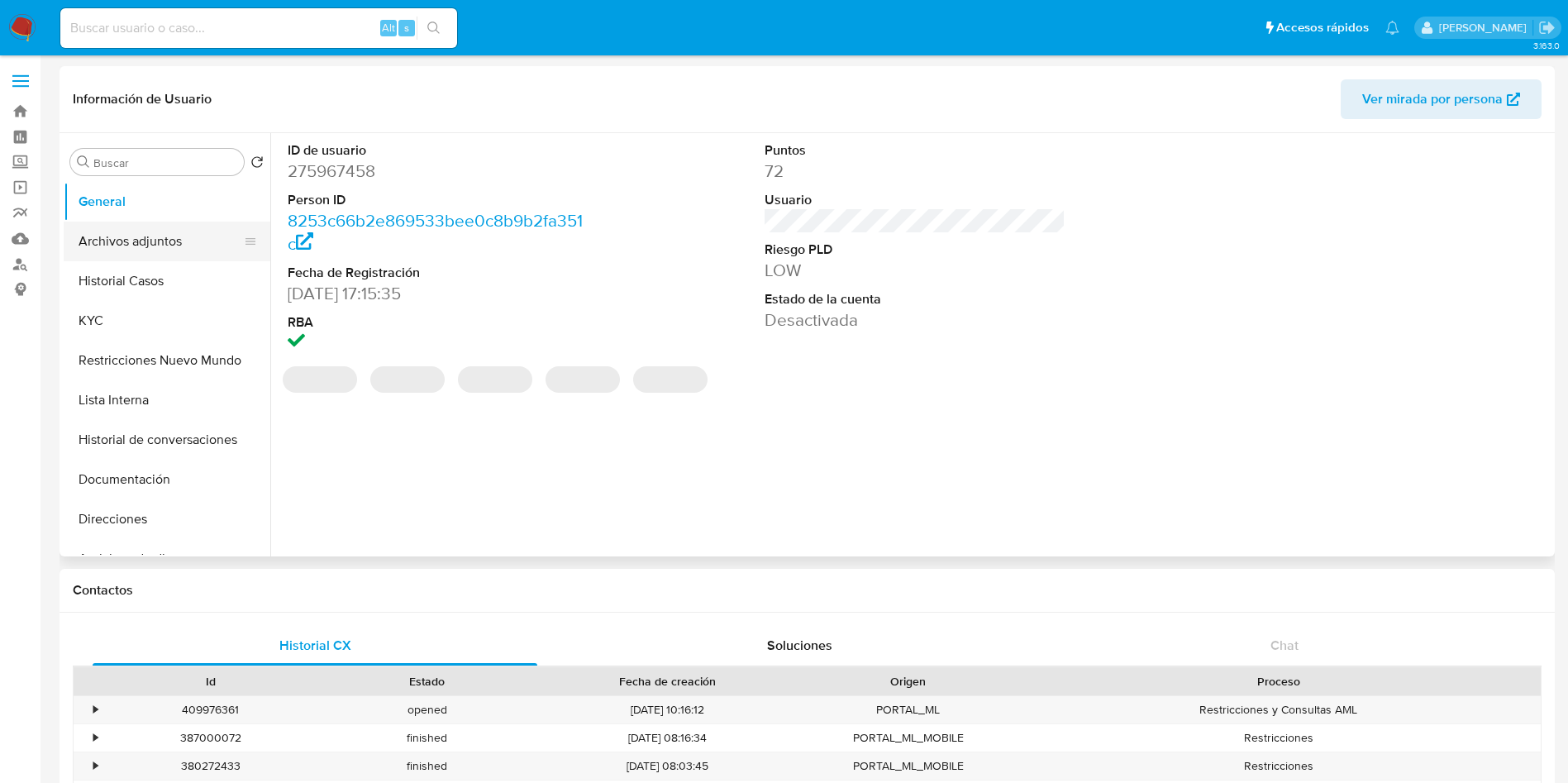
click at [202, 258] on button "Archivos adjuntos" at bounding box center [160, 241] width 194 height 40
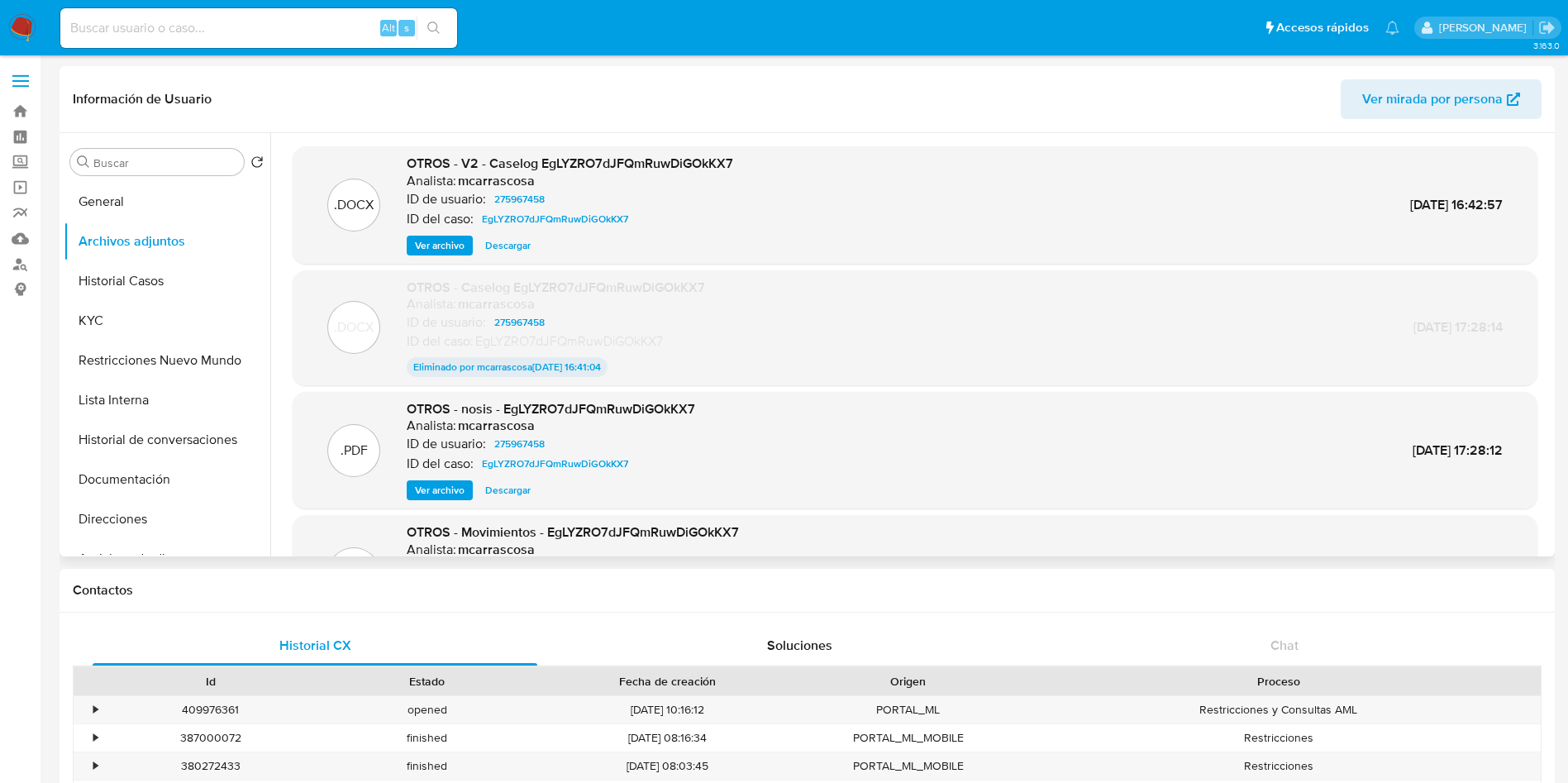
click at [434, 242] on span "Ver archivo" at bounding box center [440, 246] width 50 height 17
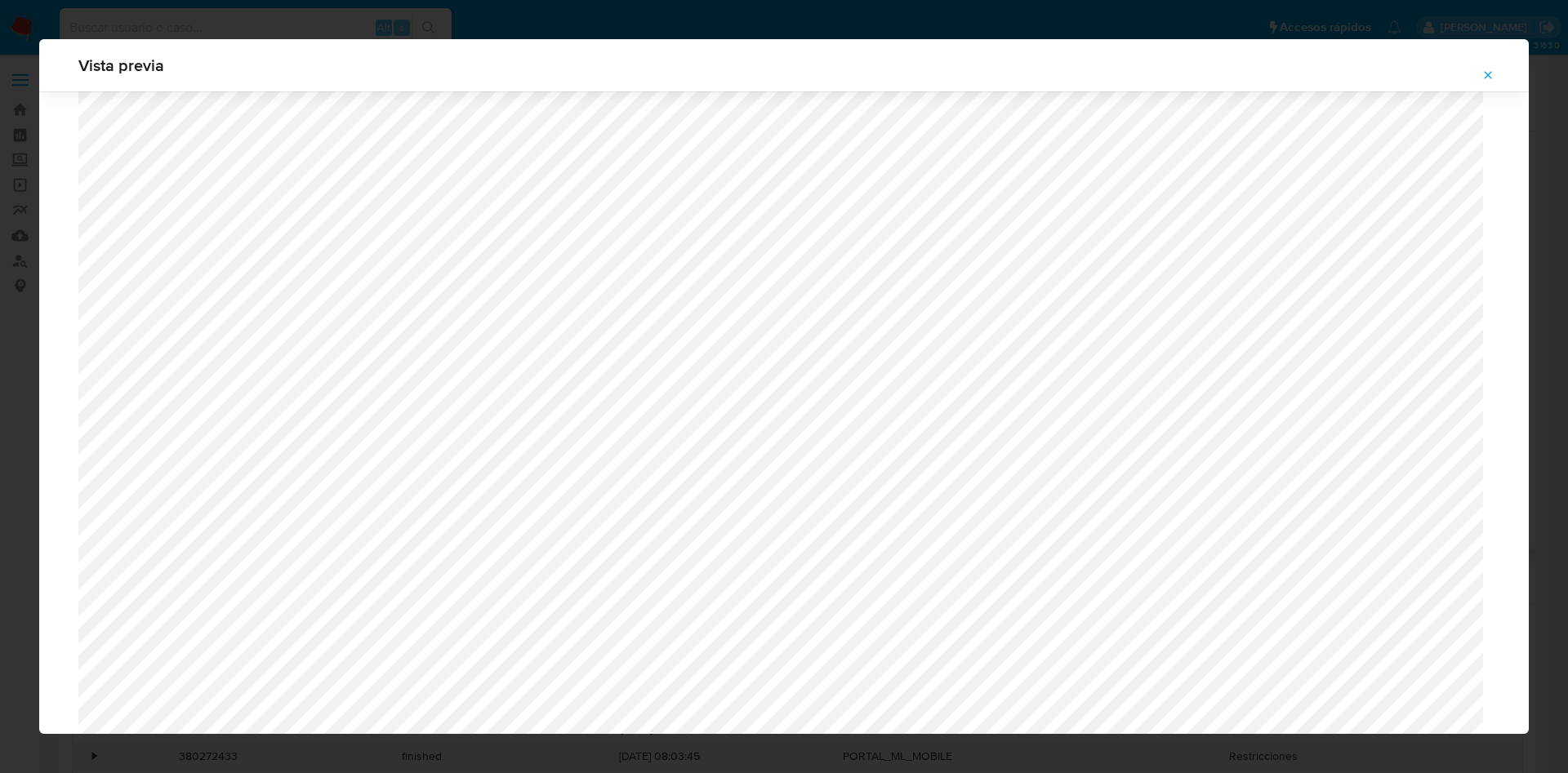
scroll to position [947, 0]
click at [1491, 84] on span "Attachment preview" at bounding box center [1488, 75] width 13 height 23
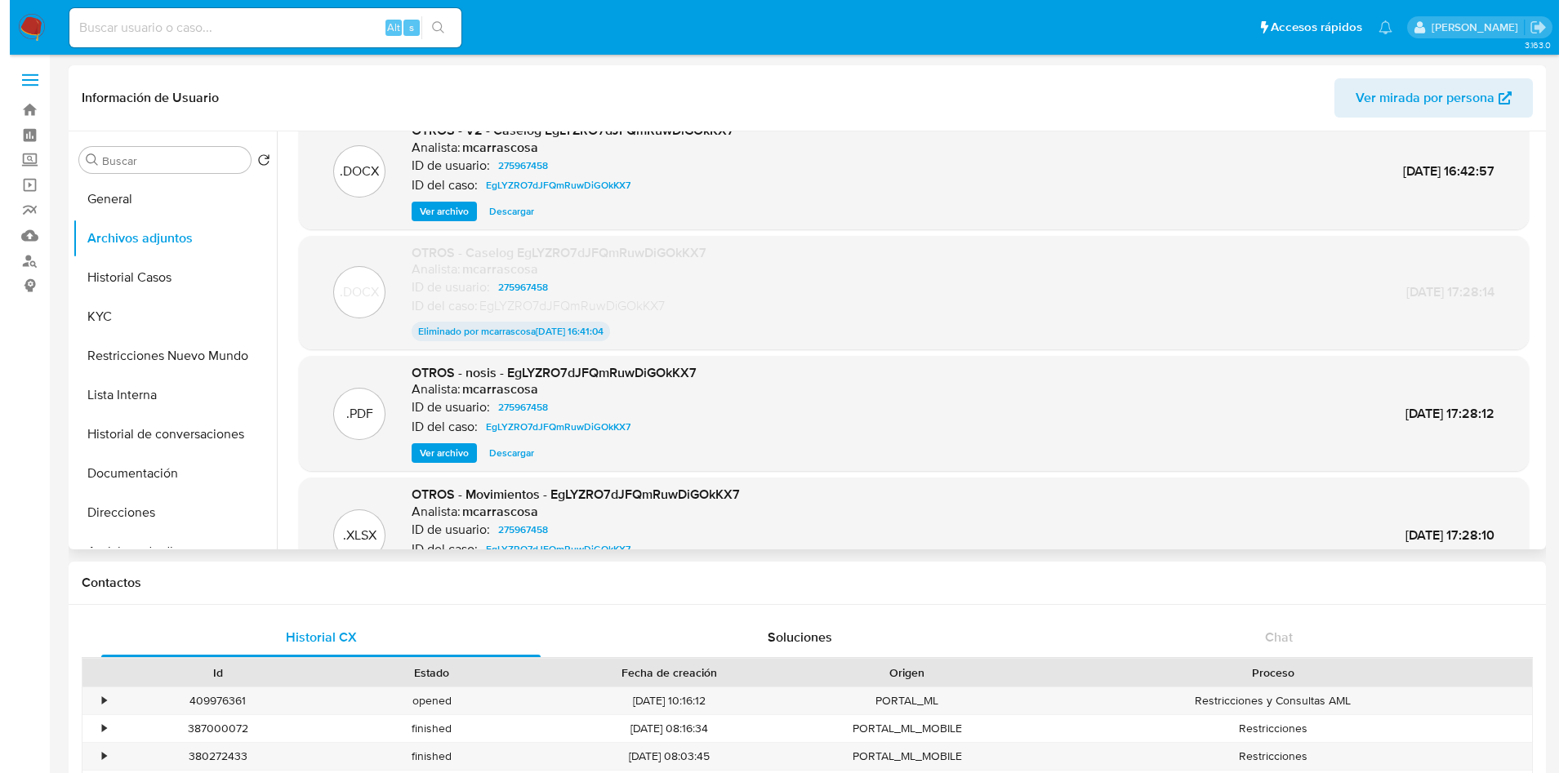
scroll to position [0, 0]
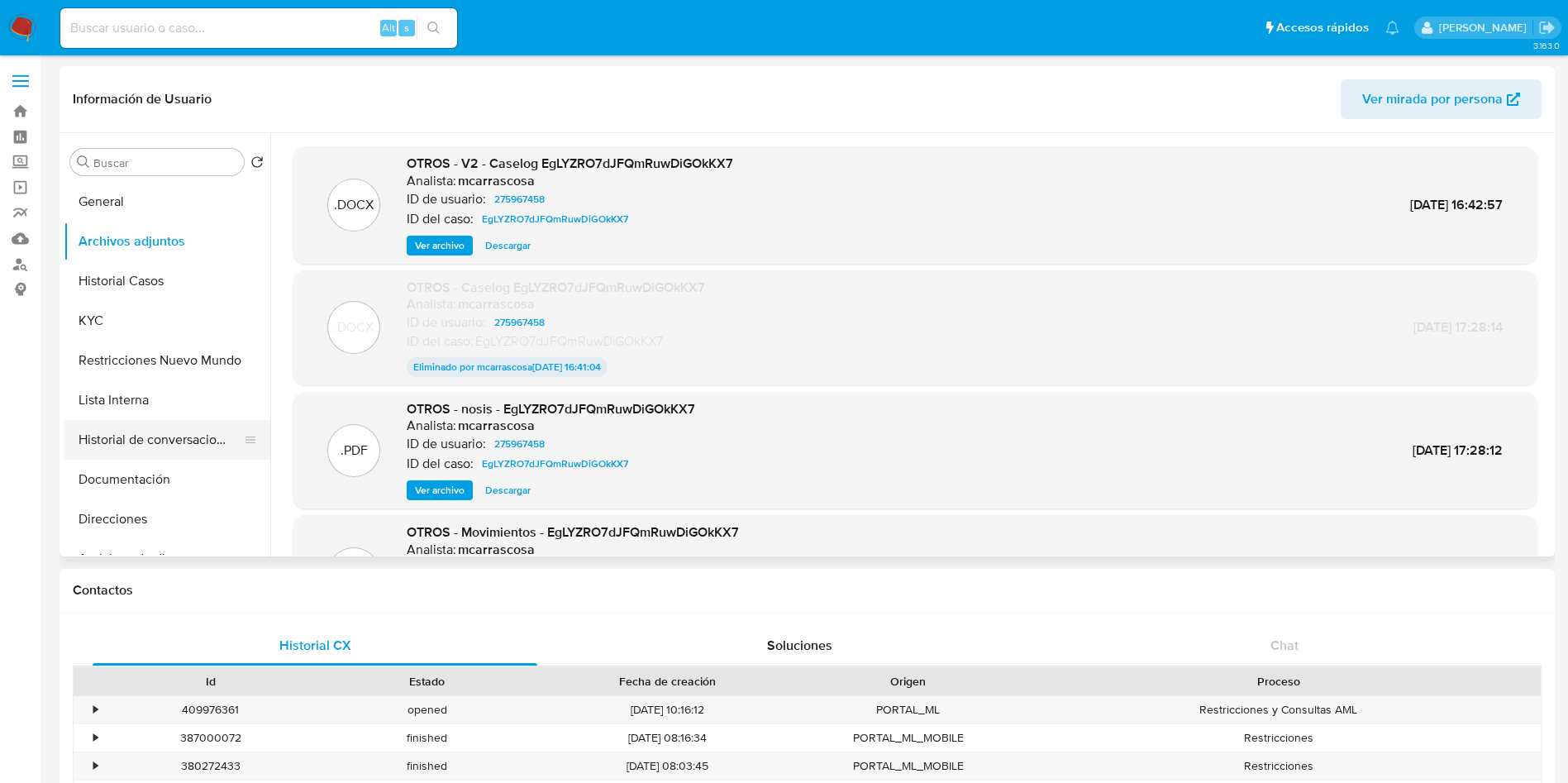
click at [108, 428] on button "Historial de conversaciones" at bounding box center [160, 439] width 194 height 40
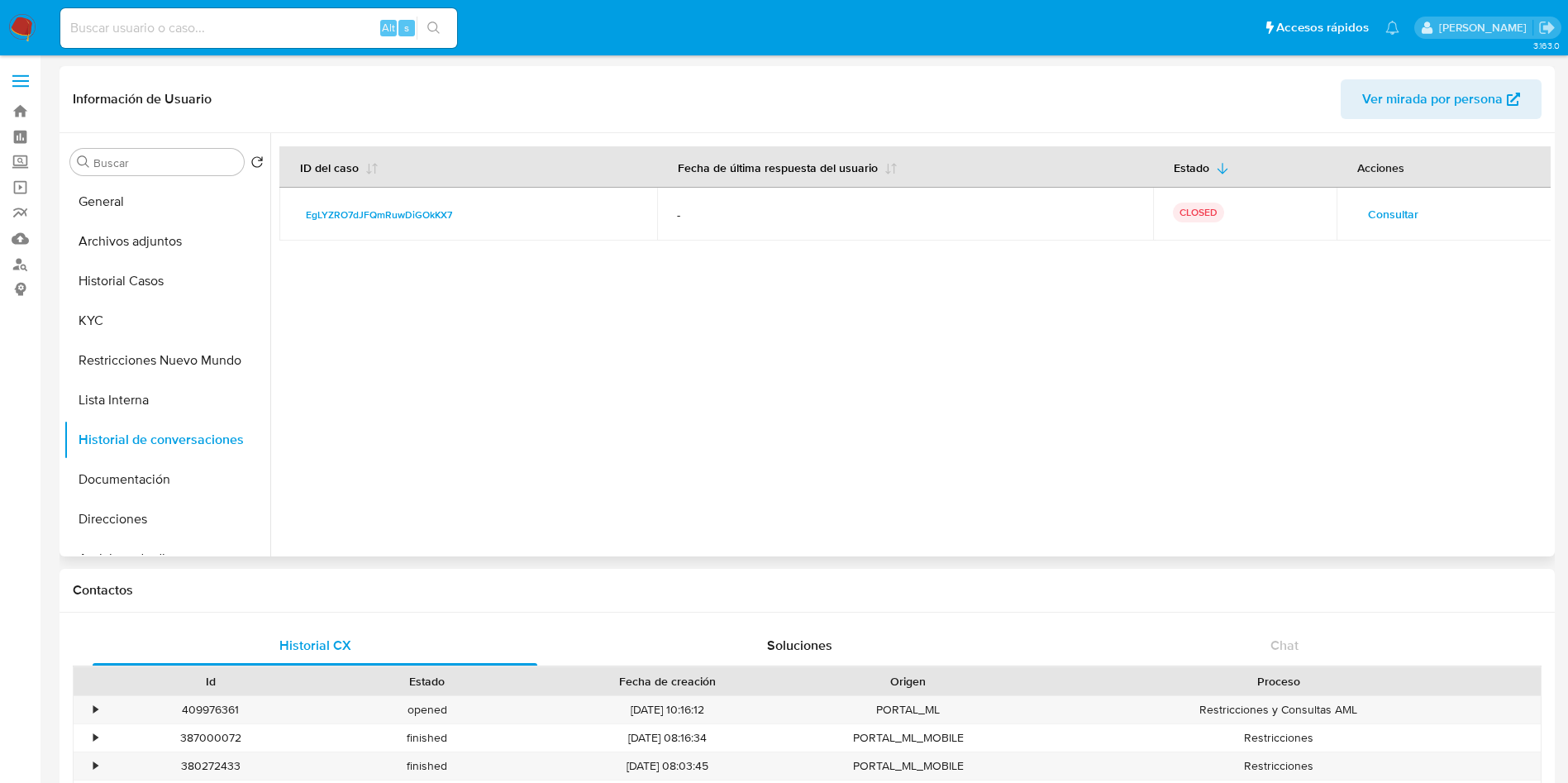
click at [1394, 222] on span "Consultar" at bounding box center [1393, 214] width 50 height 23
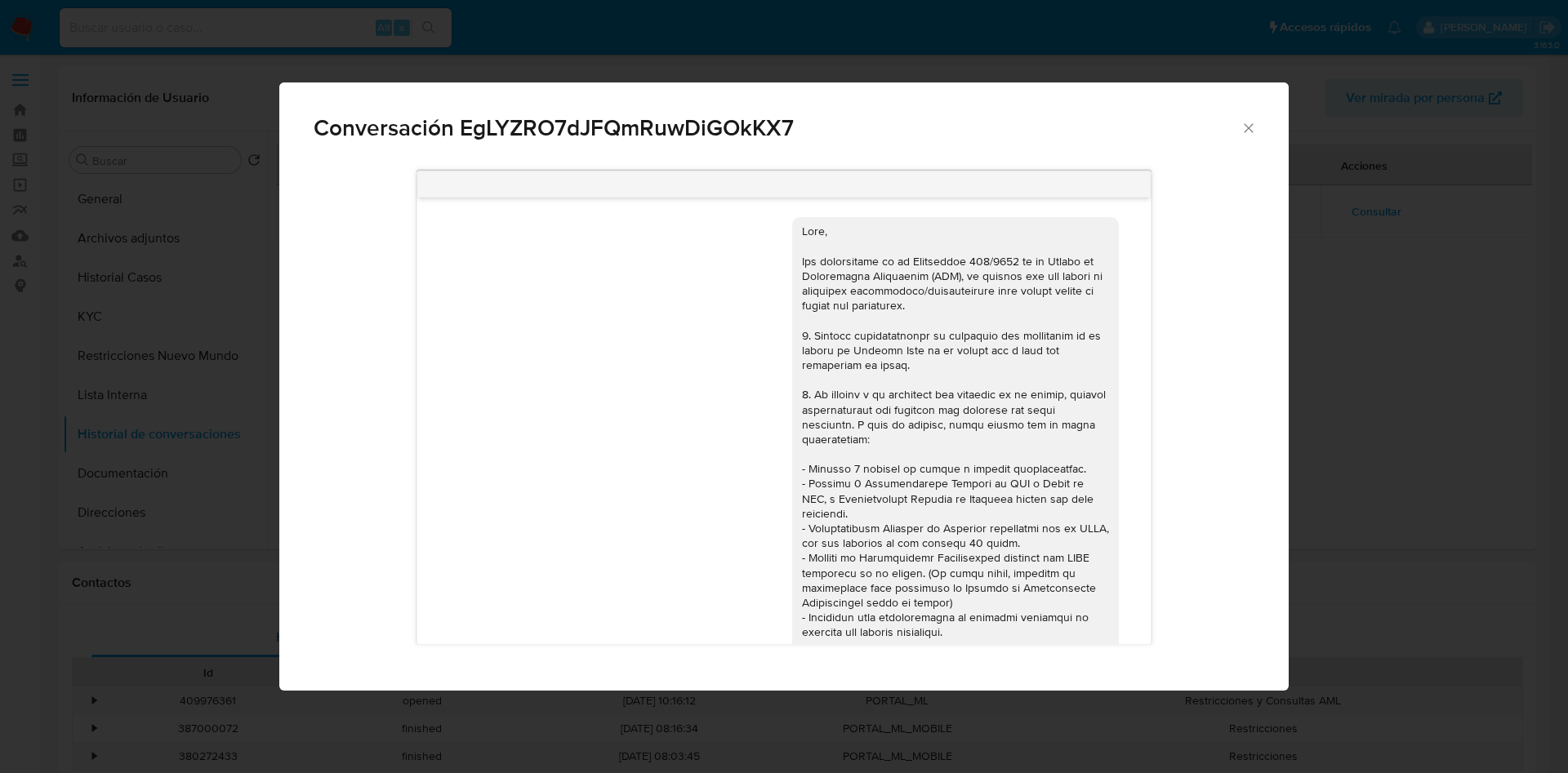
click at [1249, 123] on icon "Cerrar" at bounding box center [1249, 128] width 16 height 16
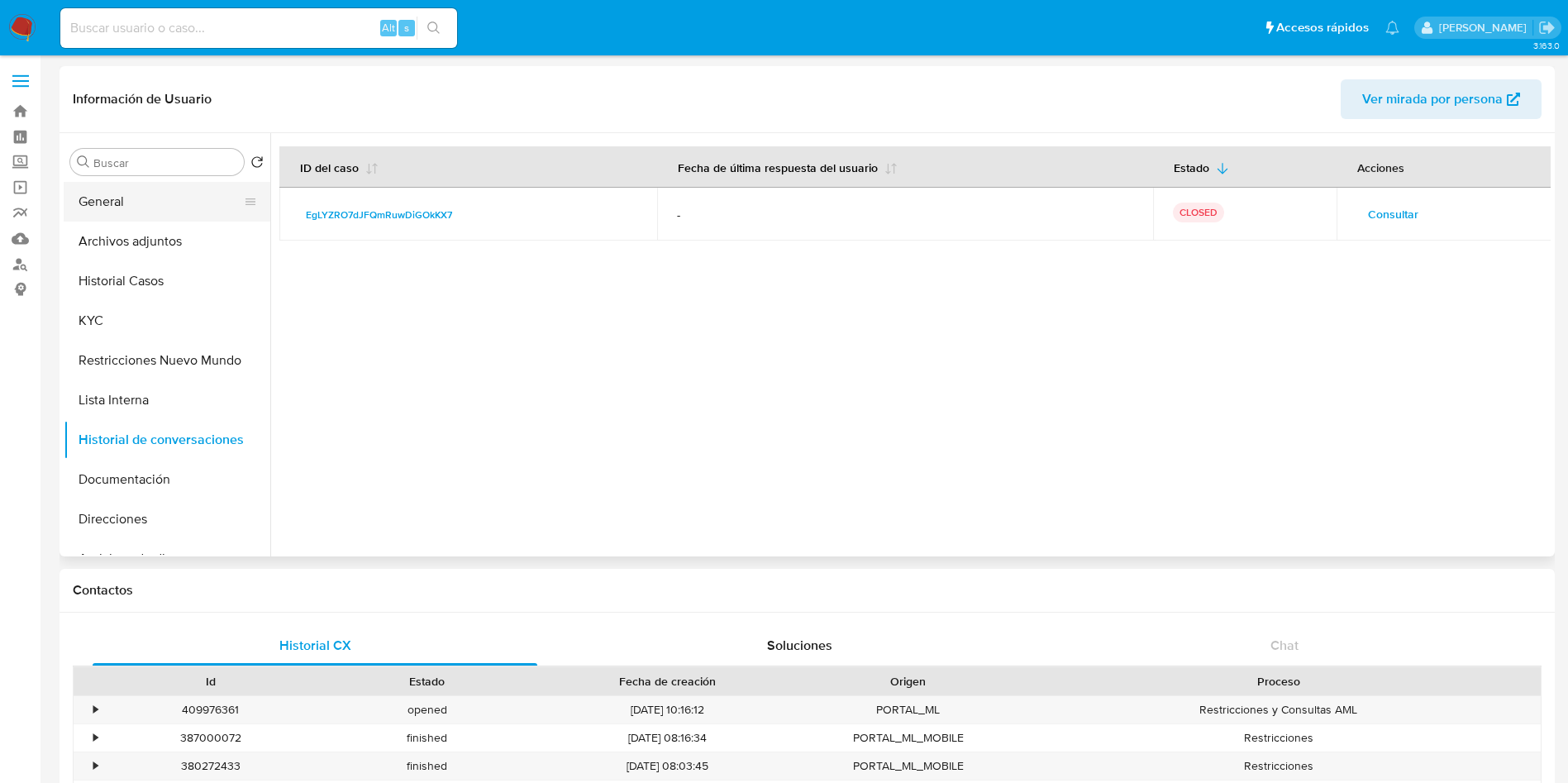
click at [158, 201] on button "General" at bounding box center [160, 201] width 194 height 40
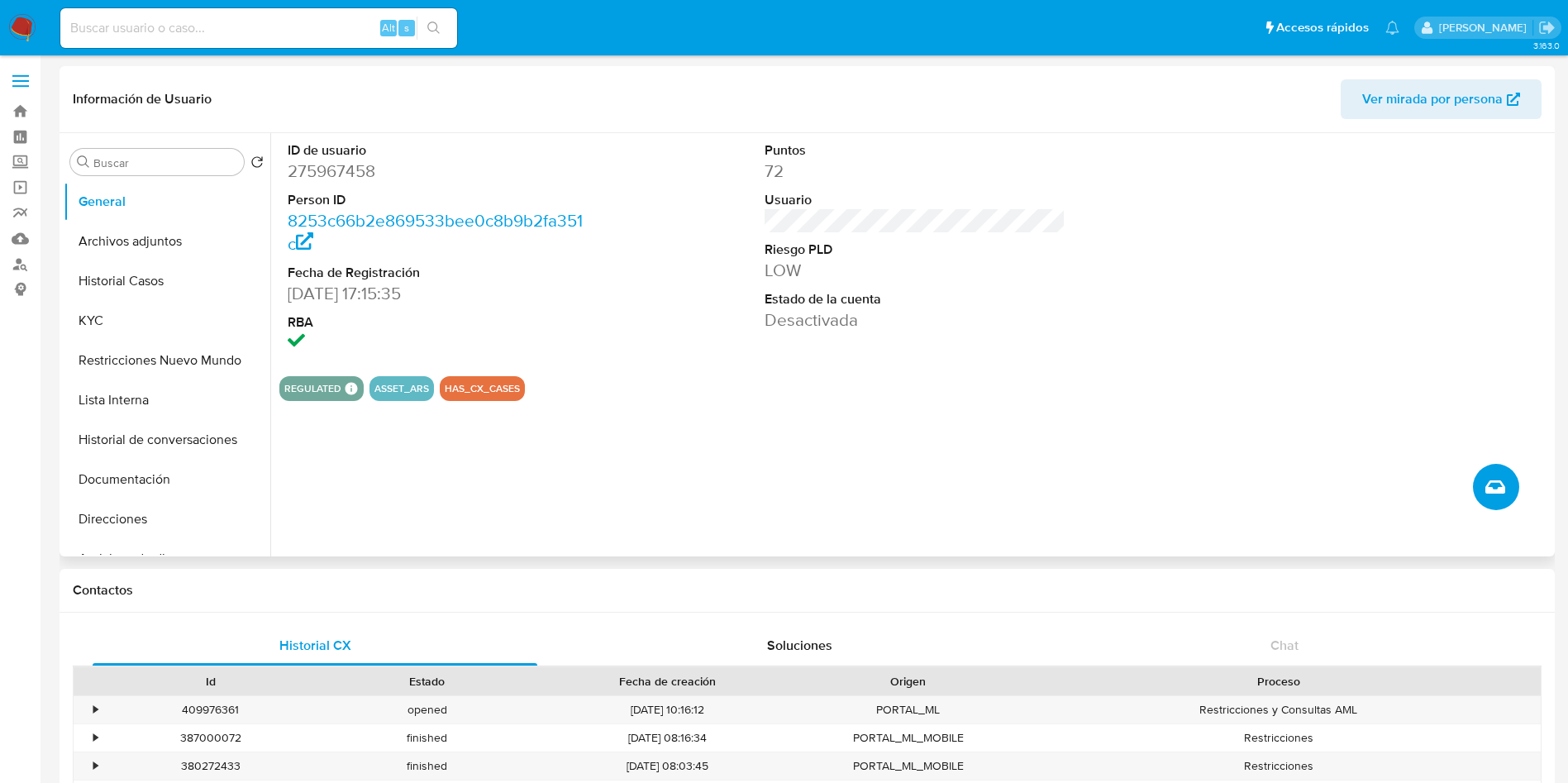
click at [1514, 496] on button "Crear caso manual" at bounding box center [1496, 487] width 46 height 46
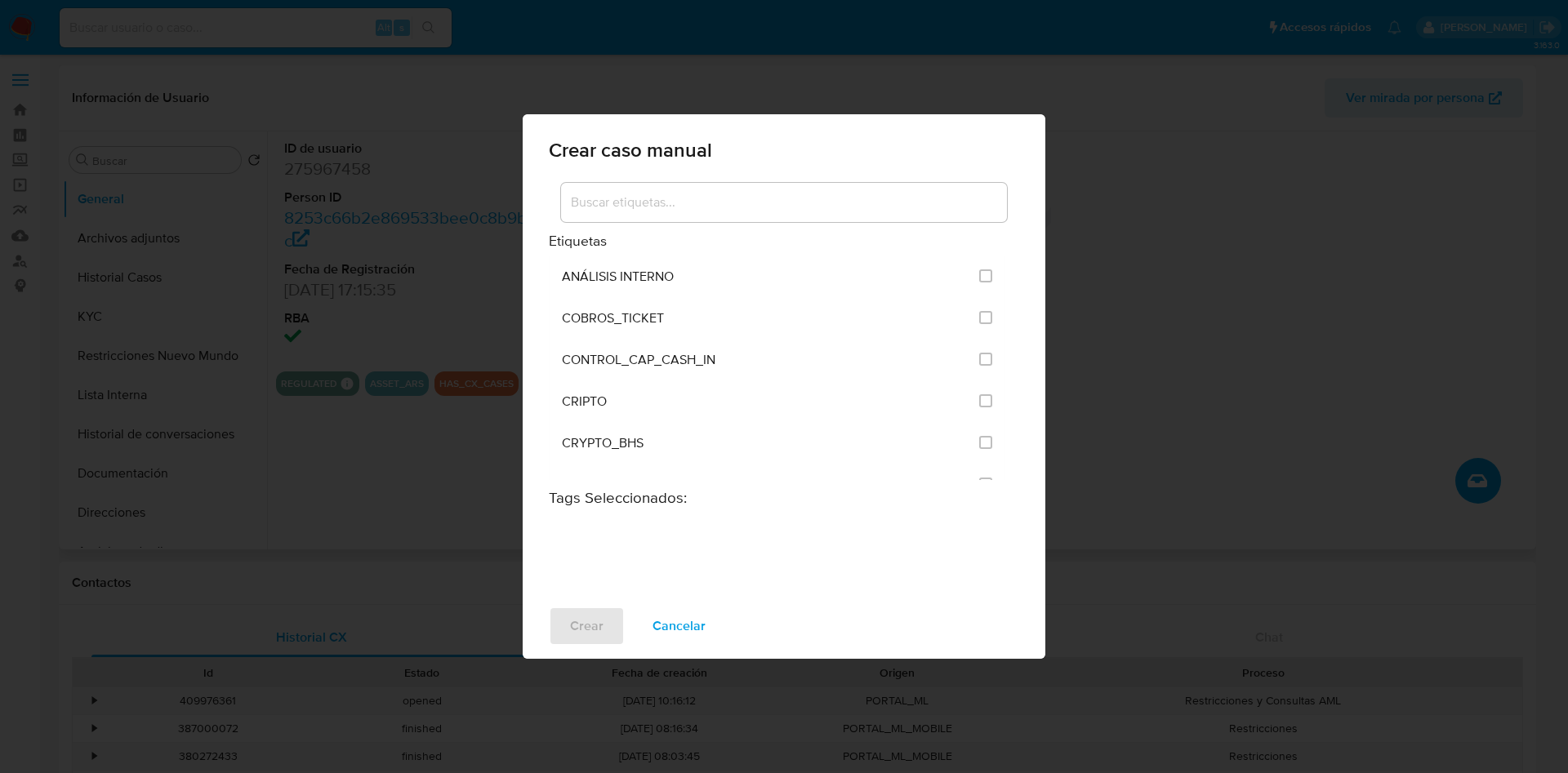
click at [774, 200] on input at bounding box center [784, 202] width 446 height 21
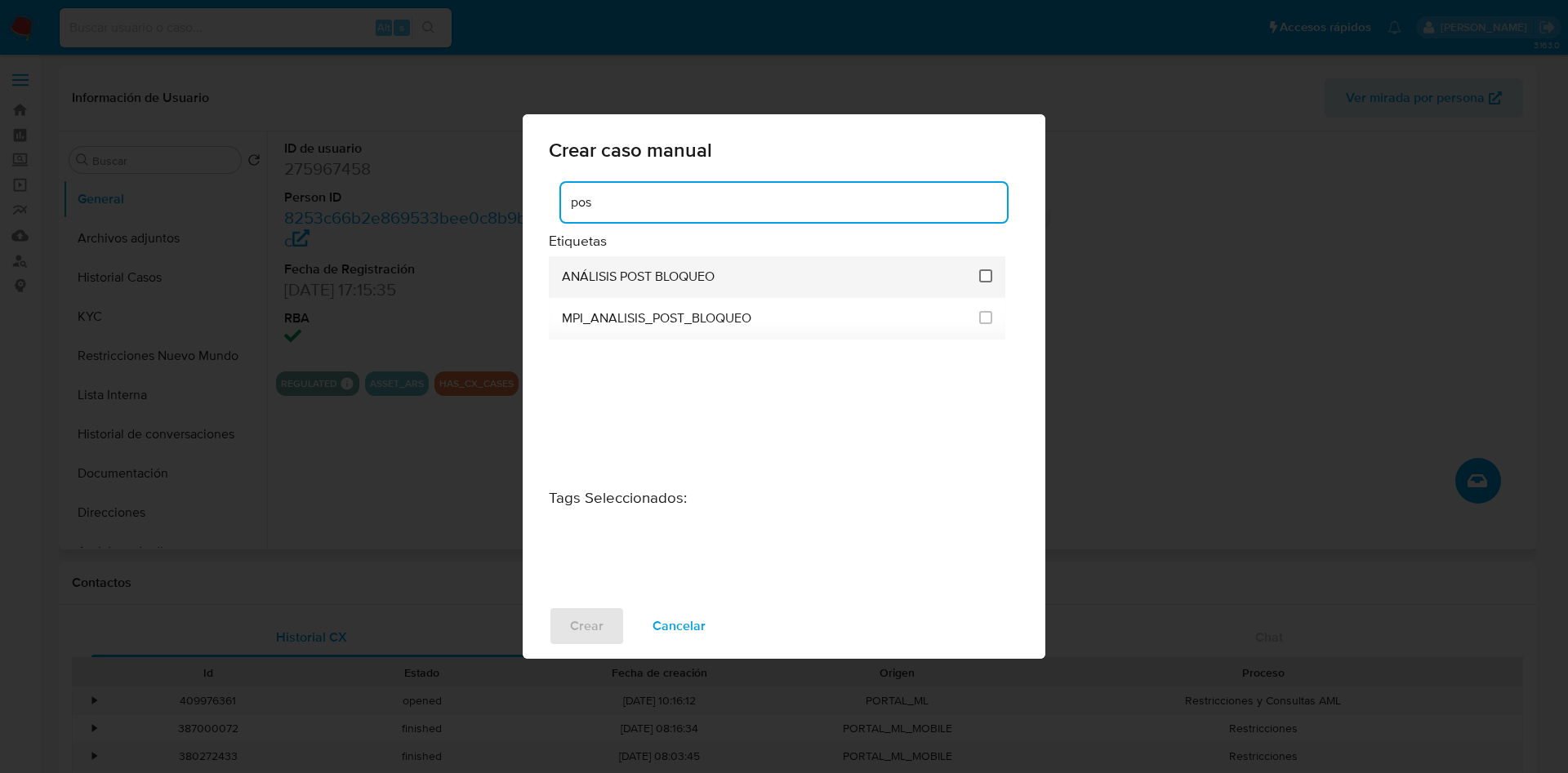
type input "pos"
click at [984, 278] on input "3249" at bounding box center [986, 275] width 13 height 13
checkbox input "true"
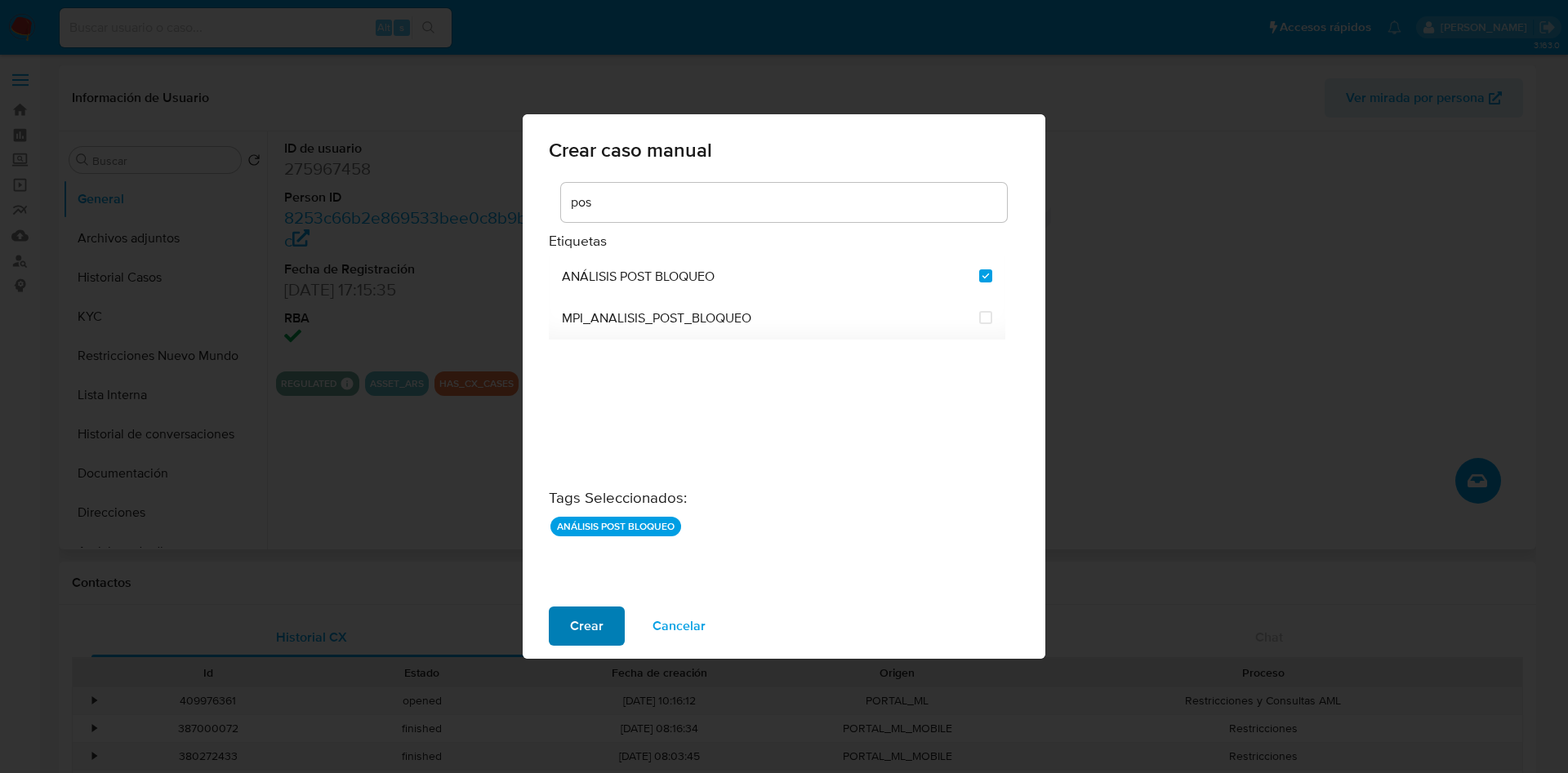
click at [595, 628] on span "Crear" at bounding box center [587, 626] width 34 height 36
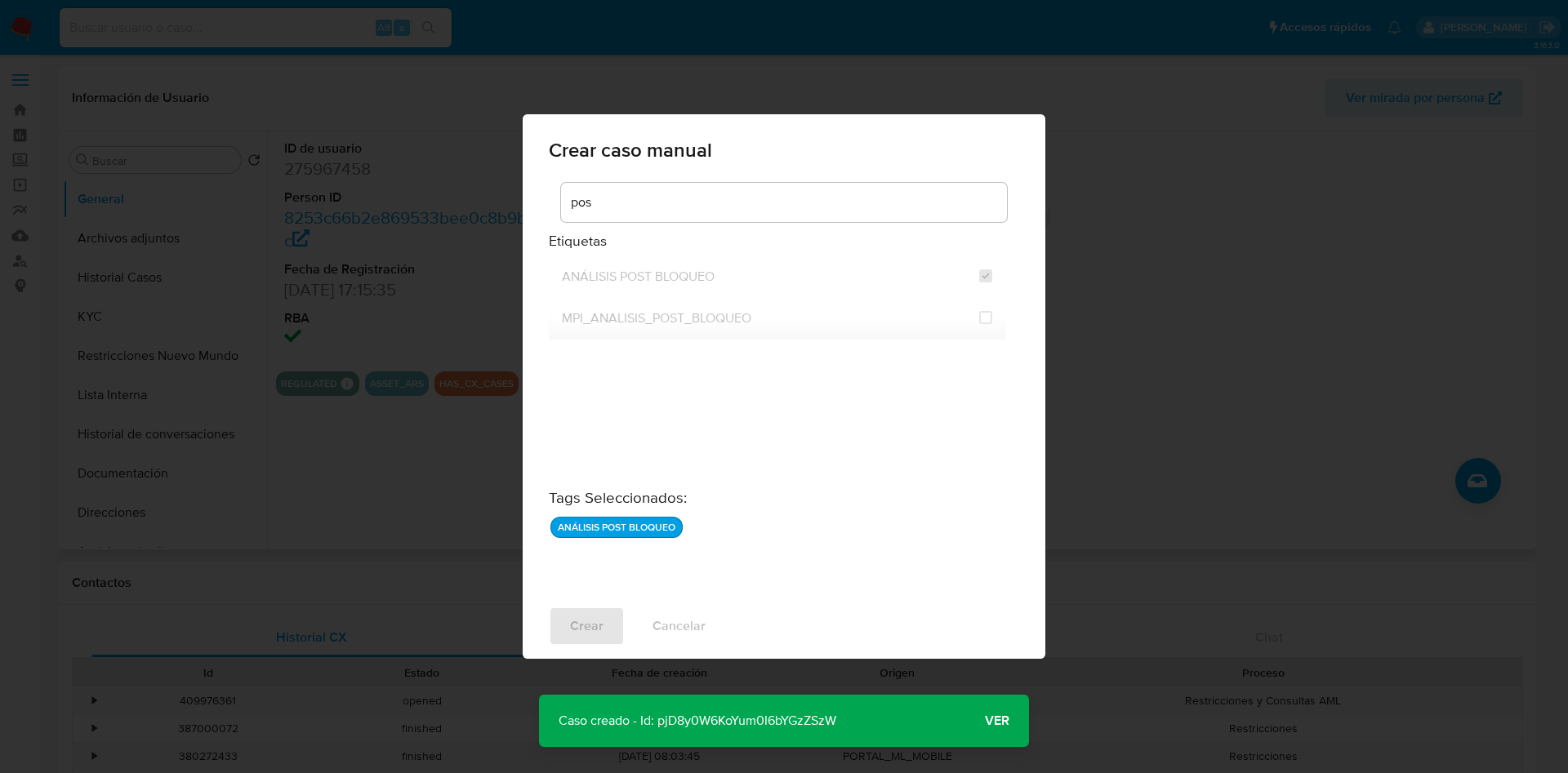
click at [708, 716] on p "Caso creado - Id: pjD8y0W6KoYum0I6bYGzZSzW" at bounding box center [697, 720] width 317 height 52
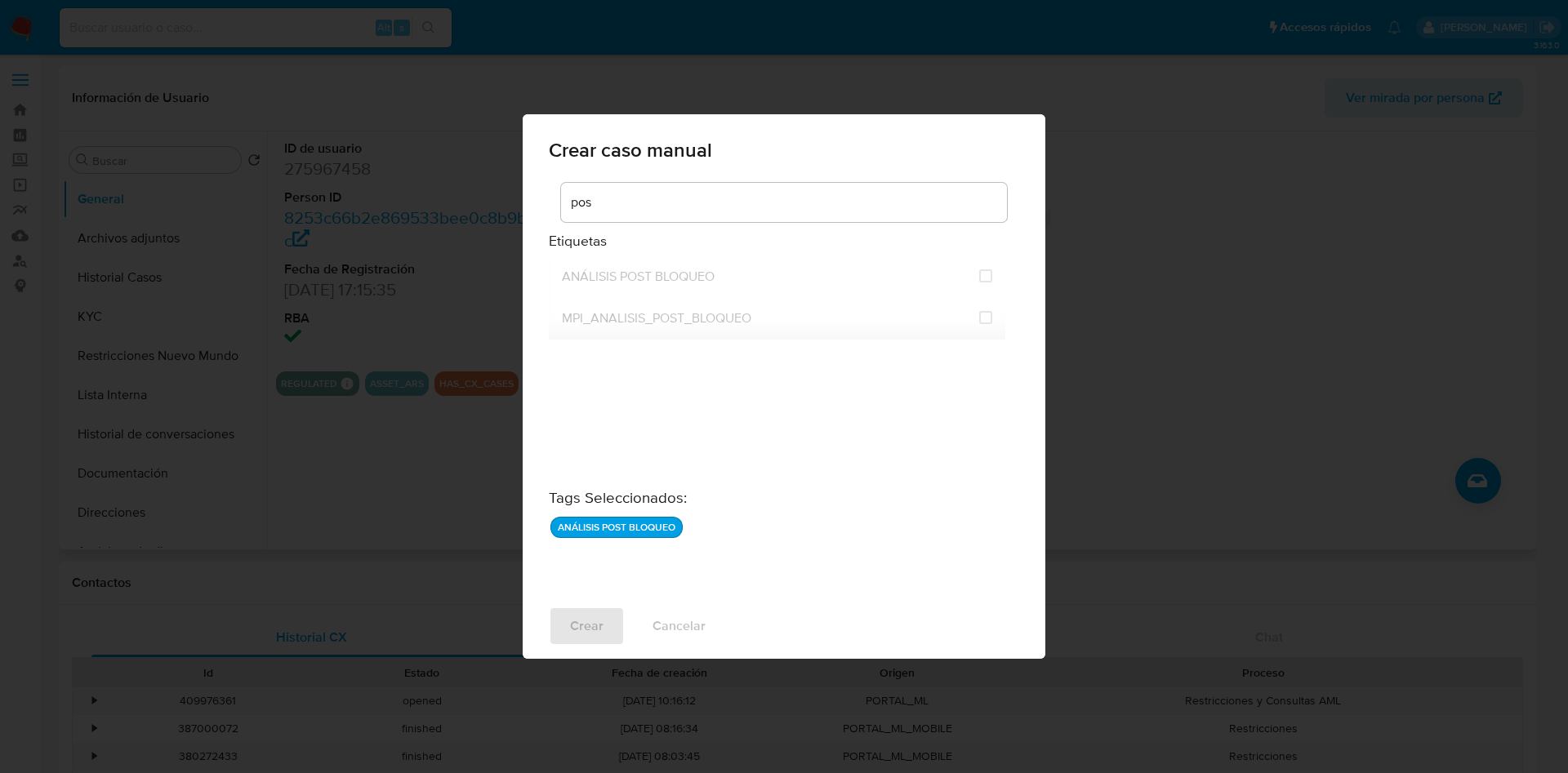
checkbox input "false"
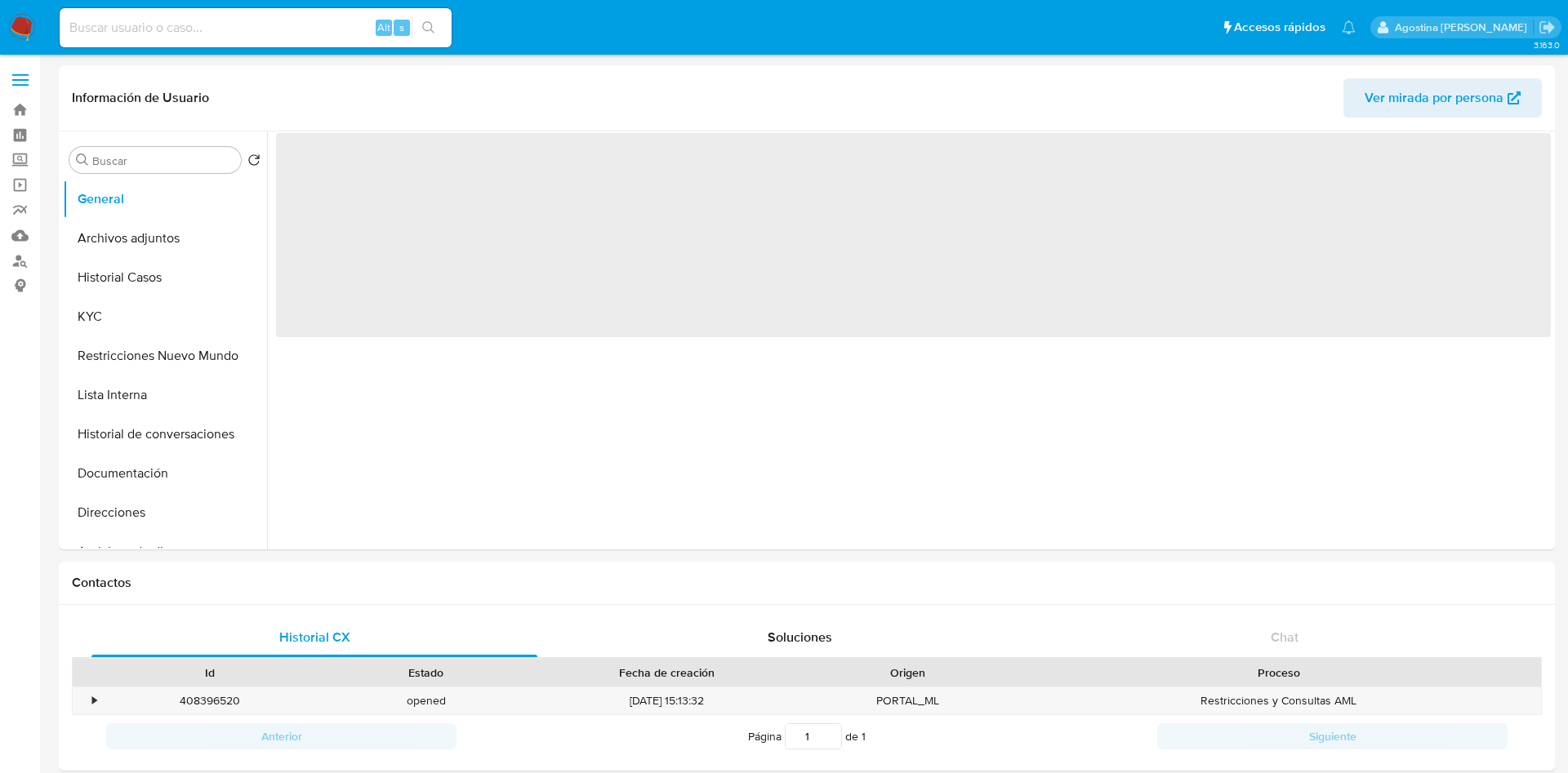
select select "10"
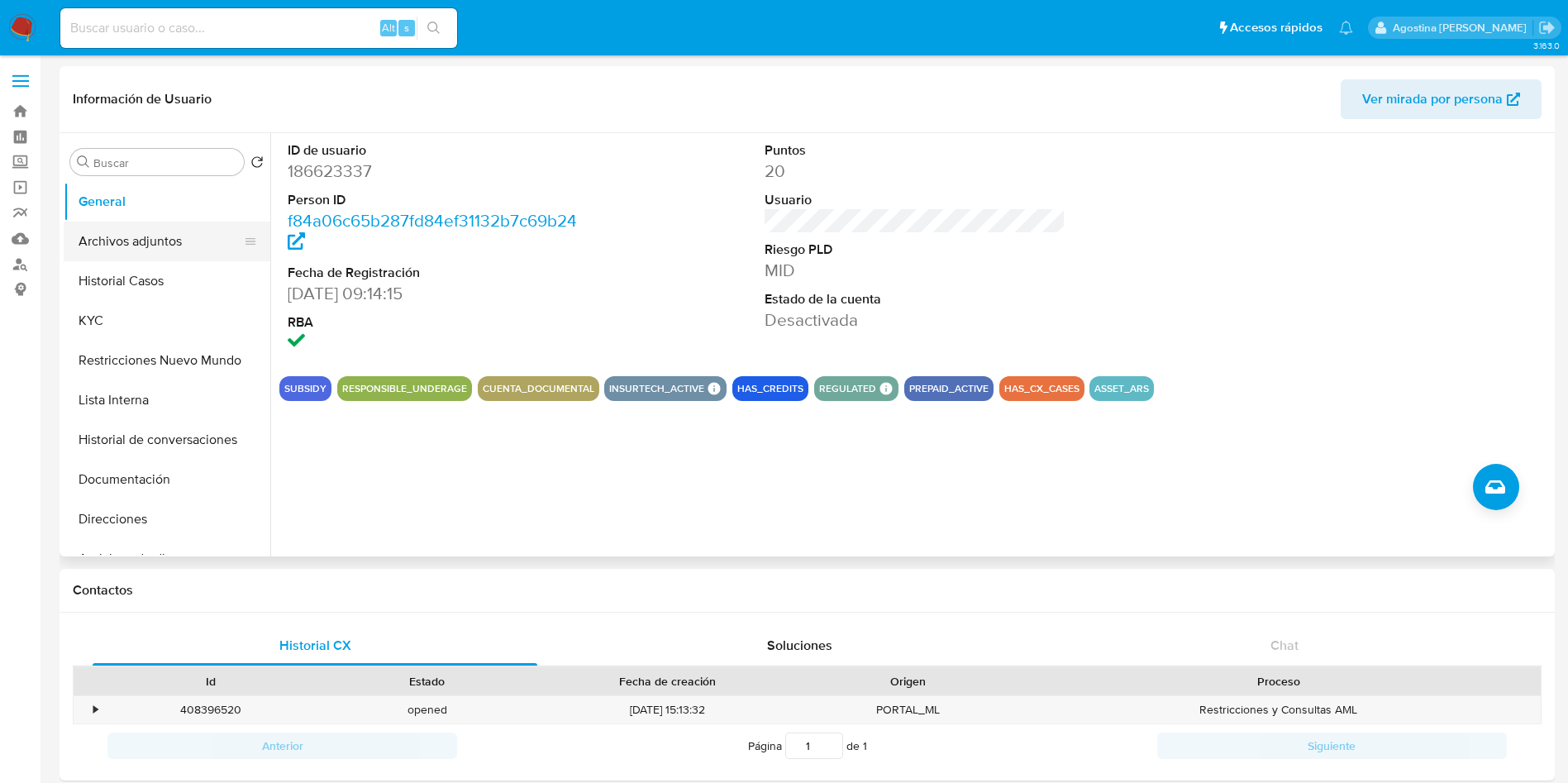
click at [121, 231] on button "Archivos adjuntos" at bounding box center [160, 241] width 194 height 40
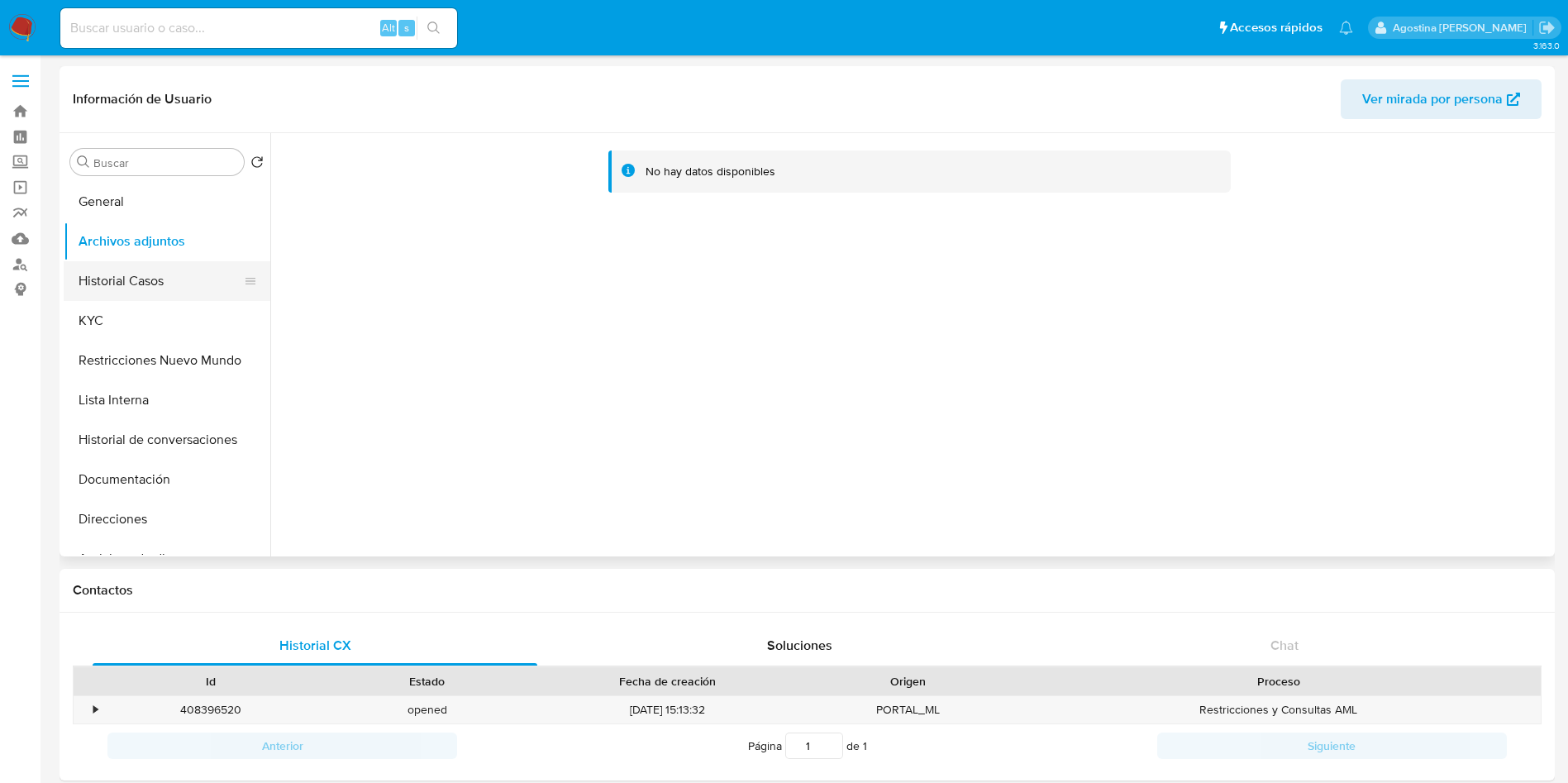
click at [178, 272] on button "Historial Casos" at bounding box center [160, 281] width 194 height 40
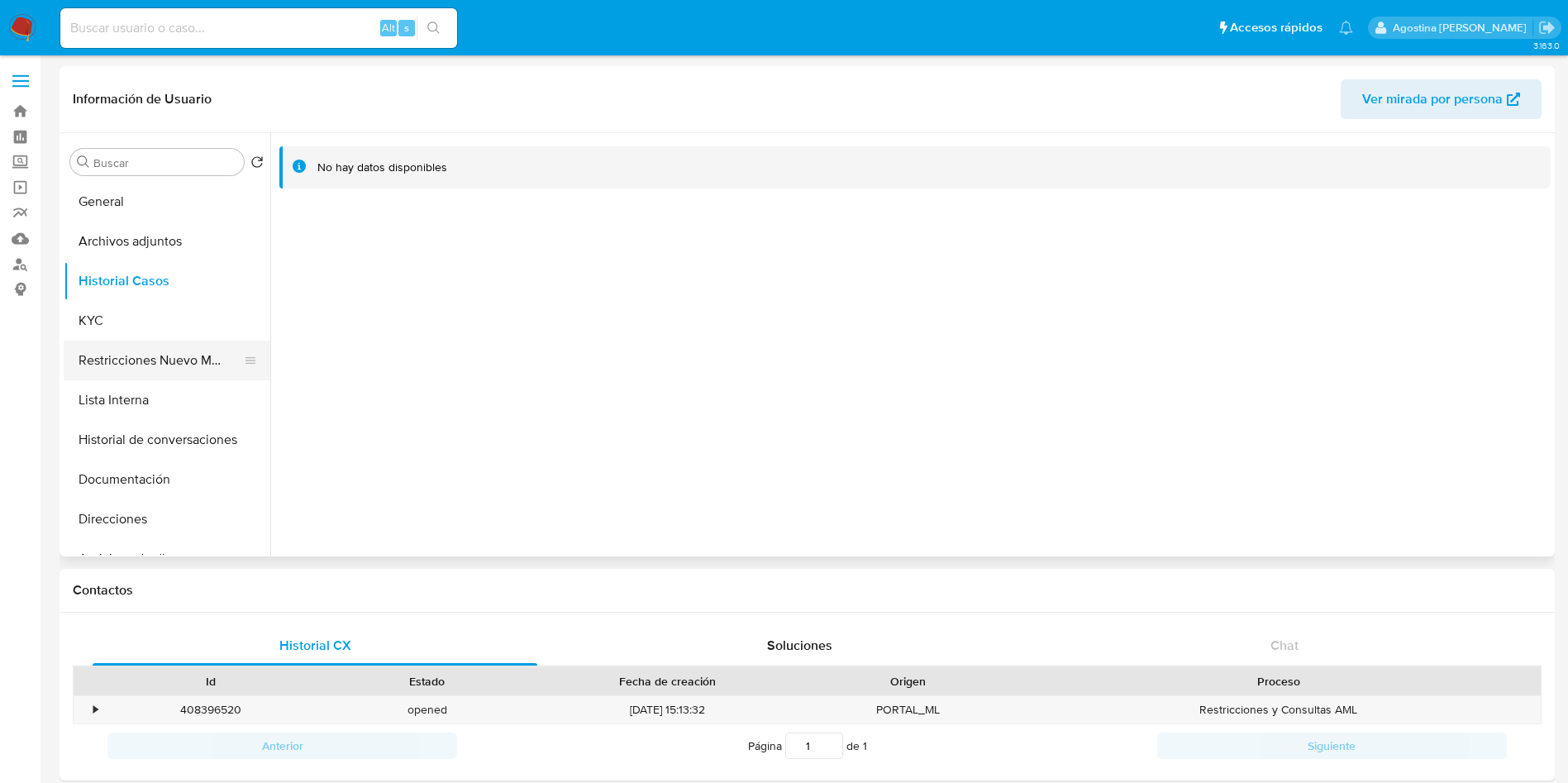
click at [195, 352] on button "Restricciones Nuevo Mundo" at bounding box center [160, 360] width 194 height 40
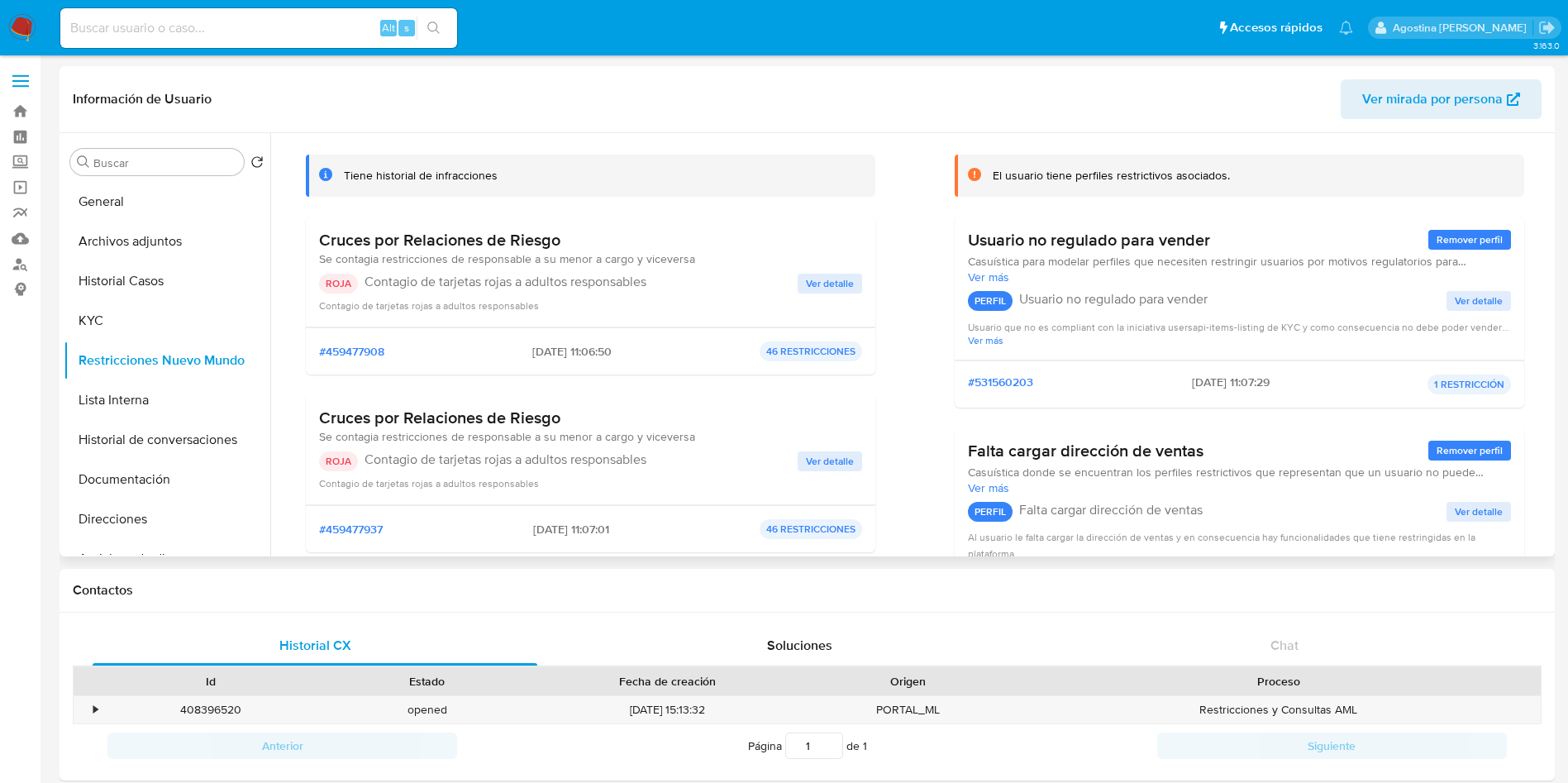
scroll to position [124, 0]
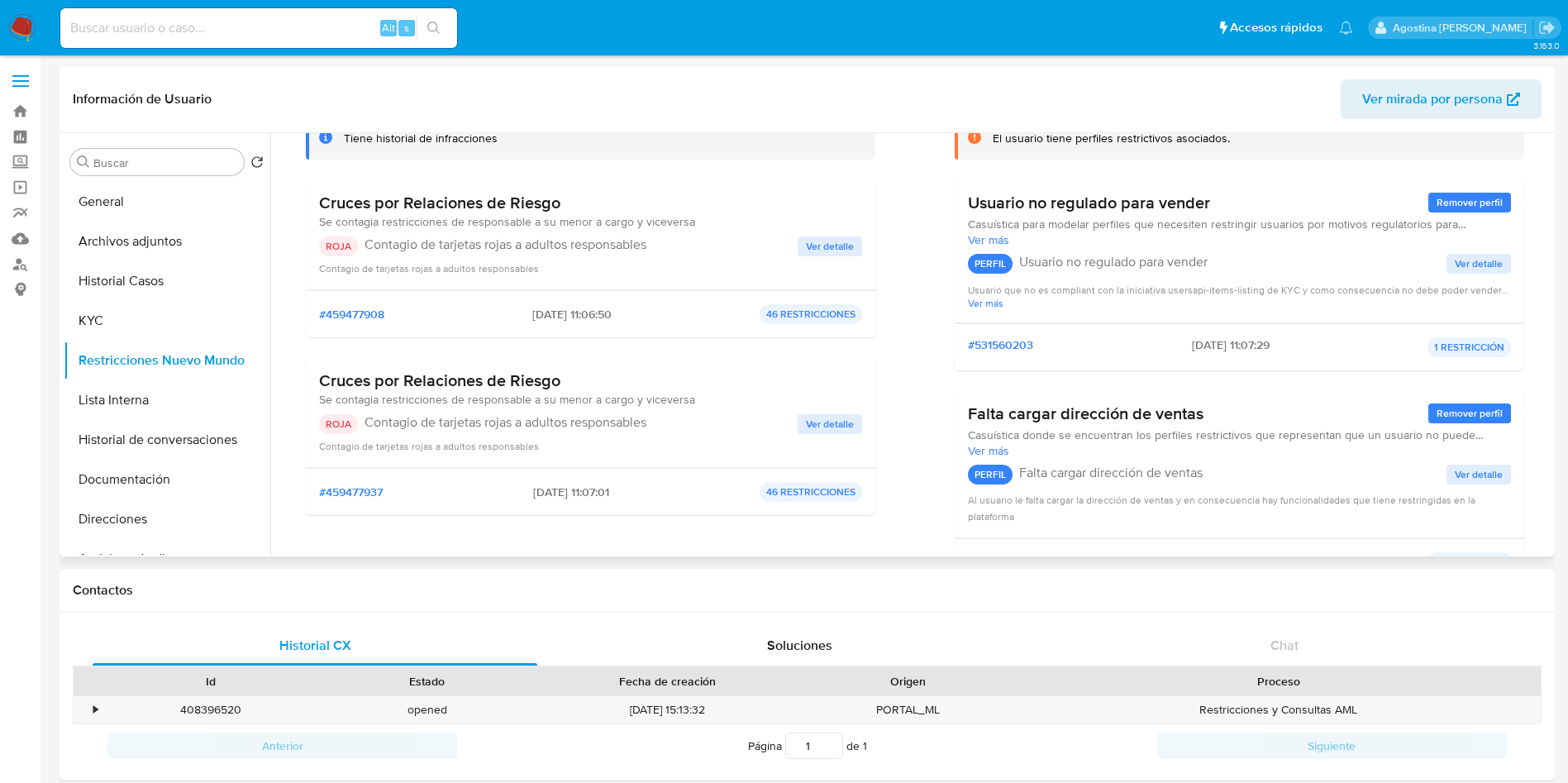
click at [810, 257] on div "ROJA Contagio de tarjetas rojas a adultos responsables Ver detalle Contagio de …" at bounding box center [590, 256] width 543 height 40
click at [813, 250] on span "Ver detalle" at bounding box center [830, 246] width 48 height 17
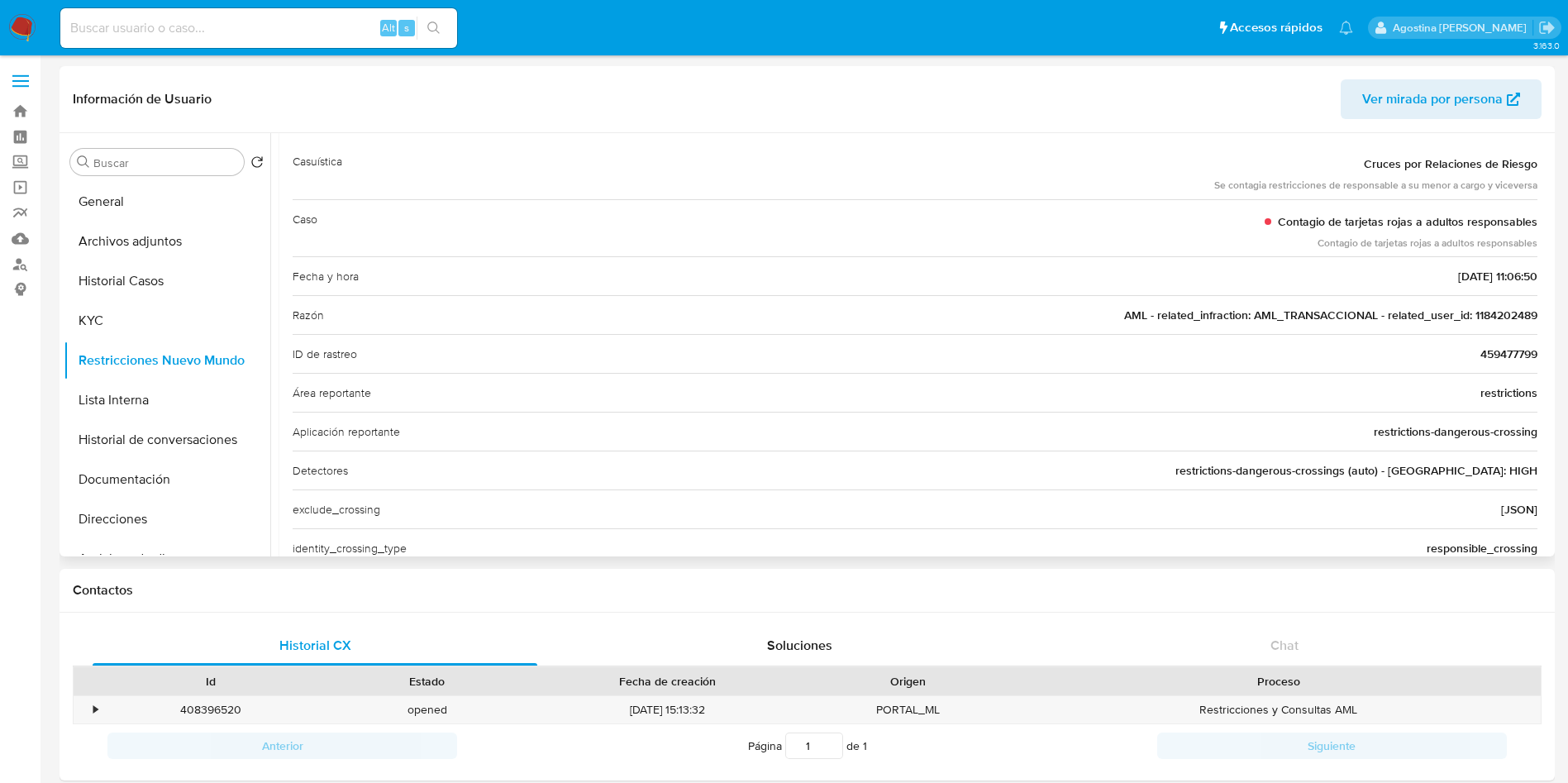
scroll to position [0, 0]
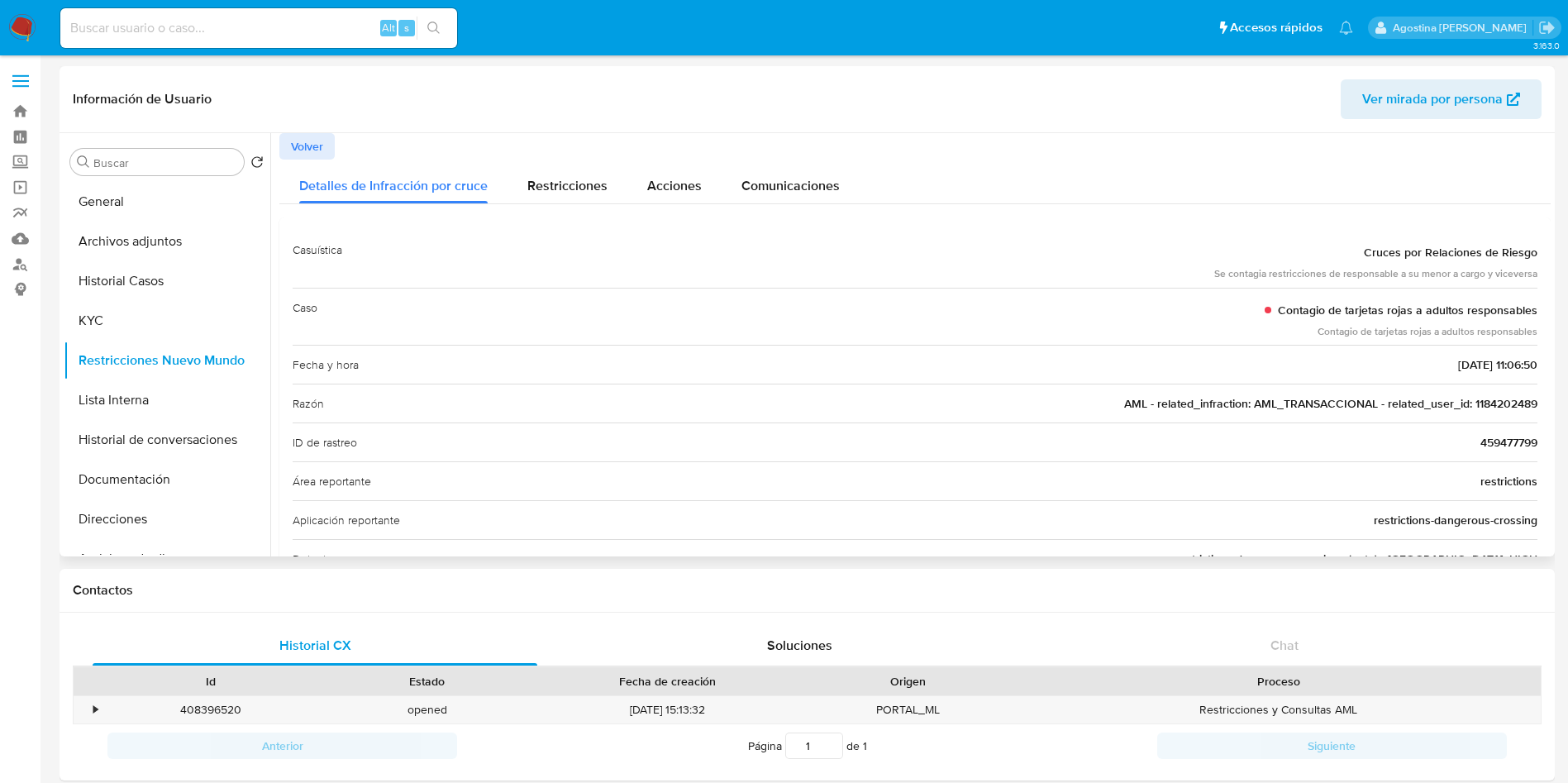
click at [317, 150] on span "Volver" at bounding box center [307, 145] width 32 height 23
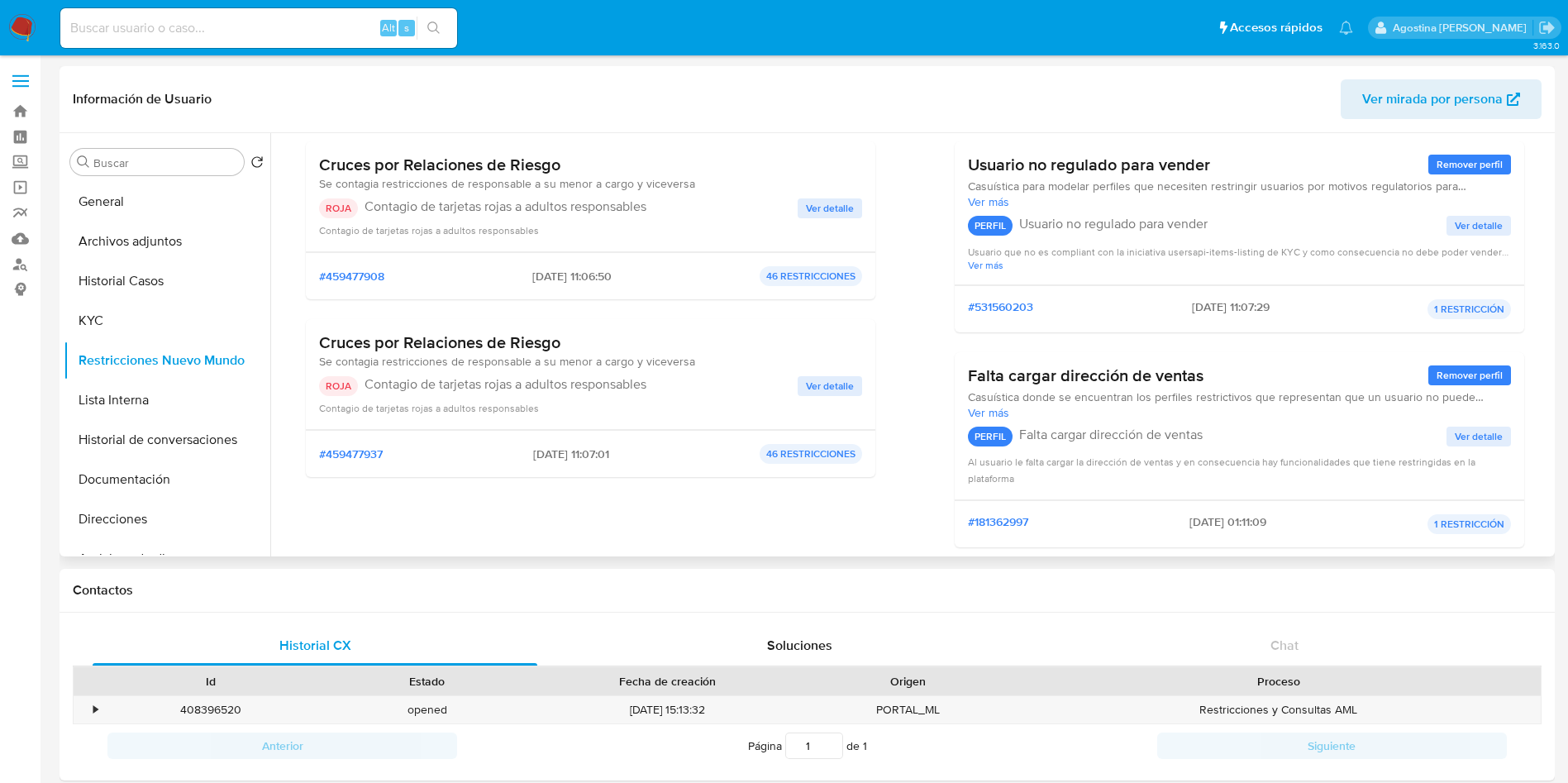
scroll to position [124, 0]
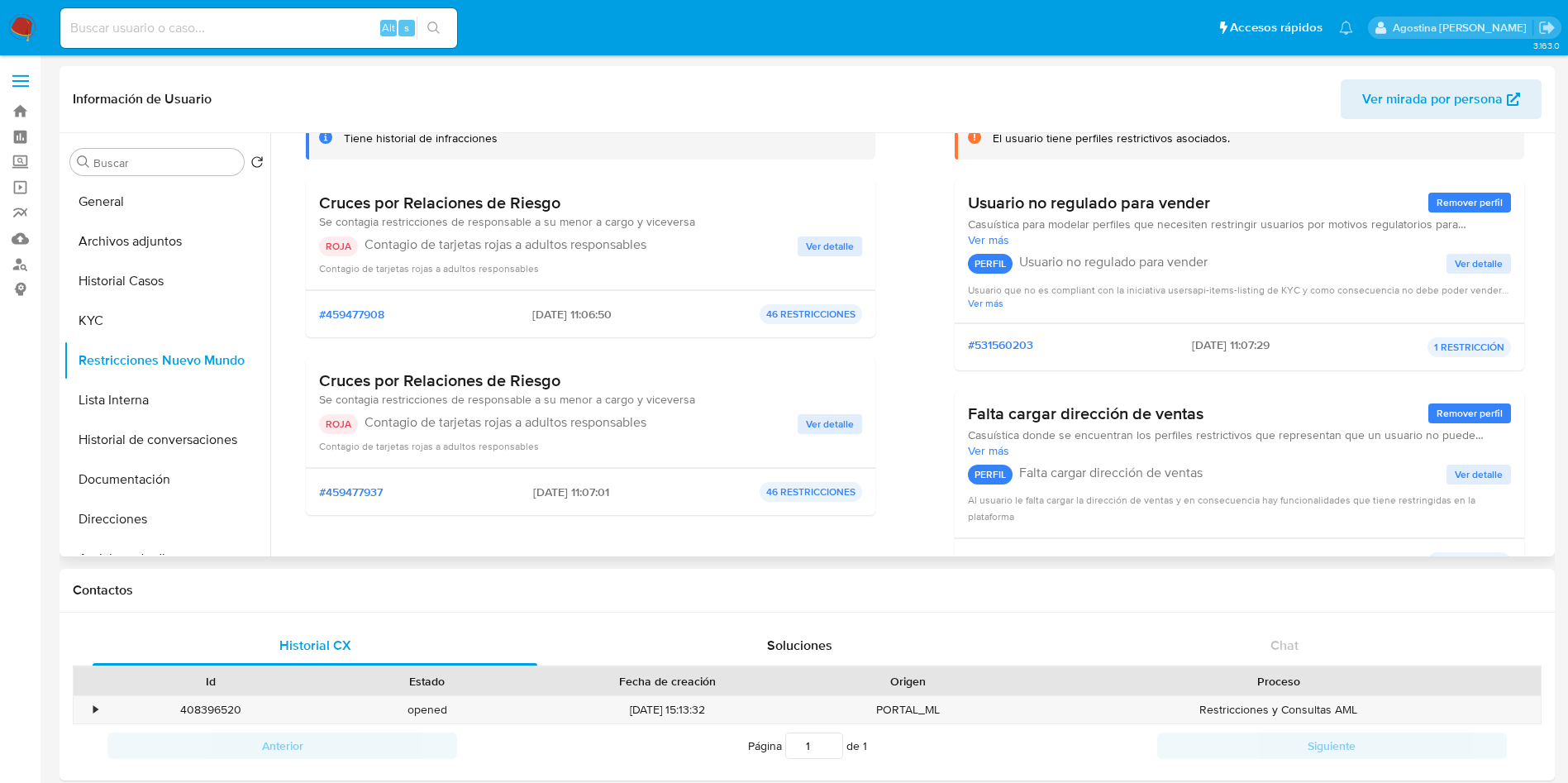
click at [835, 420] on span "Ver detalle" at bounding box center [830, 424] width 48 height 17
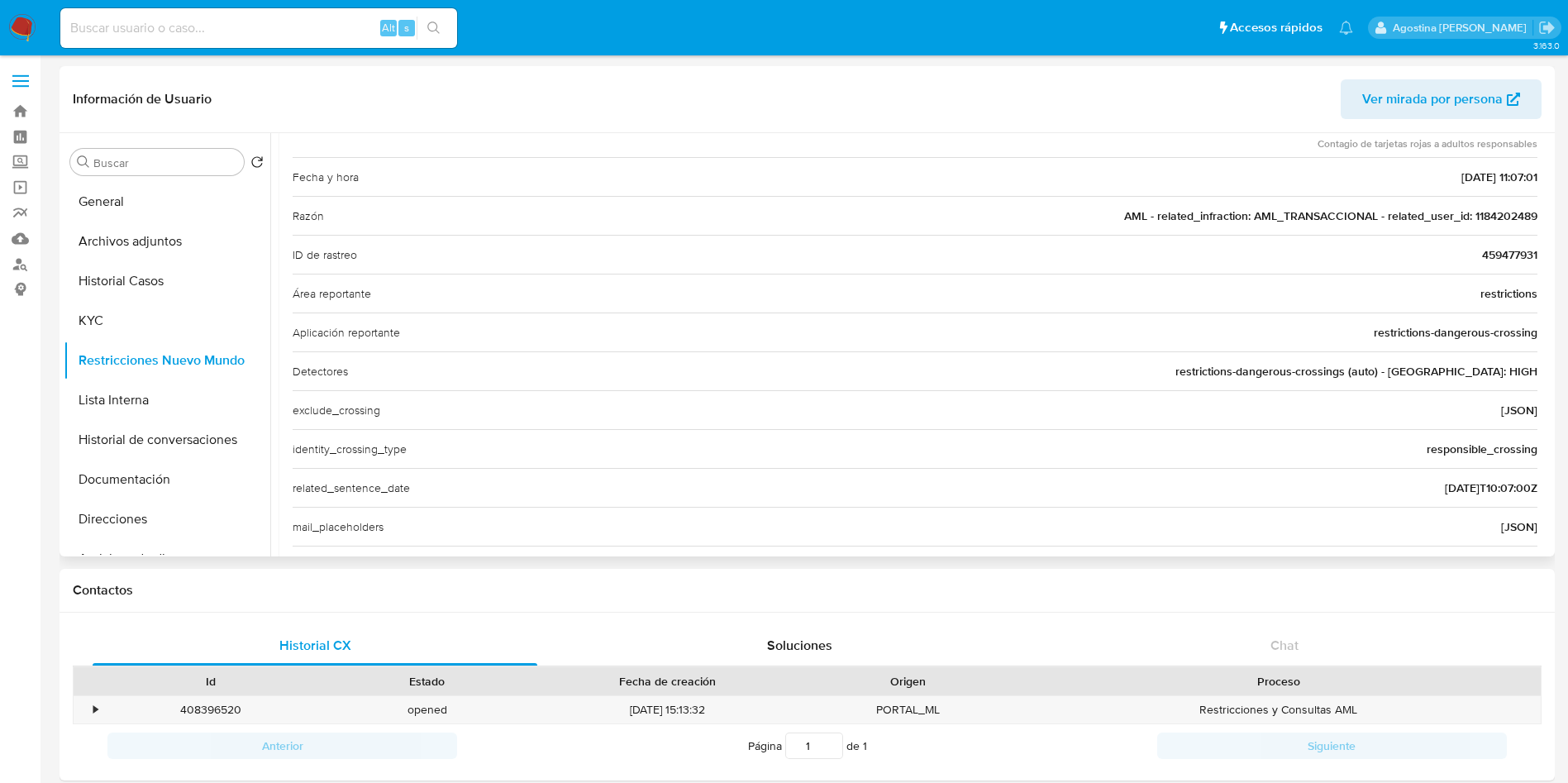
scroll to position [65, 0]
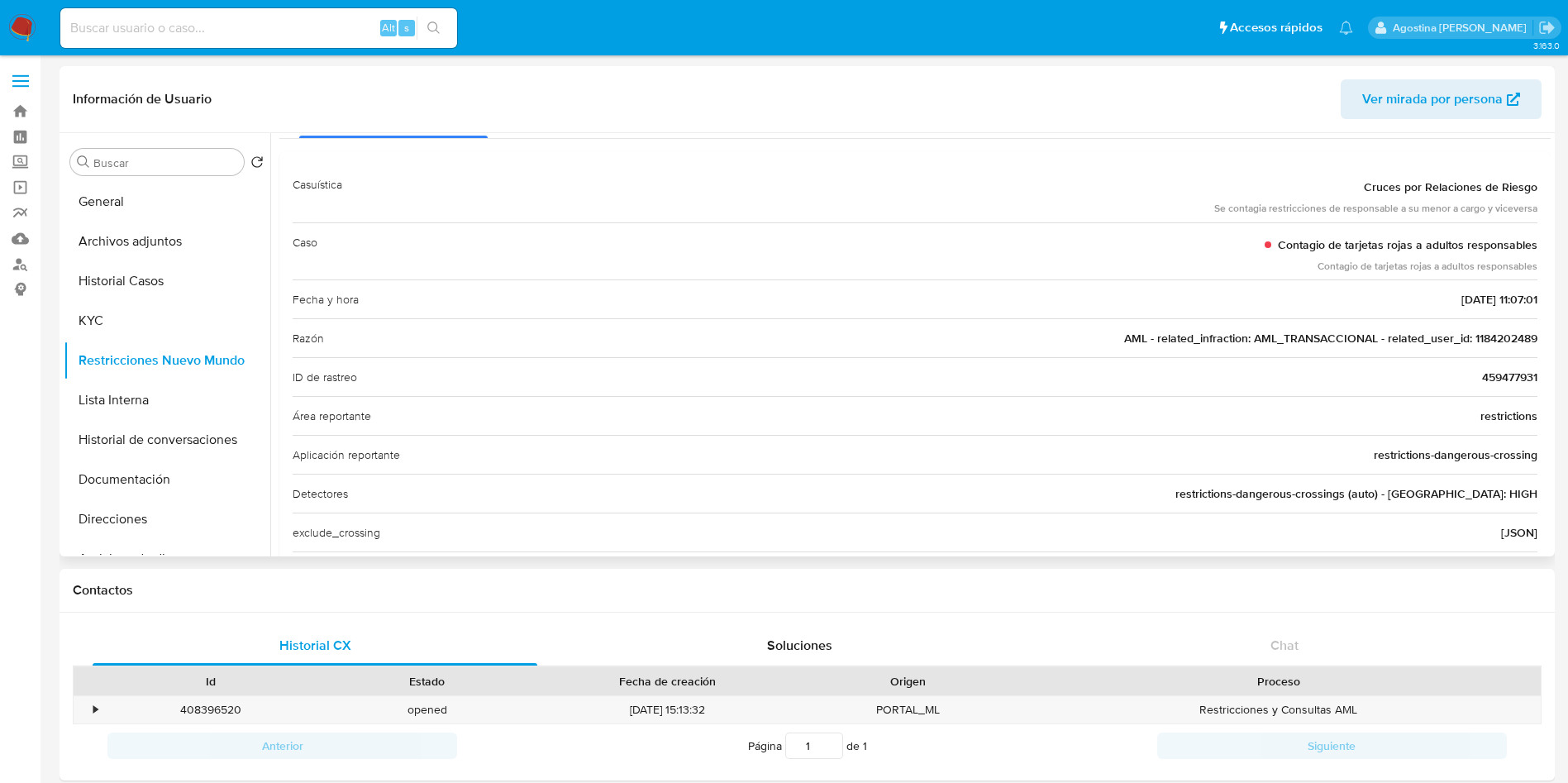
click at [1495, 335] on span "AML - related_infraction: AML_TRANSACCIONAL - related_user_id: 1184202489" at bounding box center [1331, 338] width 413 height 17
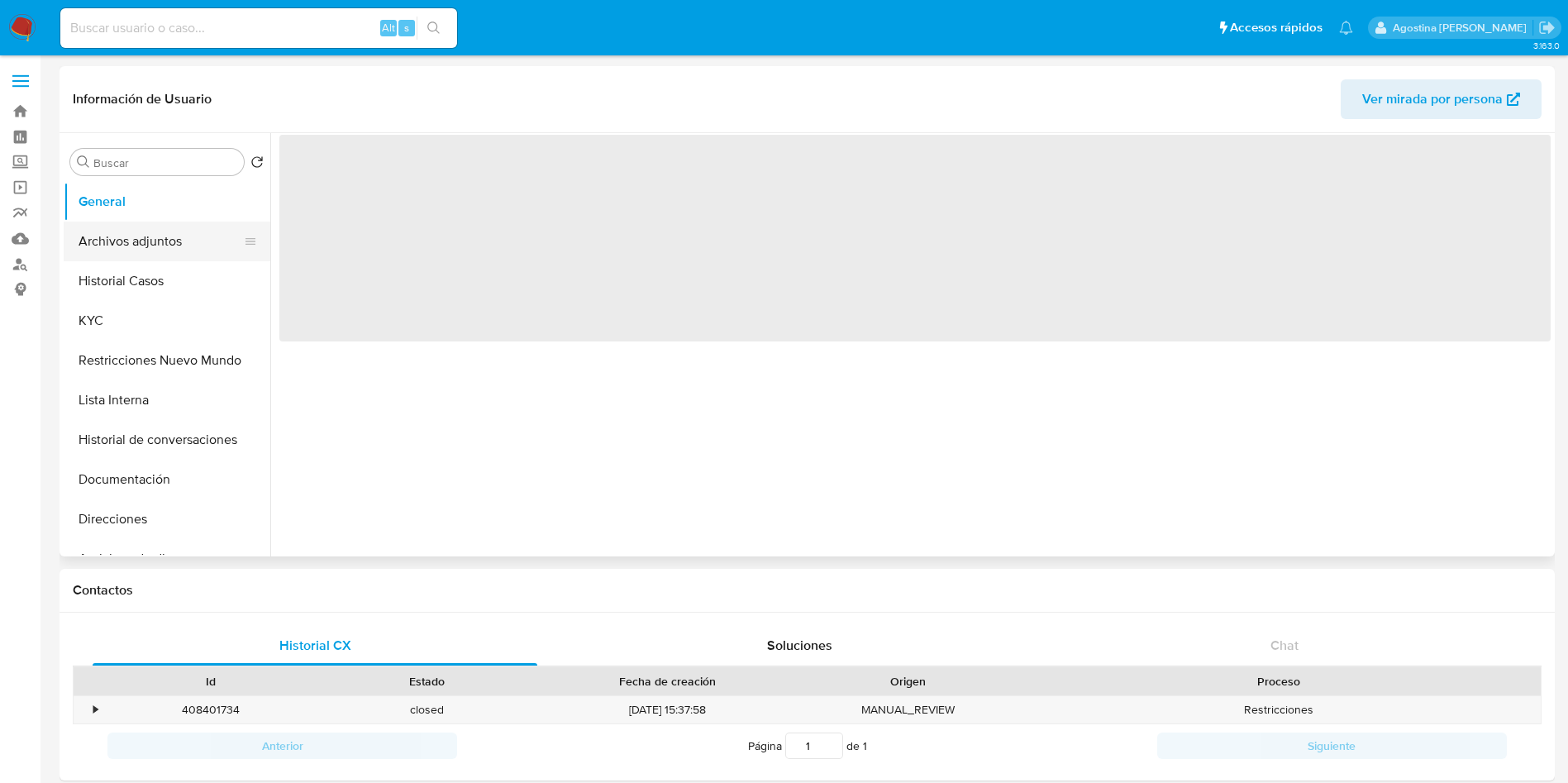
select select "10"
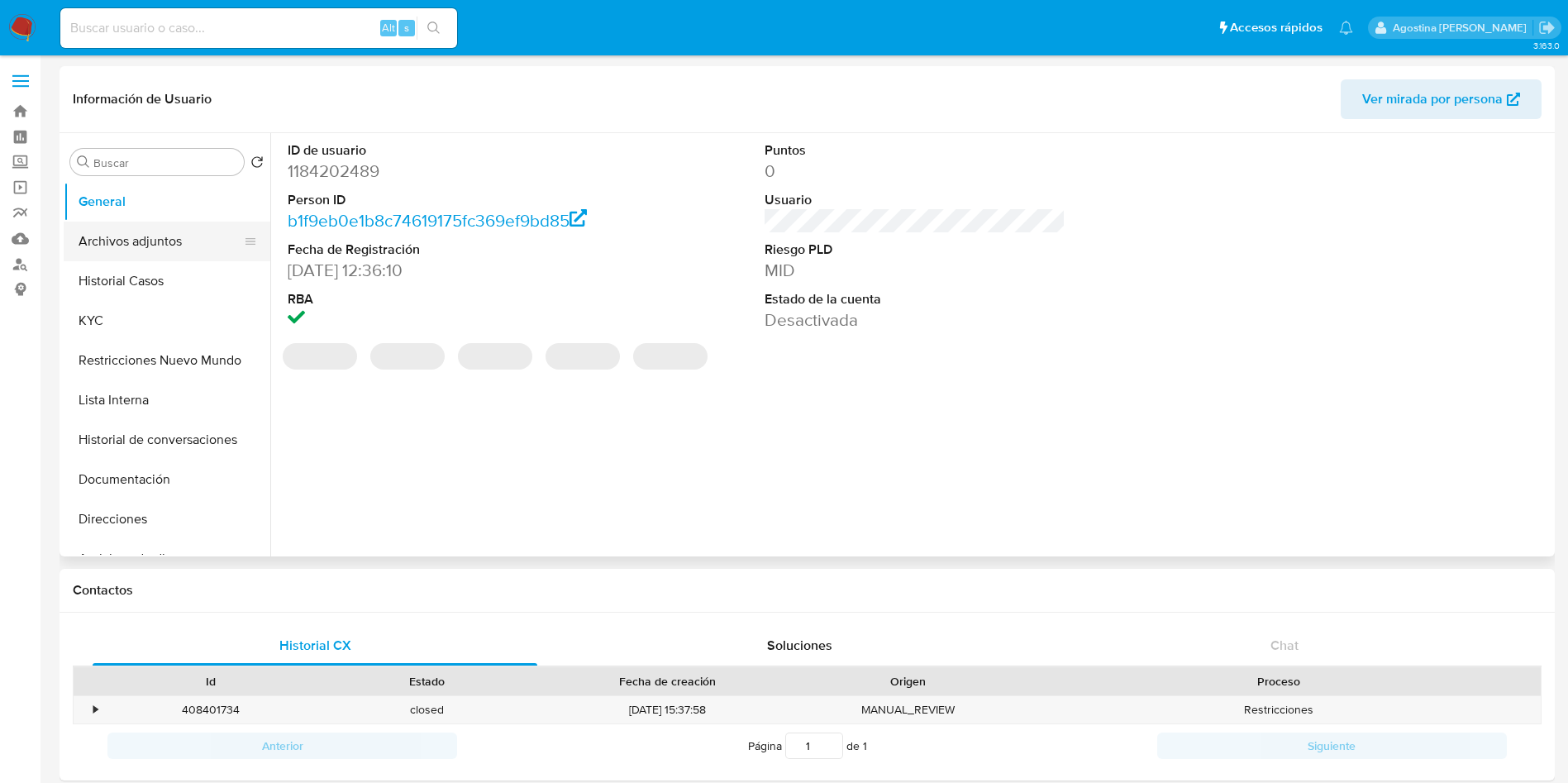
click at [157, 238] on button "Archivos adjuntos" at bounding box center [160, 241] width 194 height 40
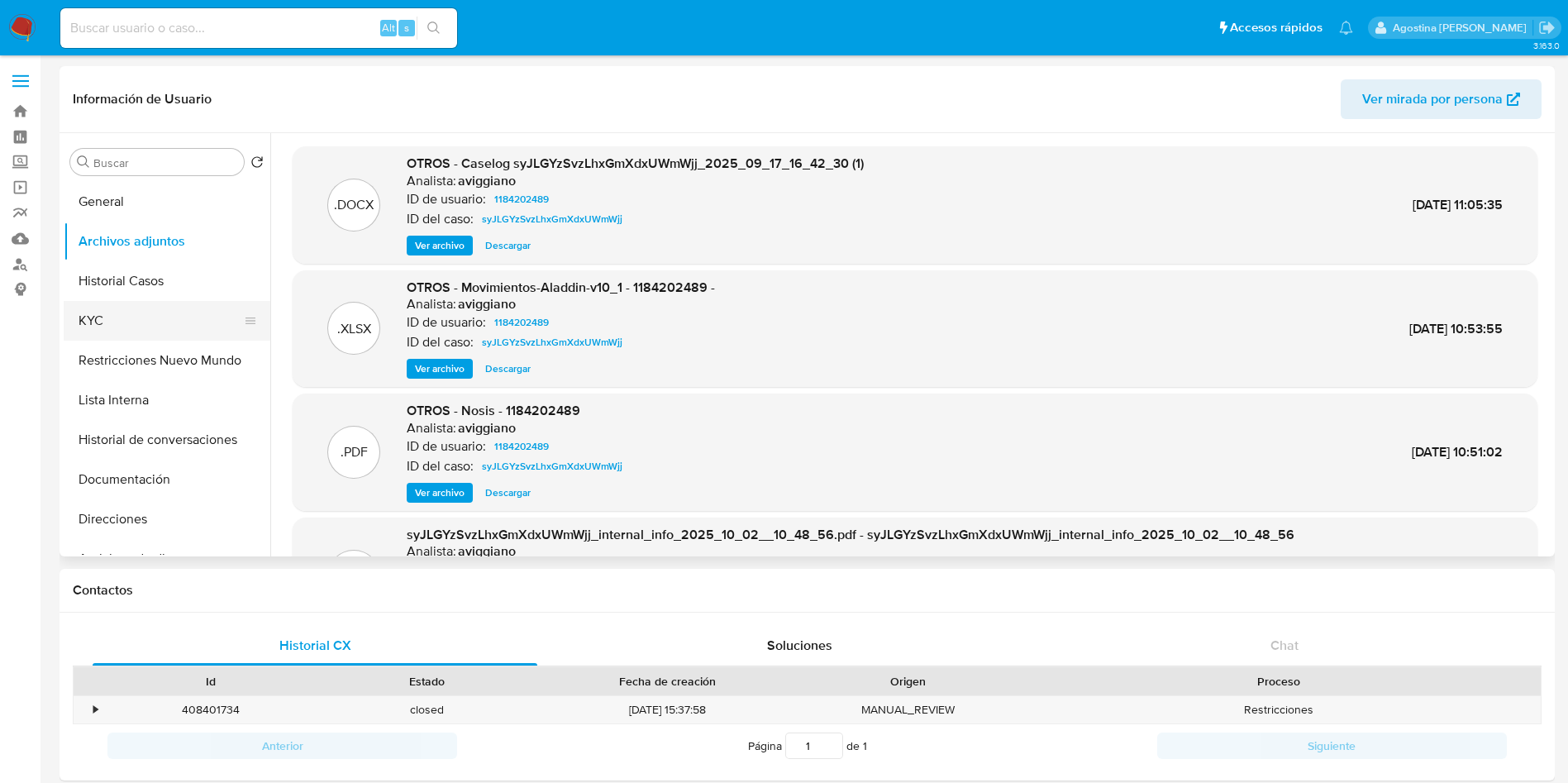
click at [168, 301] on button "KYC" at bounding box center [160, 321] width 194 height 40
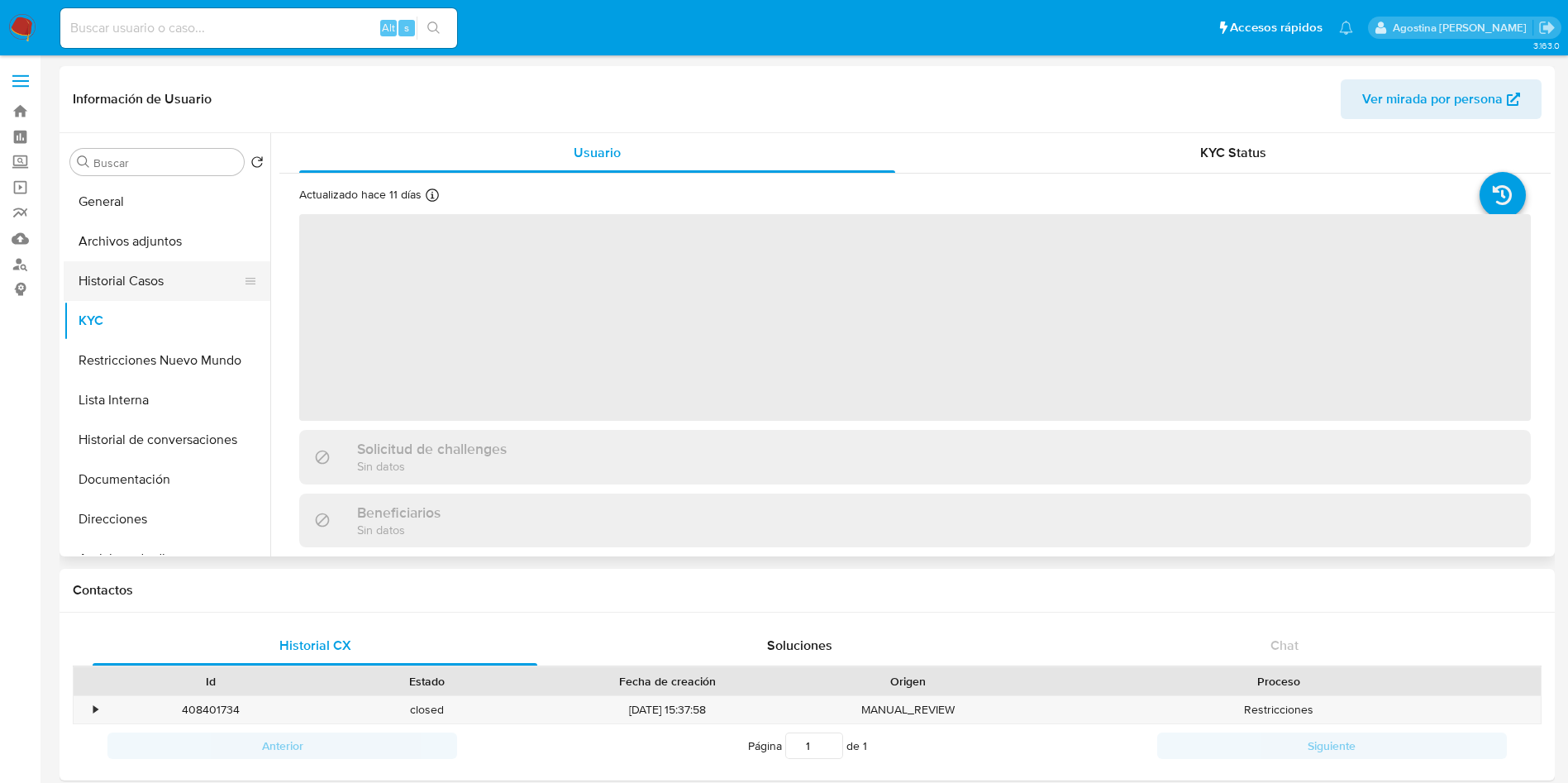
click at [165, 291] on button "Historial Casos" at bounding box center [160, 281] width 194 height 40
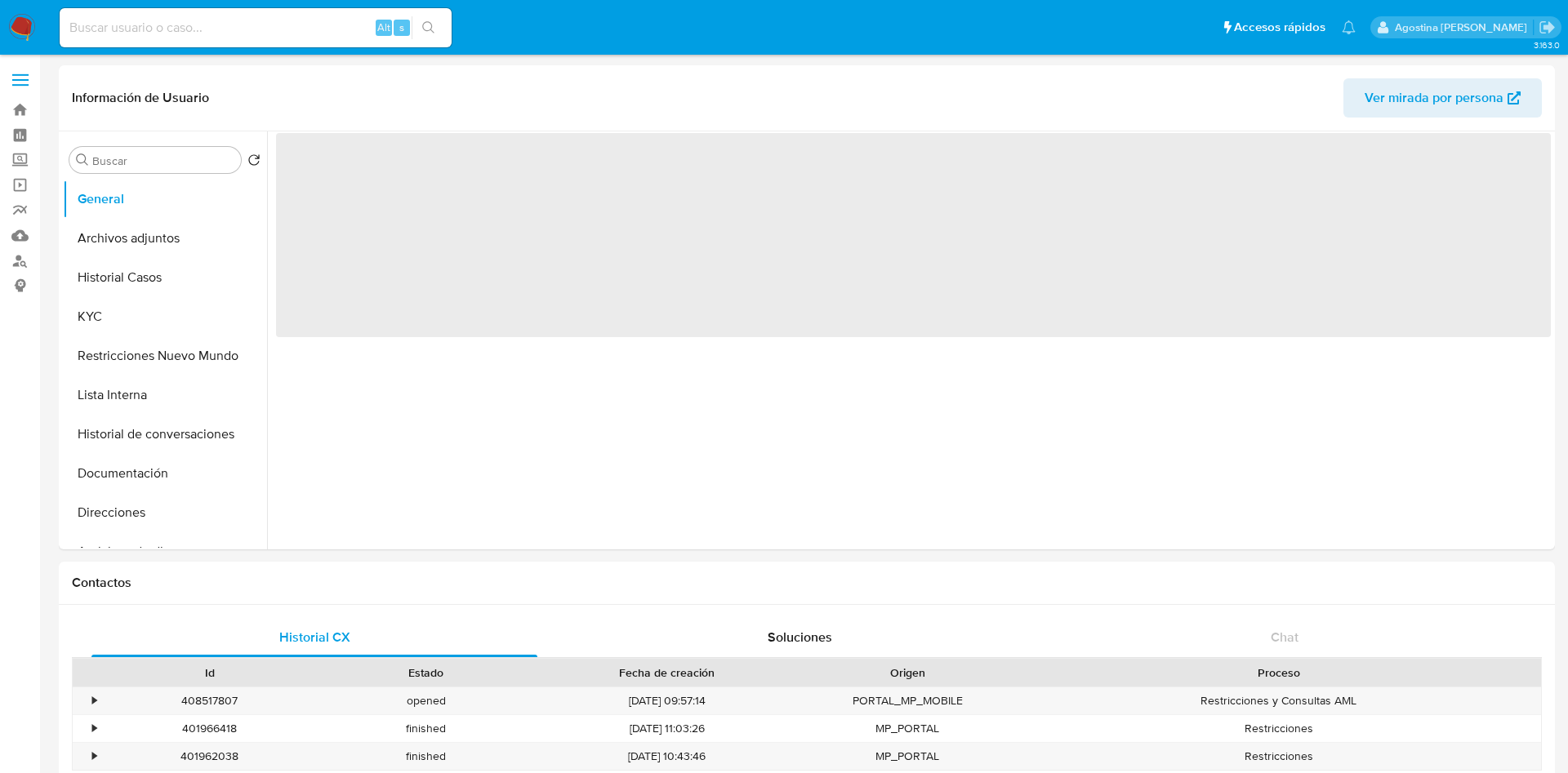
select select "10"
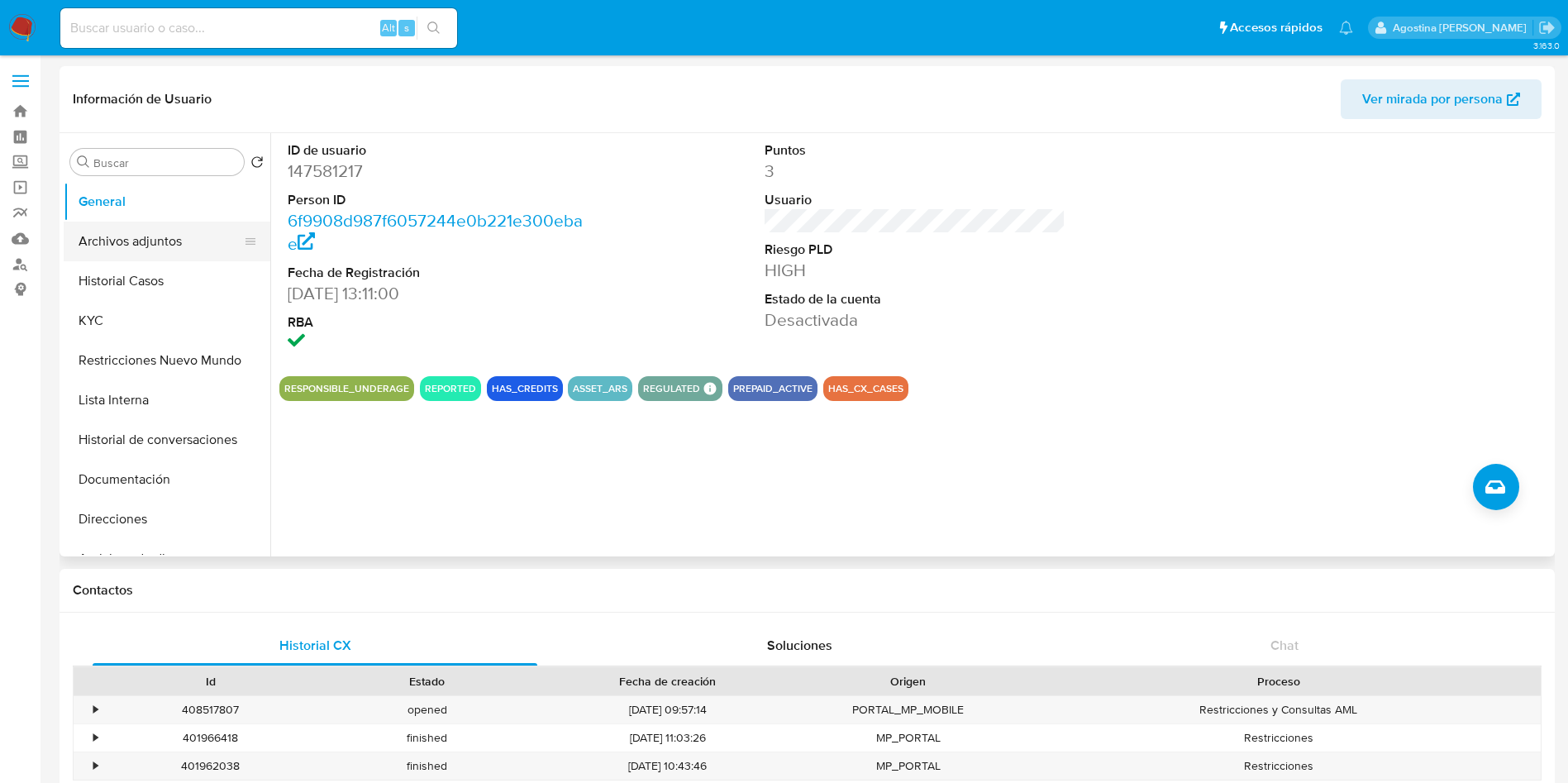
click at [181, 222] on button "Archivos adjuntos" at bounding box center [160, 241] width 194 height 40
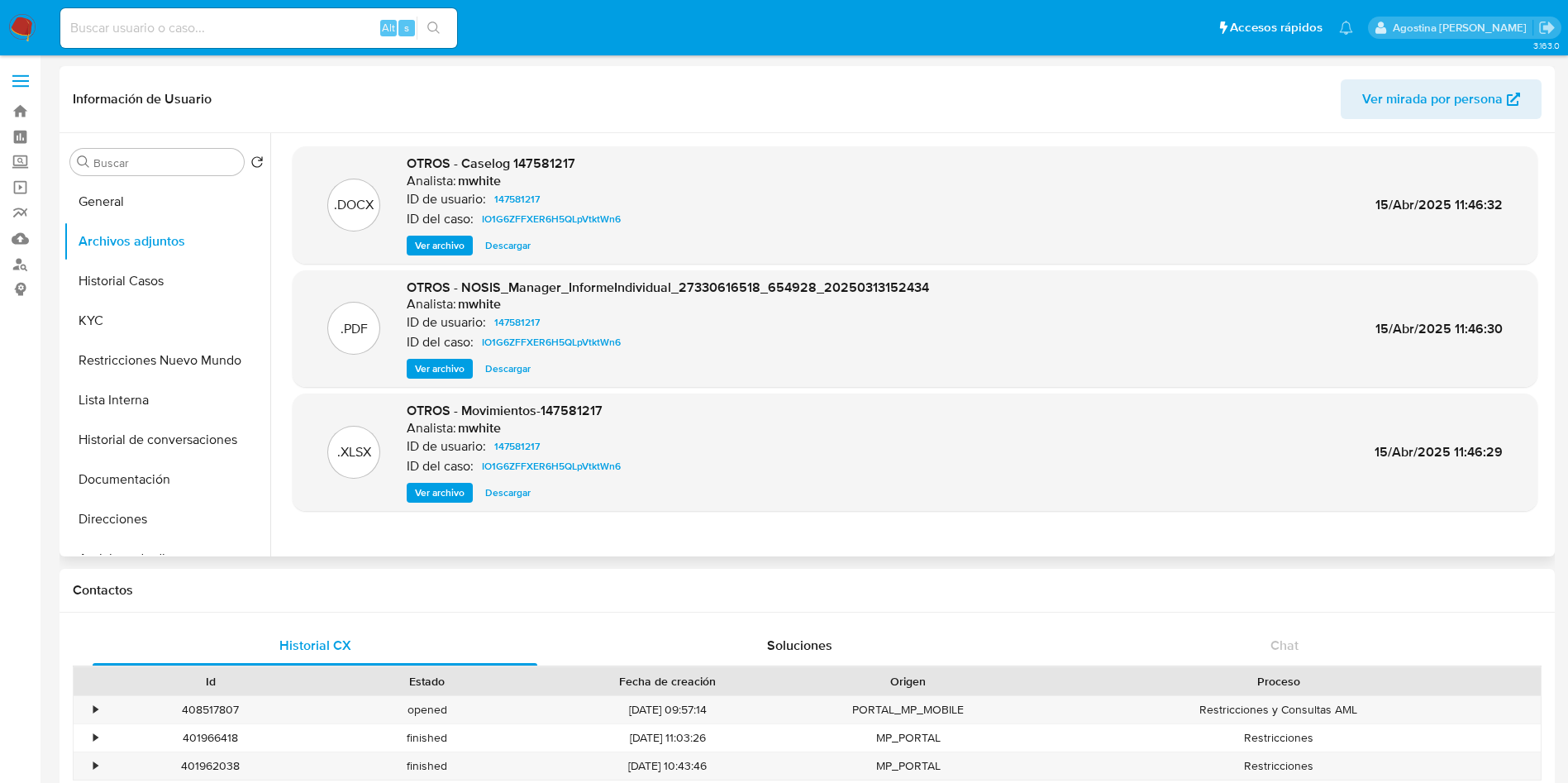
click at [449, 242] on span "Ver archivo" at bounding box center [440, 246] width 50 height 17
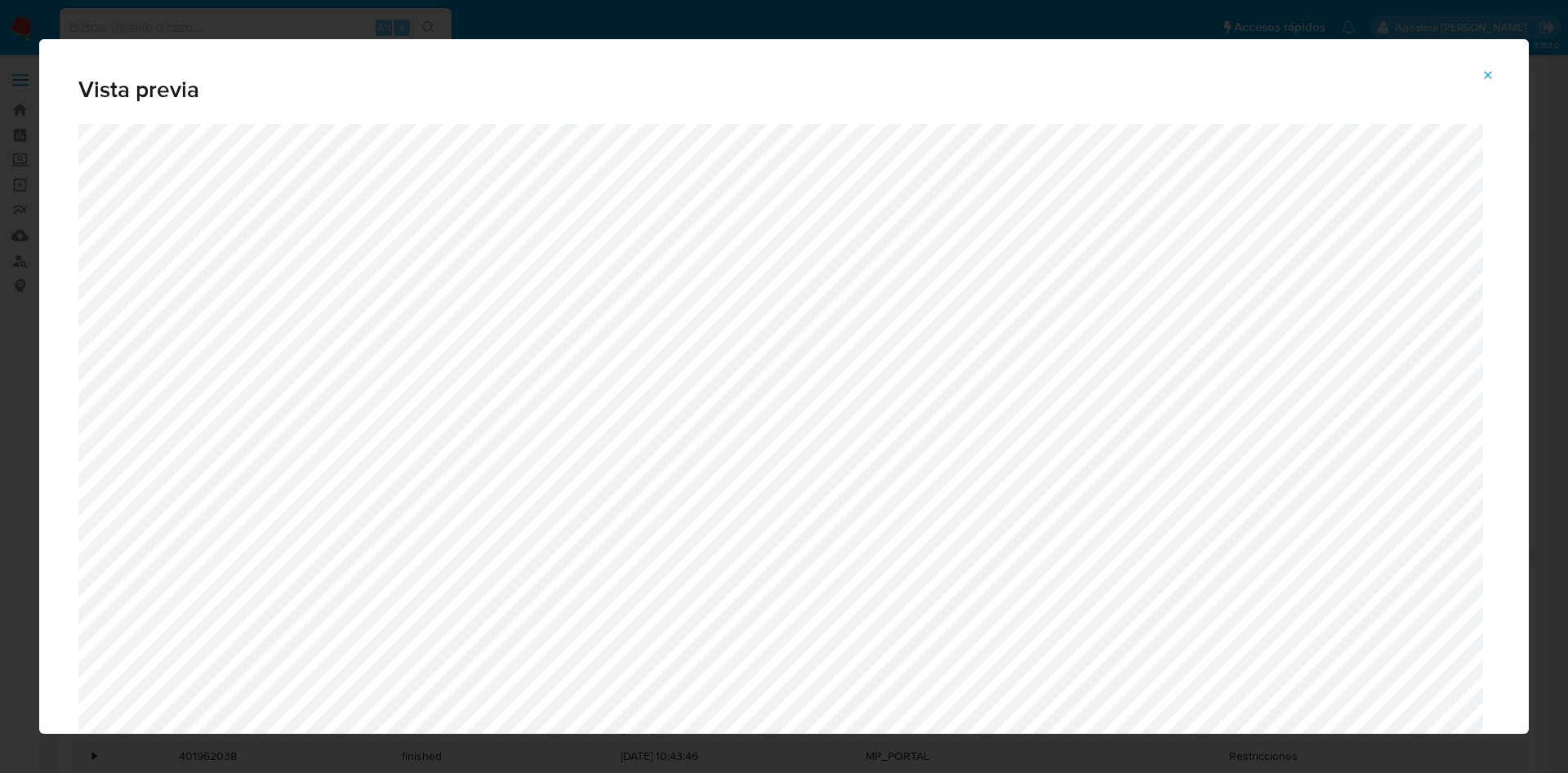
scroll to position [947, 0]
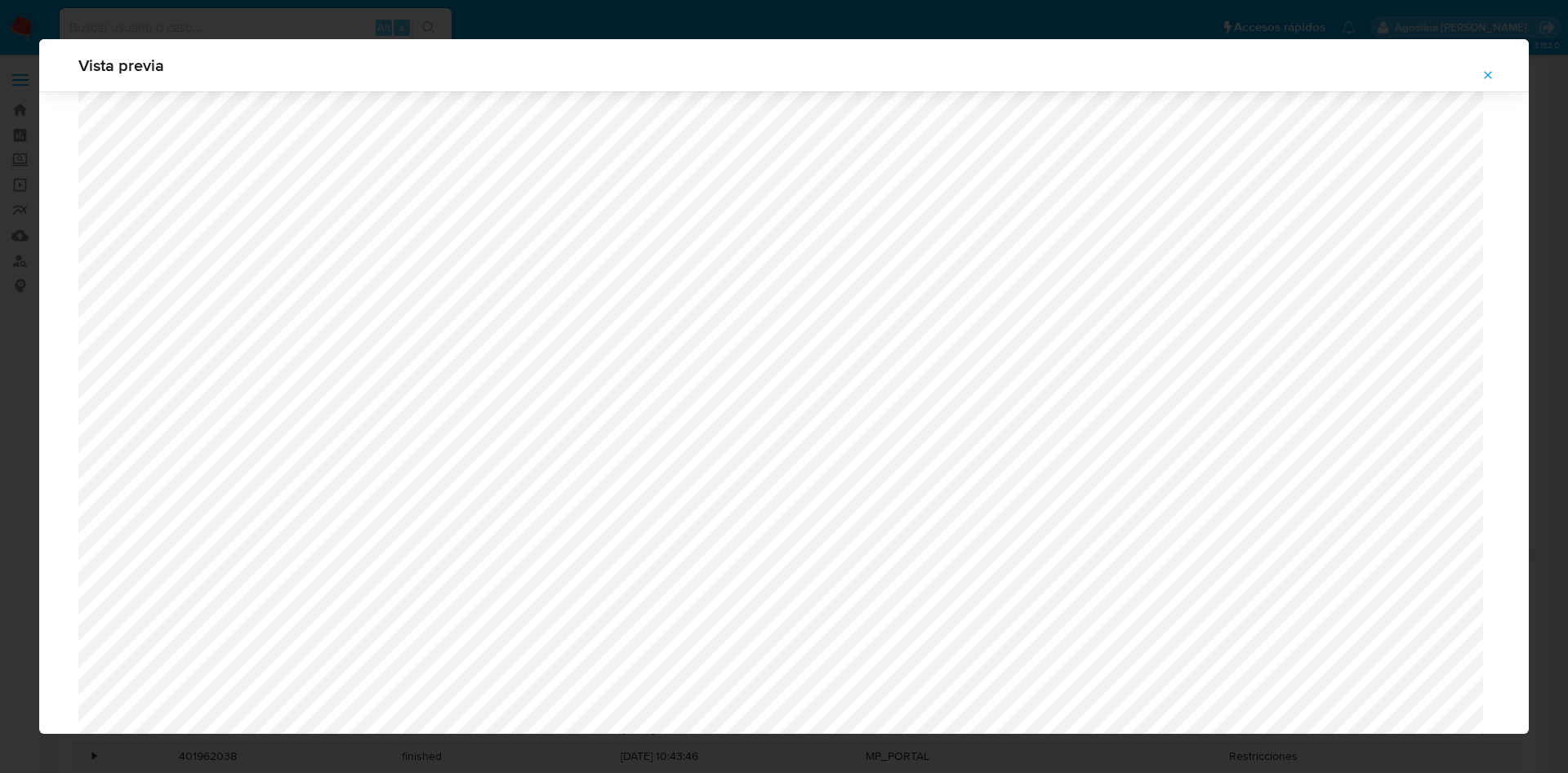
click at [1487, 86] on span "Attachment preview" at bounding box center [1488, 75] width 13 height 23
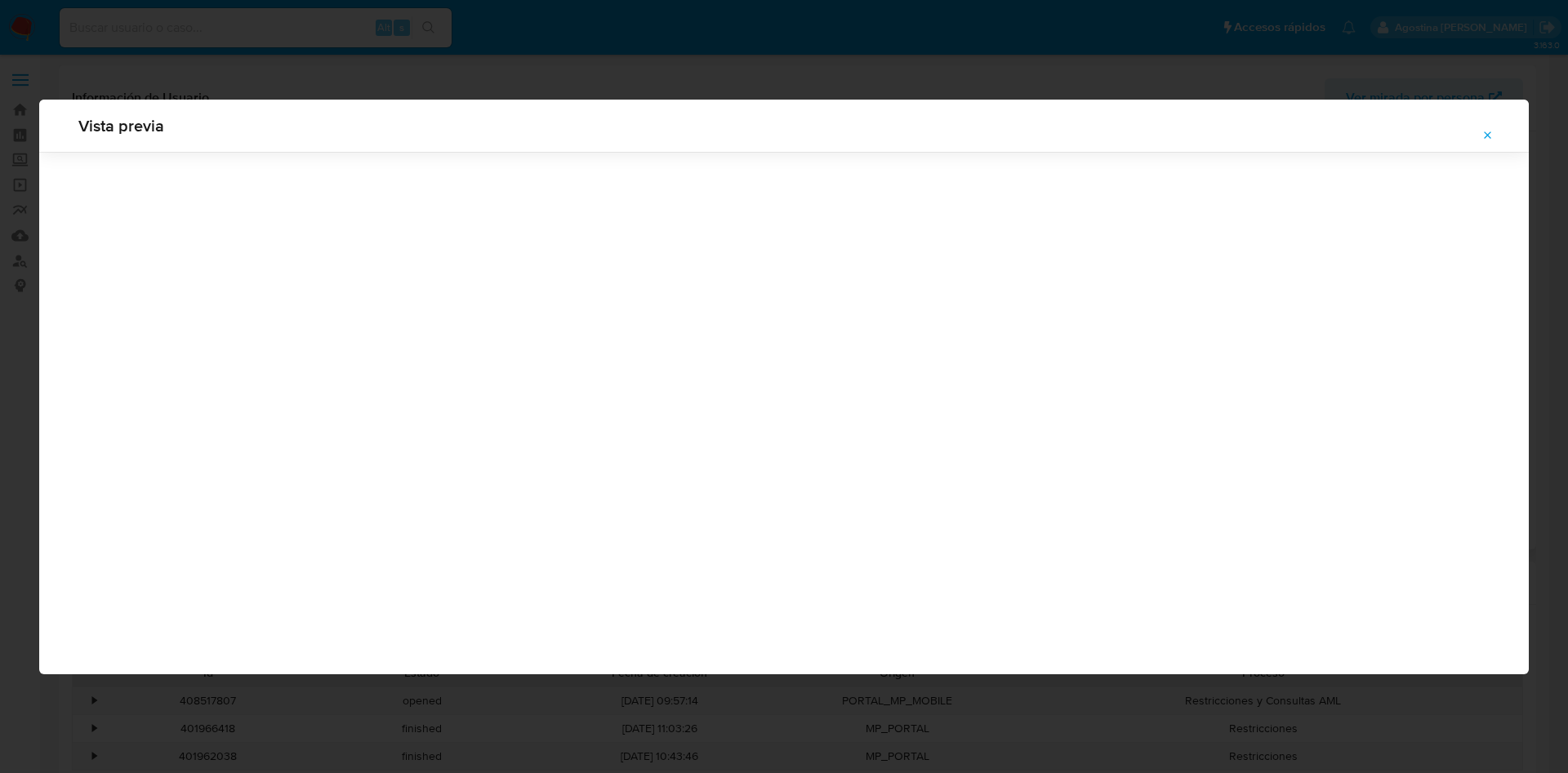
scroll to position [0, 0]
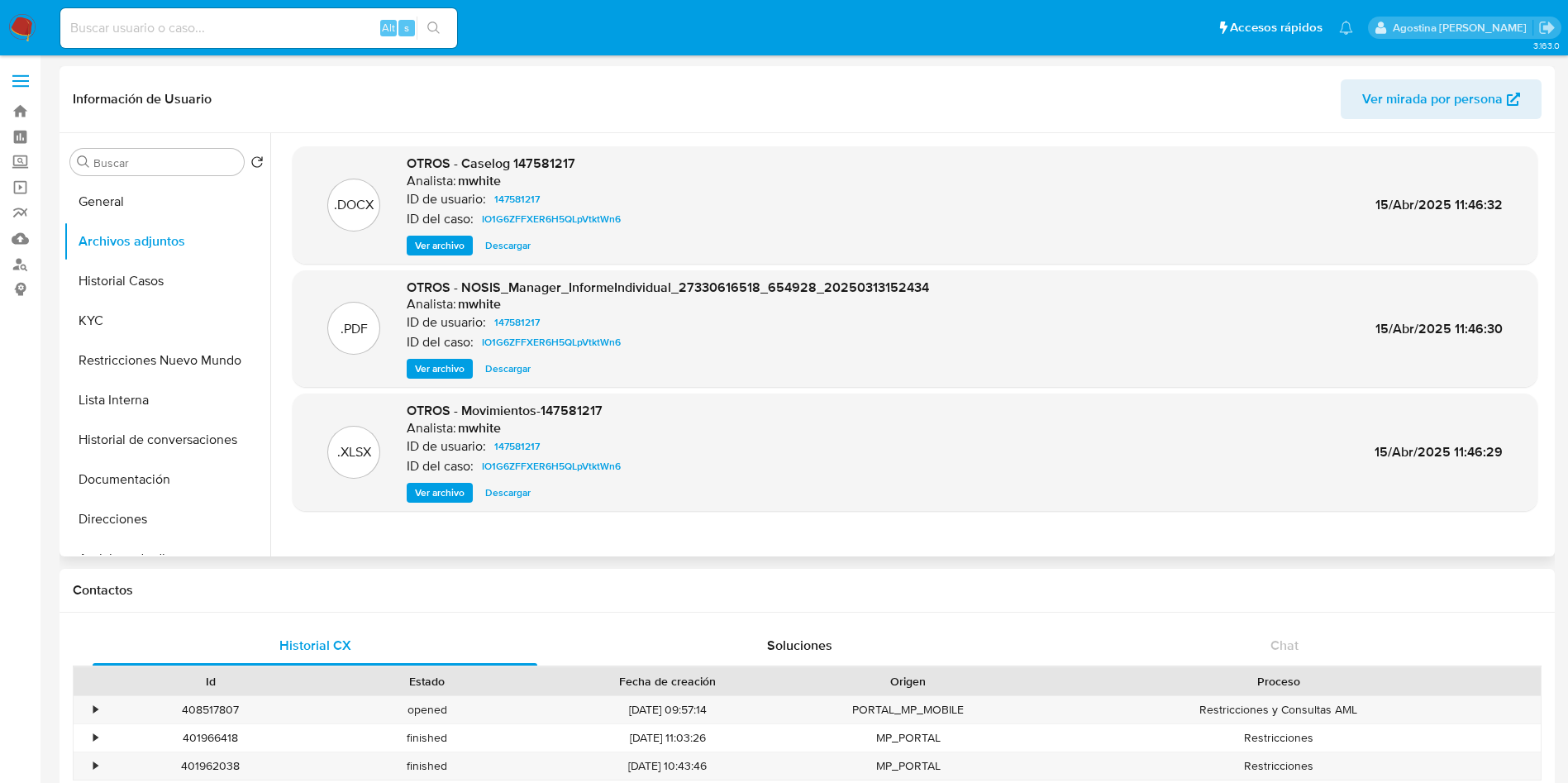
click at [447, 237] on span "Ver archivo" at bounding box center [440, 246] width 50 height 17
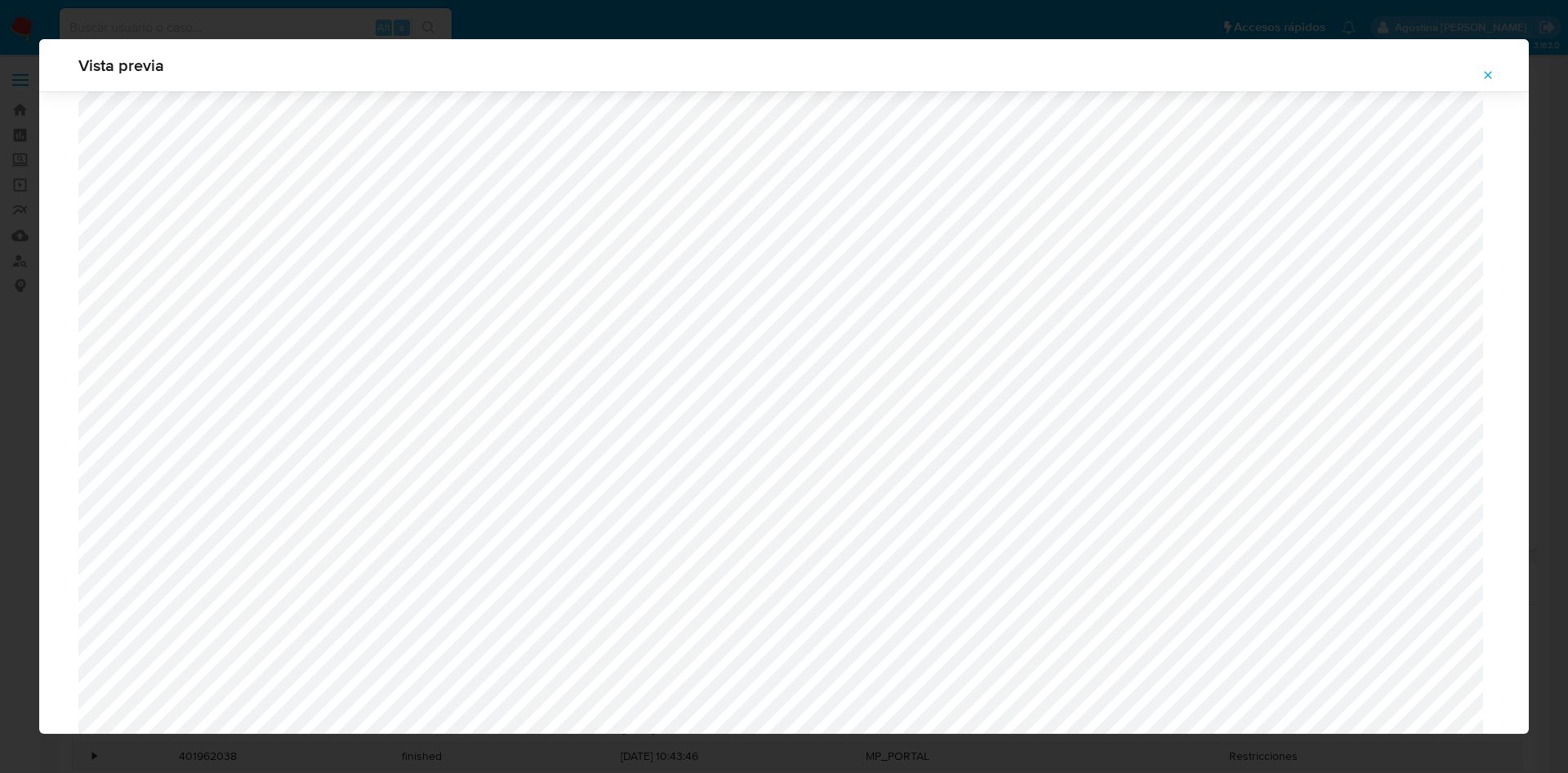
scroll to position [1069, 0]
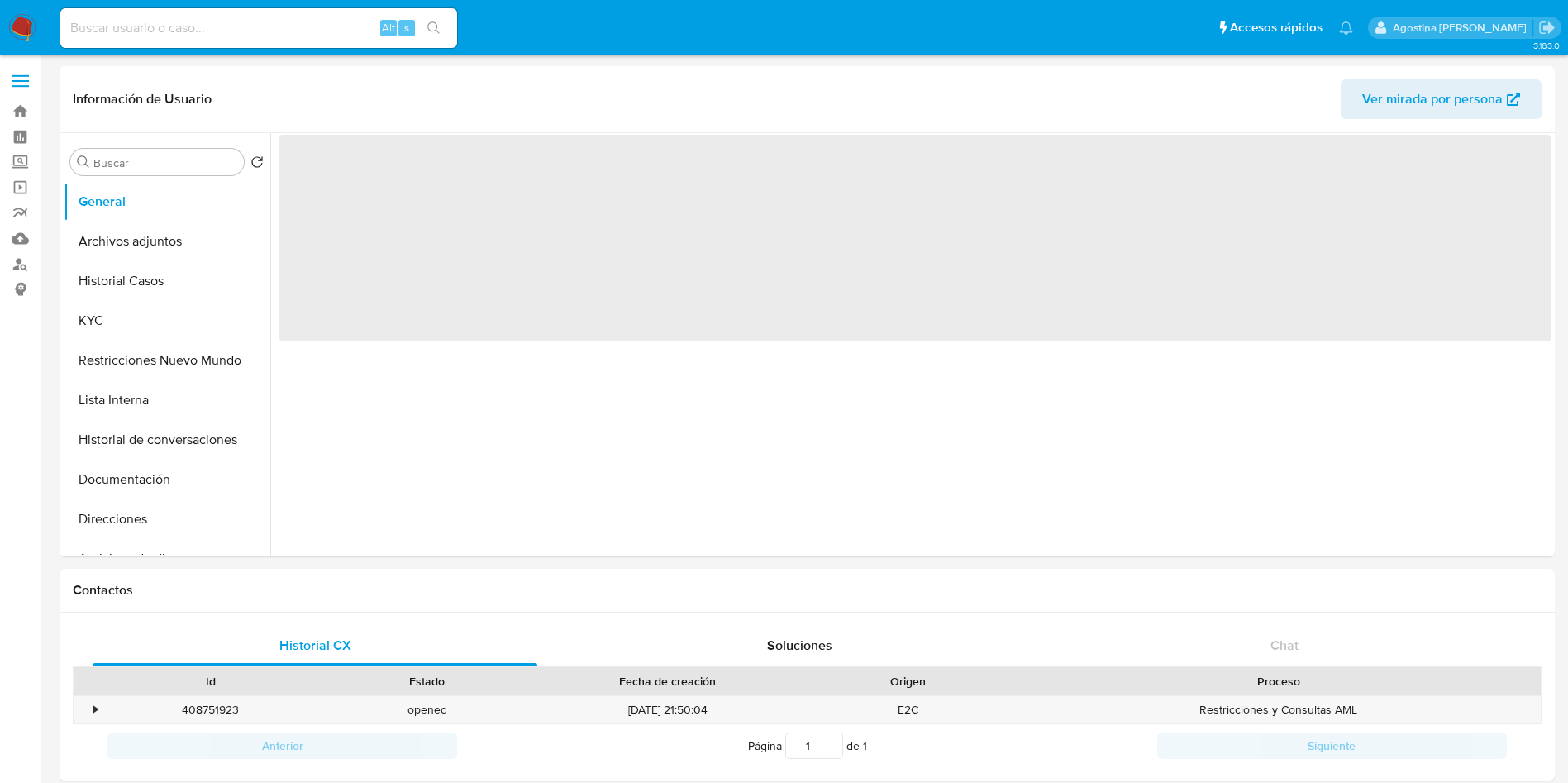
select select "10"
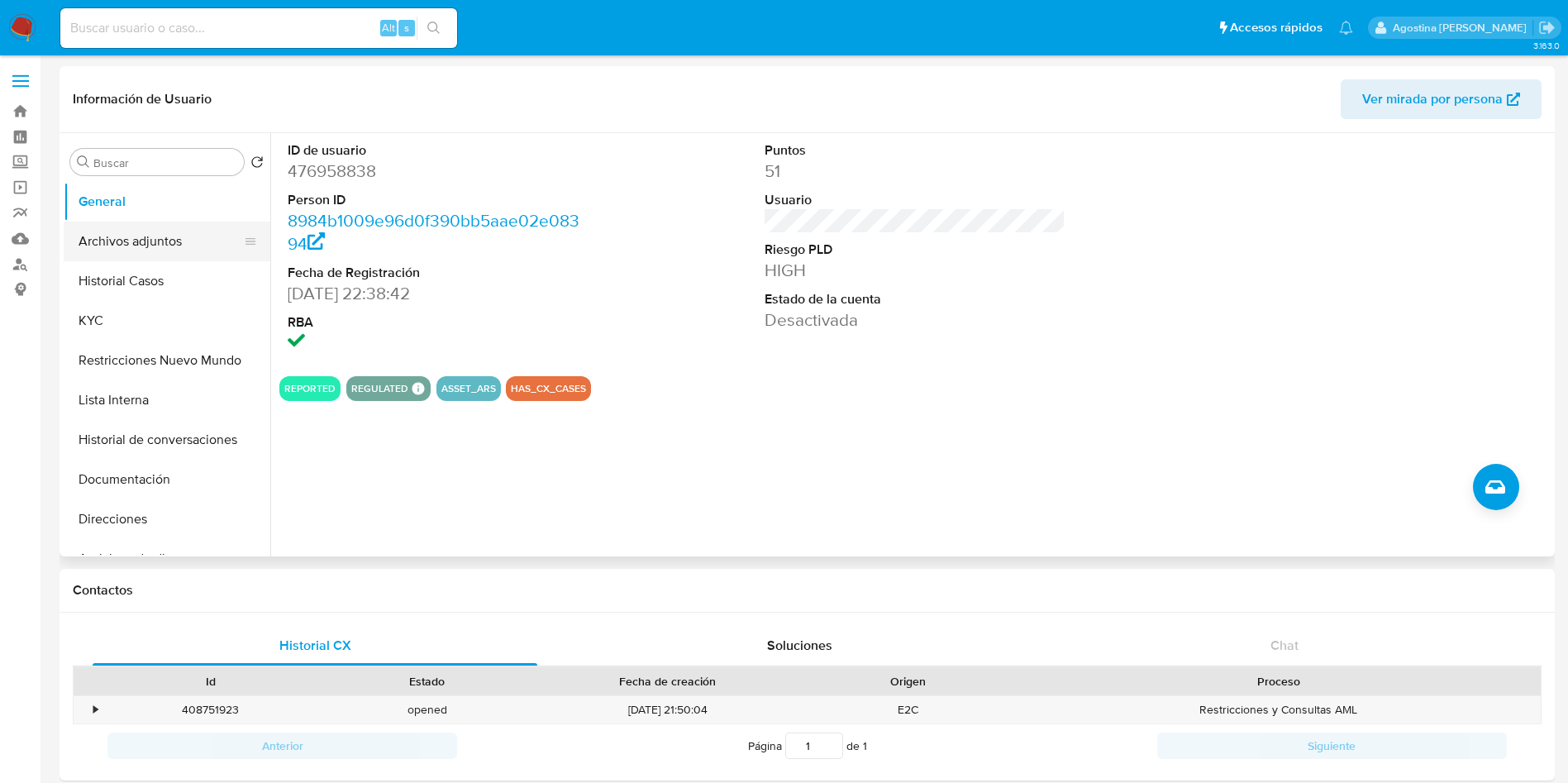
click at [219, 233] on button "Archivos adjuntos" at bounding box center [160, 241] width 194 height 40
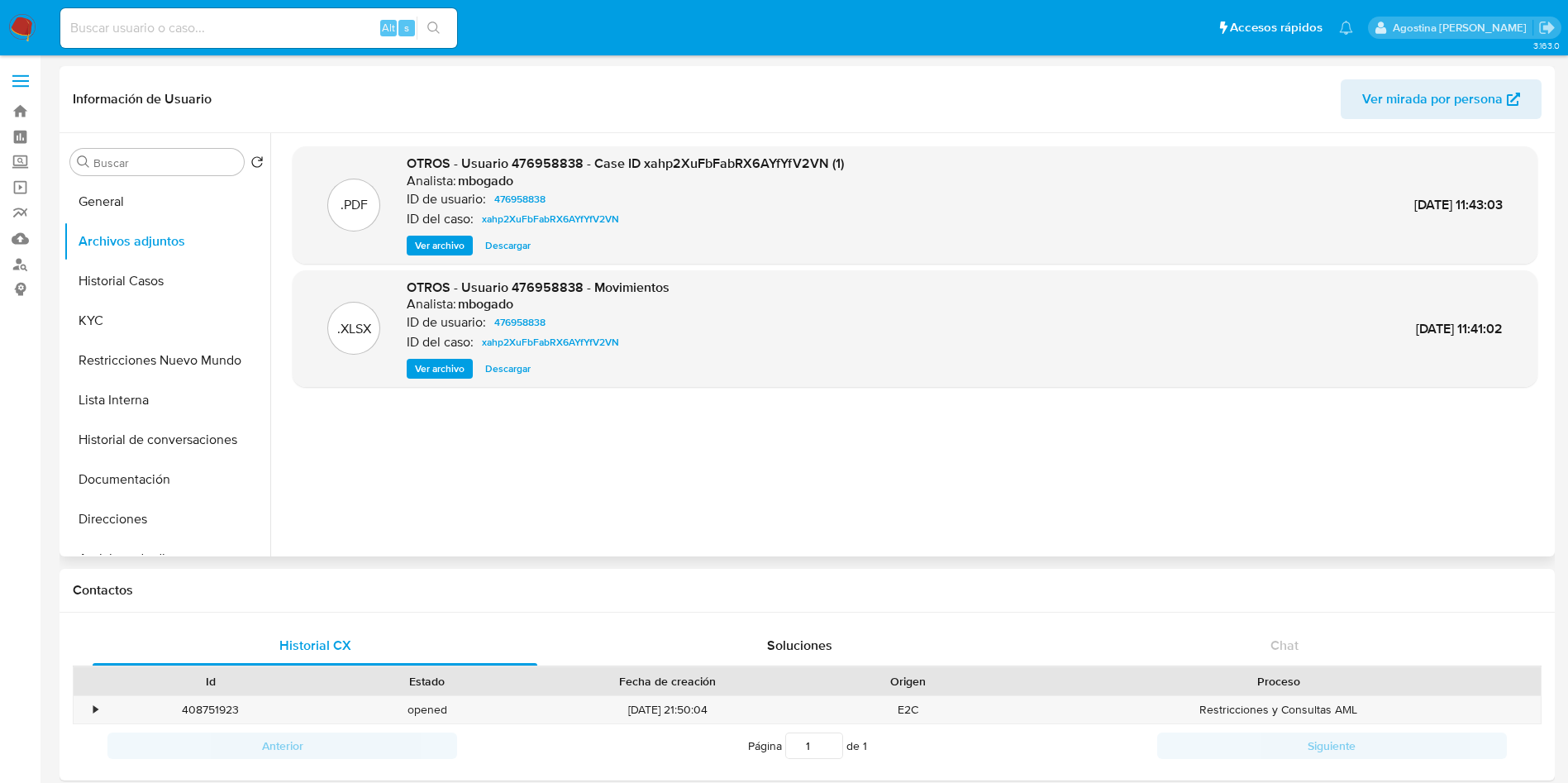
click at [423, 245] on span "Ver archivo" at bounding box center [440, 246] width 50 height 17
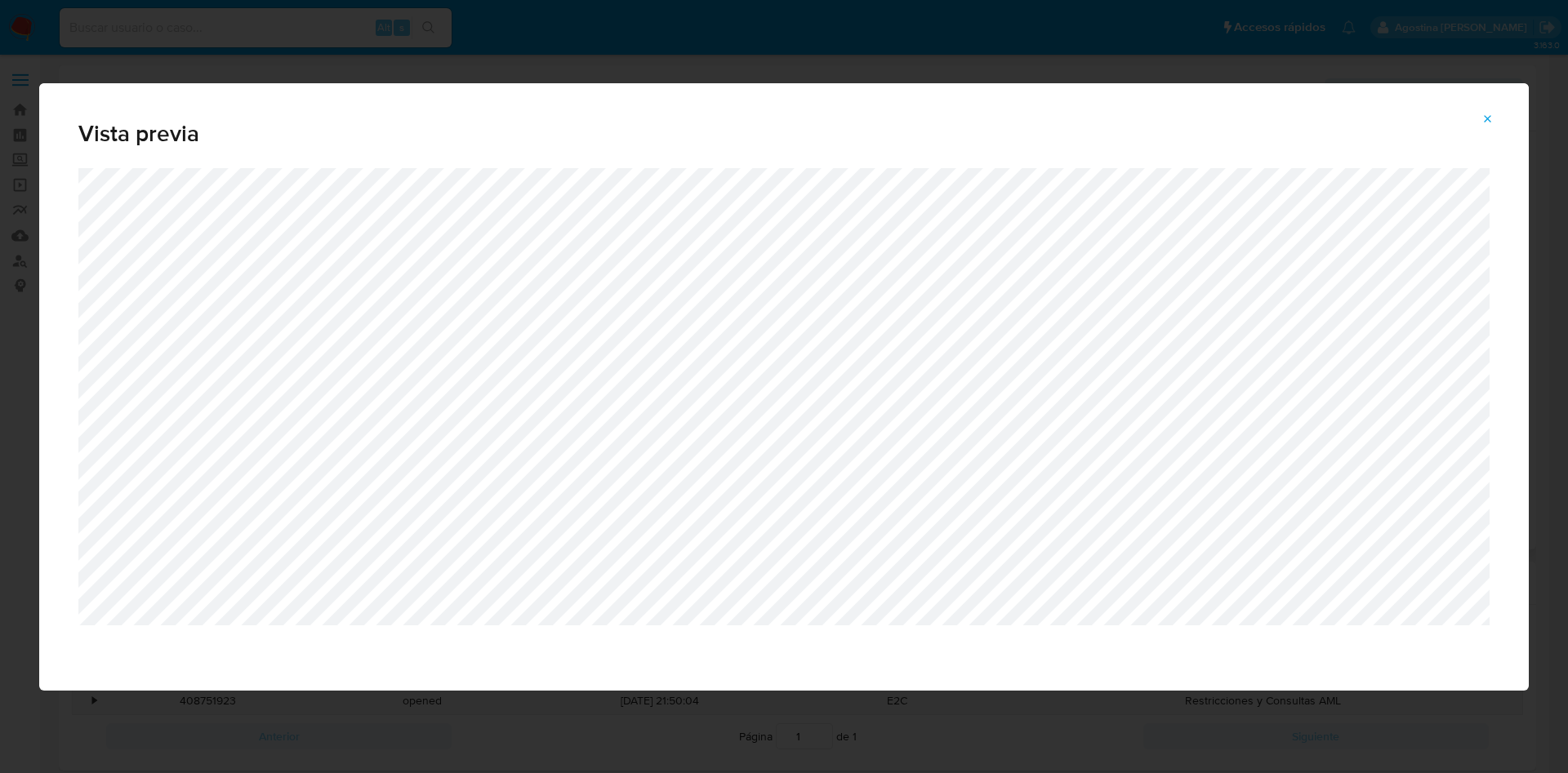
click at [1487, 123] on icon "Attachment preview" at bounding box center [1488, 119] width 13 height 13
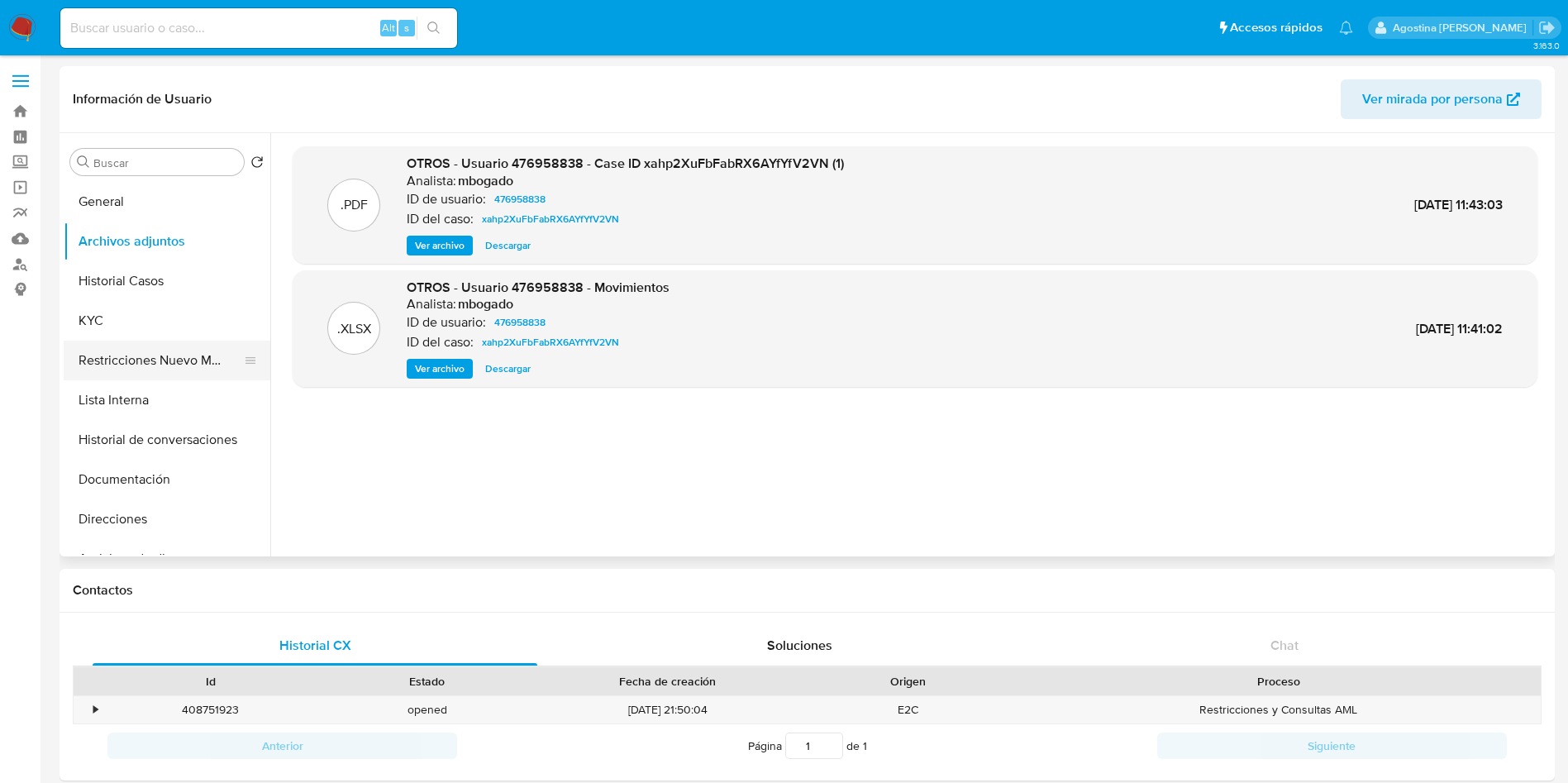
click at [169, 361] on button "Restricciones Nuevo Mundo" at bounding box center [160, 360] width 194 height 40
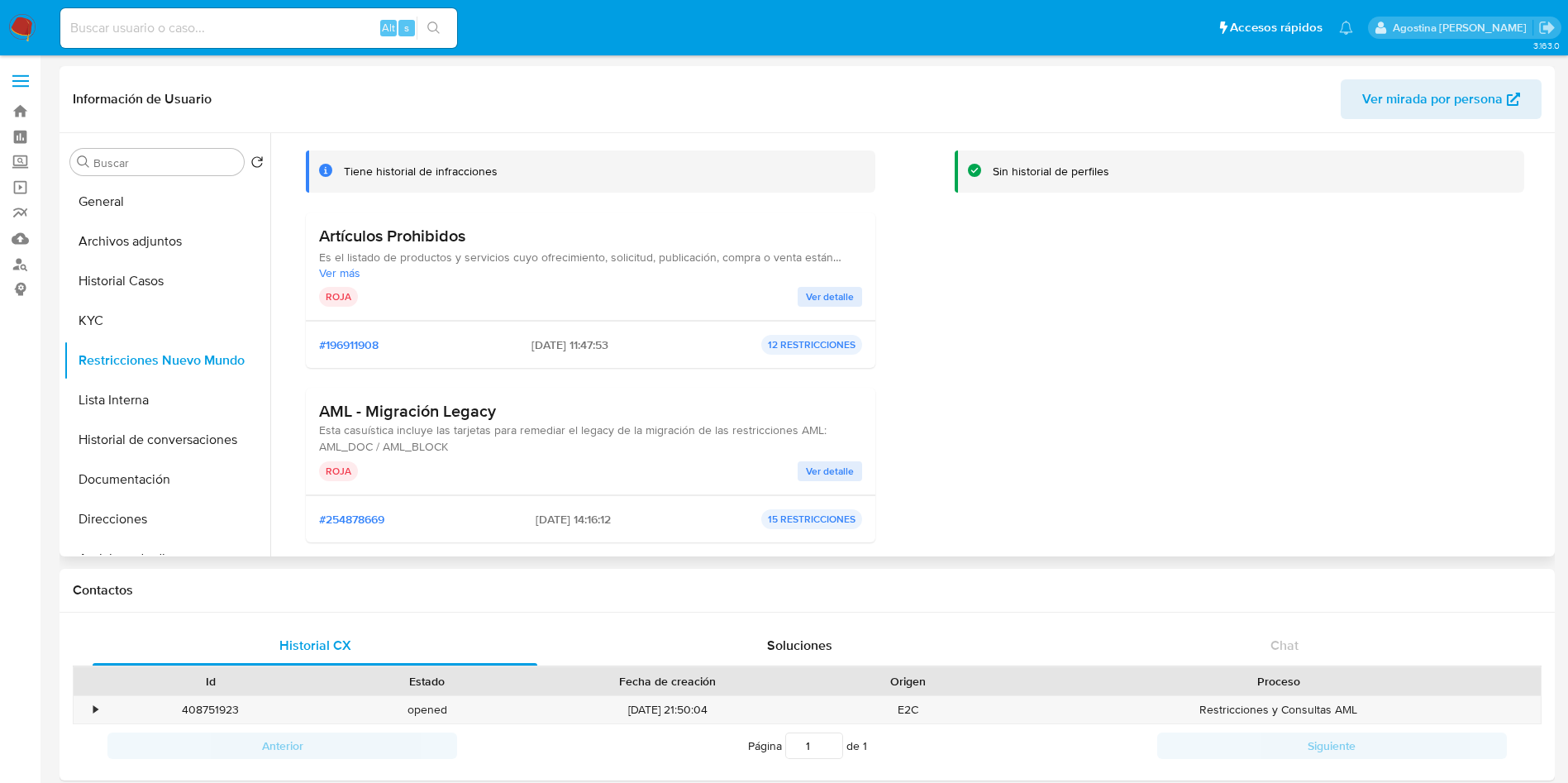
scroll to position [124, 0]
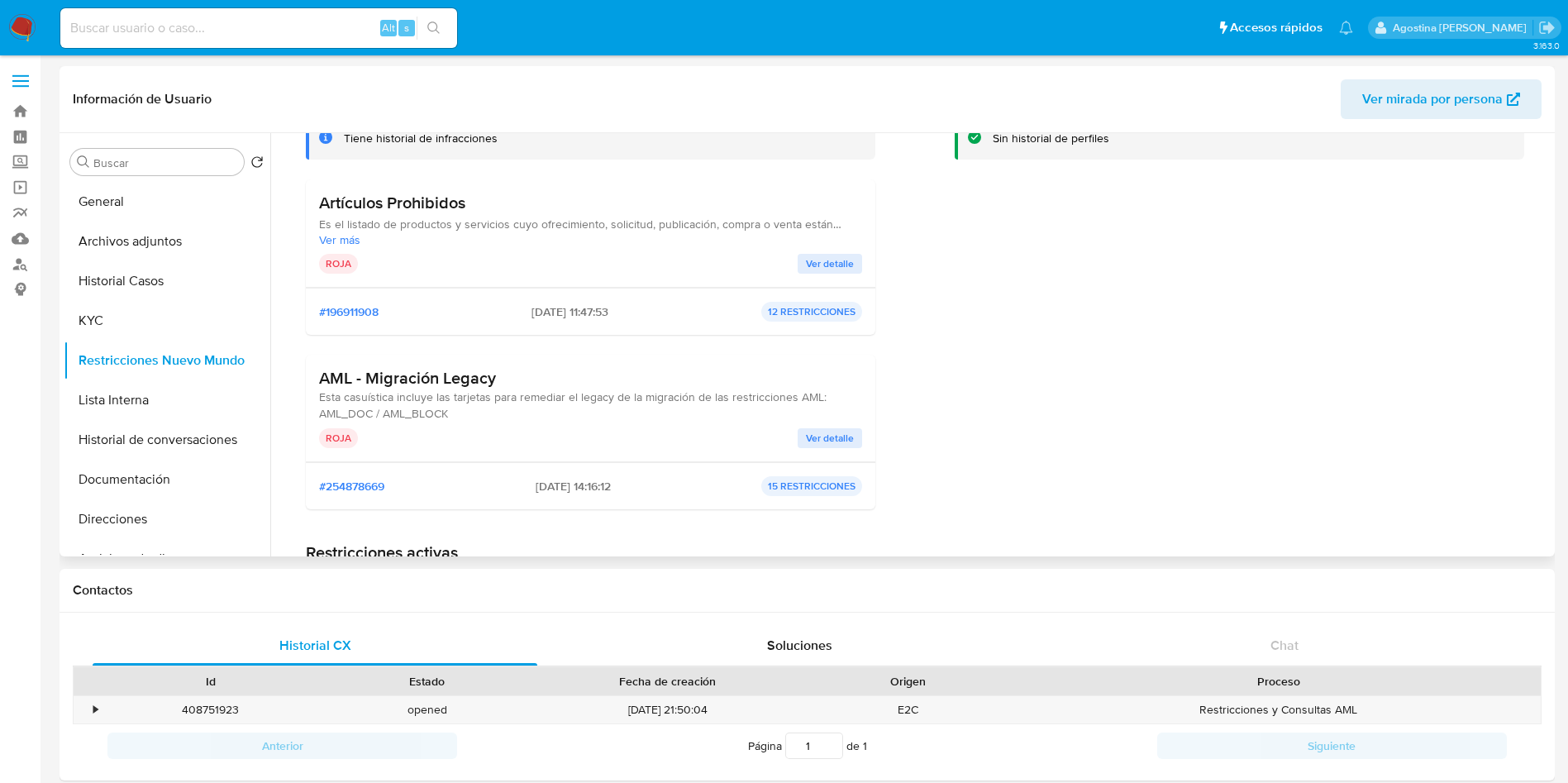
click at [848, 443] on span "Ver detalle" at bounding box center [830, 438] width 48 height 17
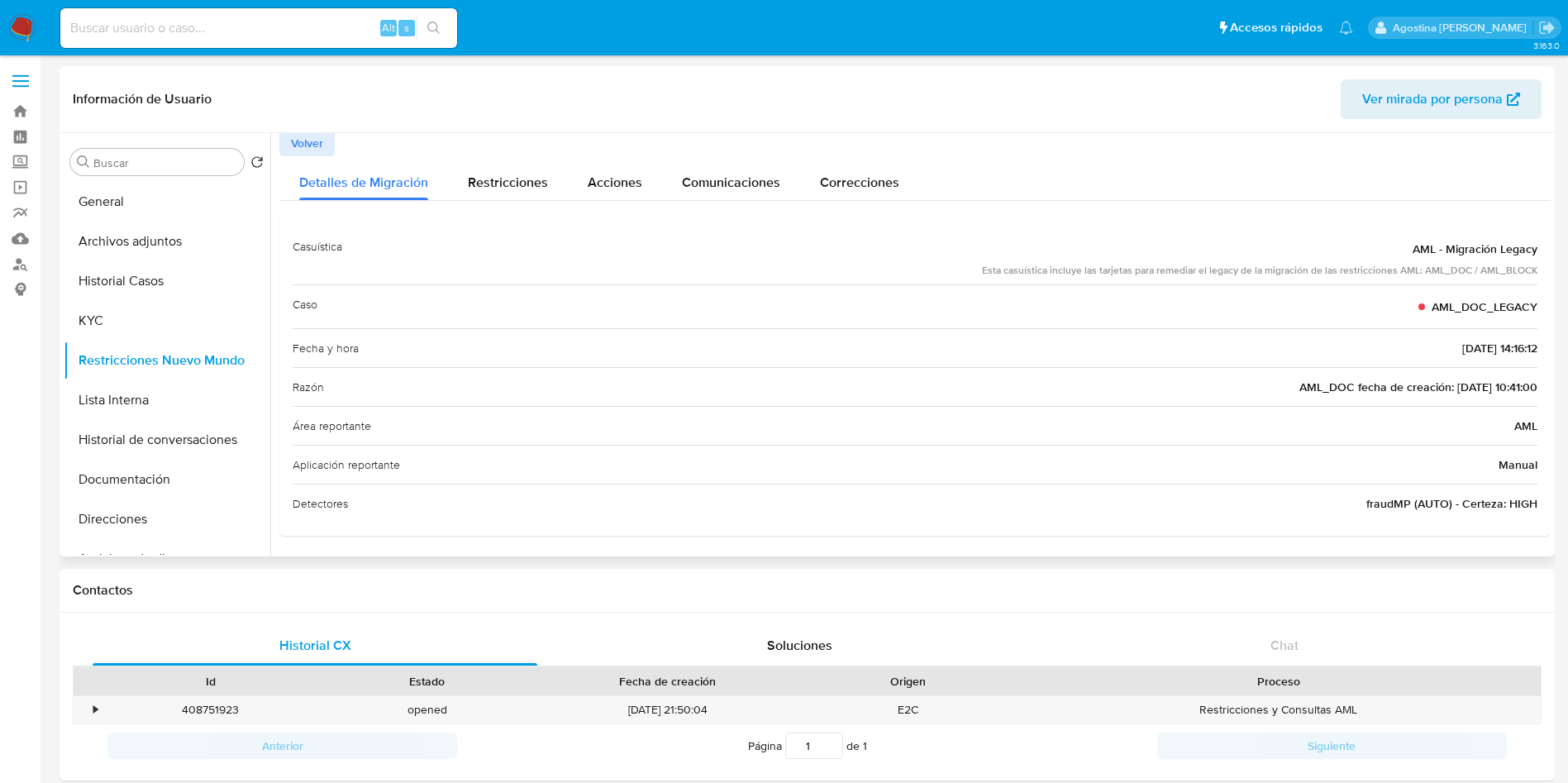
scroll to position [4, 0]
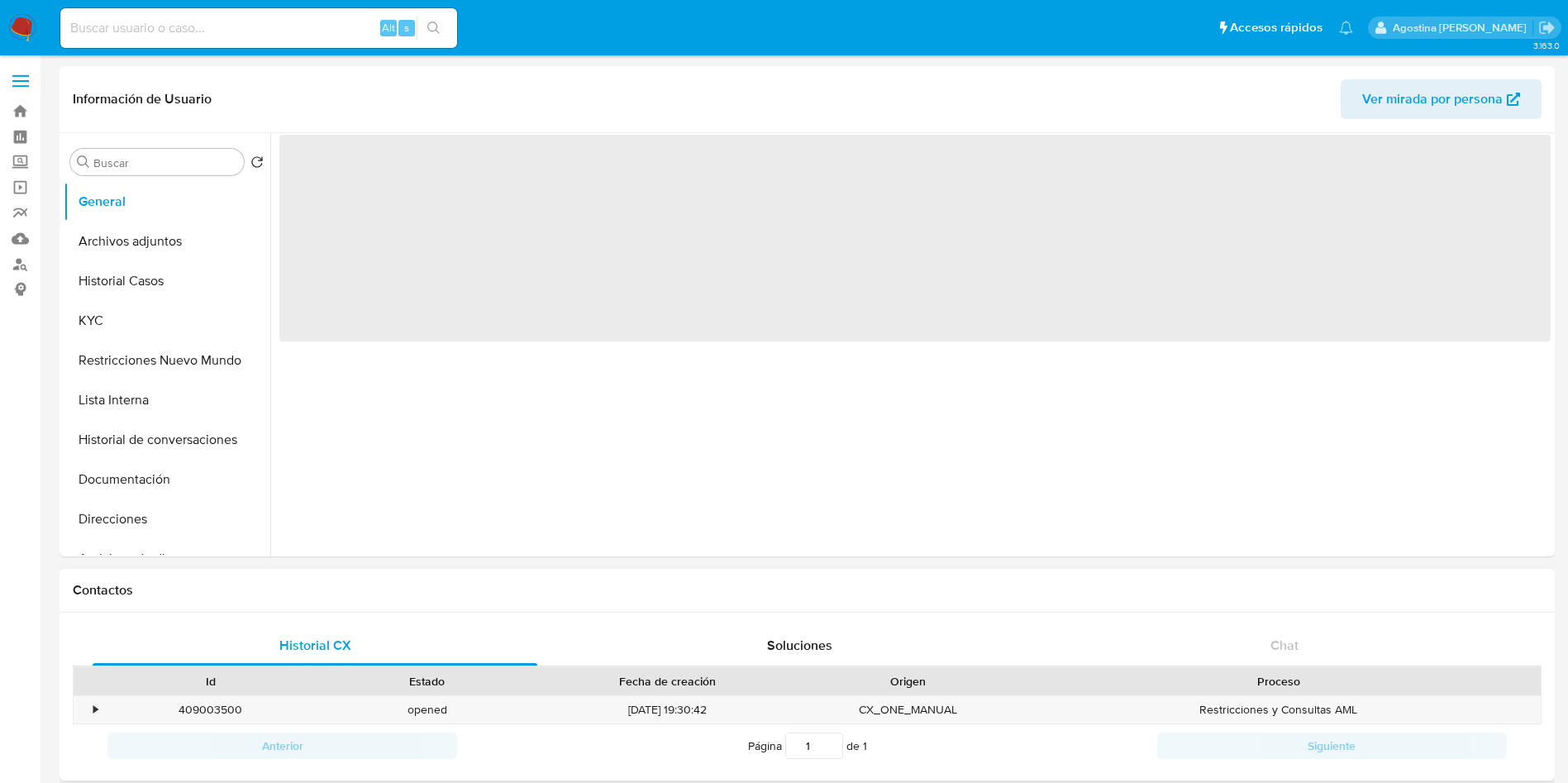
select select "10"
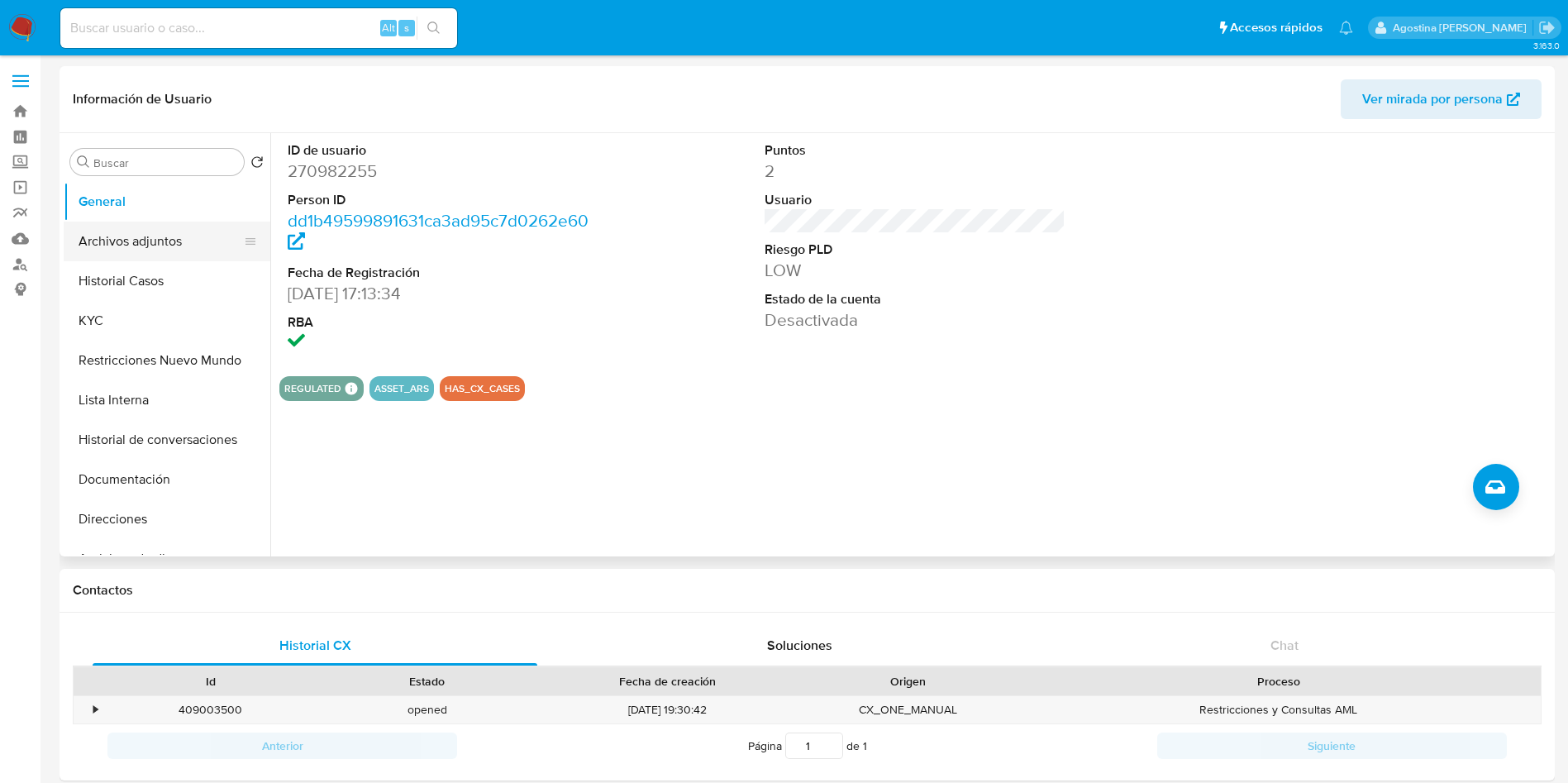
click at [131, 246] on button "Archivos adjuntos" at bounding box center [160, 241] width 194 height 40
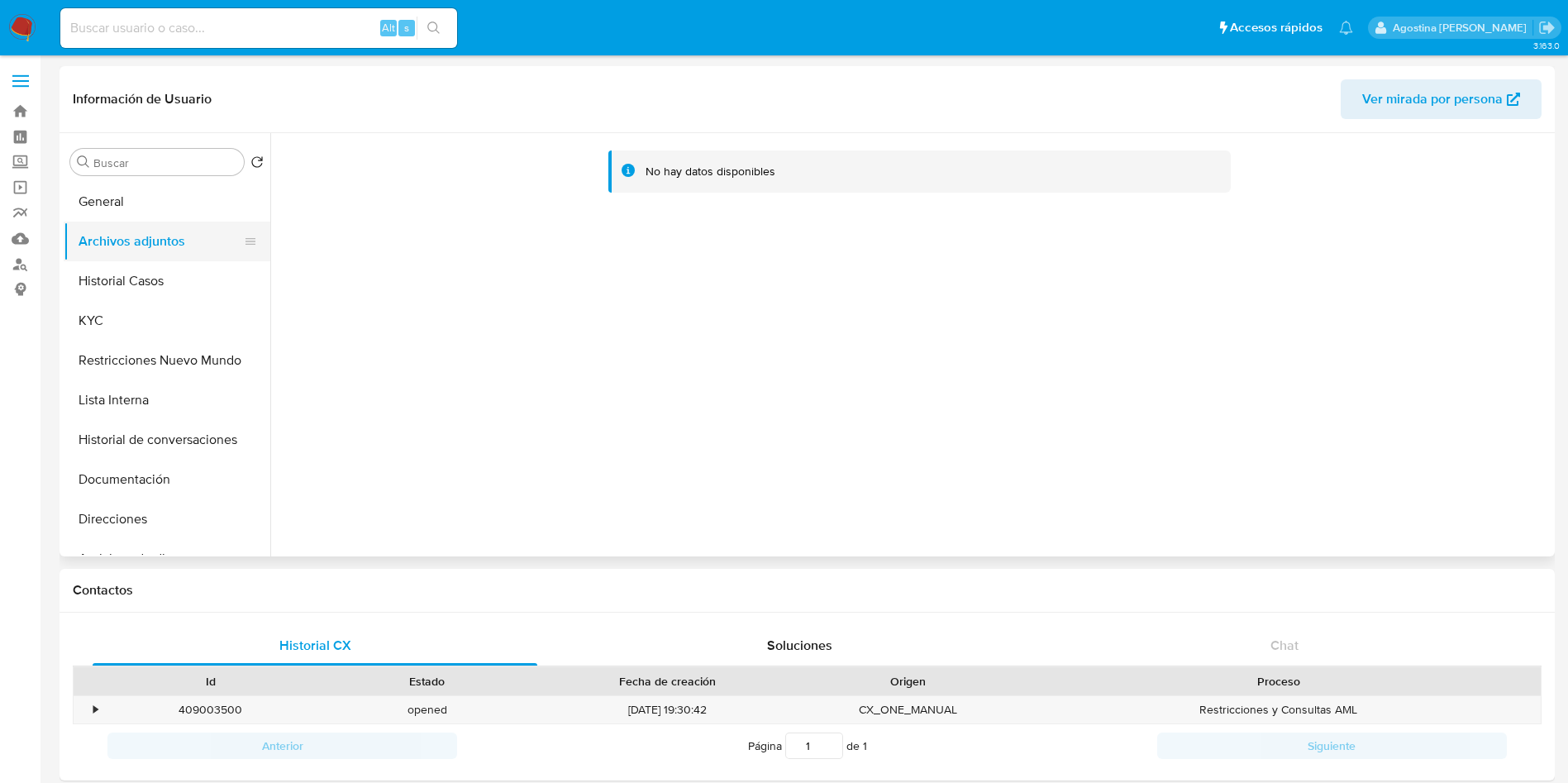
click at [182, 259] on button "Archivos adjuntos" at bounding box center [160, 241] width 194 height 40
click at [181, 267] on button "Historial Casos" at bounding box center [160, 281] width 194 height 40
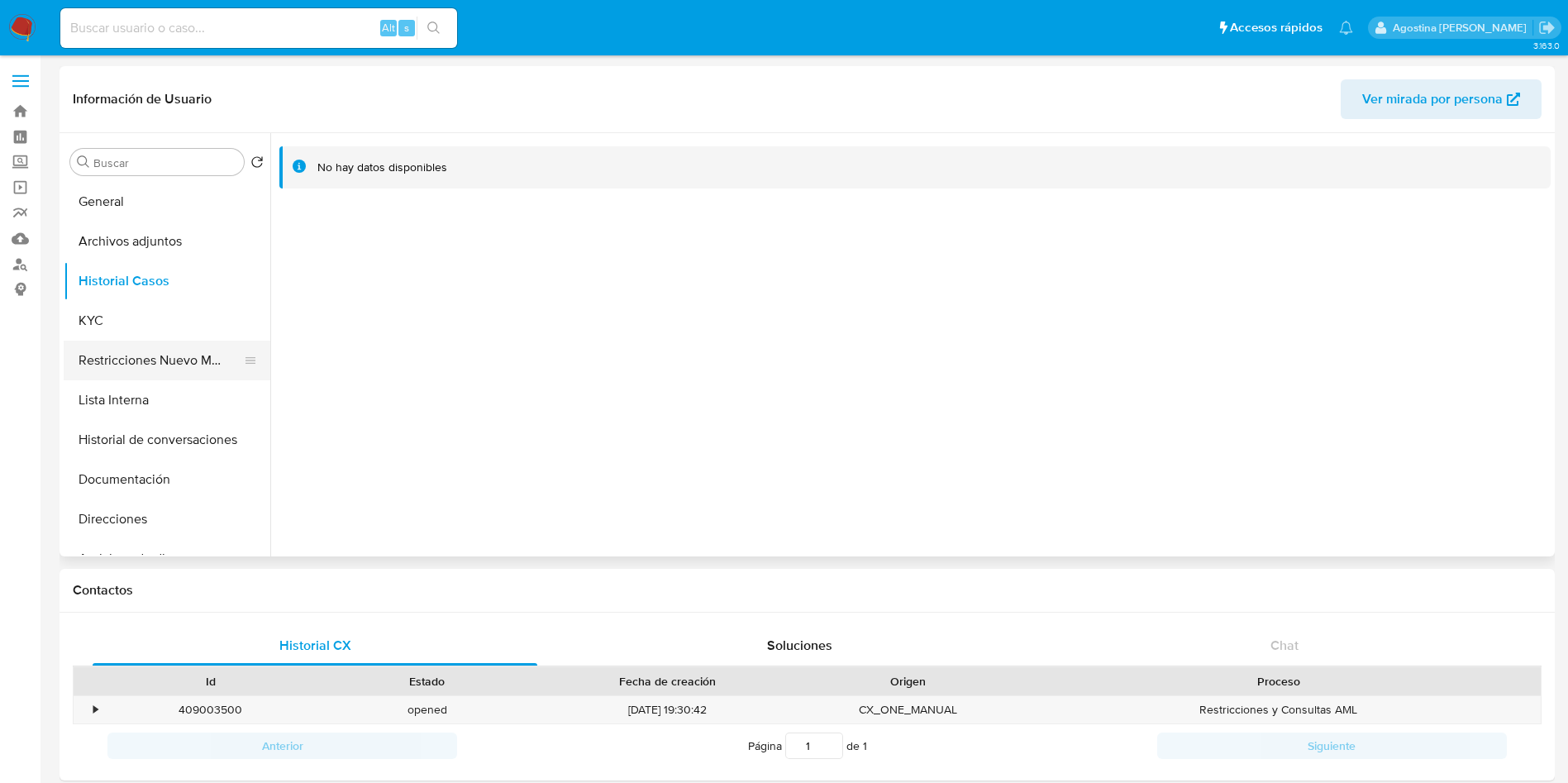
click at [196, 344] on button "Restricciones Nuevo Mundo" at bounding box center [160, 360] width 194 height 40
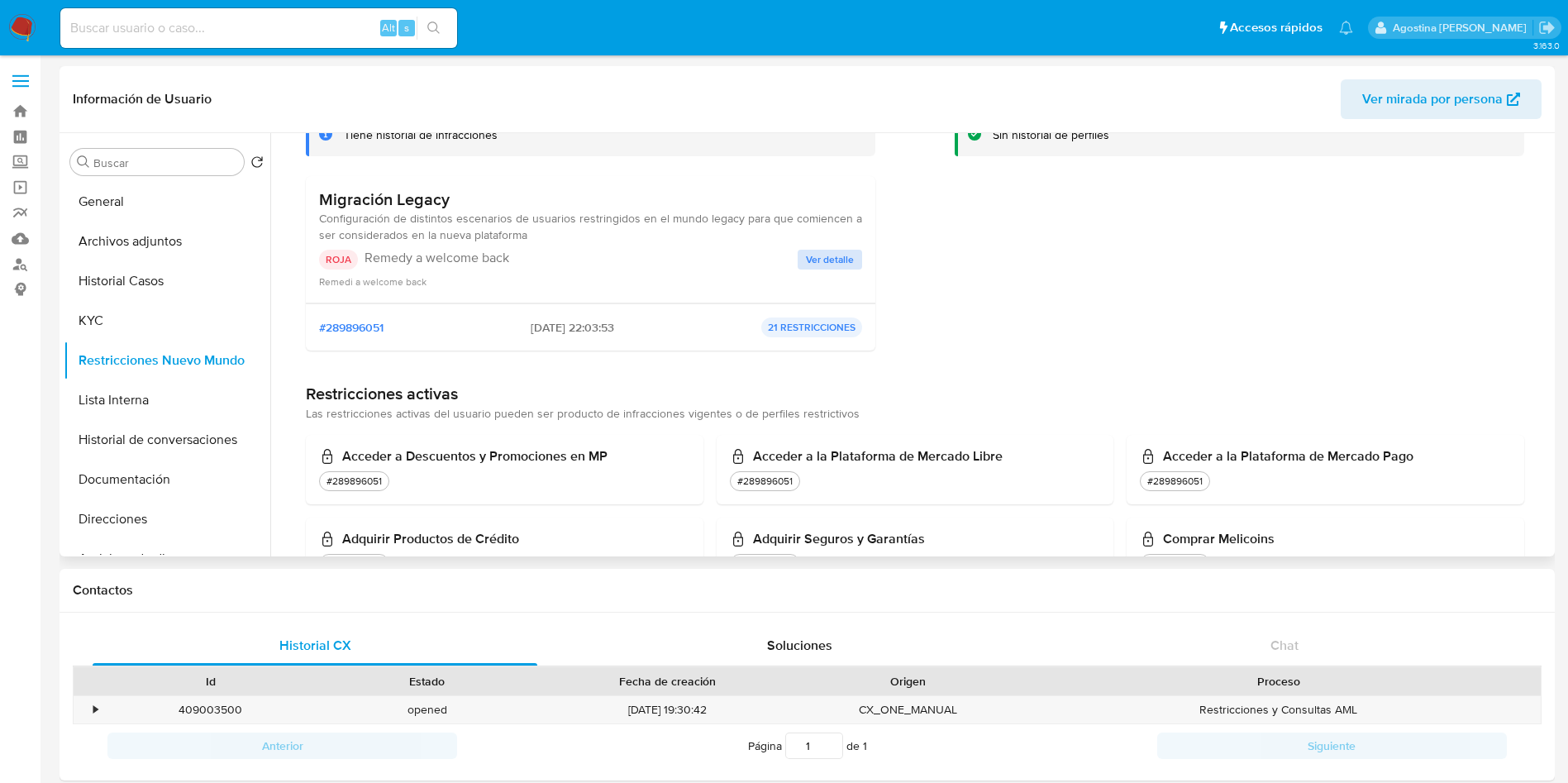
scroll to position [248, 0]
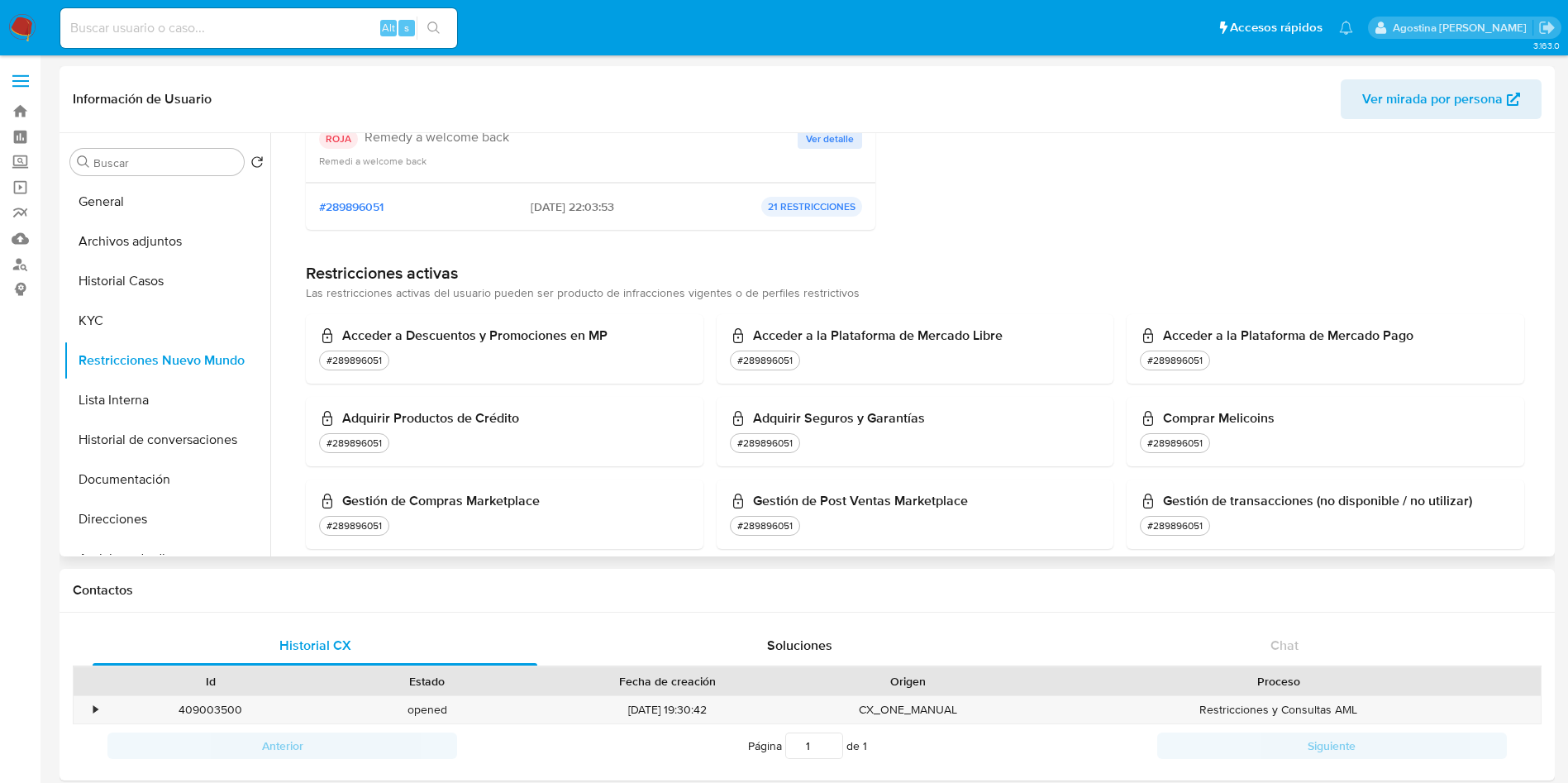
click at [810, 136] on span "Ver detalle" at bounding box center [830, 139] width 48 height 17
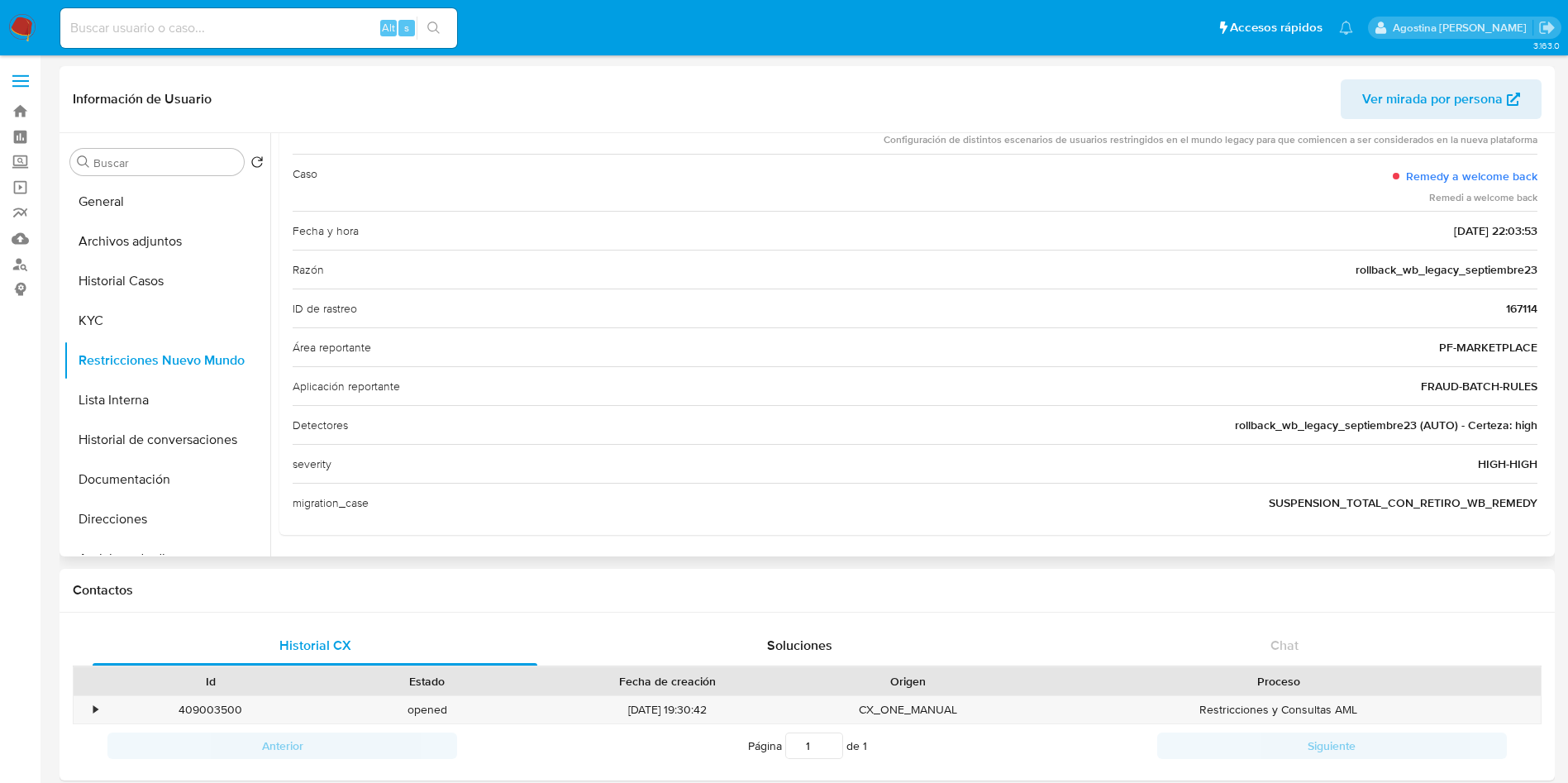
scroll to position [0, 0]
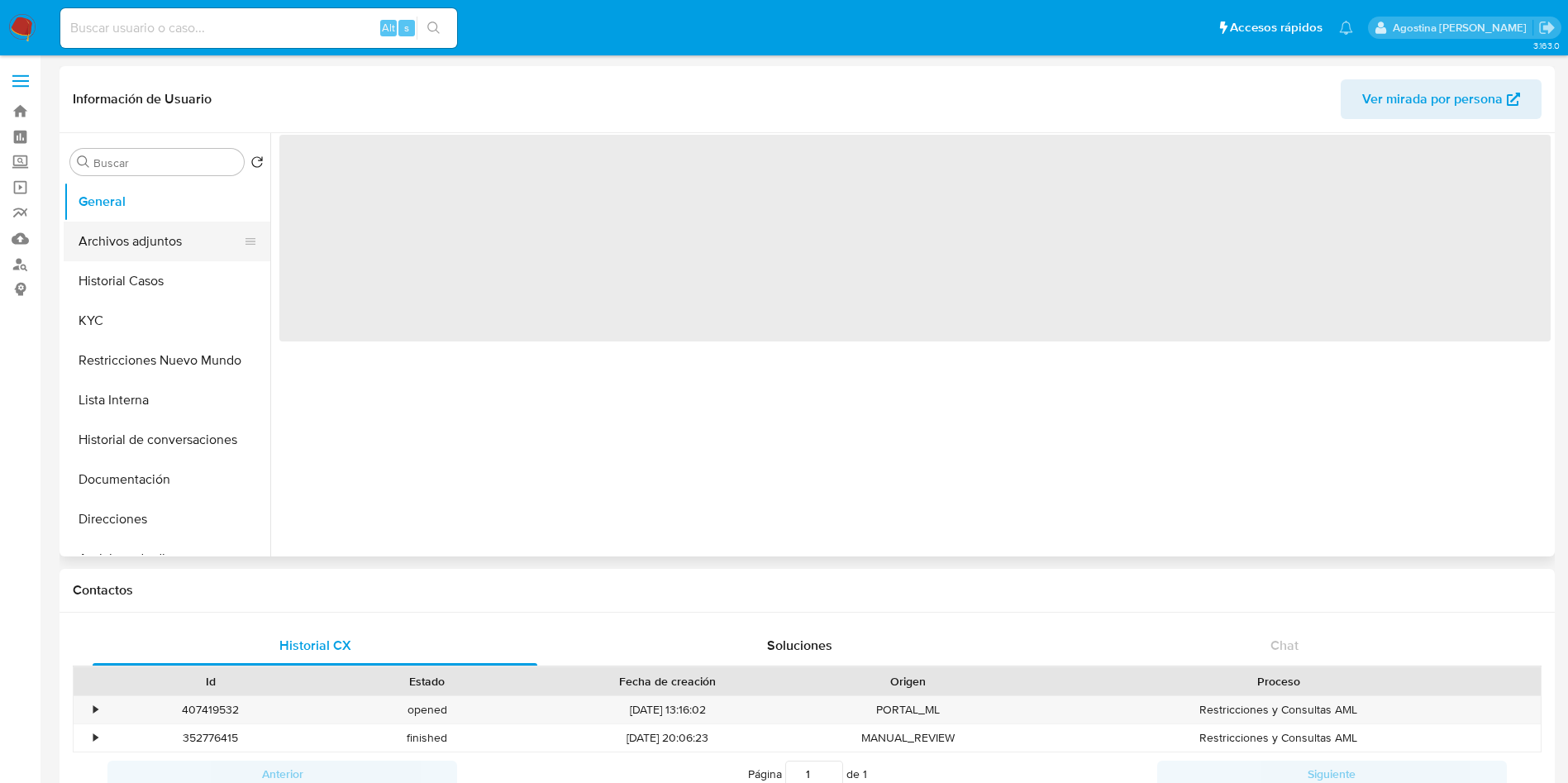
click at [171, 255] on button "Archivos adjuntos" at bounding box center [160, 241] width 194 height 40
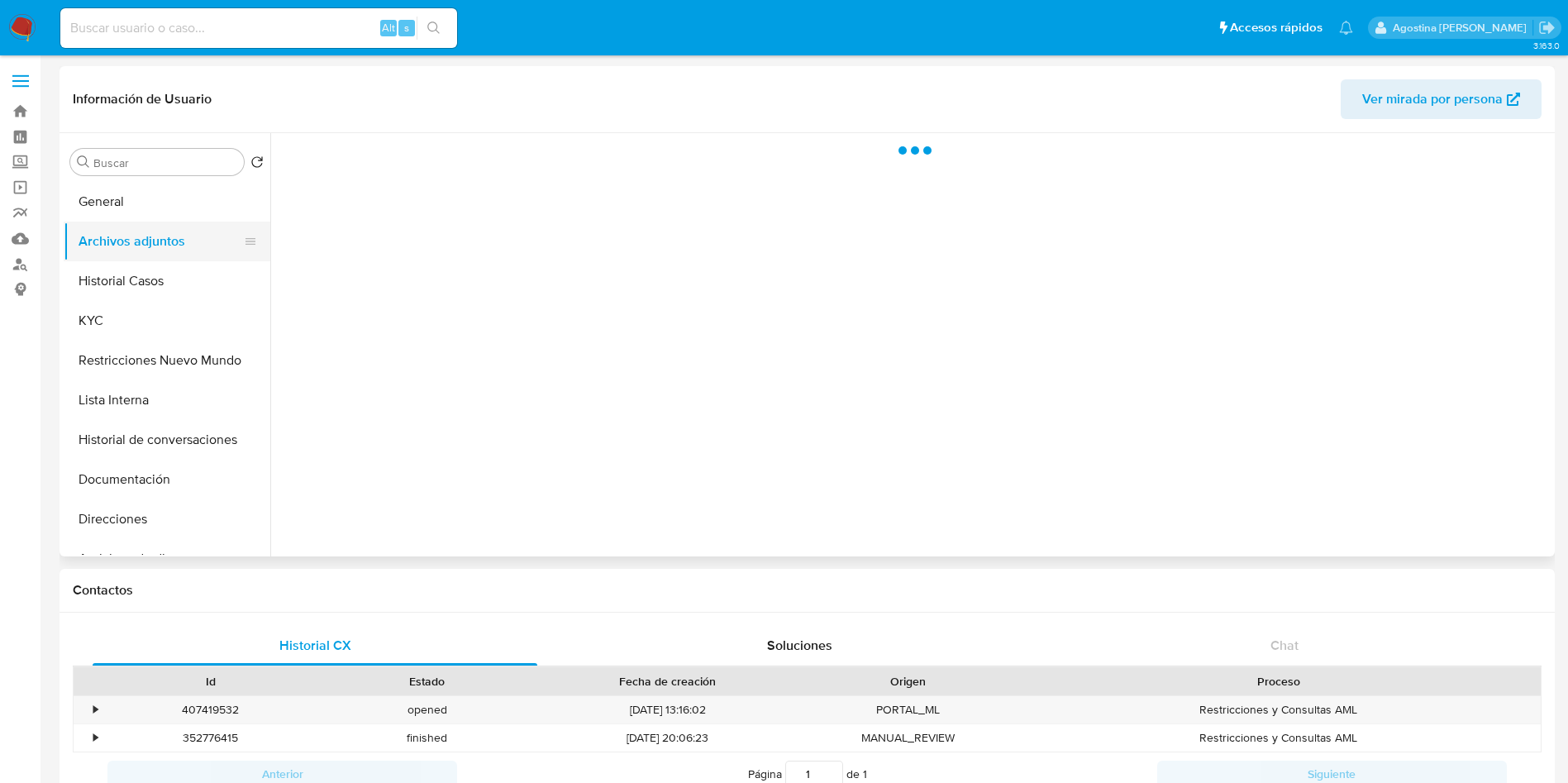
select select "10"
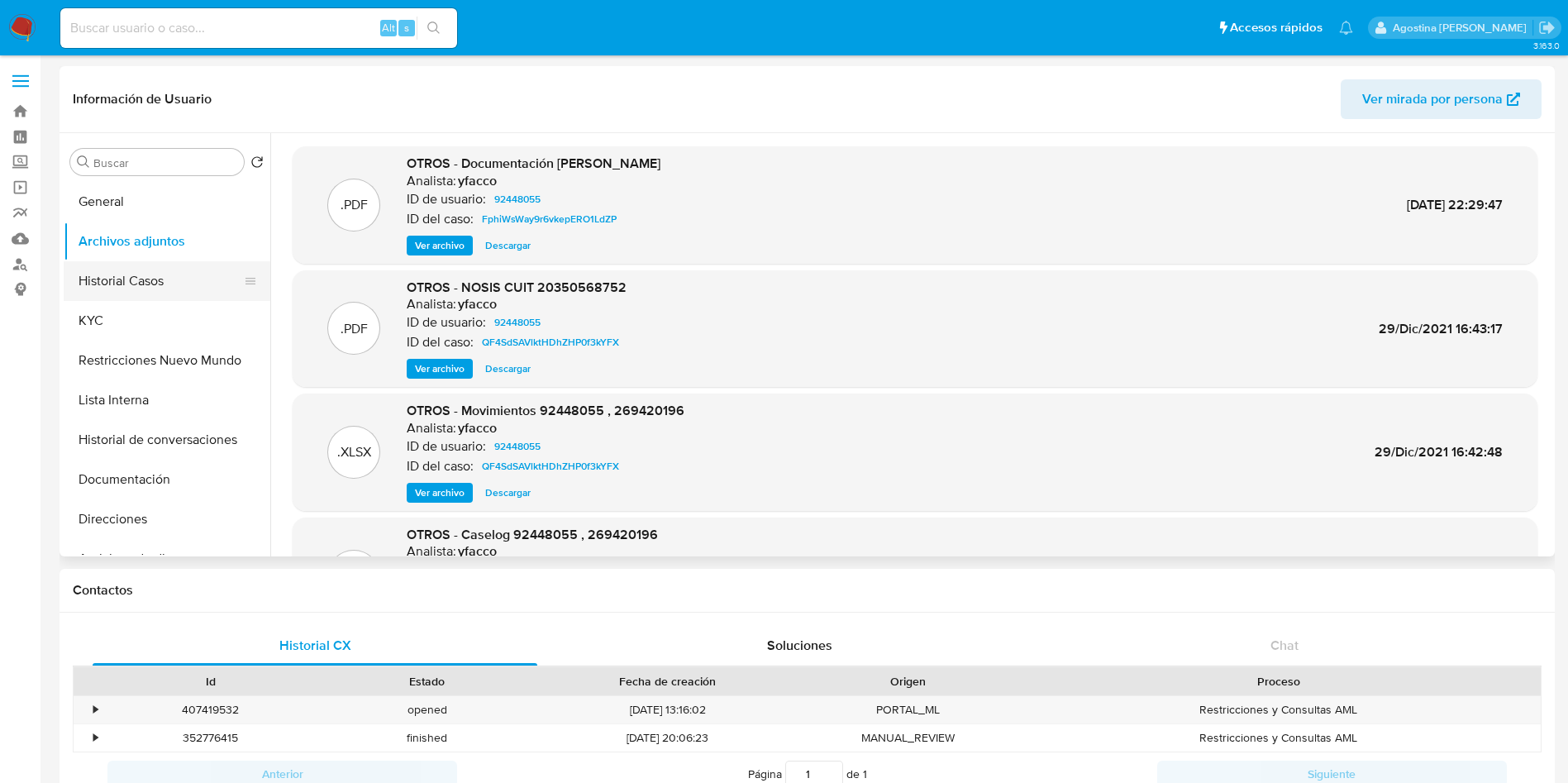
click at [209, 280] on button "Historial Casos" at bounding box center [160, 281] width 194 height 40
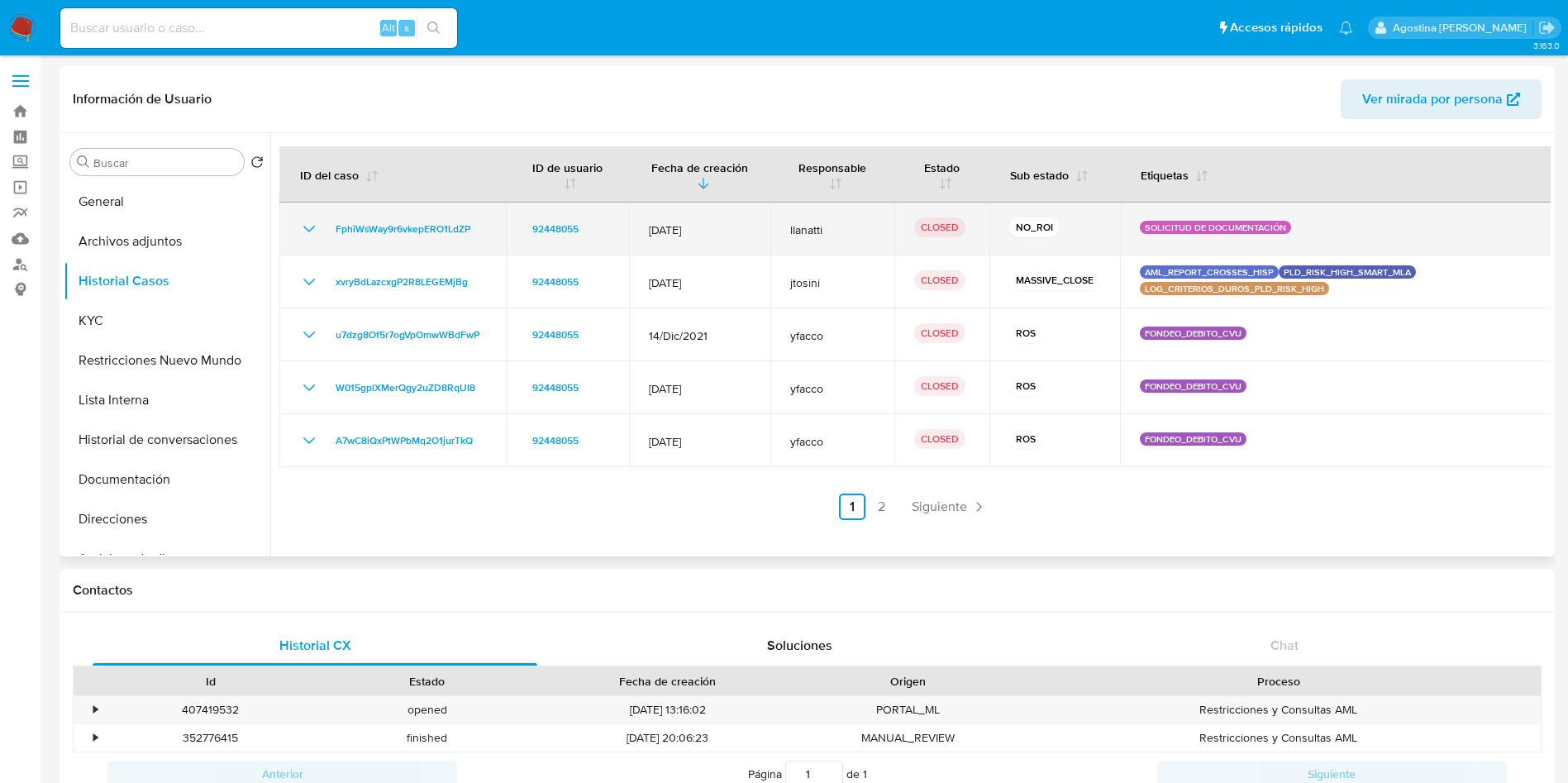
click at [312, 224] on icon "Mostrar/Ocultar" at bounding box center [308, 228] width 19 height 19
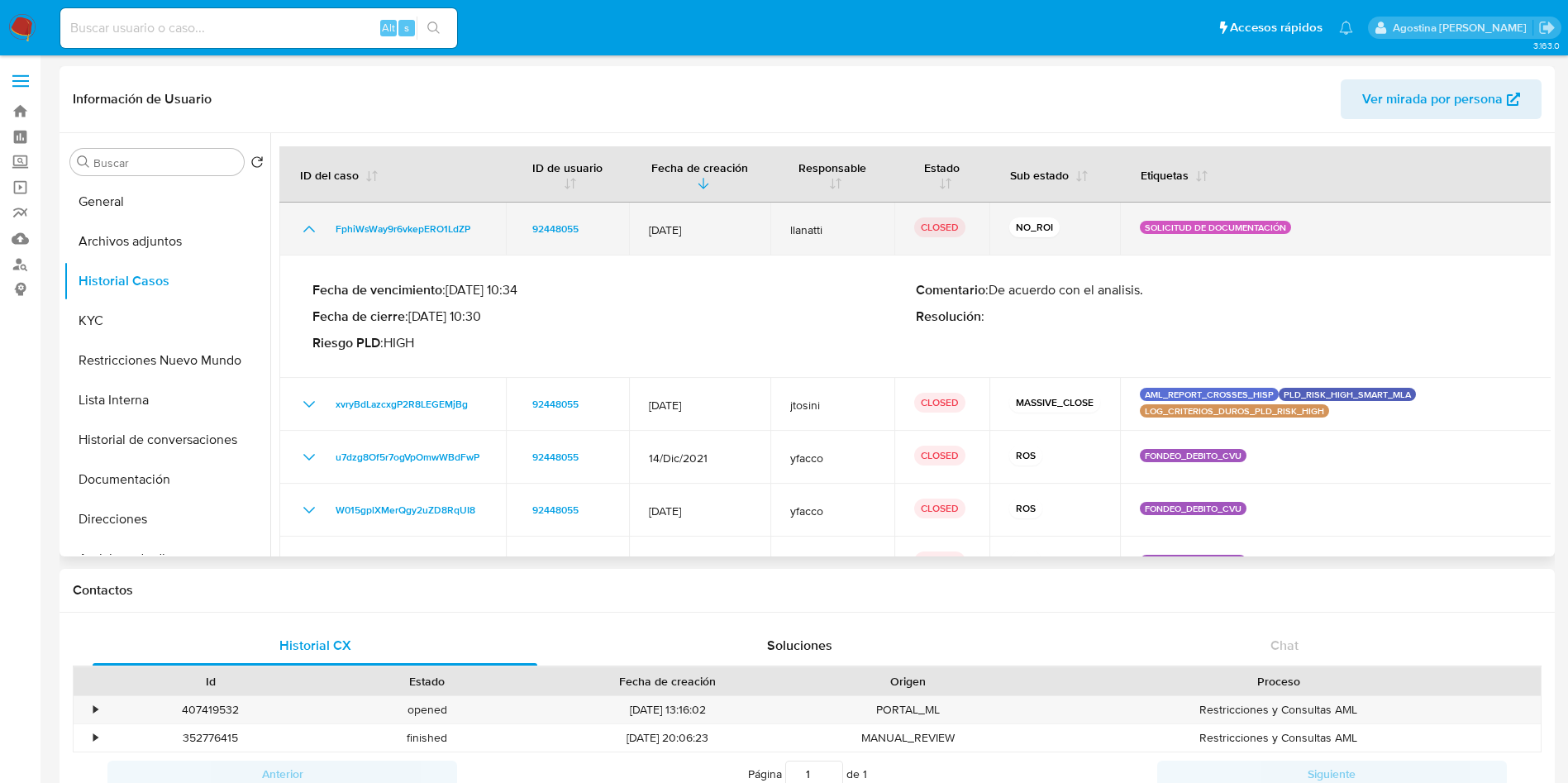
click at [312, 224] on icon "Mostrar/Ocultar" at bounding box center [308, 228] width 19 height 19
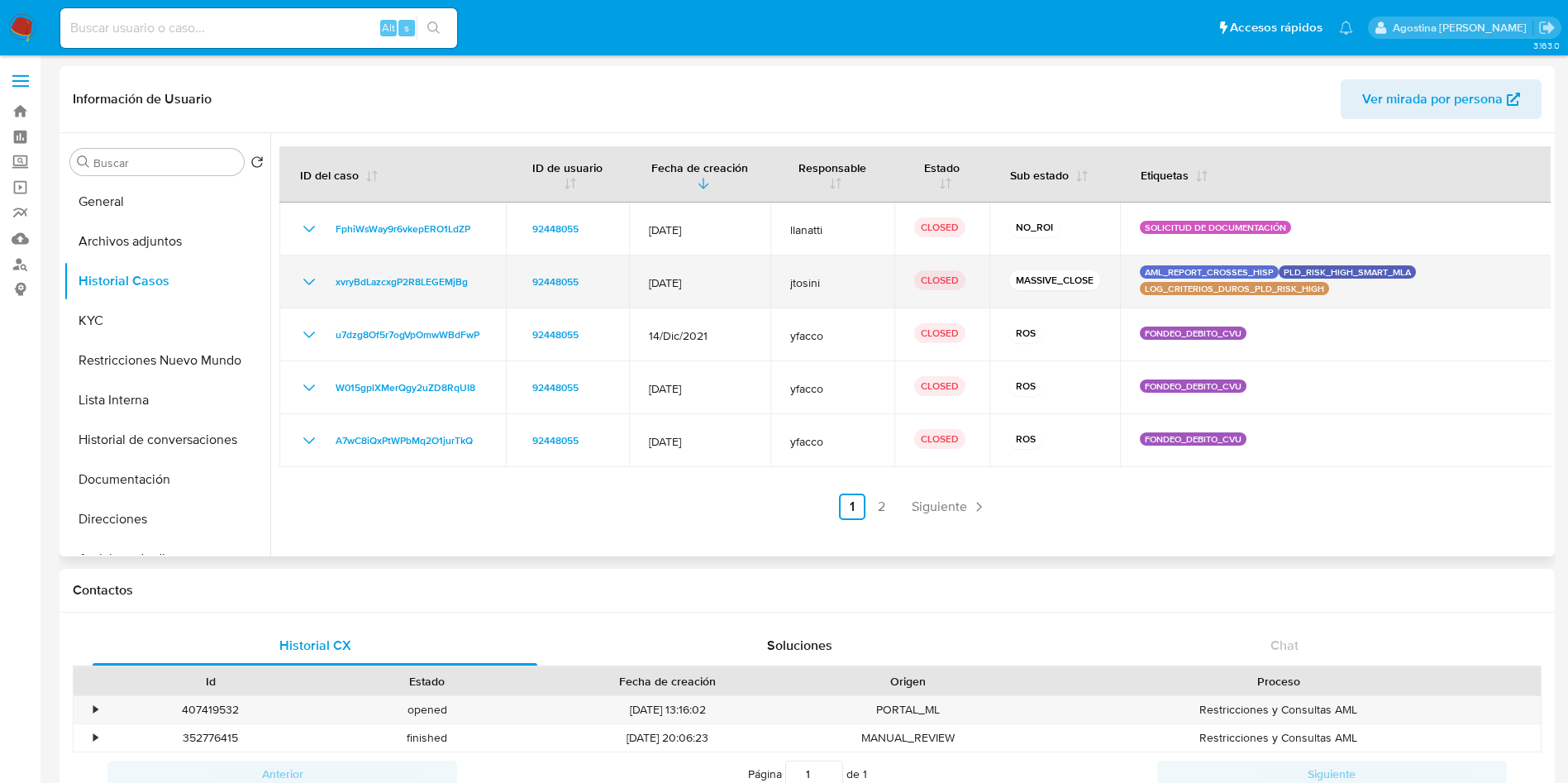
click at [310, 278] on icon "Mostrar/Ocultar" at bounding box center [308, 282] width 19 height 19
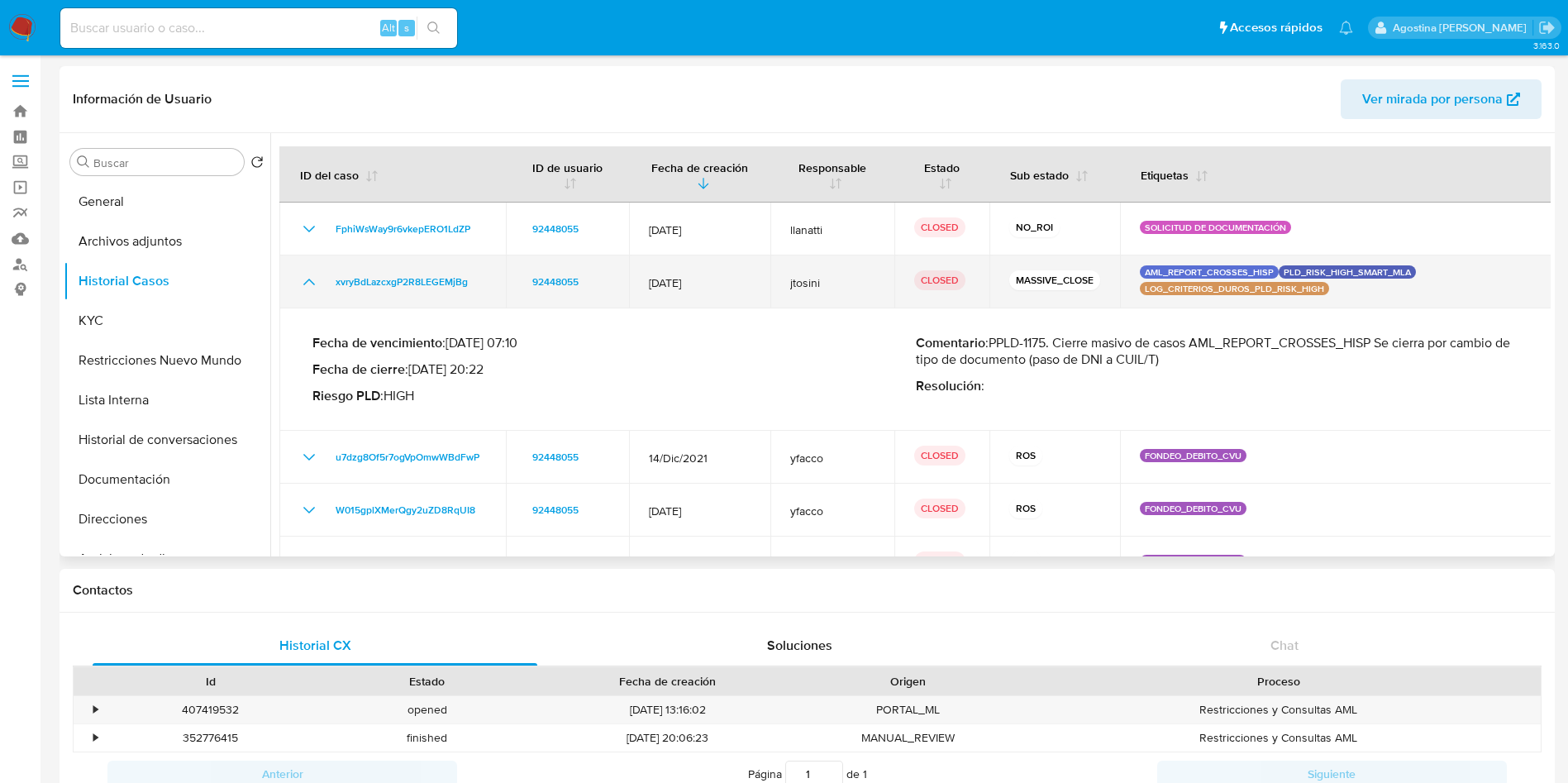
click at [310, 278] on icon "Mostrar/Ocultar" at bounding box center [308, 282] width 19 height 19
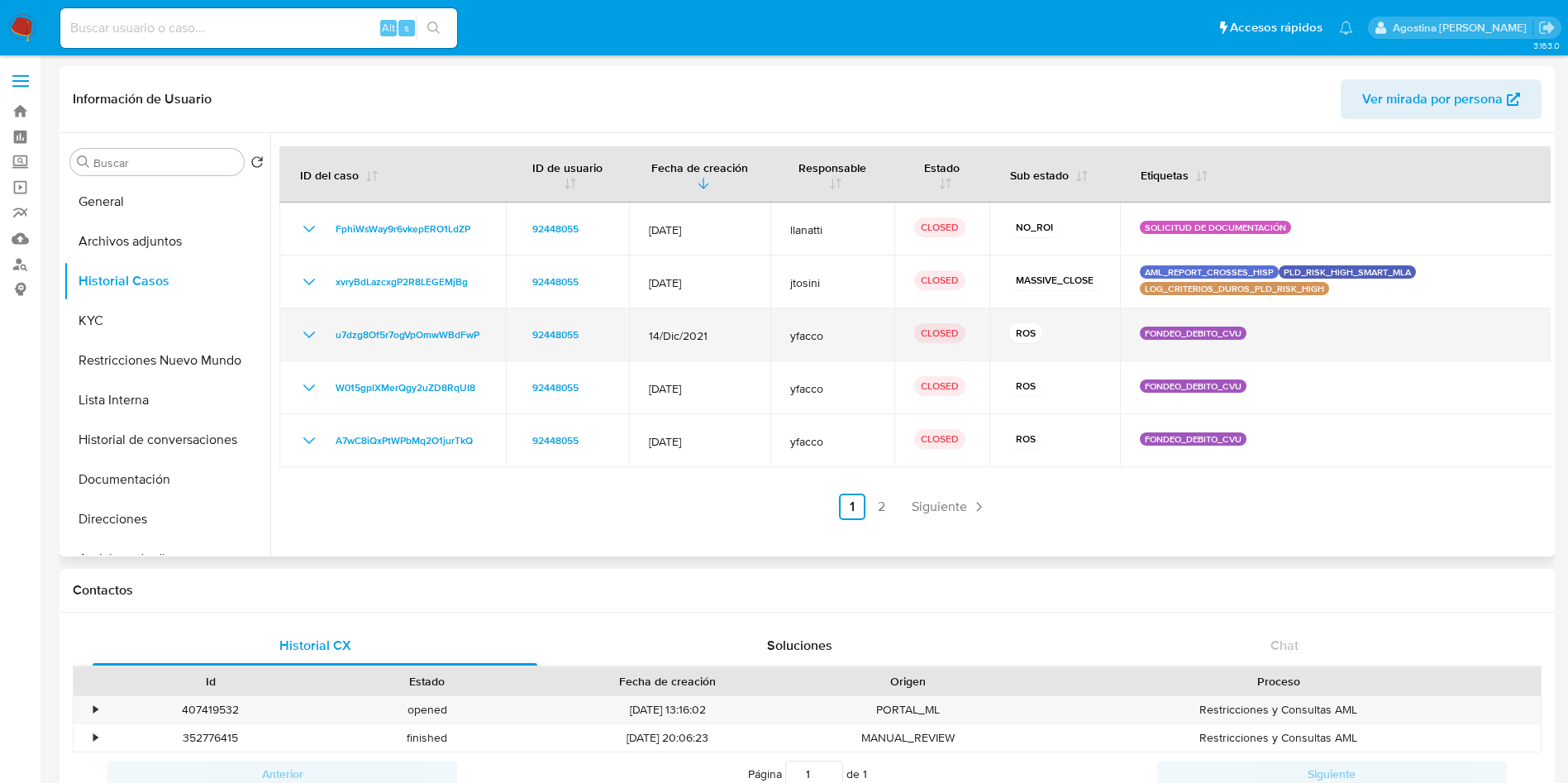
click at [307, 332] on icon "Mostrar/Ocultar" at bounding box center [308, 335] width 19 height 19
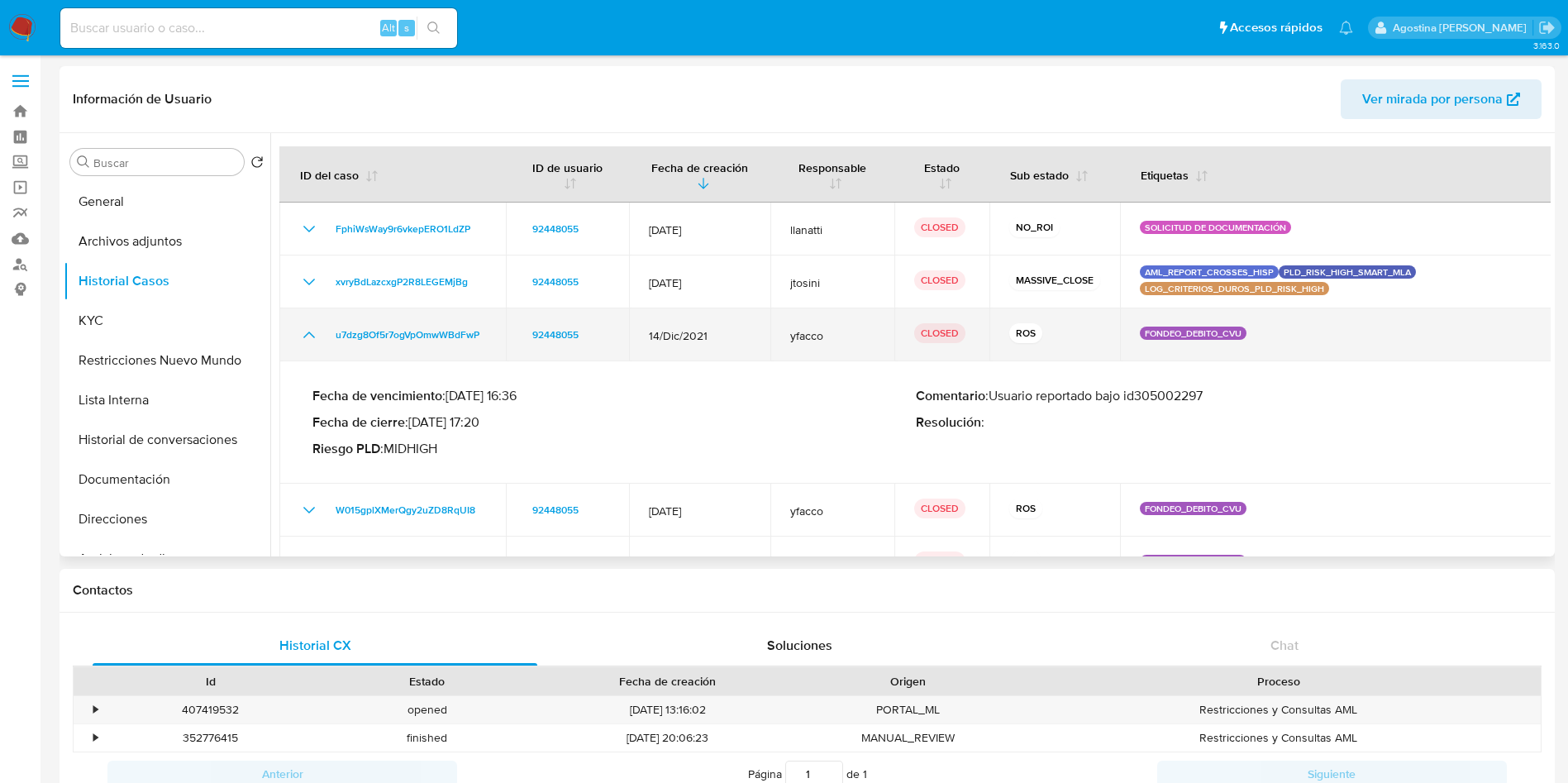
click at [307, 332] on icon "Mostrar/Ocultar" at bounding box center [308, 335] width 19 height 19
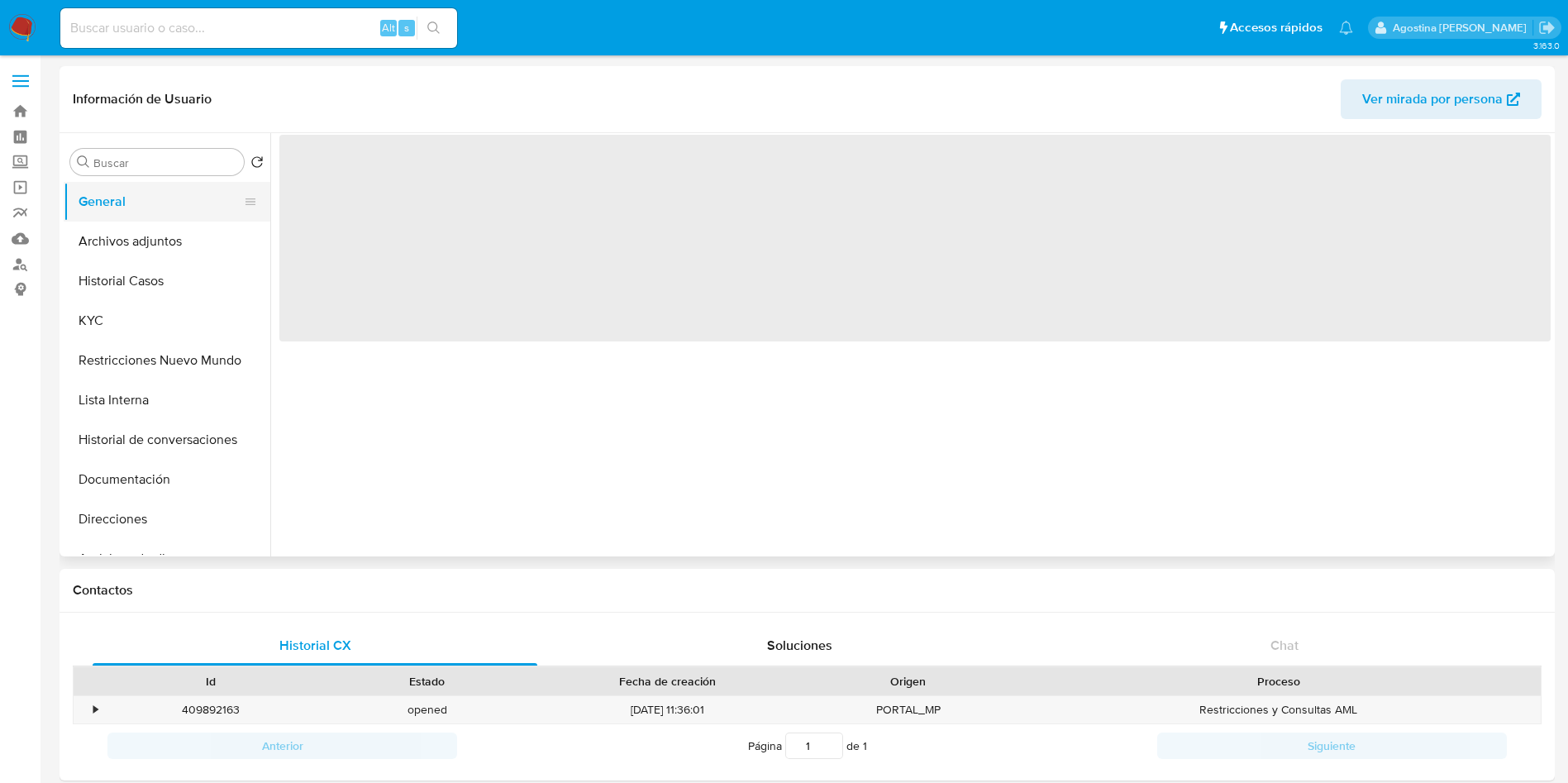
select select "10"
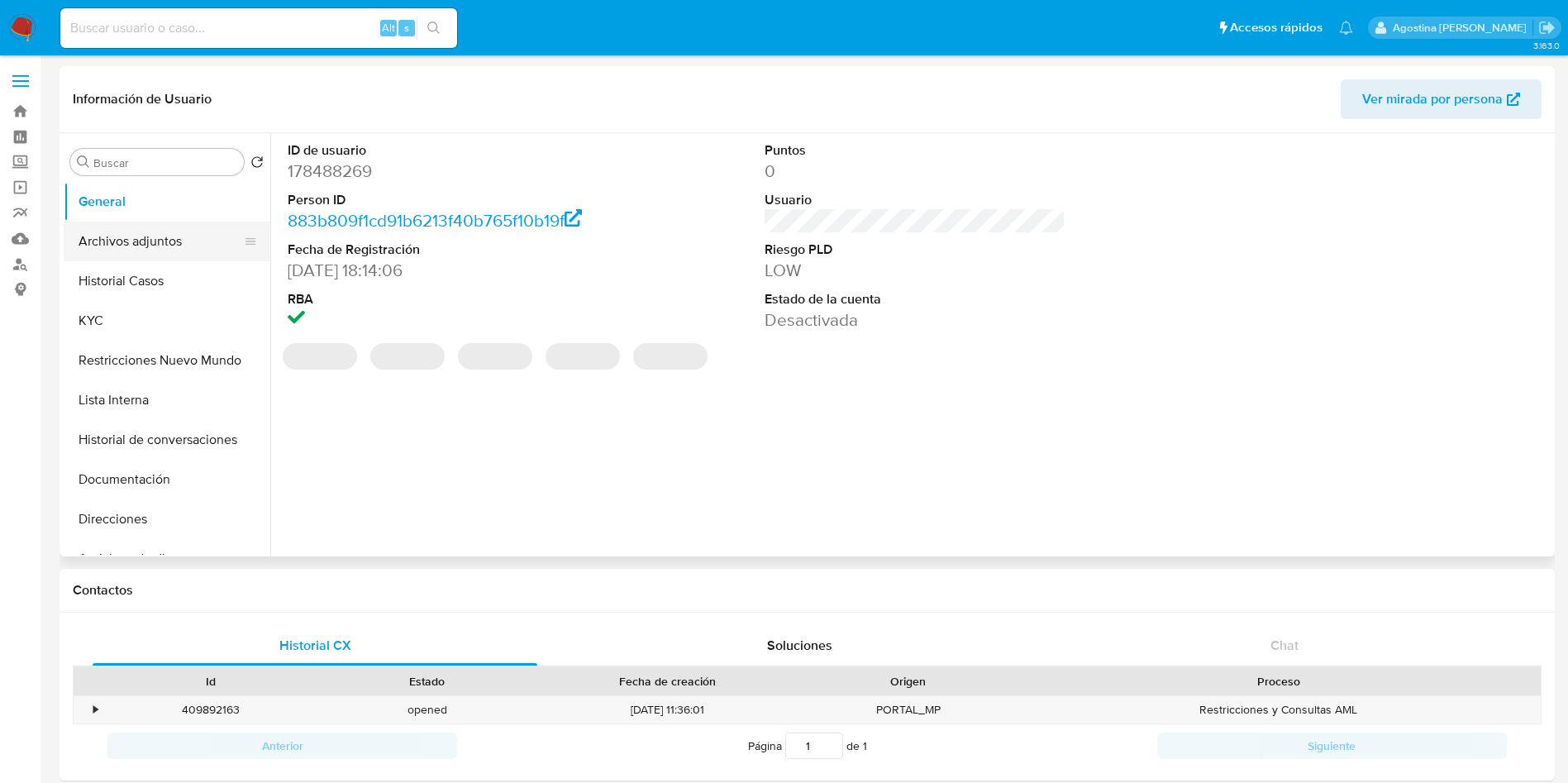
click at [177, 230] on button "Archivos adjuntos" at bounding box center [160, 241] width 194 height 40
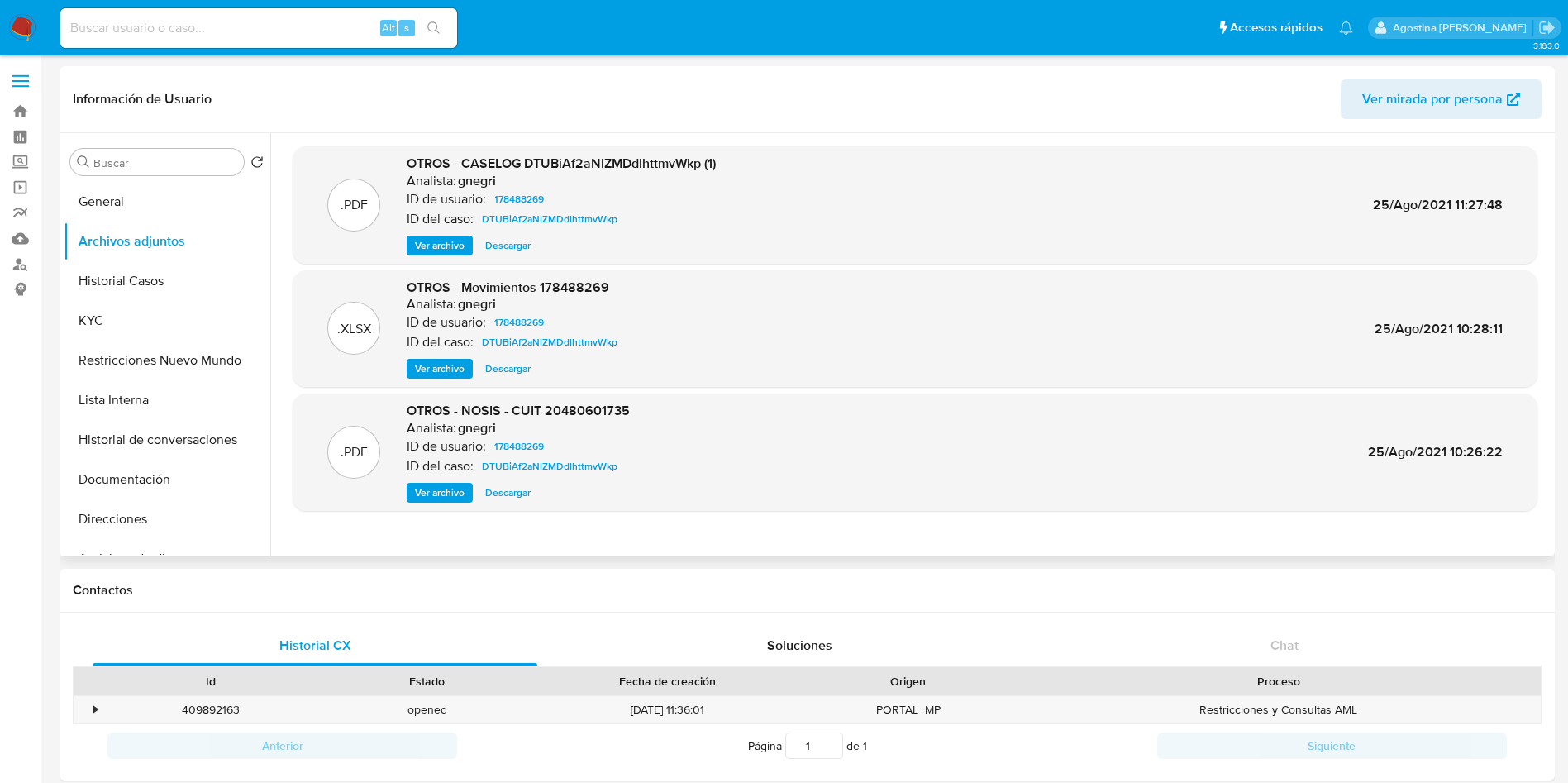
click at [458, 241] on span "Ver archivo" at bounding box center [440, 246] width 50 height 17
click at [183, 284] on button "Historial Casos" at bounding box center [160, 281] width 194 height 40
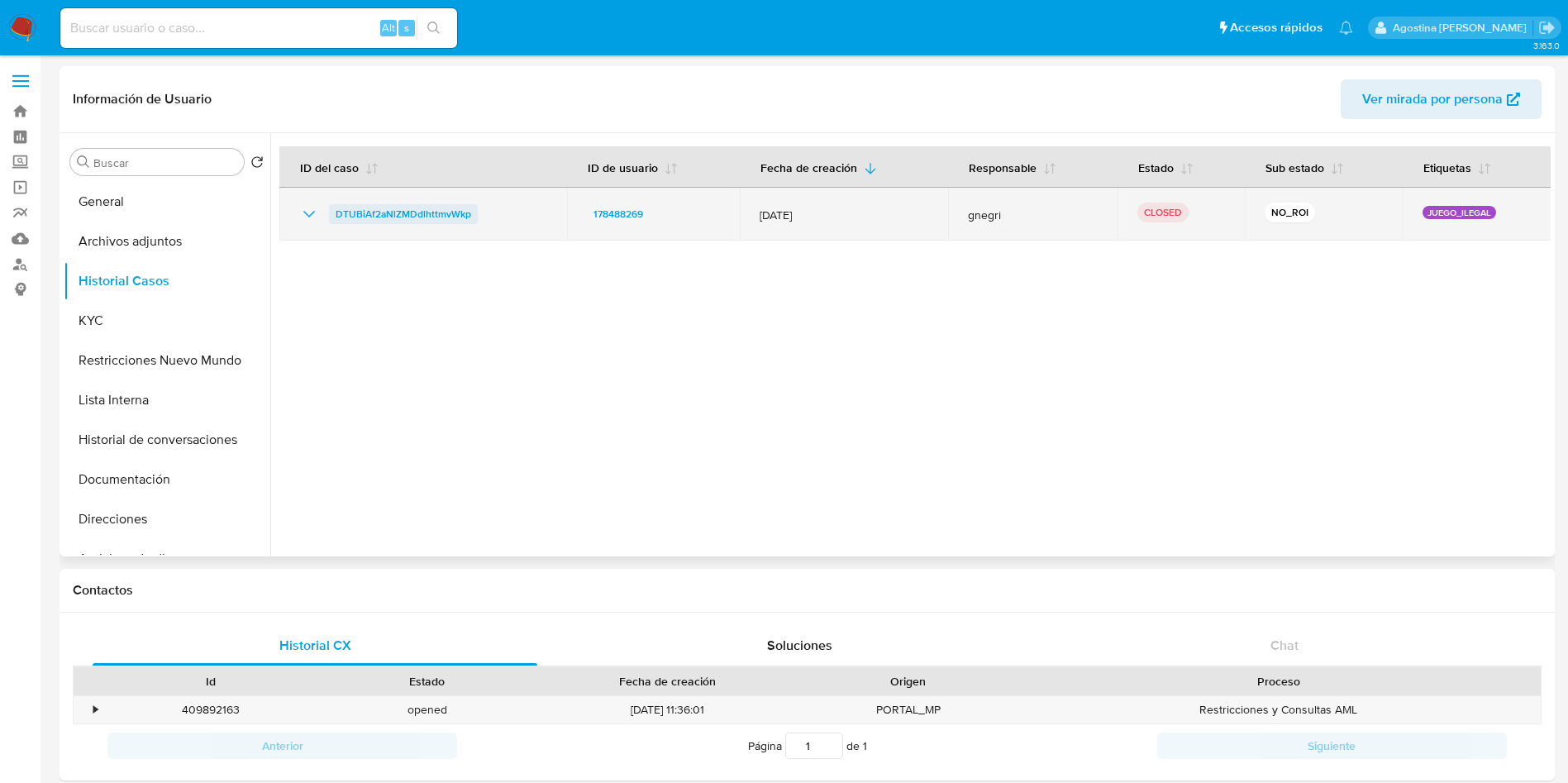
click at [403, 212] on span "DTUBiAf2aNlZMDdlhttmvWkp" at bounding box center [403, 213] width 135 height 19
click at [307, 208] on icon "Mostrar/Ocultar" at bounding box center [308, 213] width 19 height 19
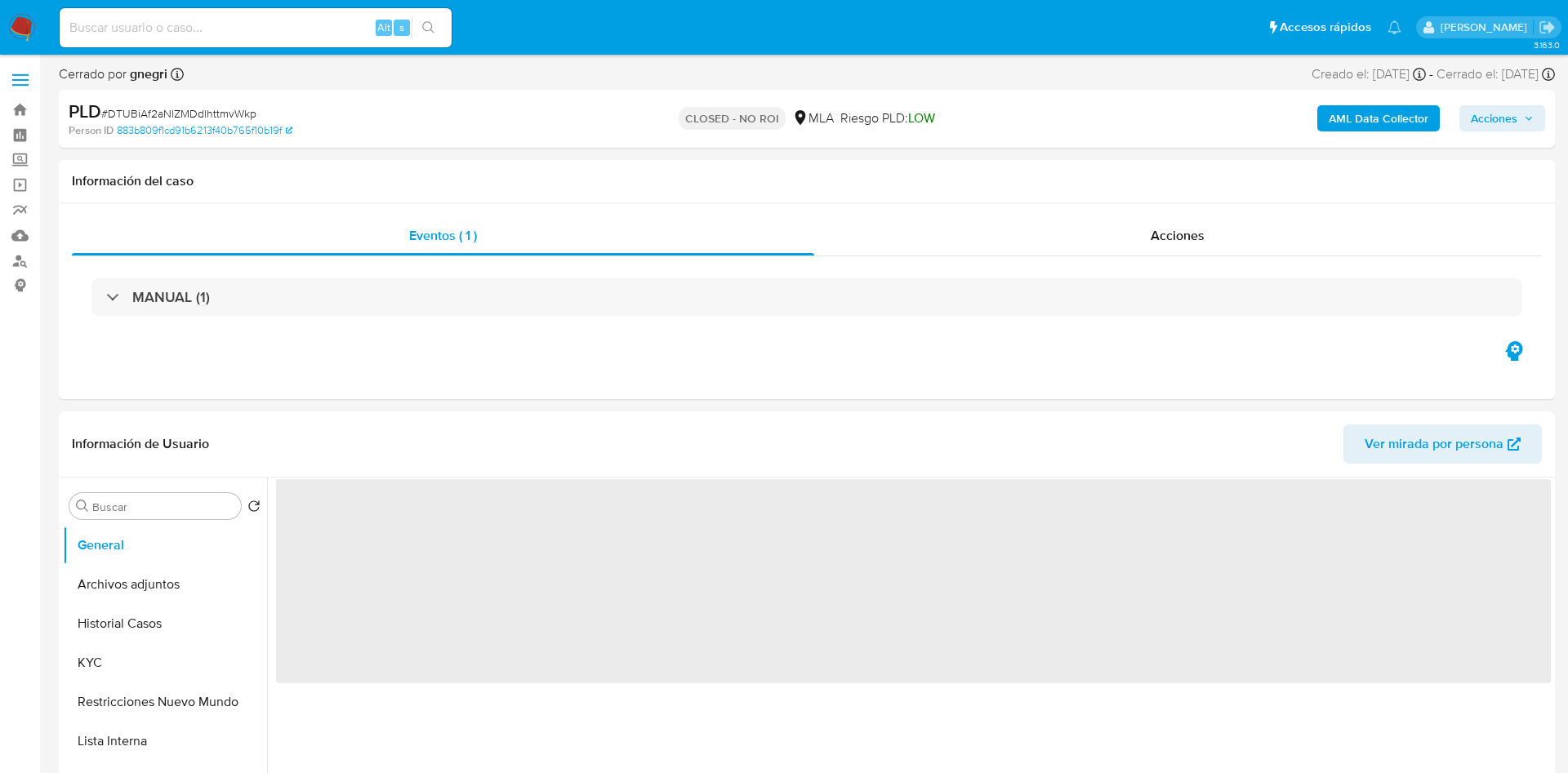
select select "10"
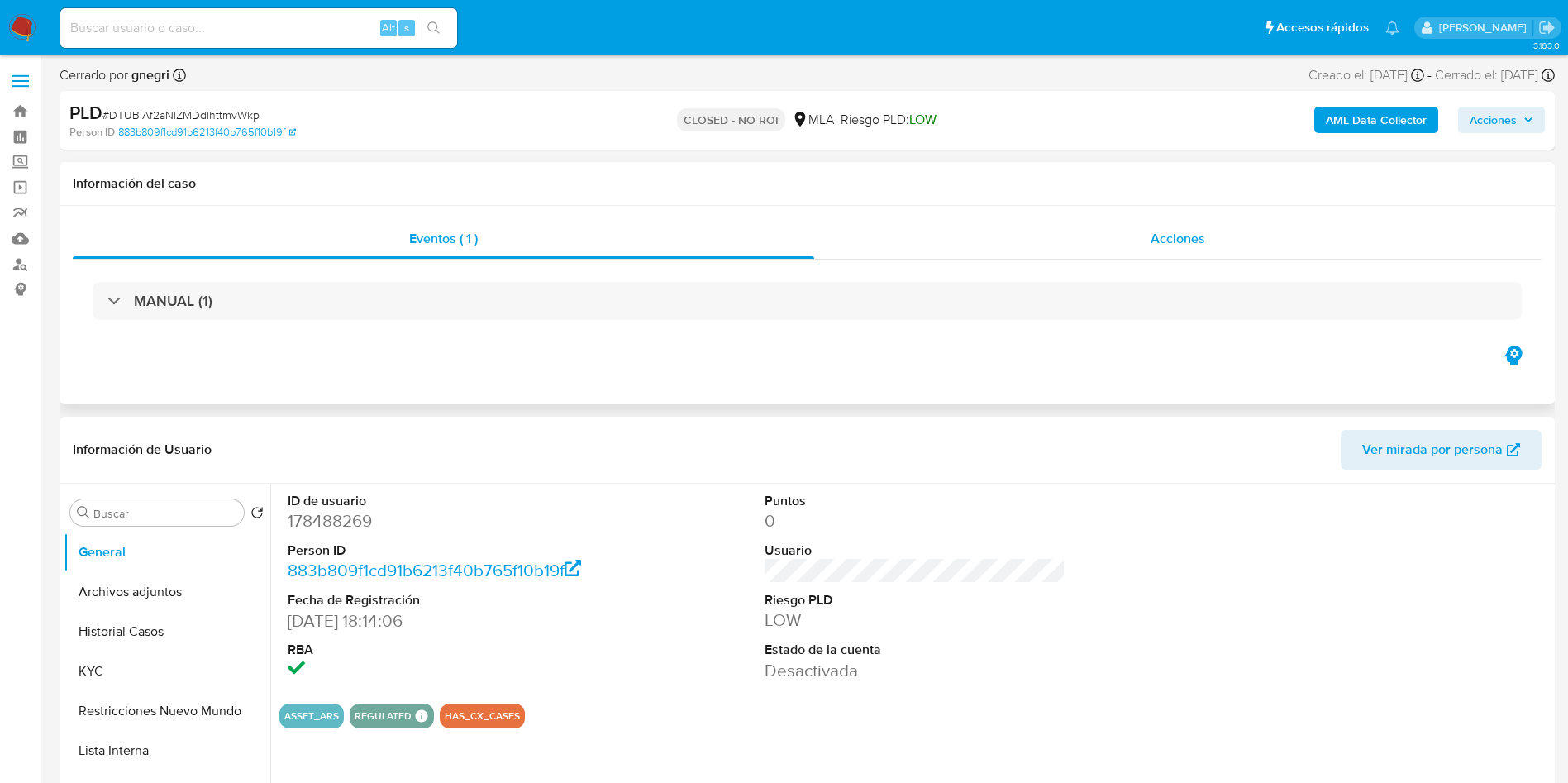
click at [985, 232] on div "Acciones" at bounding box center [1177, 238] width 727 height 40
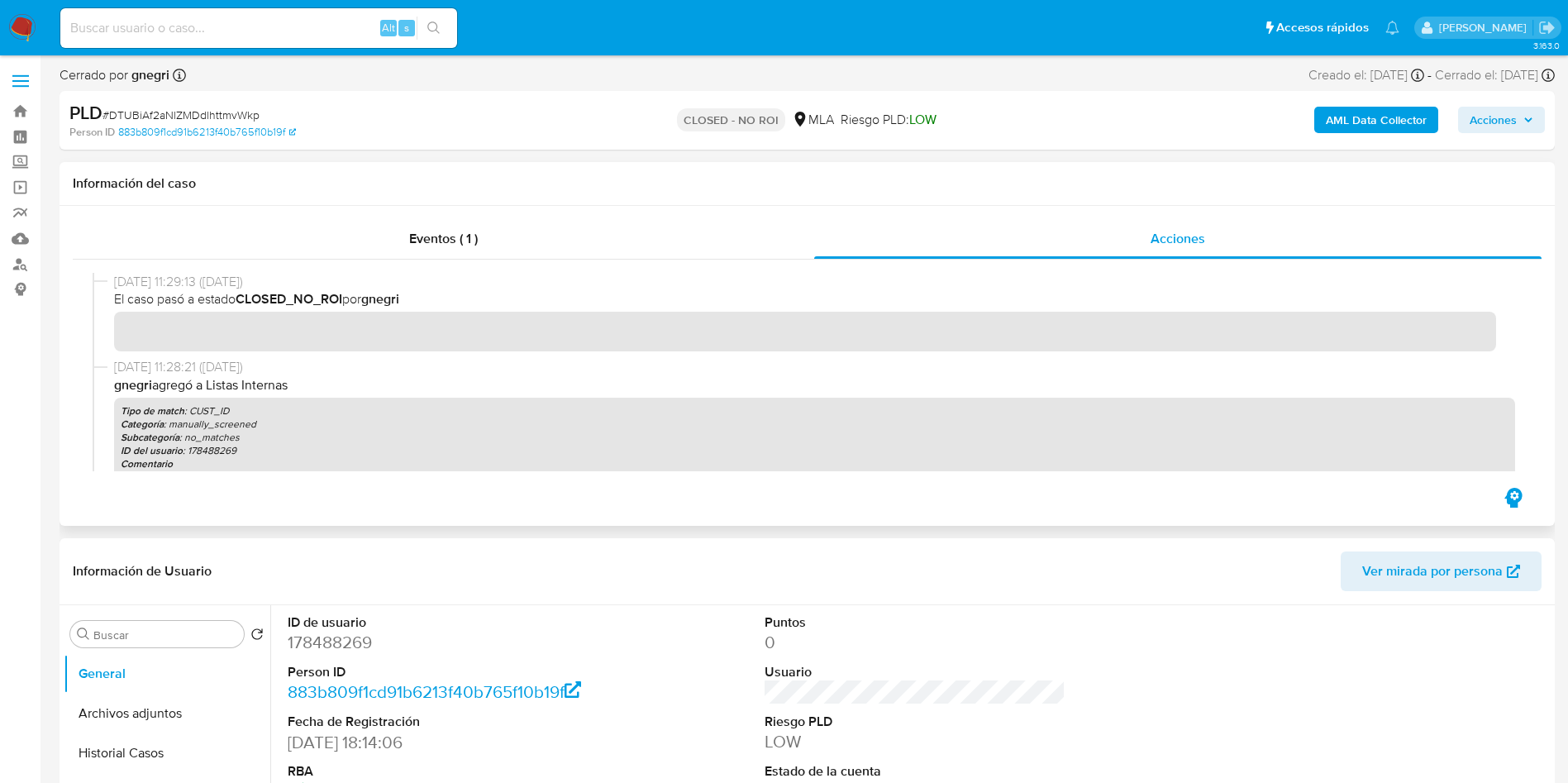
scroll to position [248, 0]
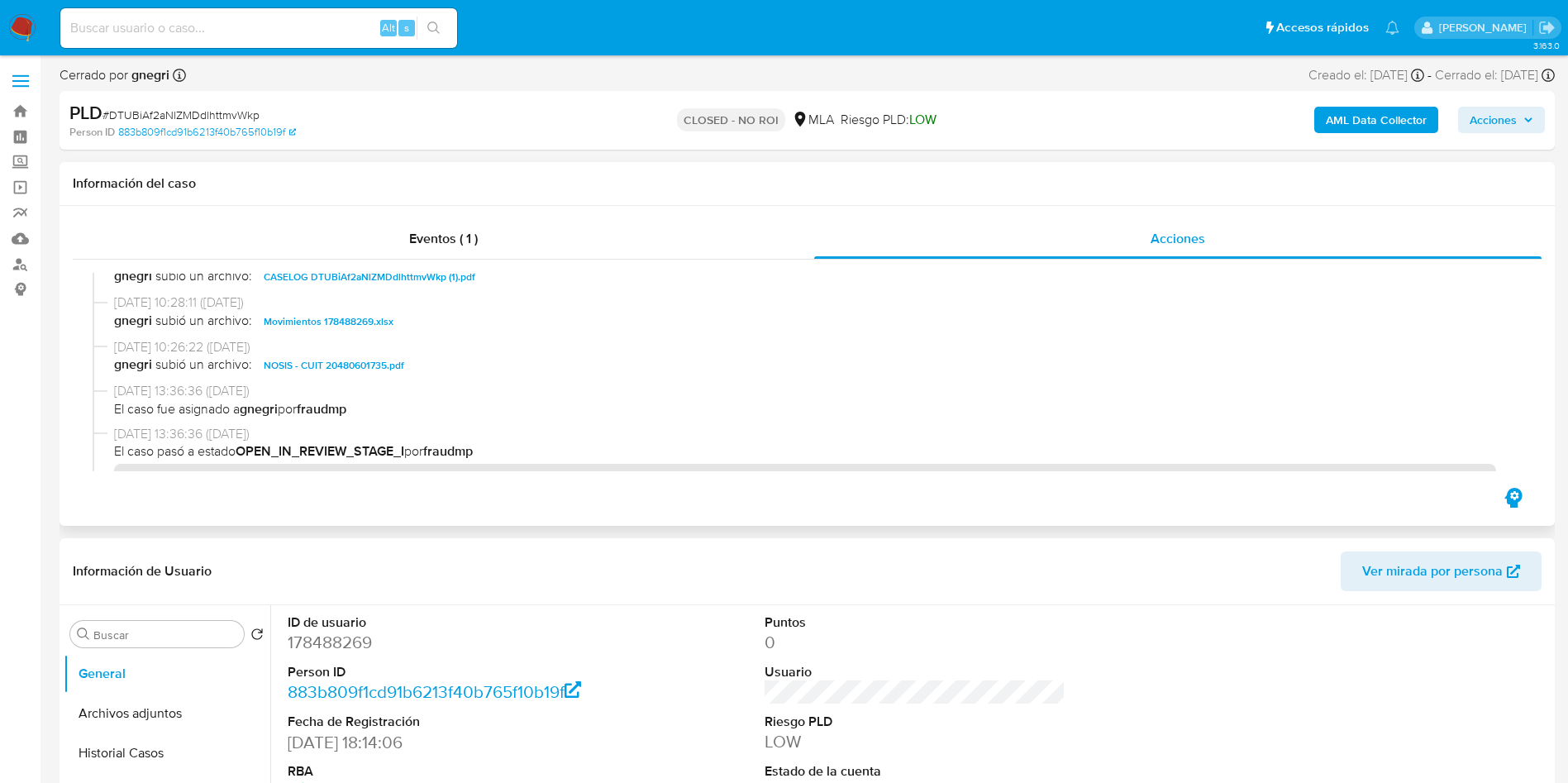
click at [370, 281] on span "CASELOG DTUBiAf2aNlZMDdlhttmvWkp (1).pdf" at bounding box center [370, 276] width 211 height 19
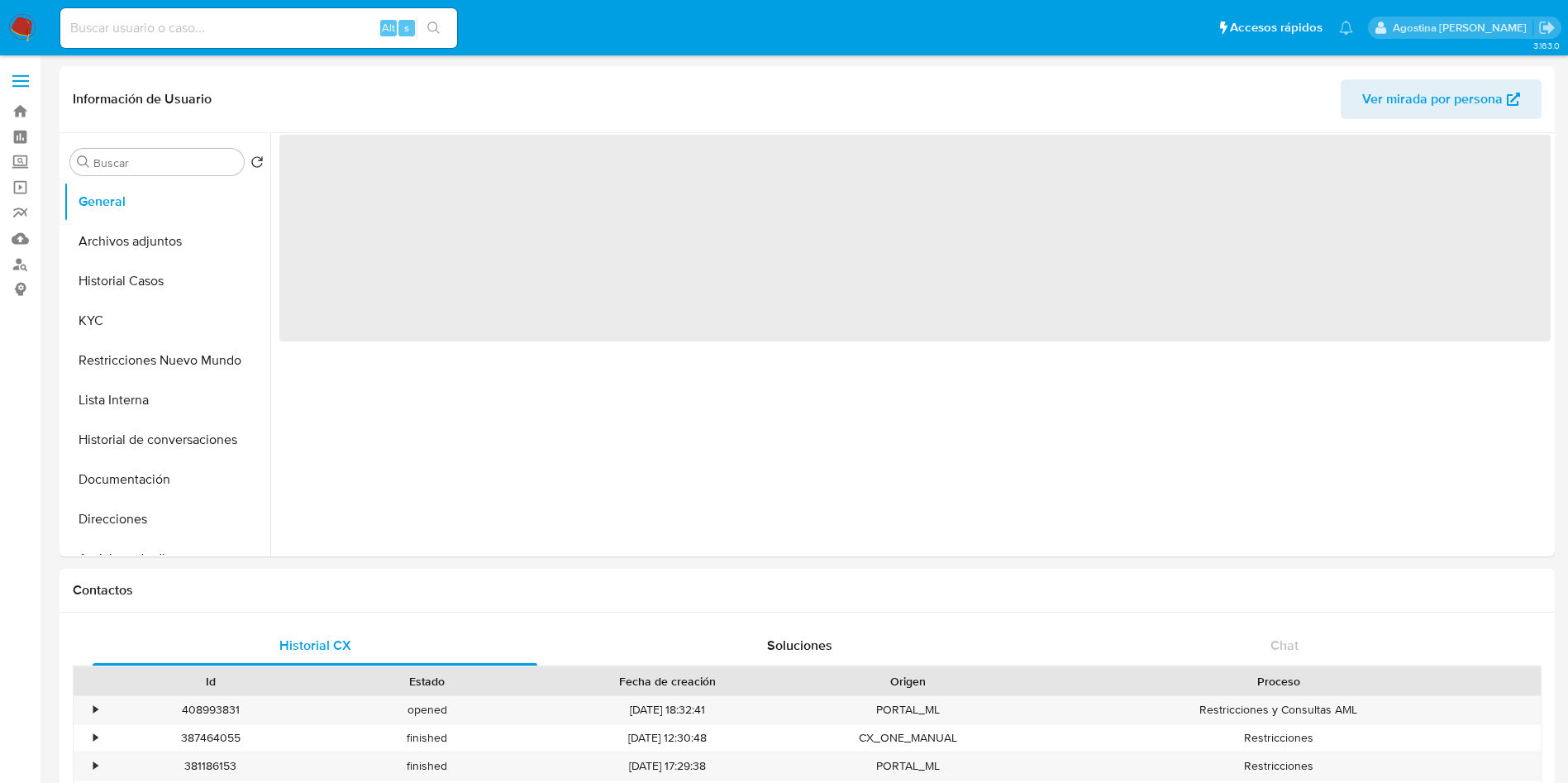
select select "10"
